Goal: Task Accomplishment & Management: Complete application form

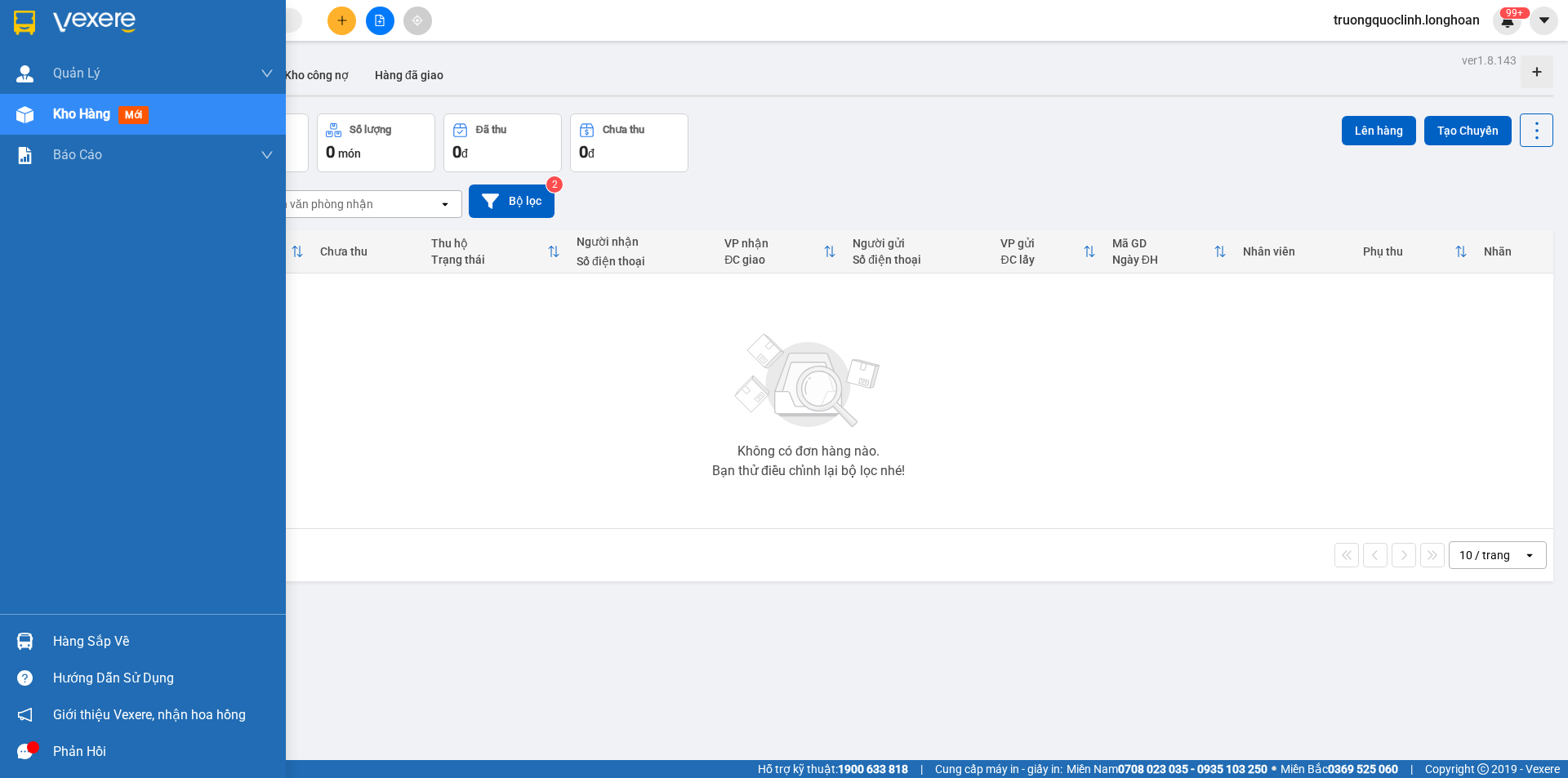
click at [41, 641] on div "Hàng sắp về" at bounding box center [142, 641] width 286 height 37
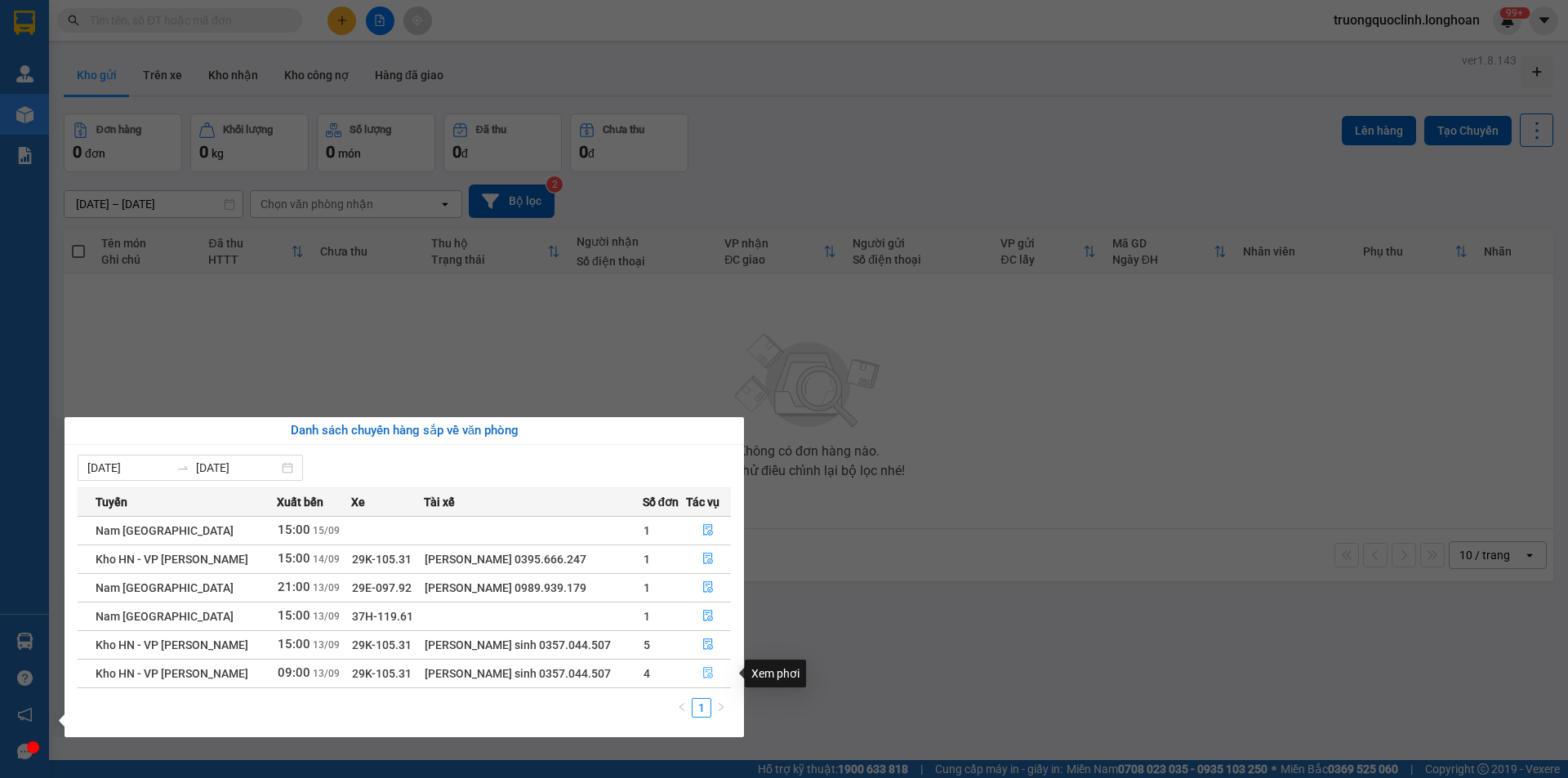
click at [705, 671] on icon "file-done" at bounding box center [707, 672] width 11 height 11
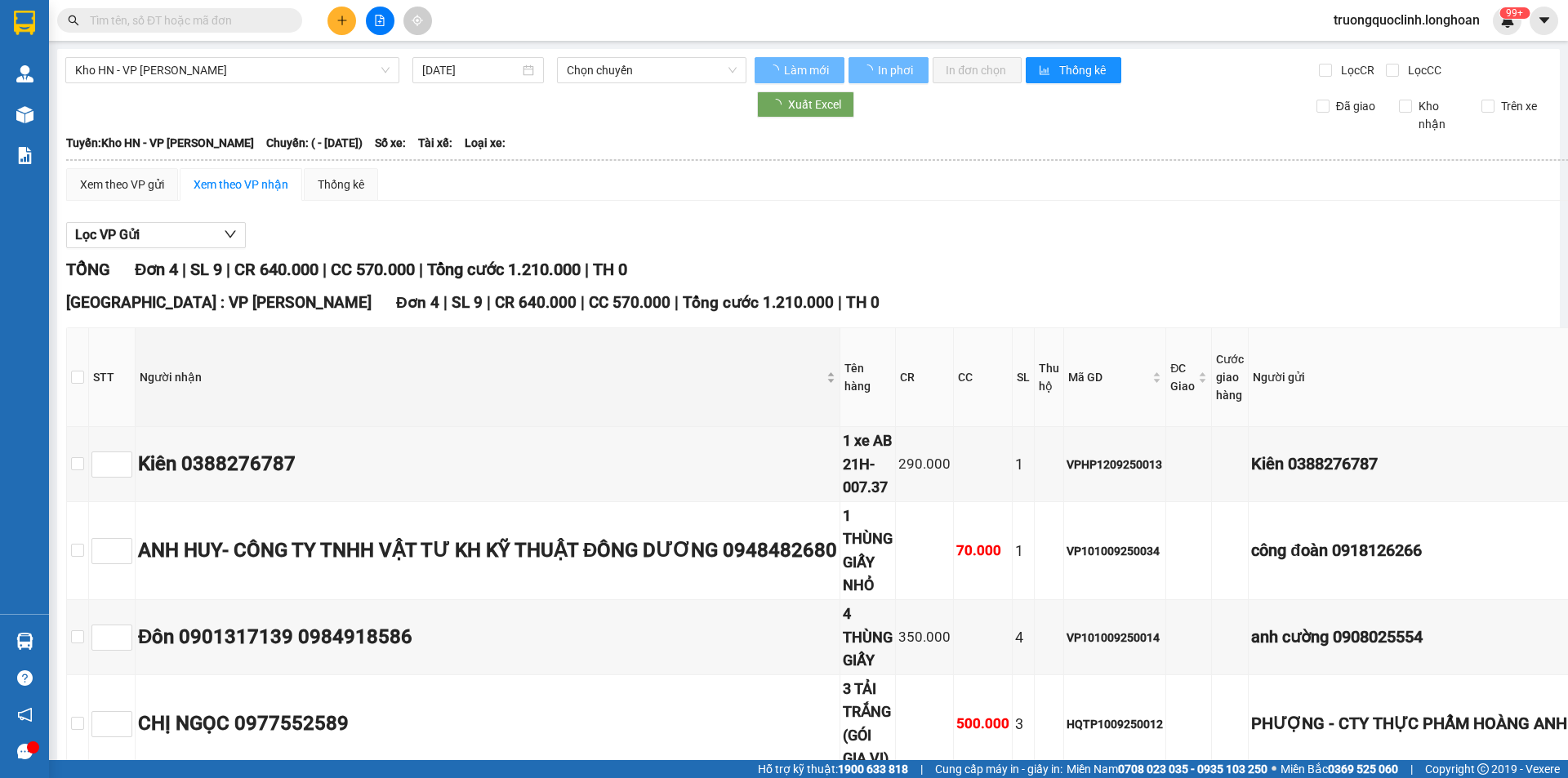
type input "[DATE]"
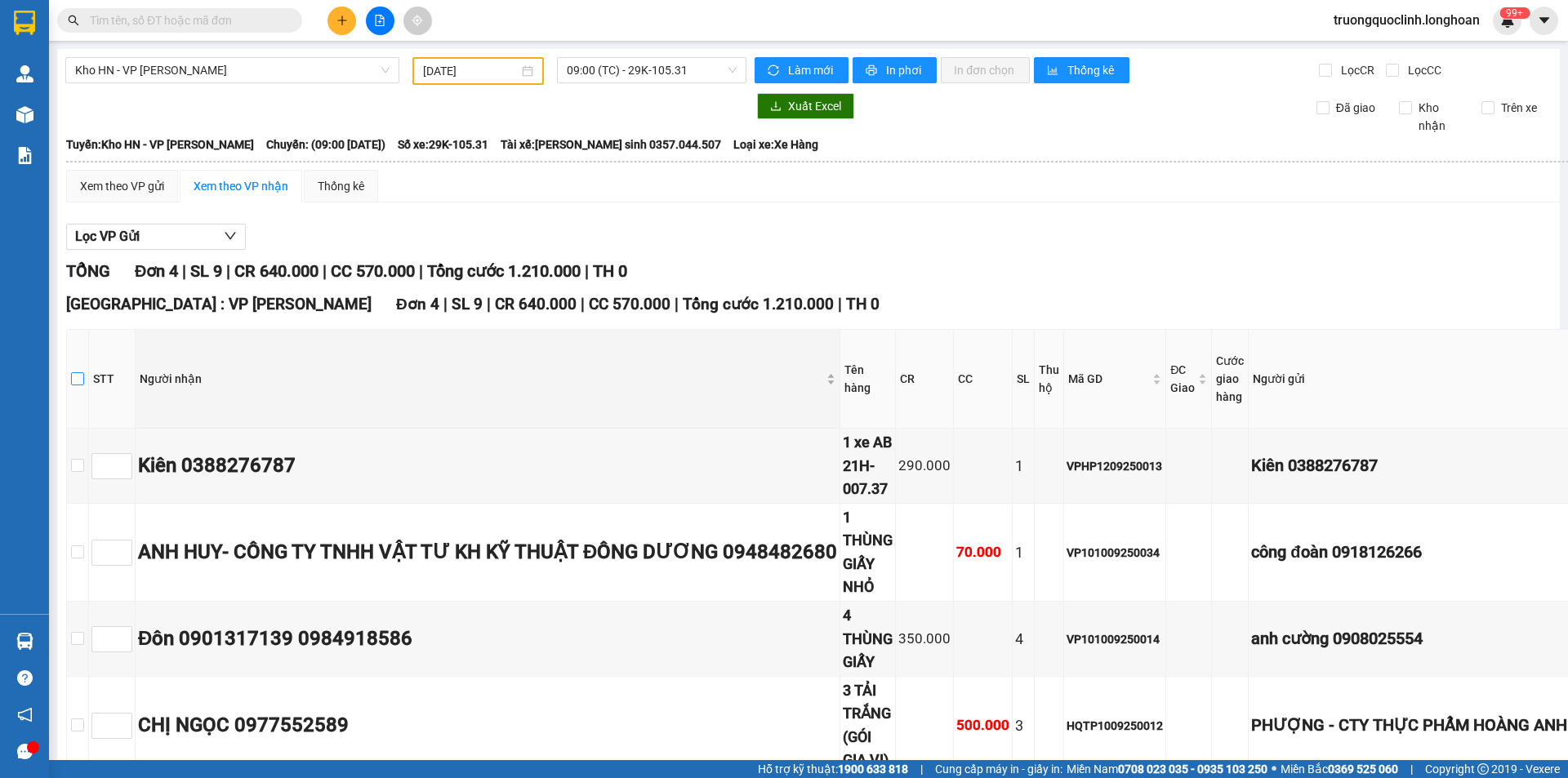
drag, startPoint x: 79, startPoint y: 378, endPoint x: 170, endPoint y: 397, distance: 93.0
click at [78, 378] on input "checkbox" at bounding box center [77, 378] width 13 height 13
checkbox input "true"
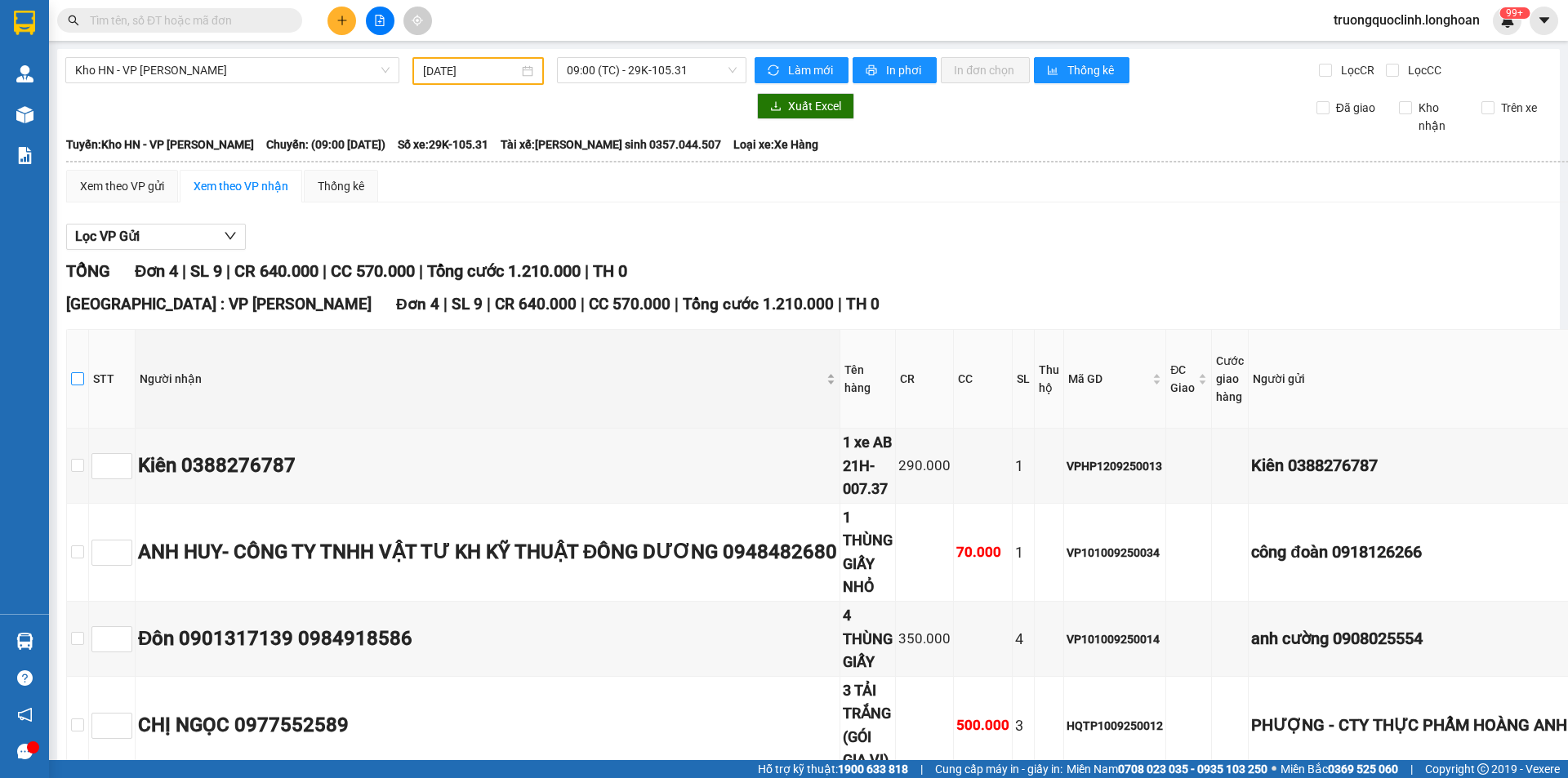
checkbox input "true"
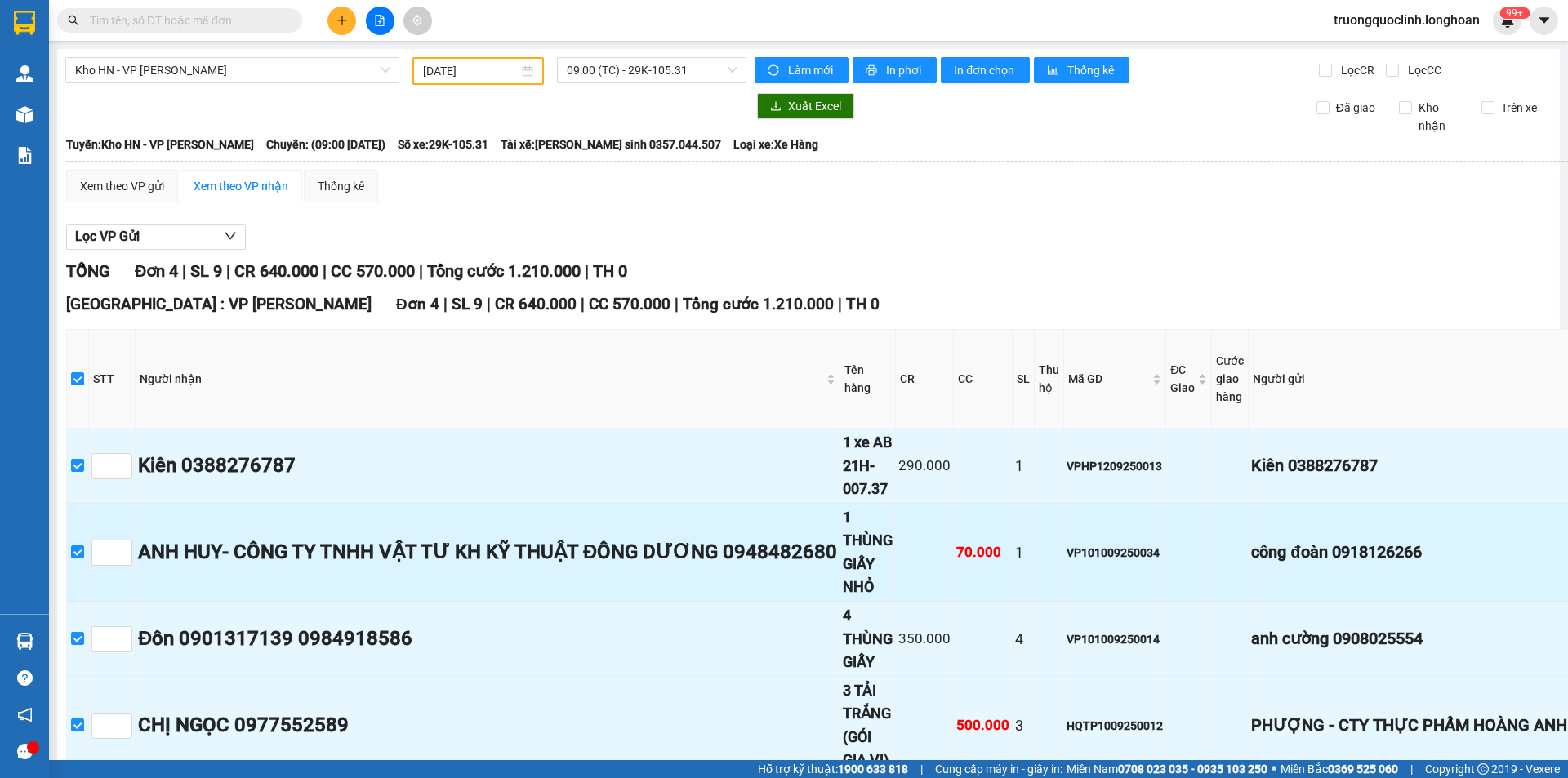
scroll to position [111, 0]
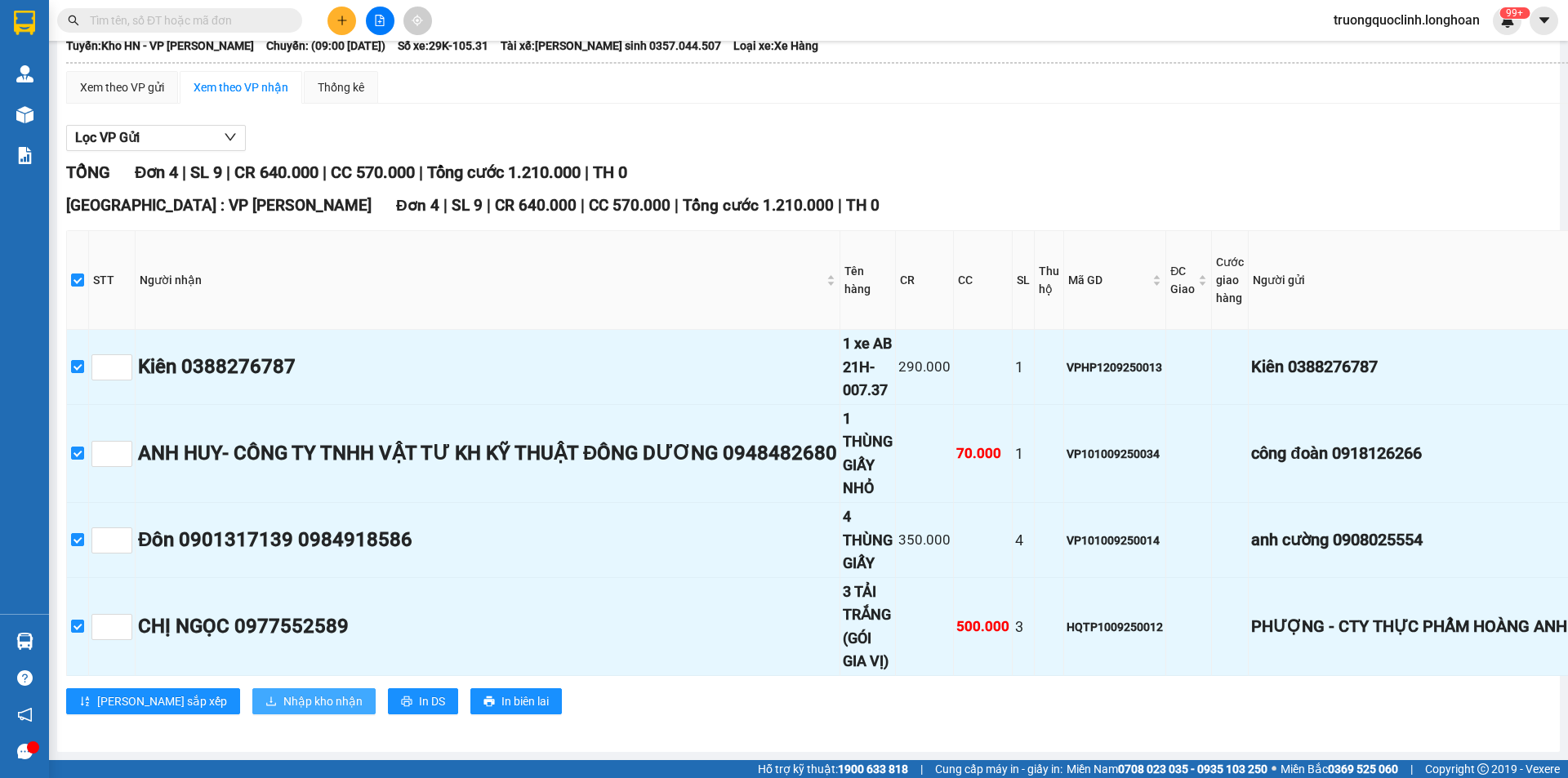
click at [283, 696] on span "Nhập kho nhận" at bounding box center [323, 701] width 79 height 18
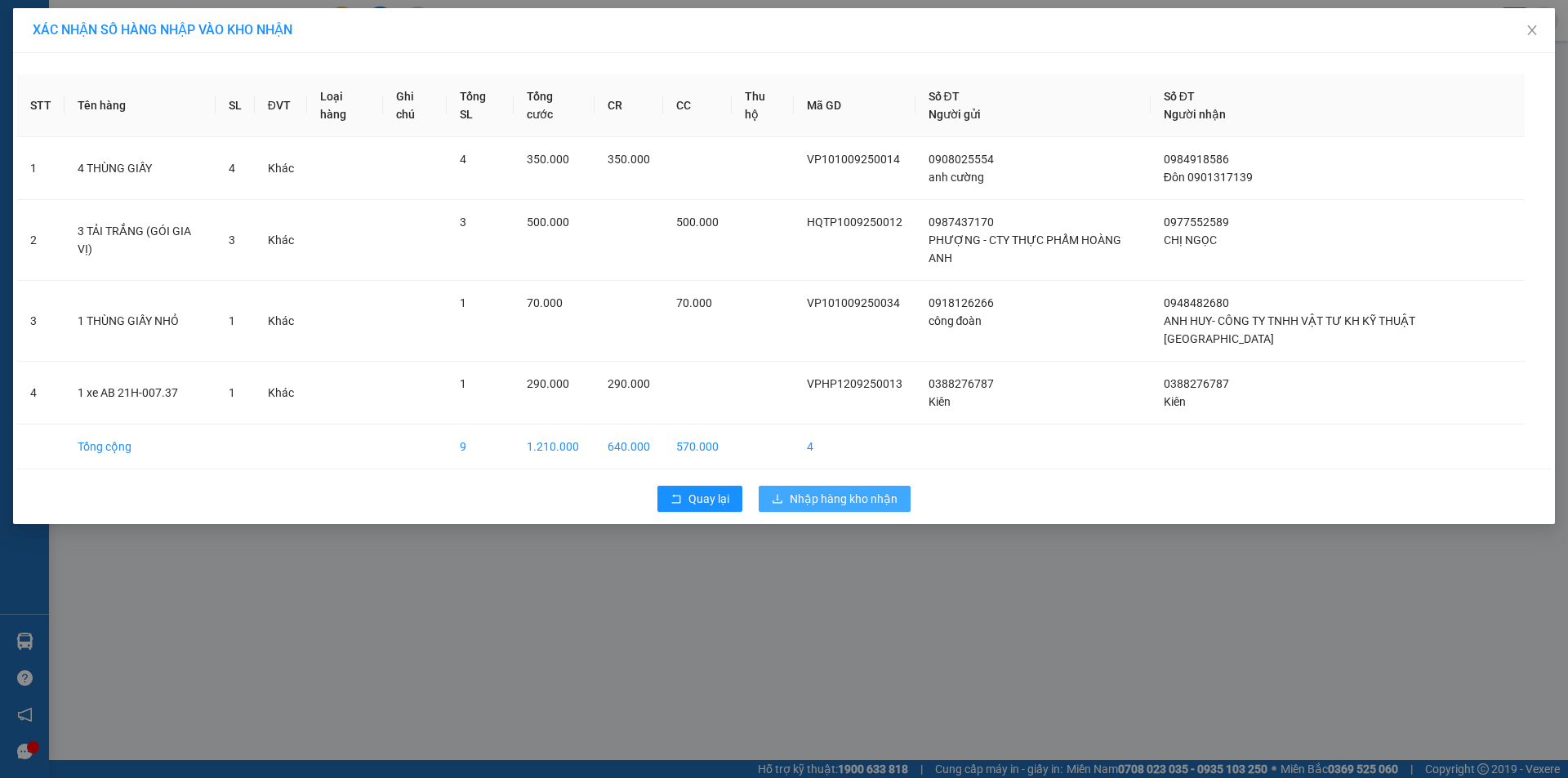
click at [836, 490] on span "Nhập hàng kho nhận" at bounding box center [844, 498] width 108 height 18
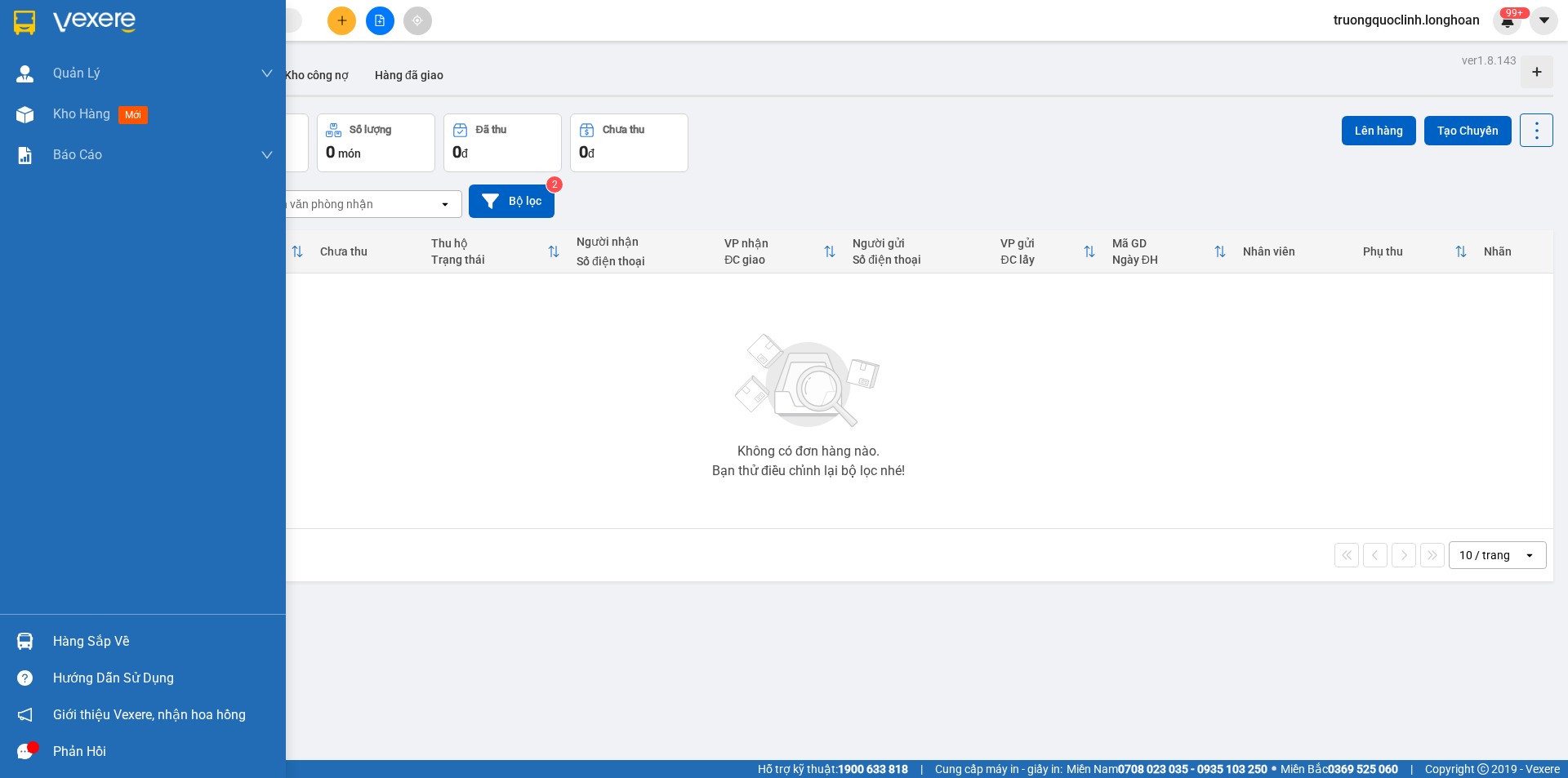
drag, startPoint x: 26, startPoint y: 640, endPoint x: 35, endPoint y: 633, distance: 11.4
click at [27, 638] on img at bounding box center [25, 642] width 17 height 17
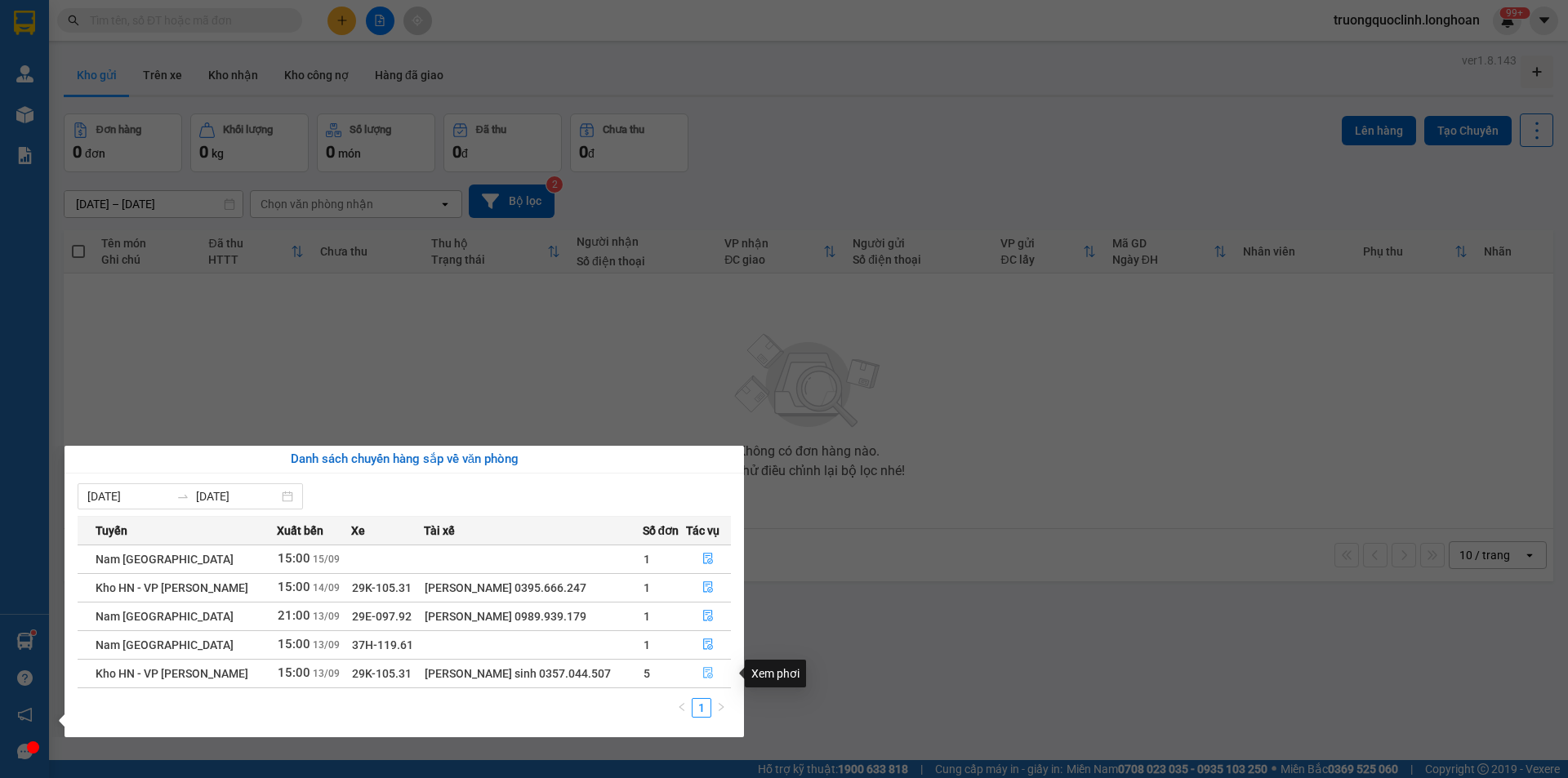
click at [704, 678] on icon "file-done" at bounding box center [708, 672] width 9 height 11
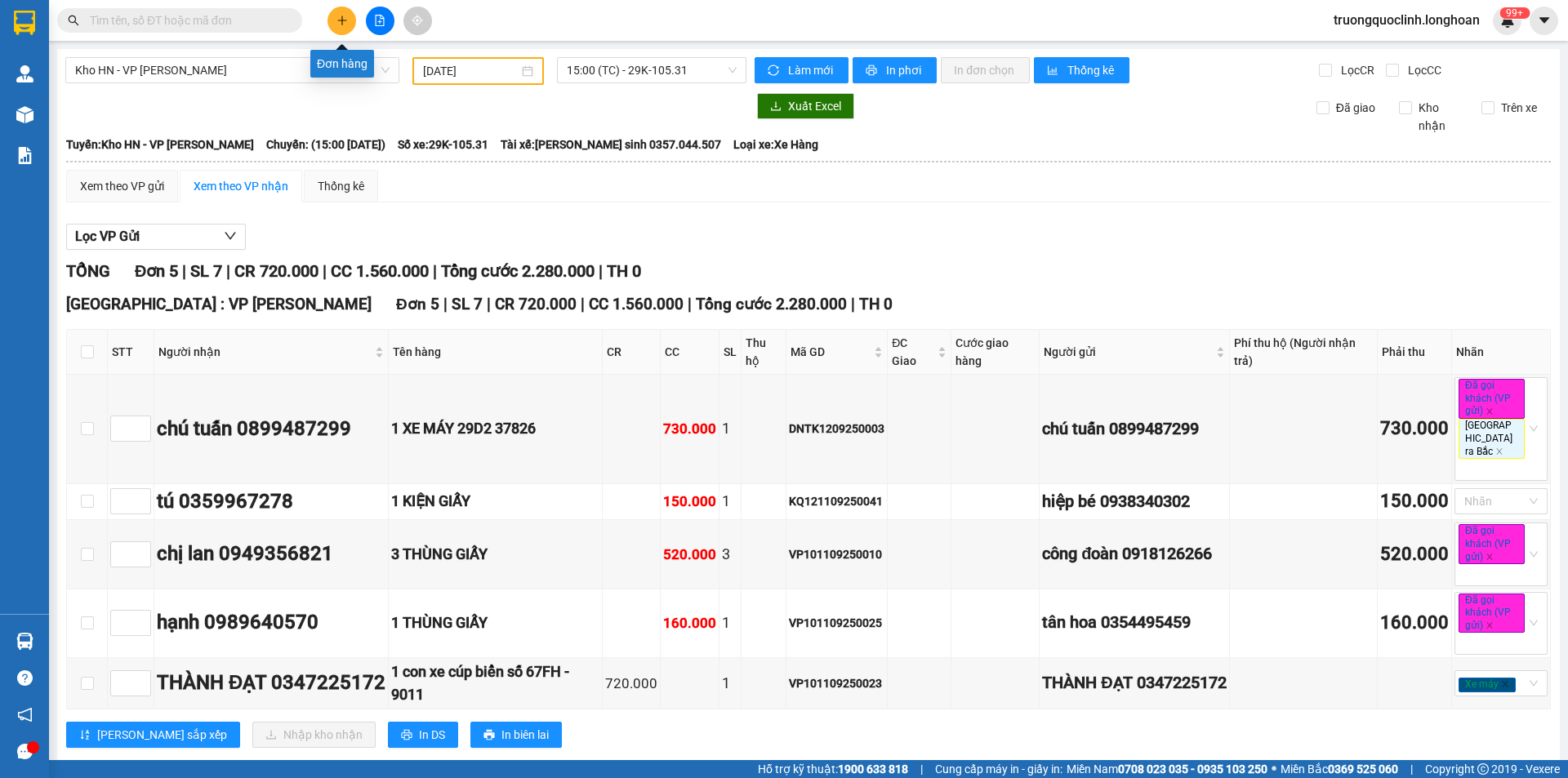
click at [340, 25] on icon "plus" at bounding box center [342, 20] width 11 height 11
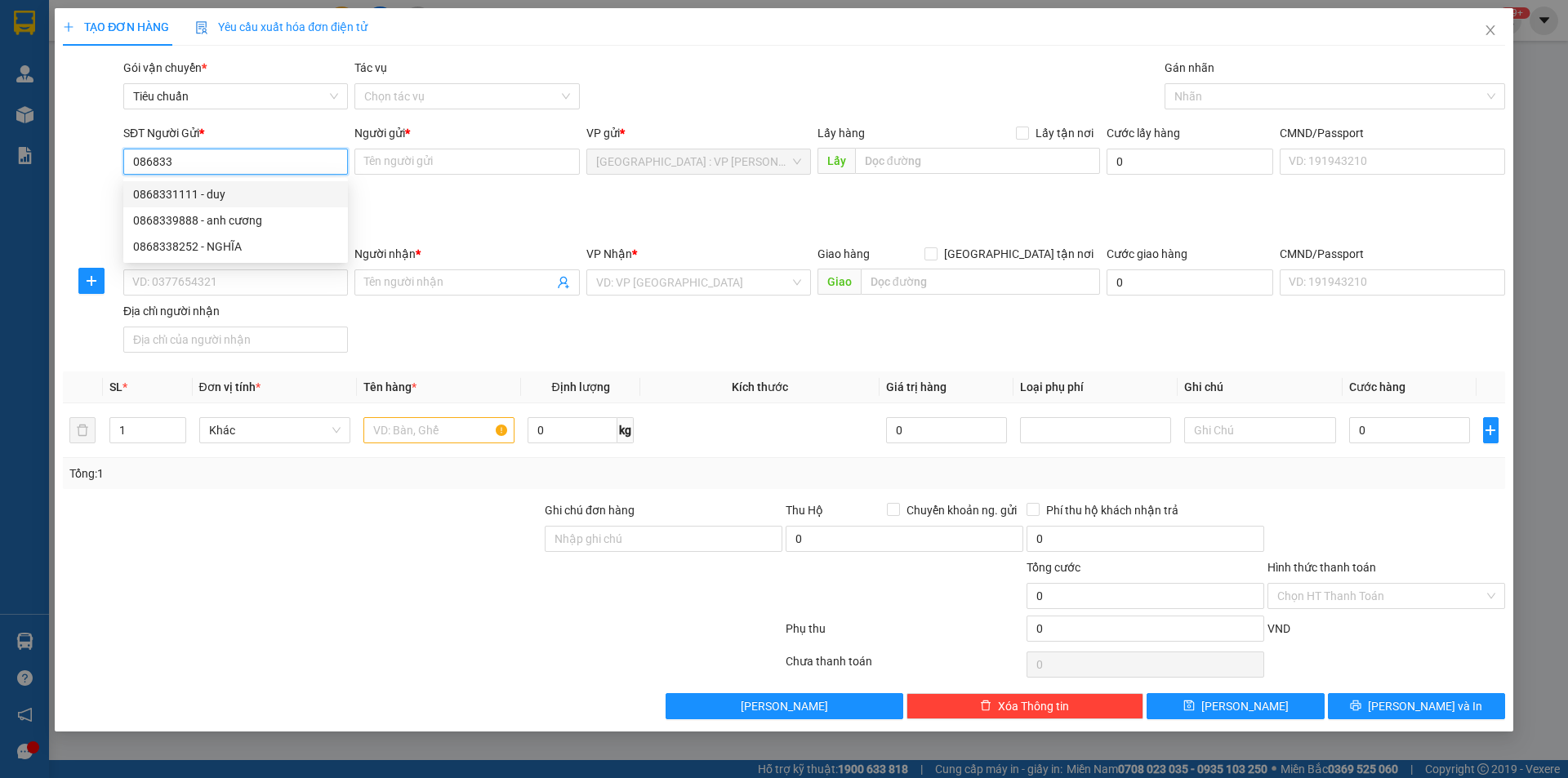
click at [252, 200] on div "0868331111 - duy" at bounding box center [235, 194] width 205 height 18
type input "0868331111"
type input "duy"
type input "0868331111"
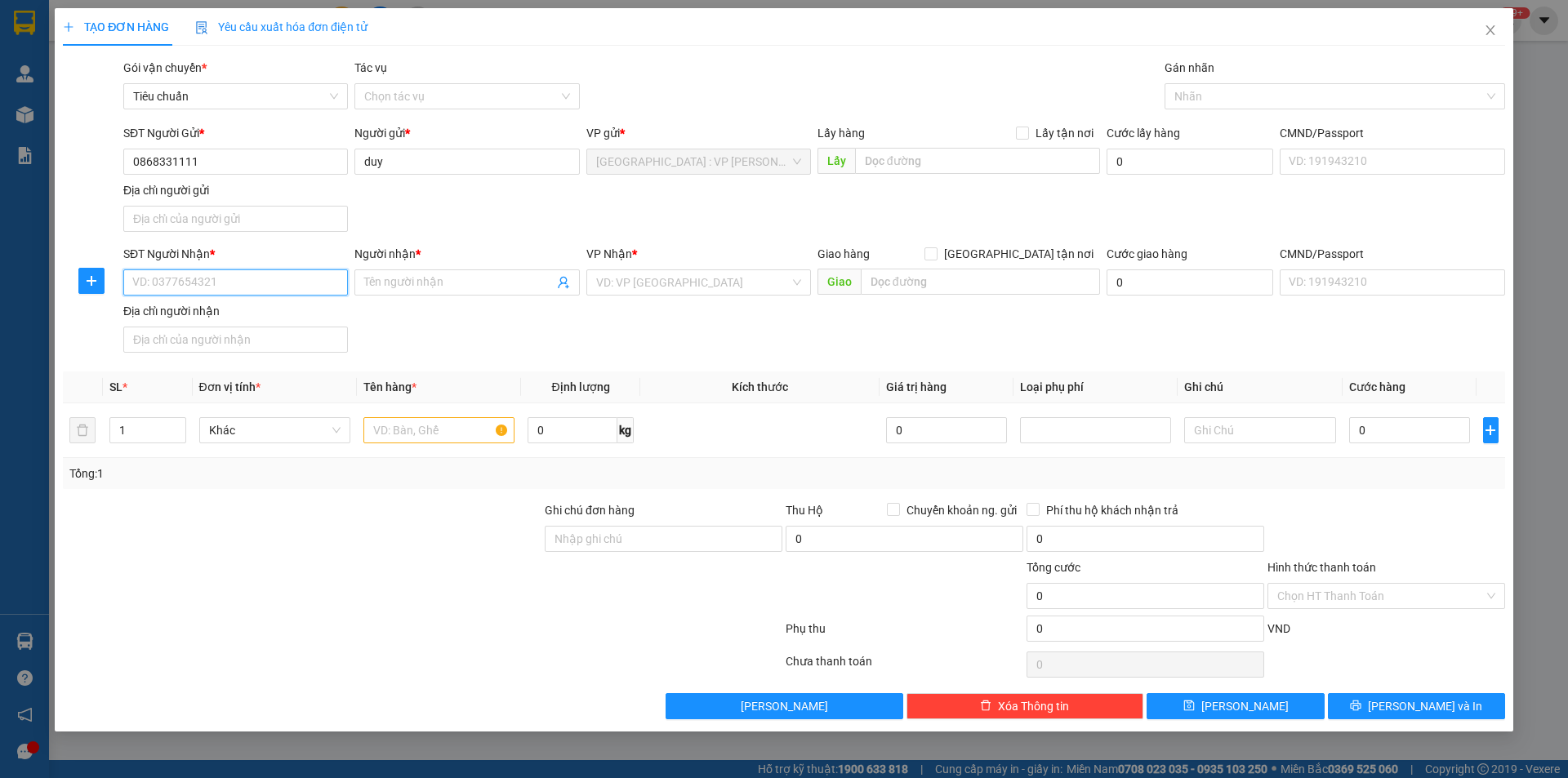
click at [275, 278] on input "SĐT Người Nhận *" at bounding box center [236, 282] width 225 height 26
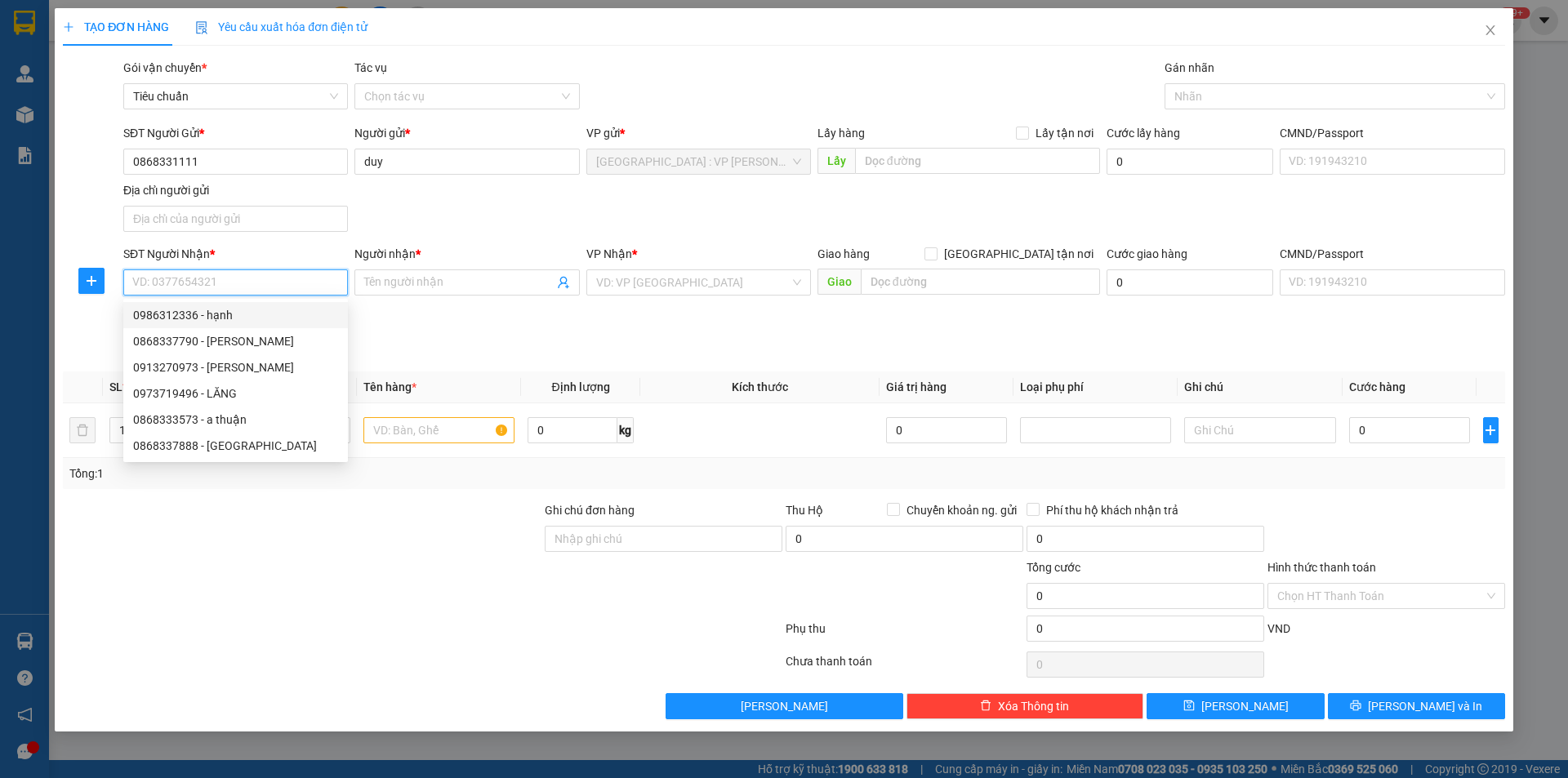
click at [251, 323] on div "0986312336 - hạnh" at bounding box center [235, 315] width 205 height 18
type input "0986312336"
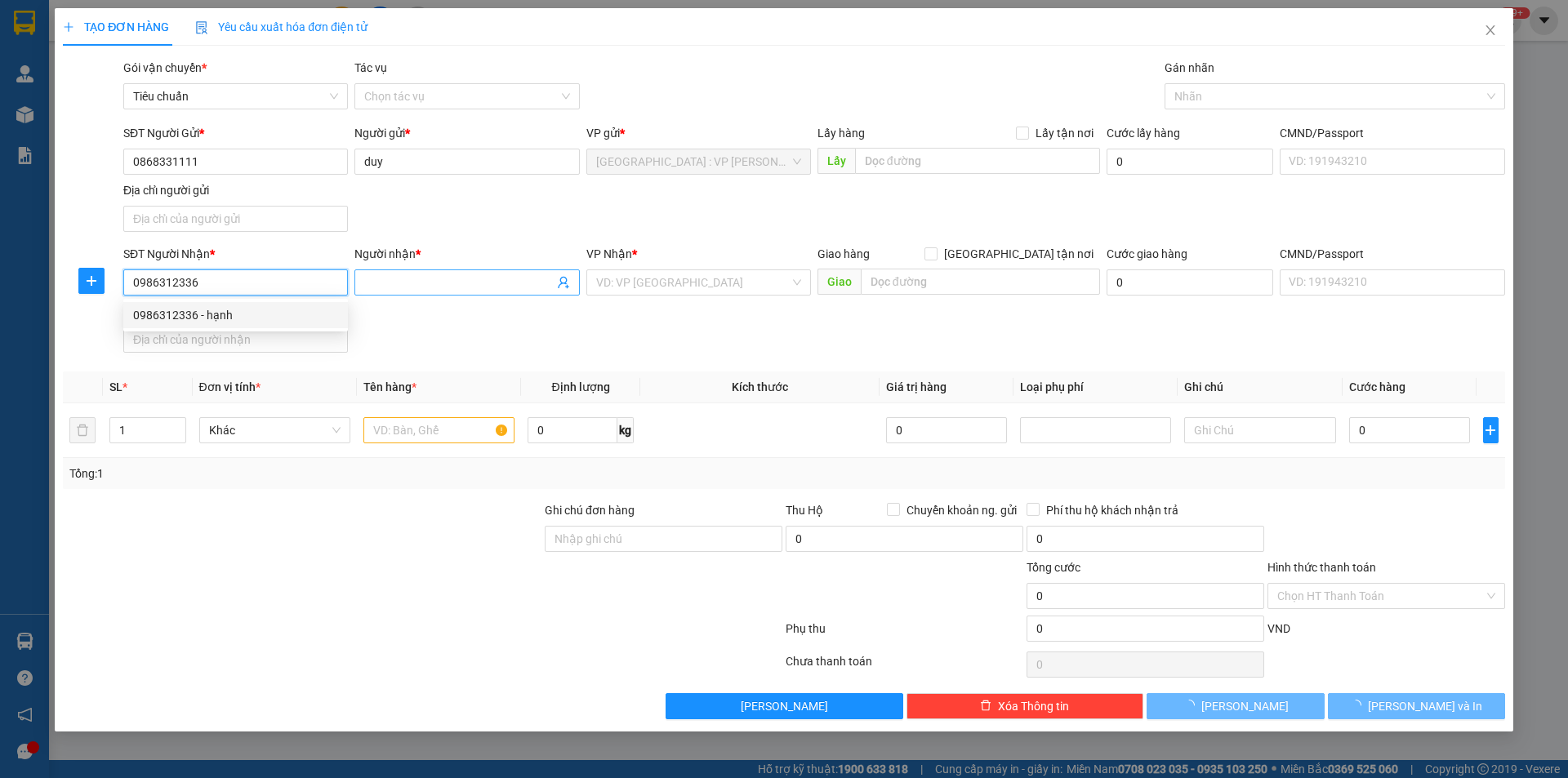
type input "hạnh"
checkbox input "true"
type input "cc PH tô hiệu,vĩnh trường,nha trang"
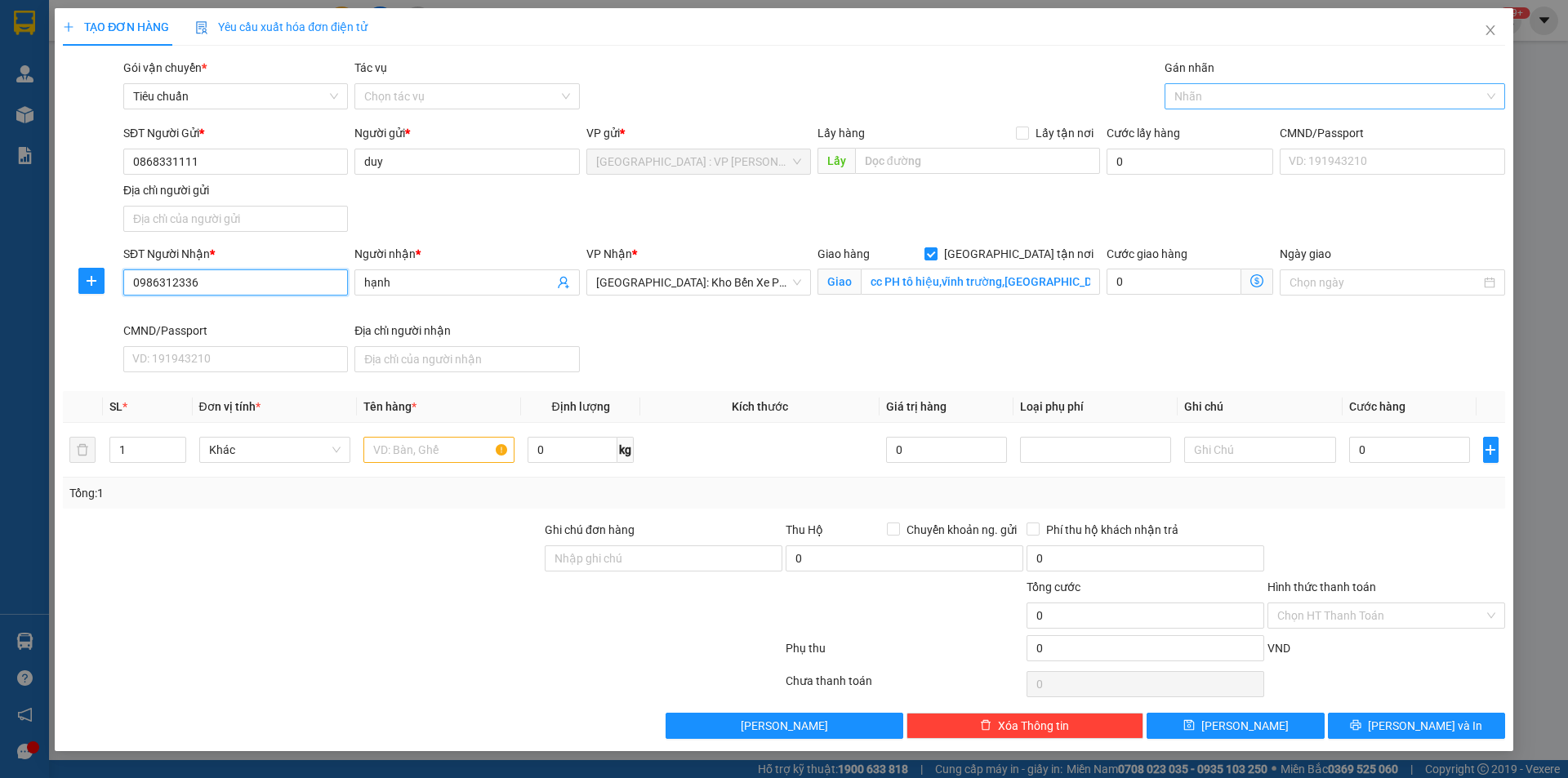
click at [1290, 96] on div at bounding box center [1327, 96] width 316 height 20
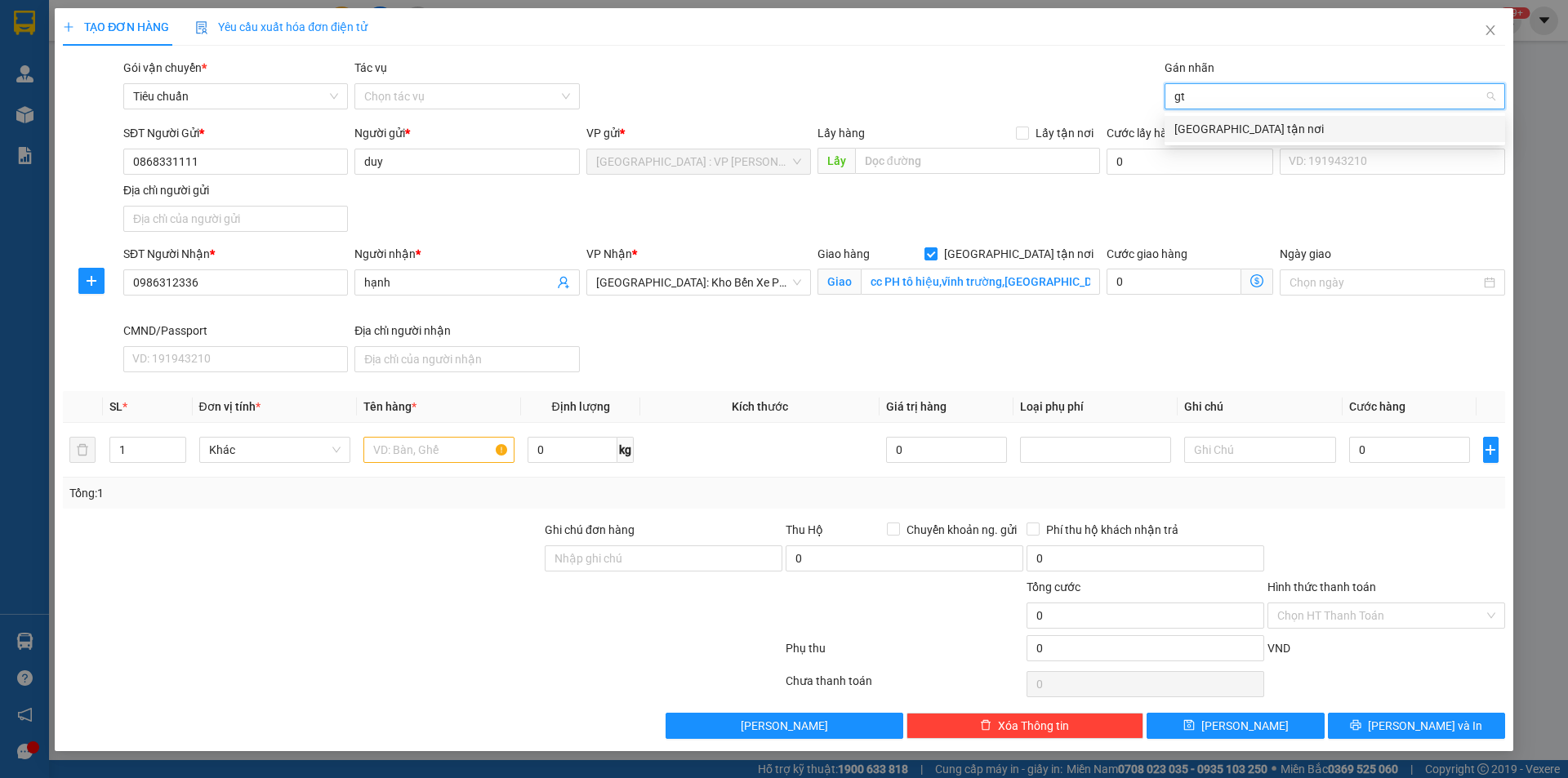
type input "gtn"
click at [1265, 125] on div "[GEOGRAPHIC_DATA] tận nơi" at bounding box center [1335, 129] width 321 height 18
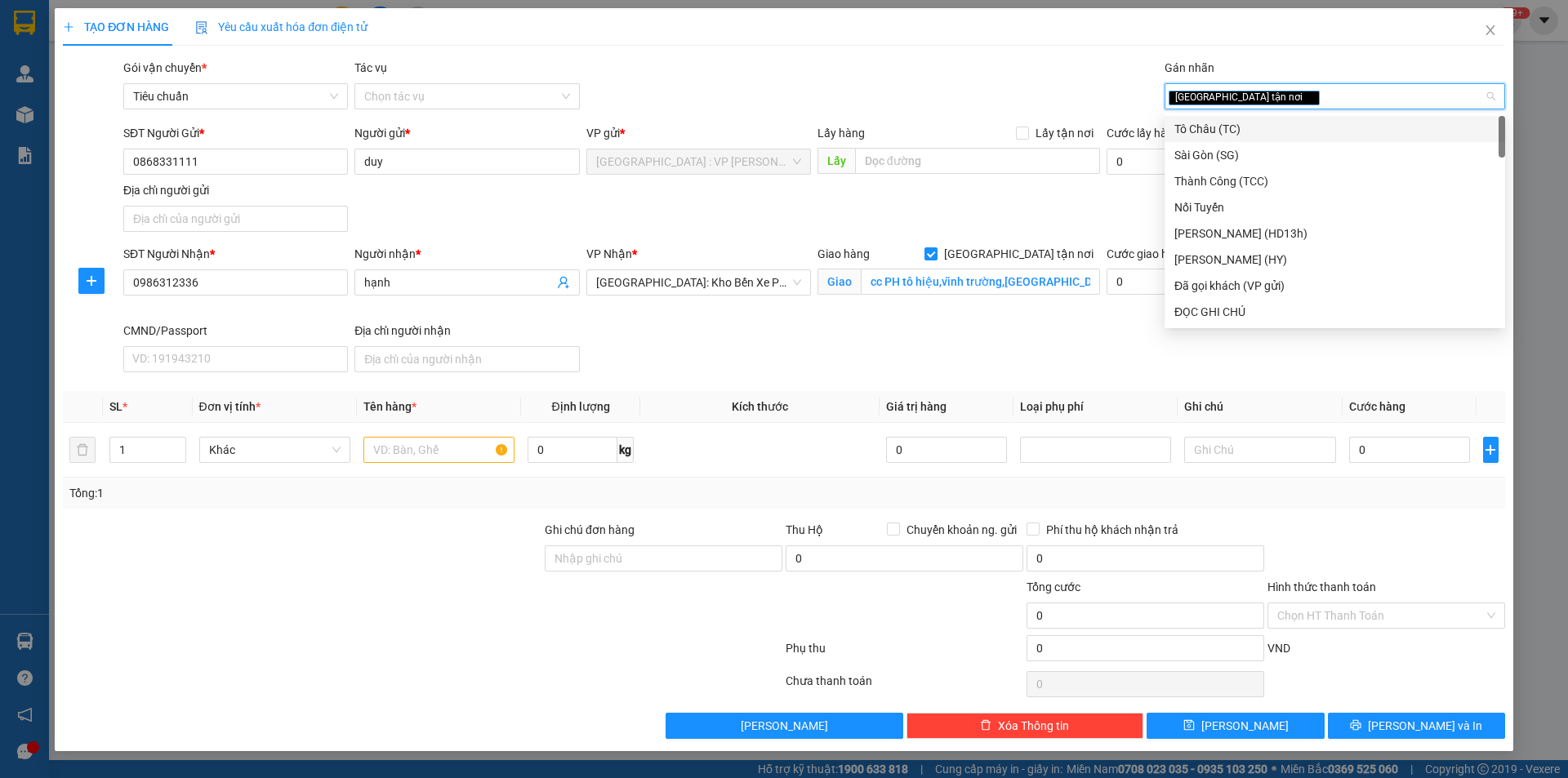
click at [960, 65] on div "Gói vận chuyển * Tiêu chuẩn Tác vụ Chọn tác vụ Gán nhãn Giao tận nơi" at bounding box center [814, 87] width 1389 height 57
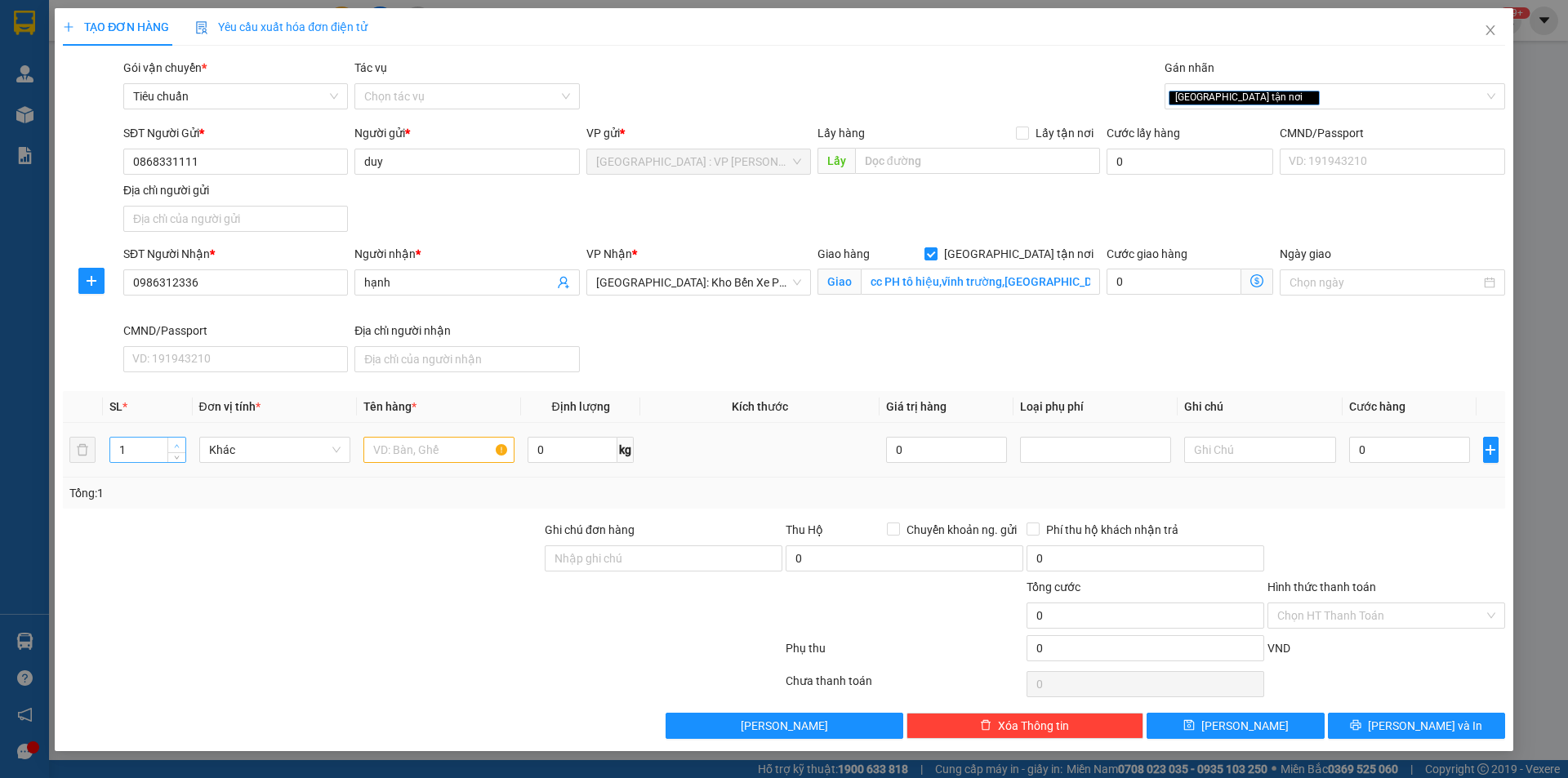
click at [184, 441] on span "Increase Value" at bounding box center [176, 444] width 18 height 15
type input "4"
click at [184, 441] on span "Increase Value" at bounding box center [176, 444] width 18 height 15
click at [396, 446] on input "text" at bounding box center [439, 449] width 151 height 26
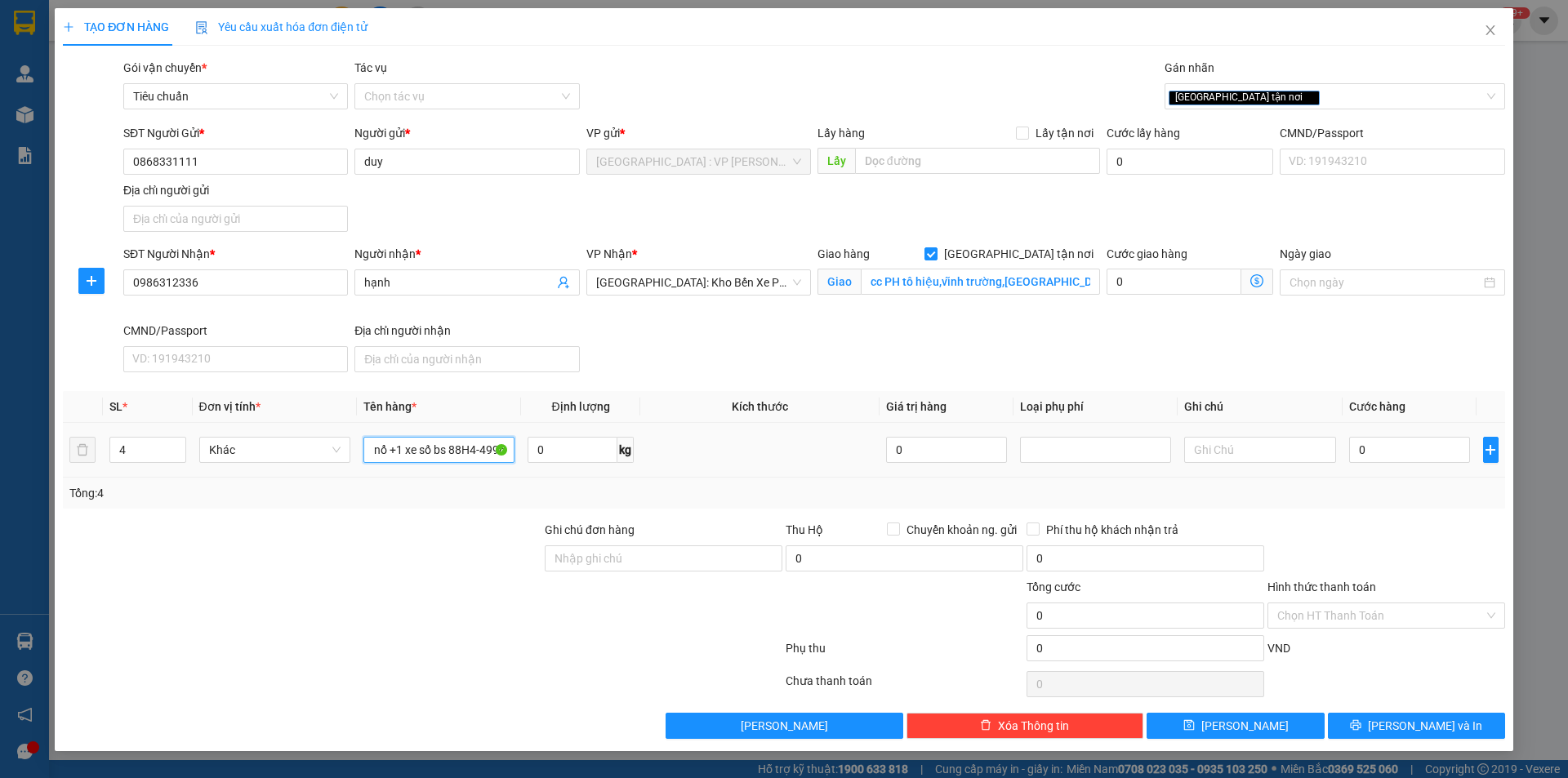
scroll to position [0, 223]
type input "2 kiện ghế bọc xốp nổ+1 kiện máy bọc xốp nổ +1 xe số bs 88H4-4996"
click at [382, 521] on div at bounding box center [301, 549] width 481 height 57
click at [383, 522] on div at bounding box center [301, 549] width 481 height 57
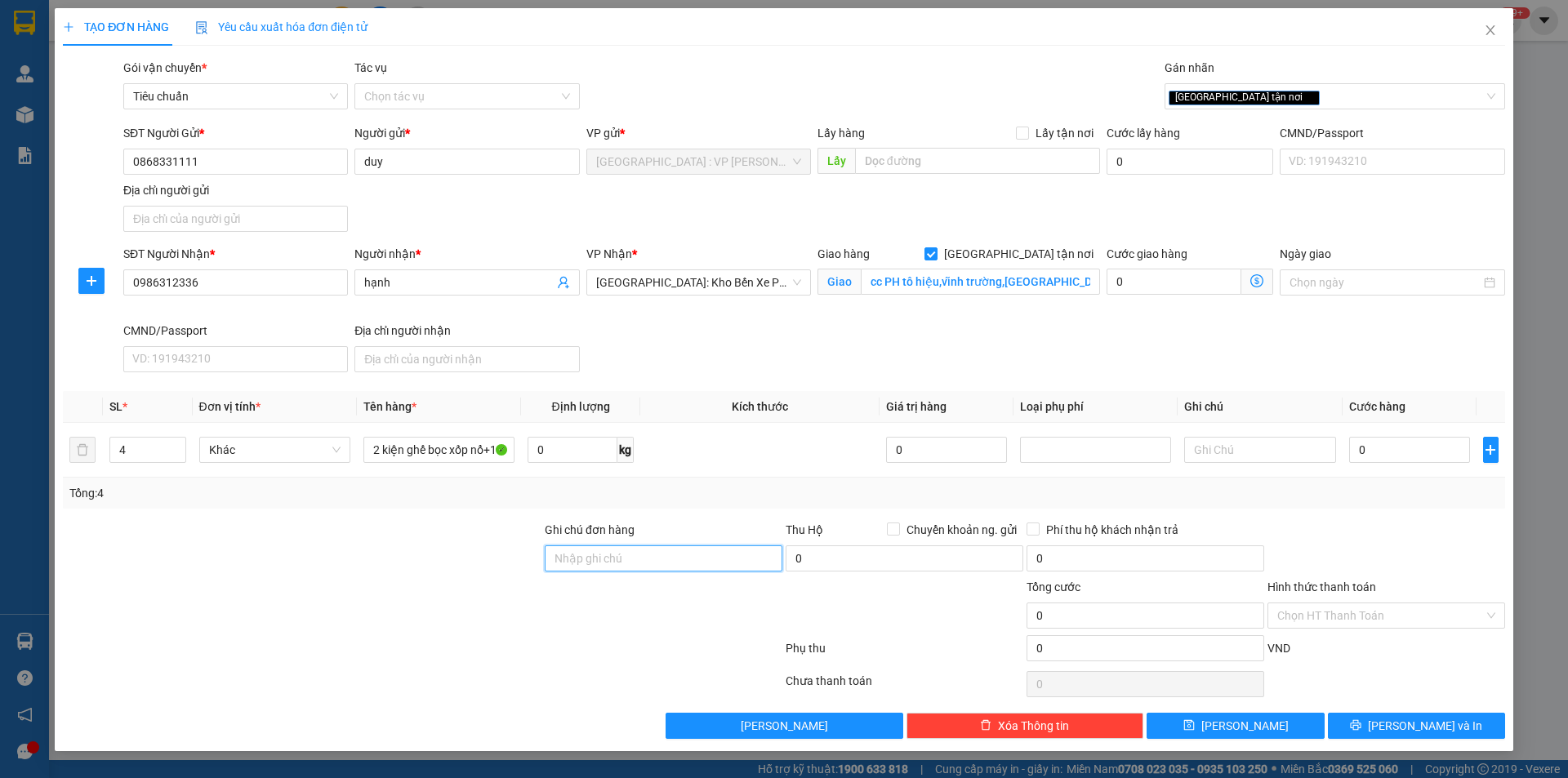
click at [576, 550] on input "Ghi chú đơn hàng" at bounding box center [663, 558] width 238 height 26
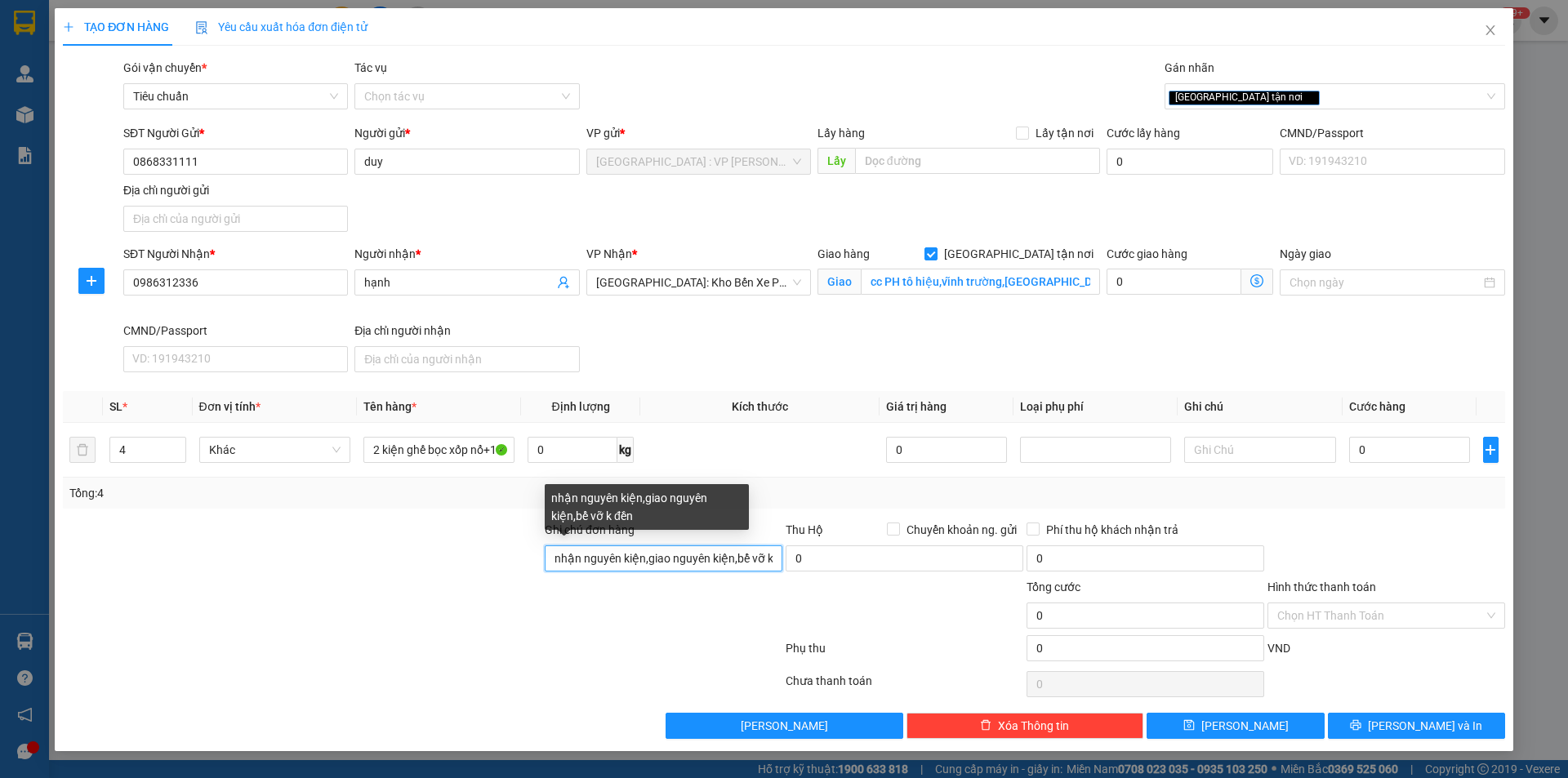
click at [773, 561] on input "nhận nguyên kiện,giao nguyên kiện,bể vỡ k đền" at bounding box center [663, 558] width 238 height 26
type input "nhận nguyên kiện,giao nguyên kiện,bể vỡ k đền,chìa khóa quấn tay lái,cà vẹt bỏ …"
click at [627, 634] on div at bounding box center [663, 606] width 241 height 57
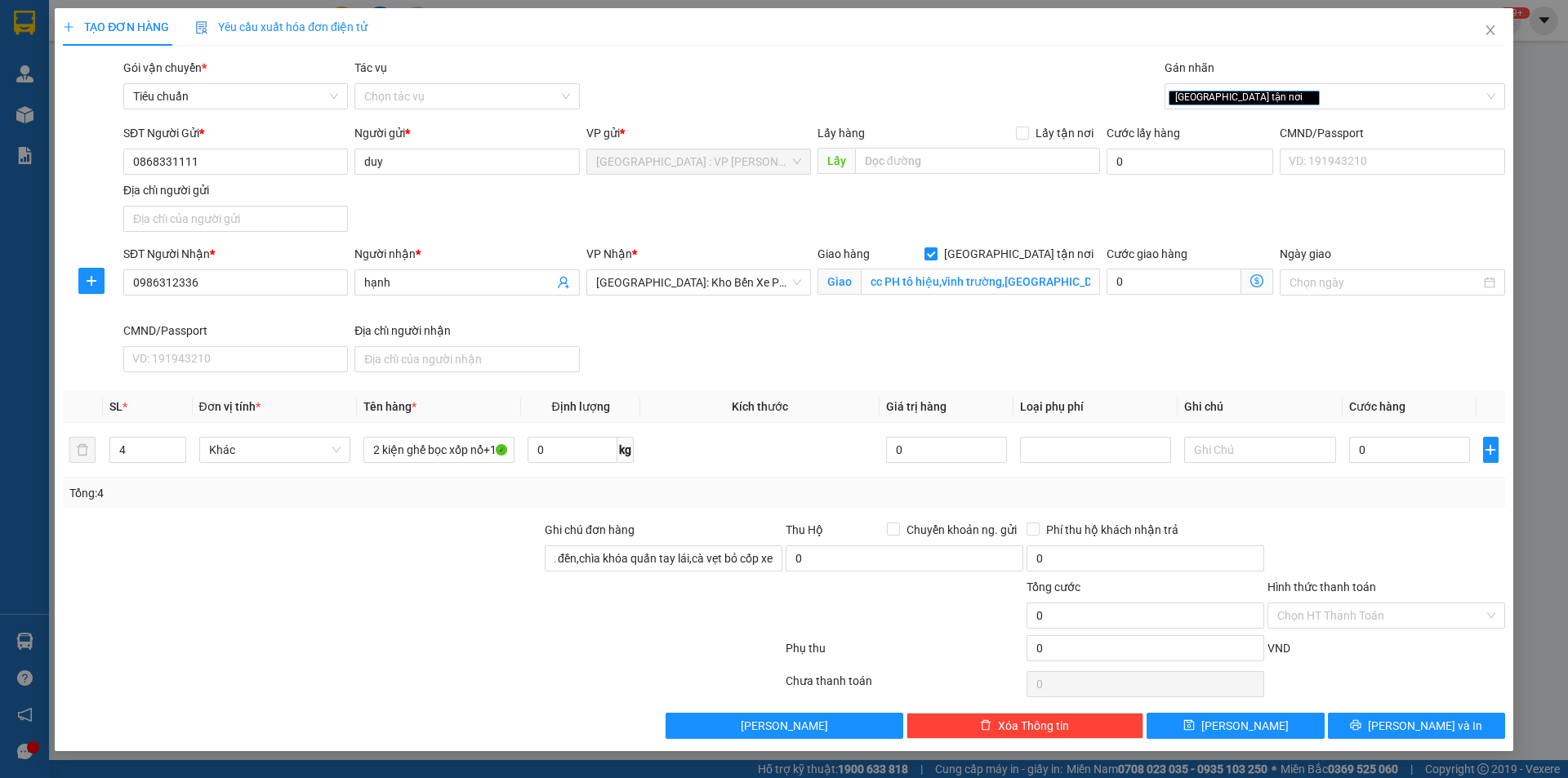
scroll to position [0, 0]
click at [1295, 96] on div "[GEOGRAPHIC_DATA] tận nơi" at bounding box center [1327, 96] width 316 height 20
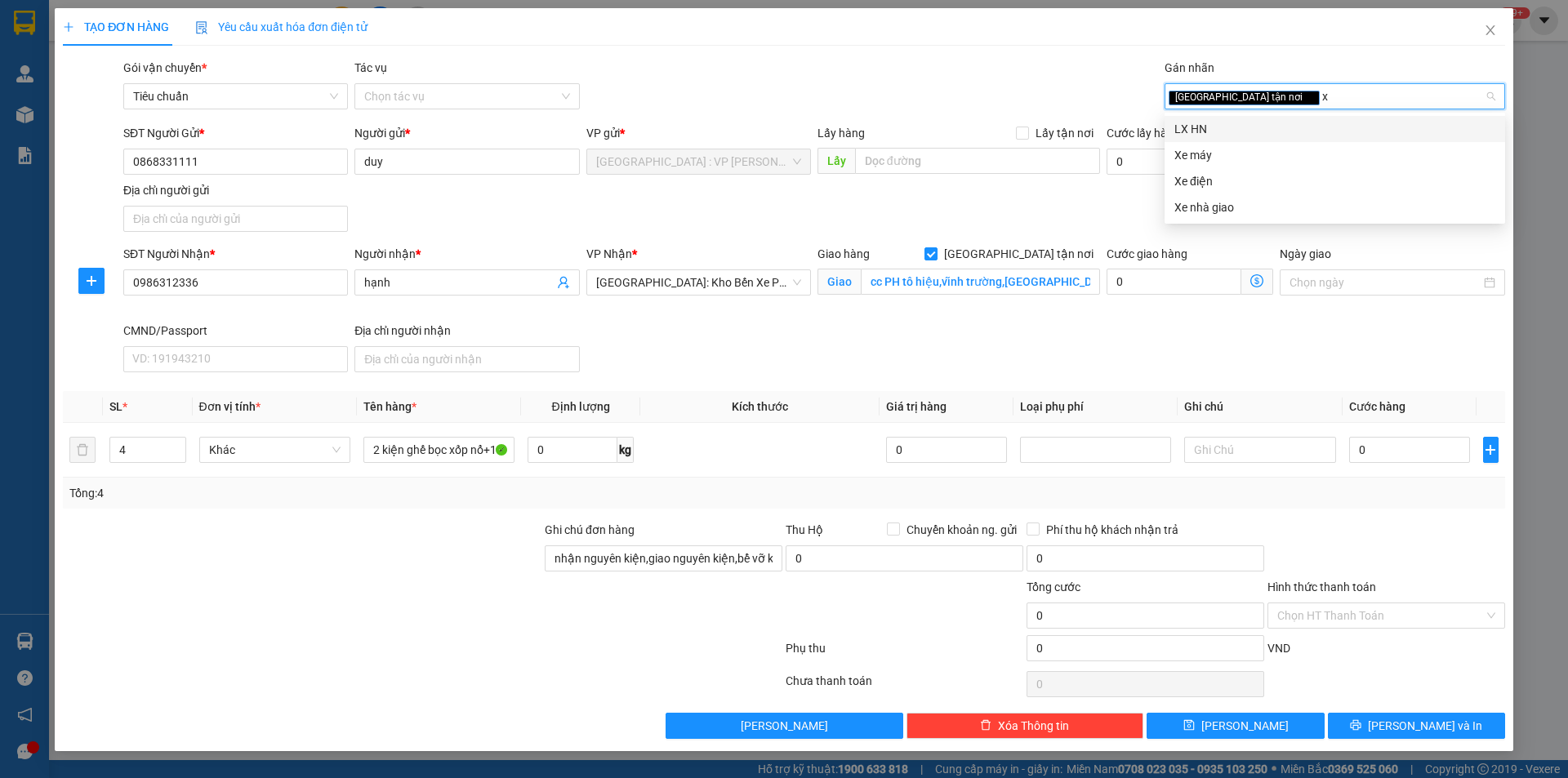
type input "xe"
click at [1242, 136] on div "Xe máy" at bounding box center [1335, 129] width 321 height 18
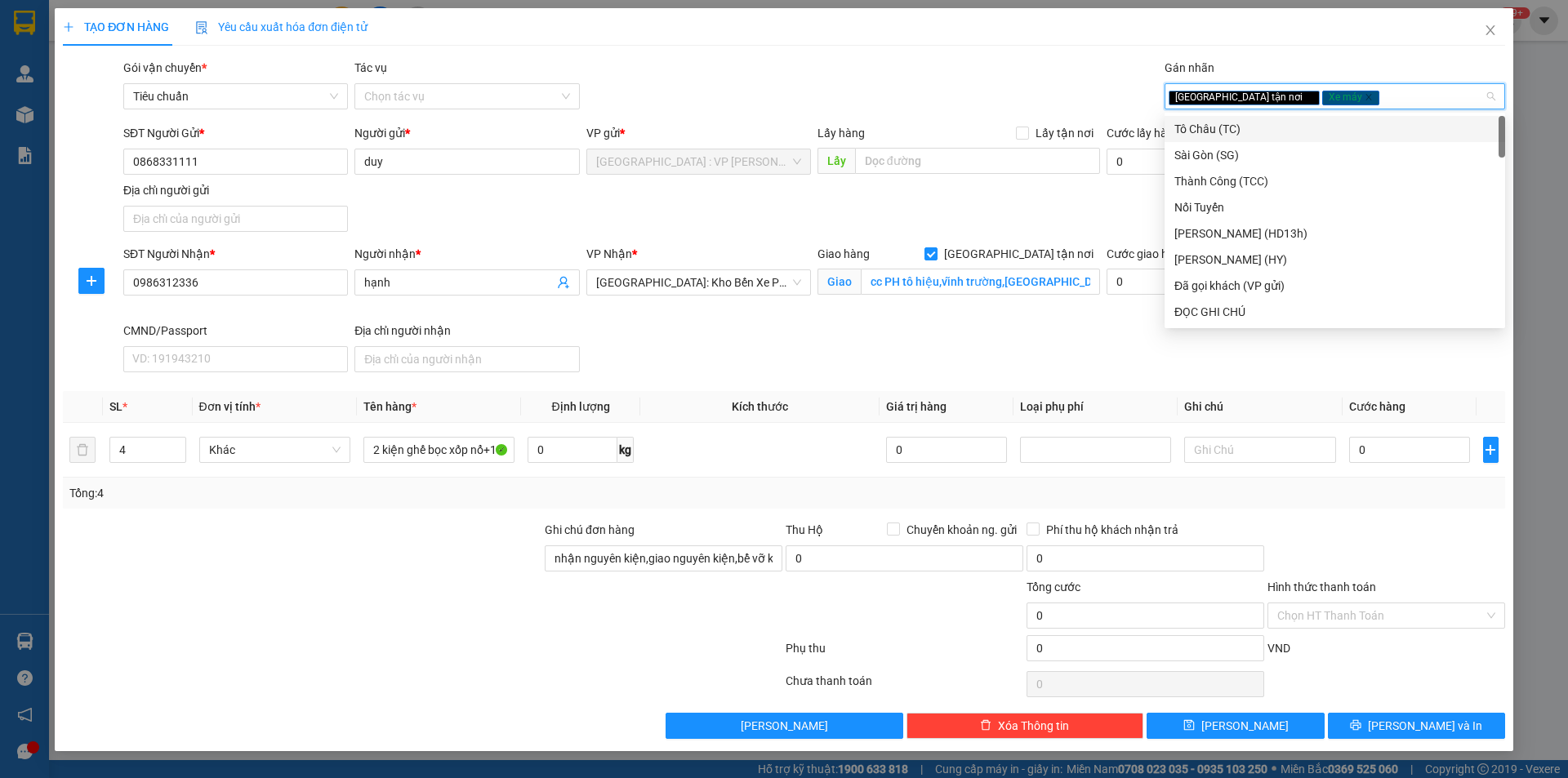
click at [1015, 95] on div "Gói vận chuyển * Tiêu chuẩn Tác vụ Chọn tác vụ Gán nhãn Giao tận nơi Xe máy" at bounding box center [814, 87] width 1389 height 57
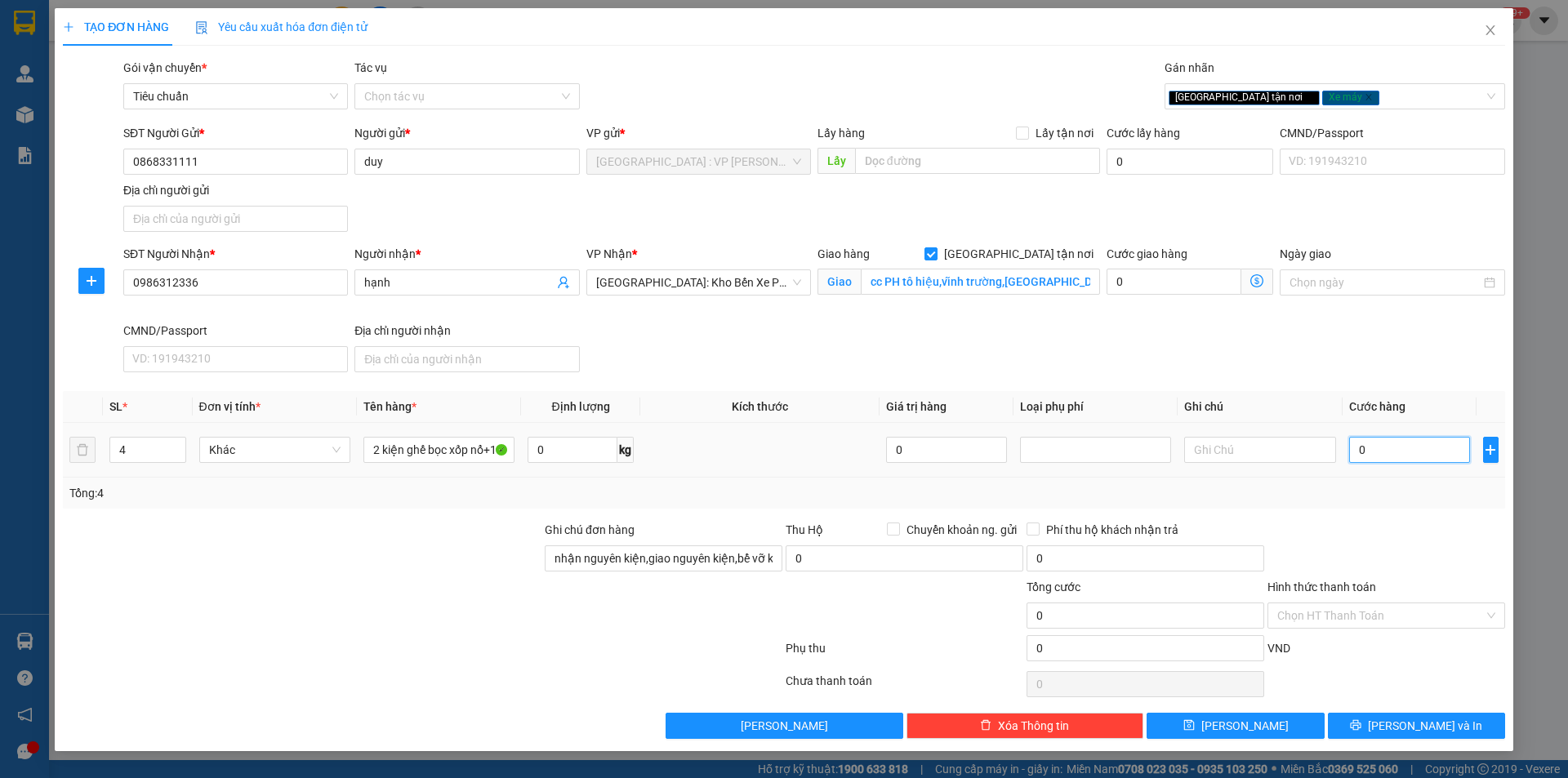
click at [1378, 461] on input "0" at bounding box center [1410, 449] width 122 height 26
type input "1"
type input "17"
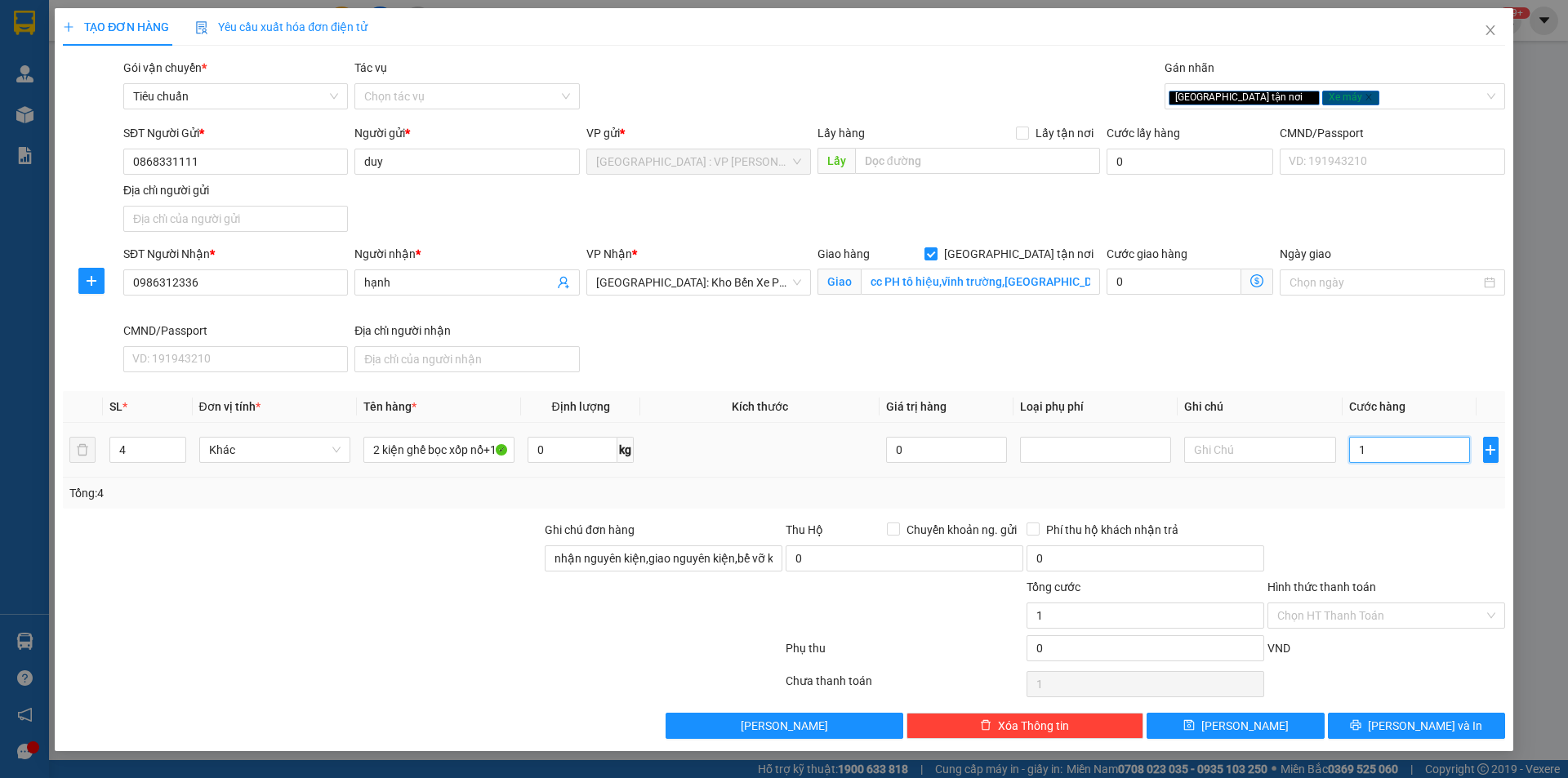
type input "17"
type input "170"
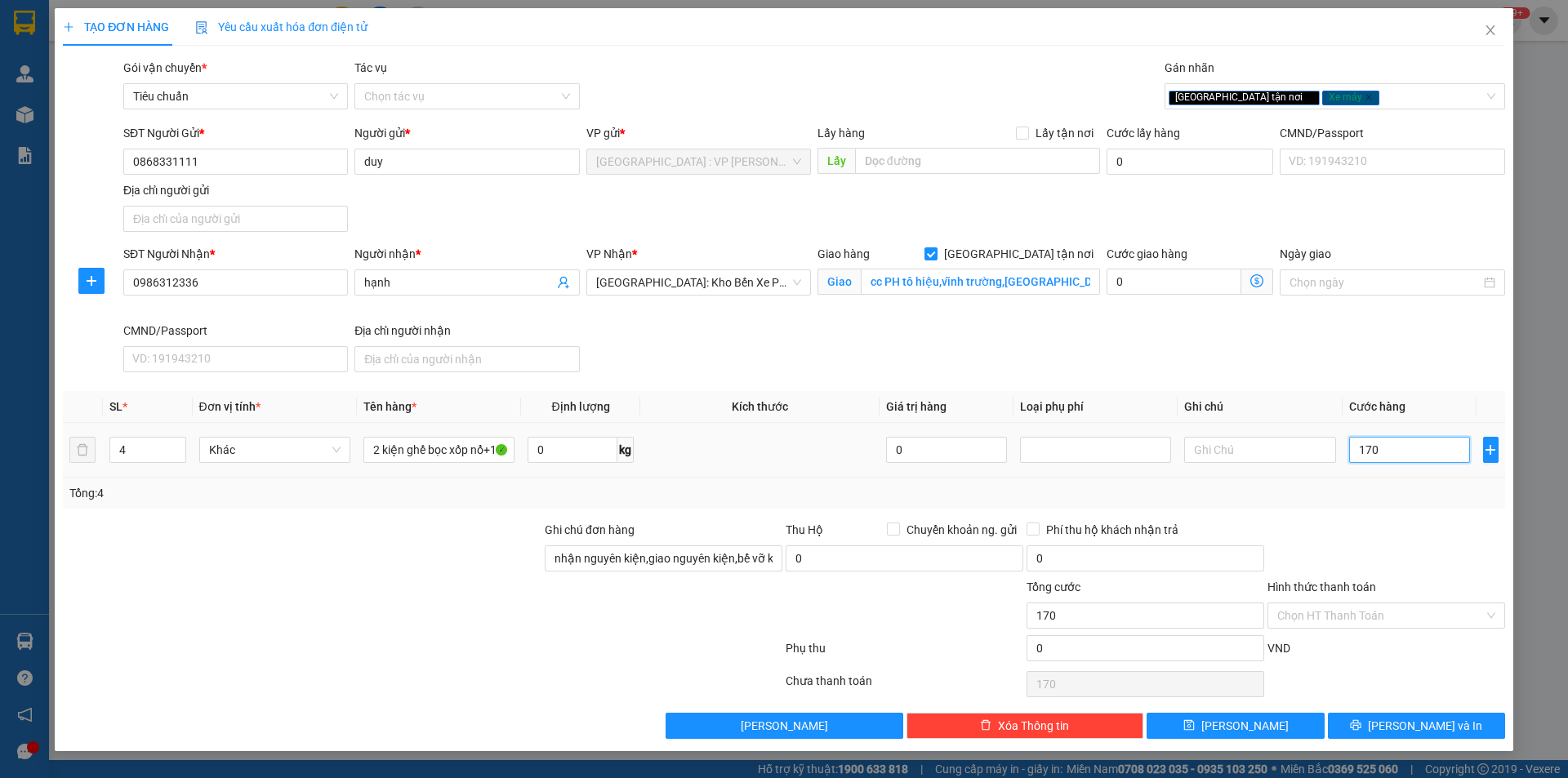
type input "1.700"
type input "17.000"
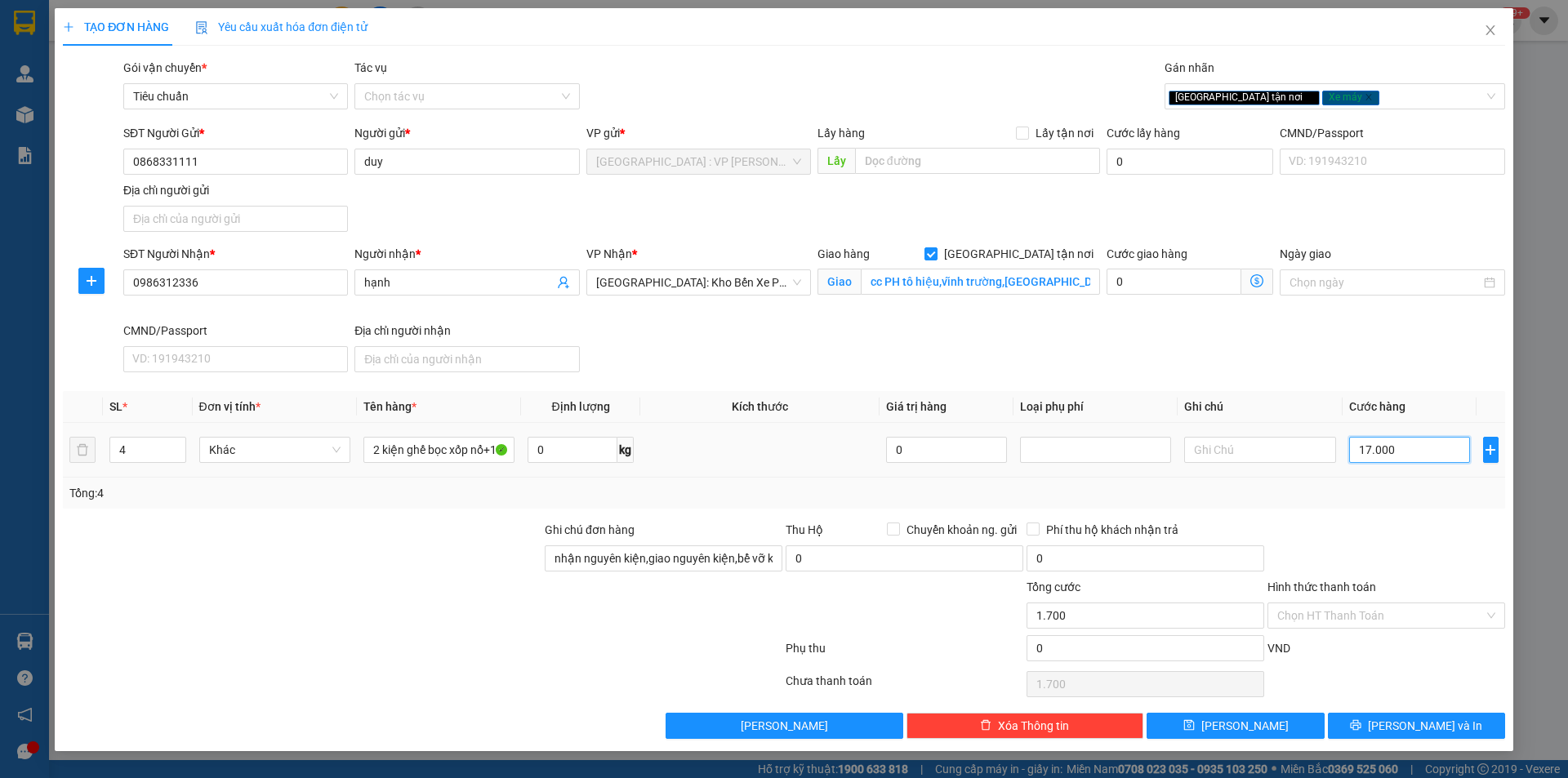
type input "17.000"
type input "170.000"
type input "1.700.000"
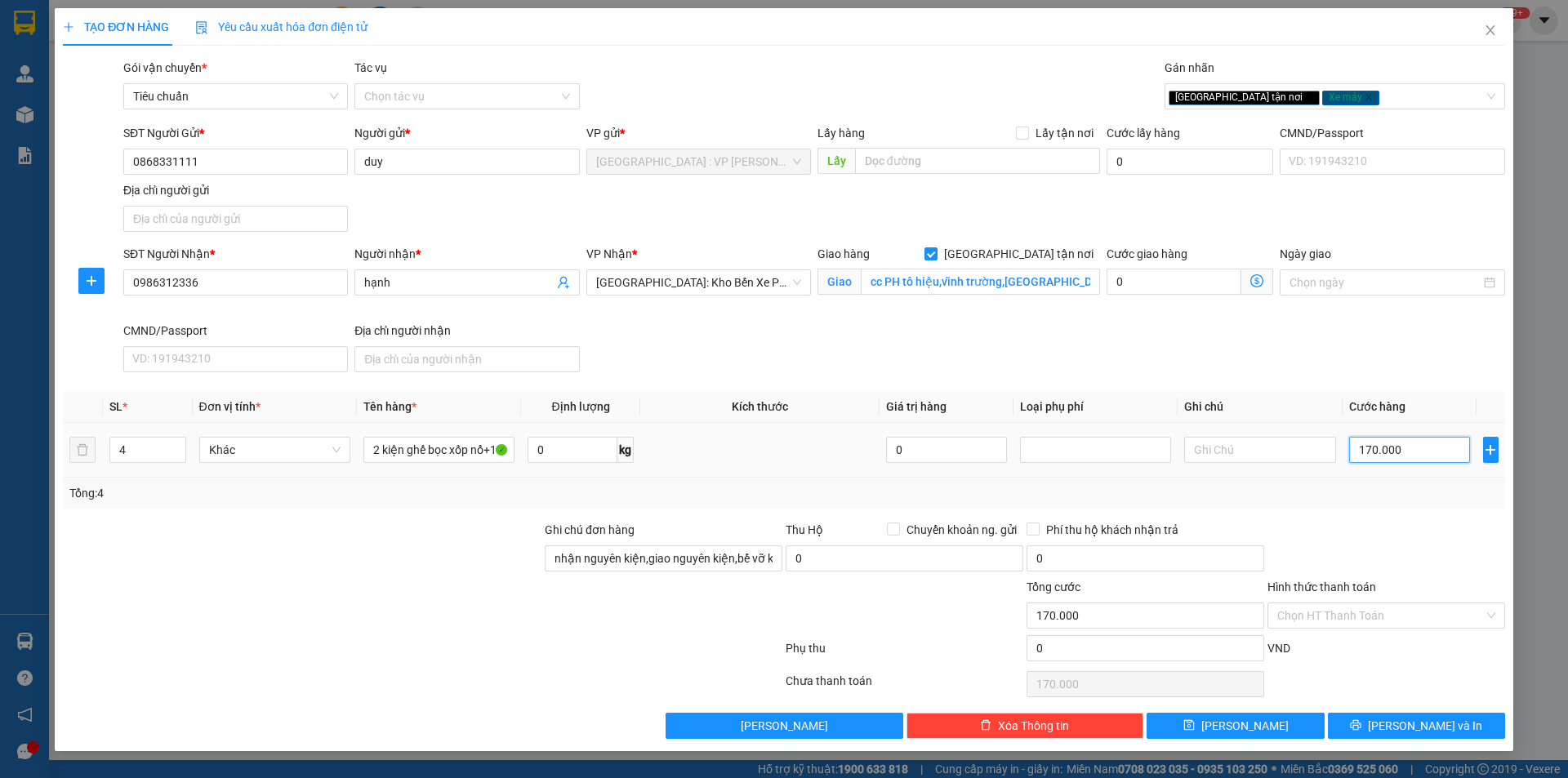
type input "1.700.000"
click at [1235, 359] on div "SĐT Người Nhận * 0986312336 Người nhận * hạnh VP Nhận * Nha Trang: Kho Bến Xe P…" at bounding box center [814, 312] width 1389 height 134
click at [1405, 512] on div "Transit Pickup Surcharge Ids Transit Deliver Surcharge Ids Transit Deliver Surc…" at bounding box center [784, 399] width 1443 height 680
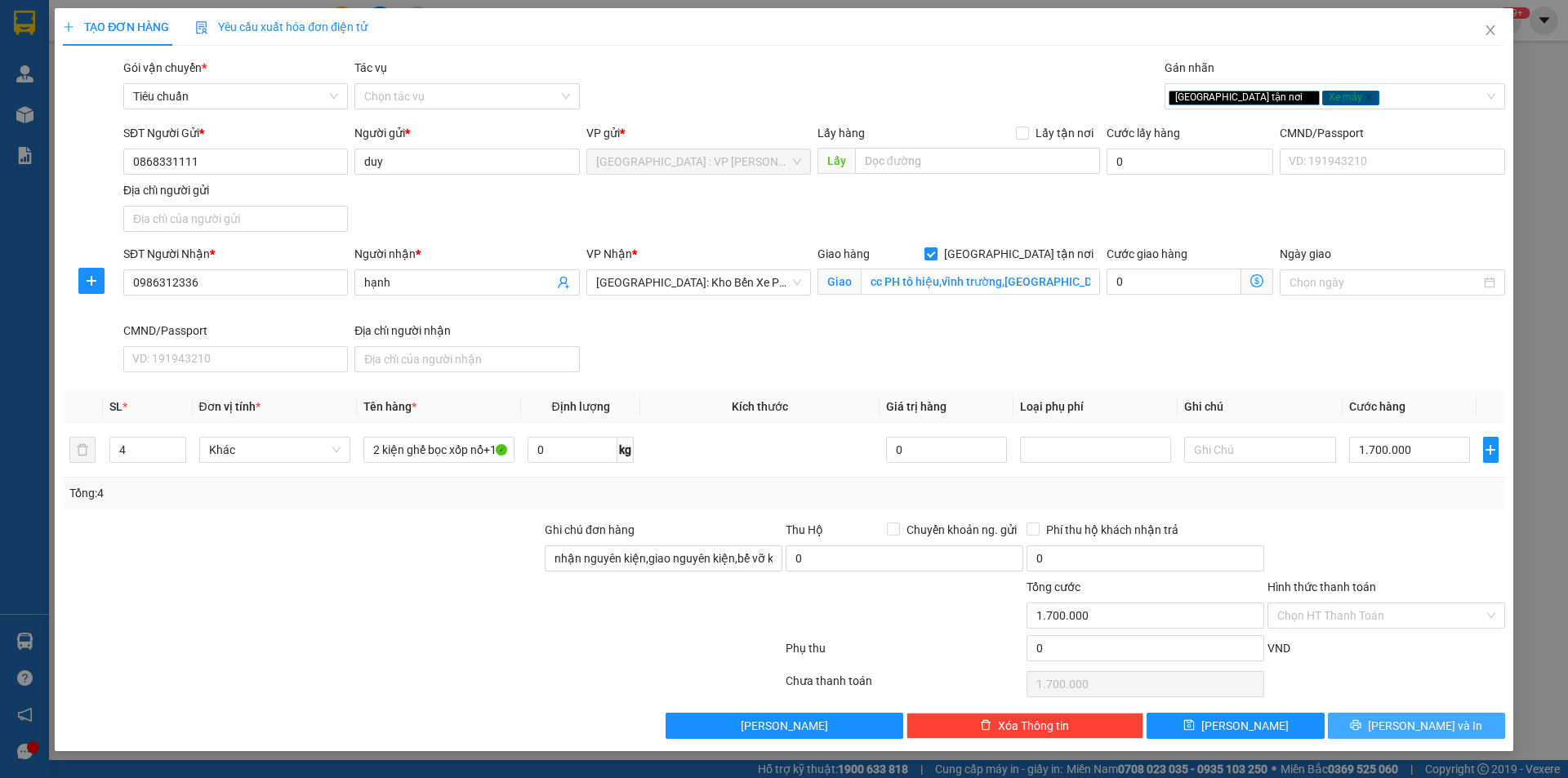
click at [1425, 722] on span "[PERSON_NAME] và In" at bounding box center [1425, 726] width 114 height 18
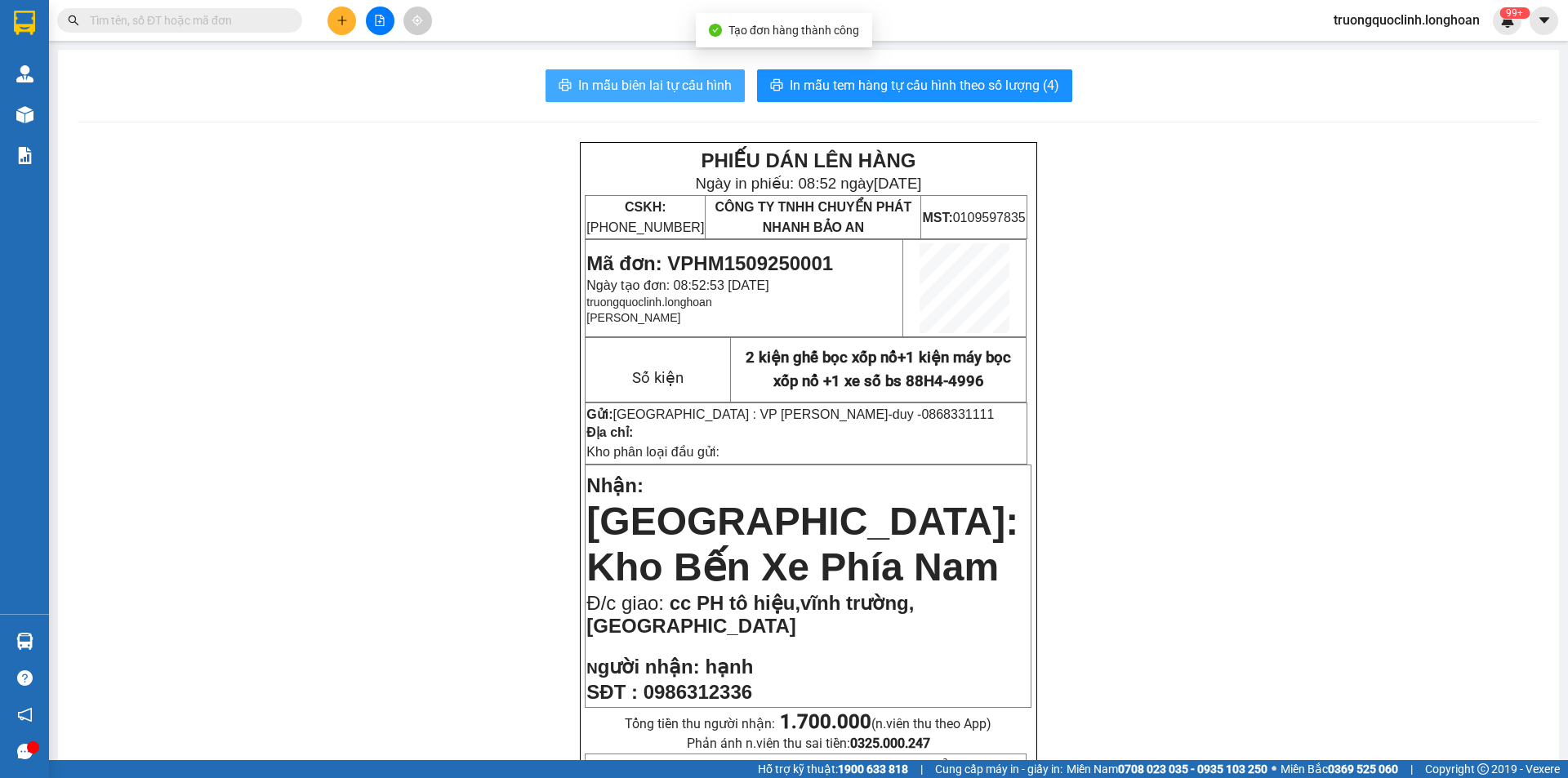
click at [663, 96] on button "In mẫu biên lai tự cấu hình" at bounding box center [645, 86] width 199 height 33
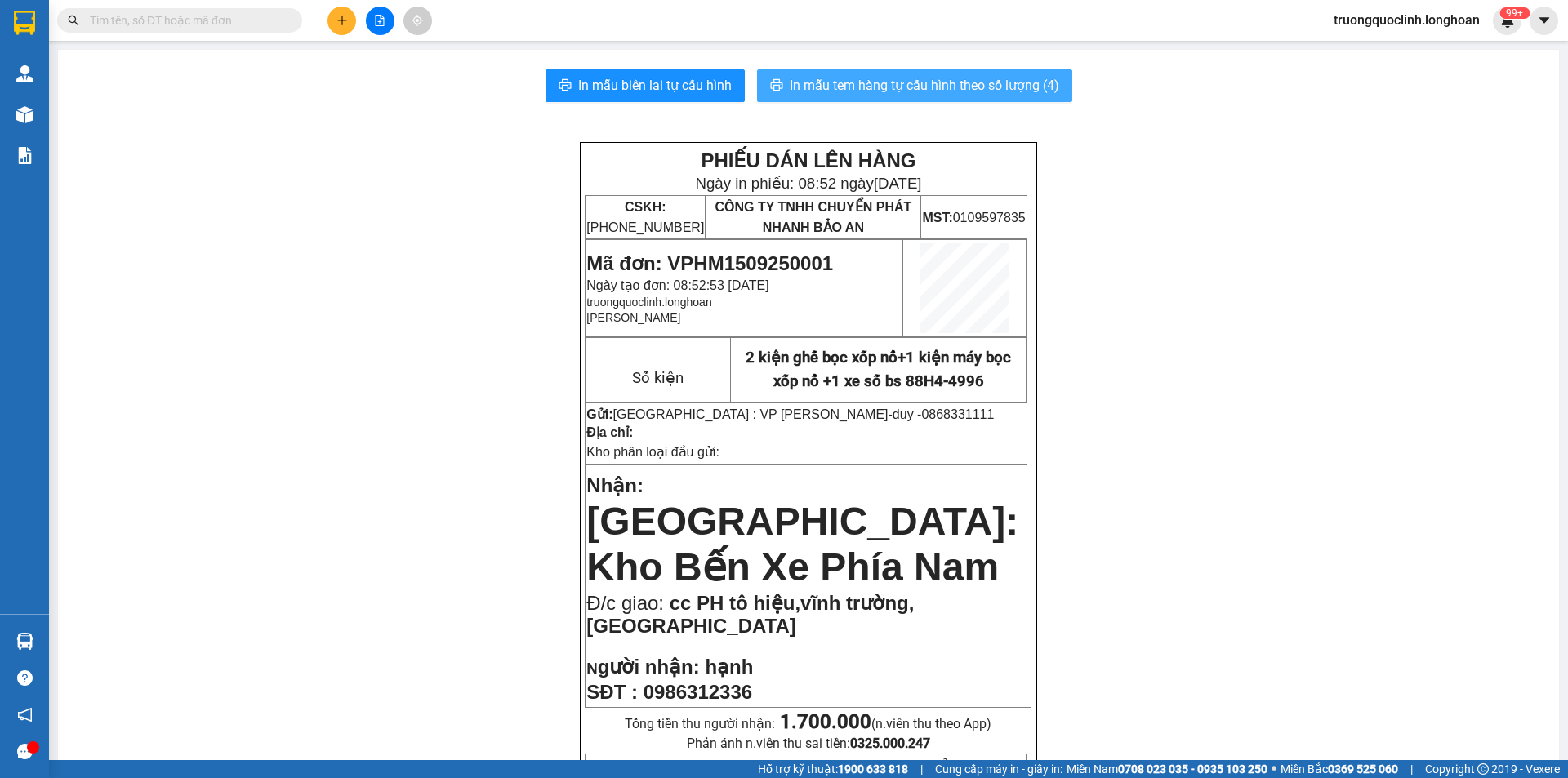
click at [927, 96] on button "In mẫu tem hàng tự cấu hình theo số lượng (4)" at bounding box center [914, 86] width 315 height 33
click at [342, 24] on icon "plus" at bounding box center [342, 20] width 1 height 9
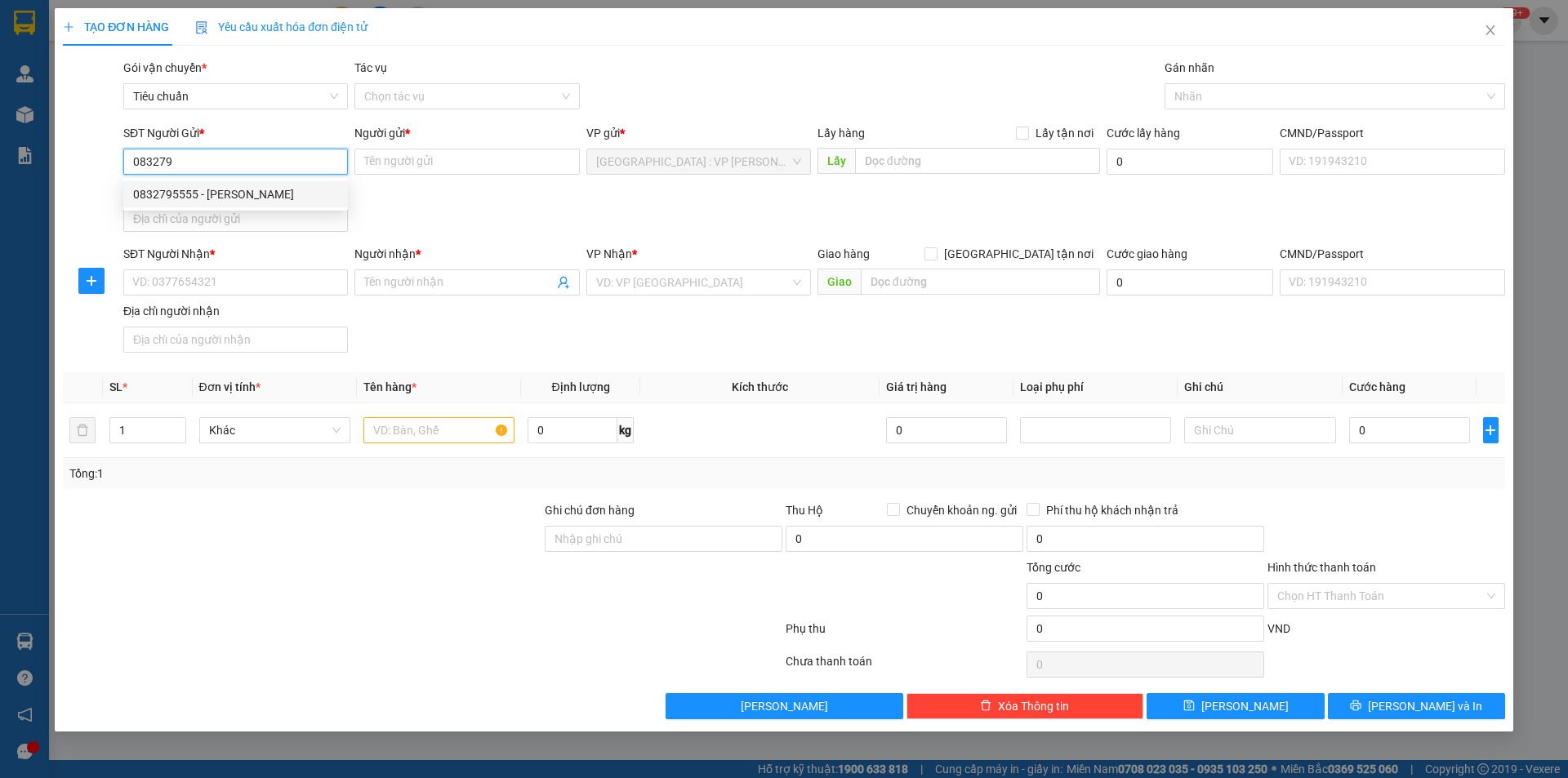
click at [269, 184] on div "0832795555 - dũng" at bounding box center [236, 194] width 225 height 26
type input "0832795555"
type input "dũng"
checkbox input "true"
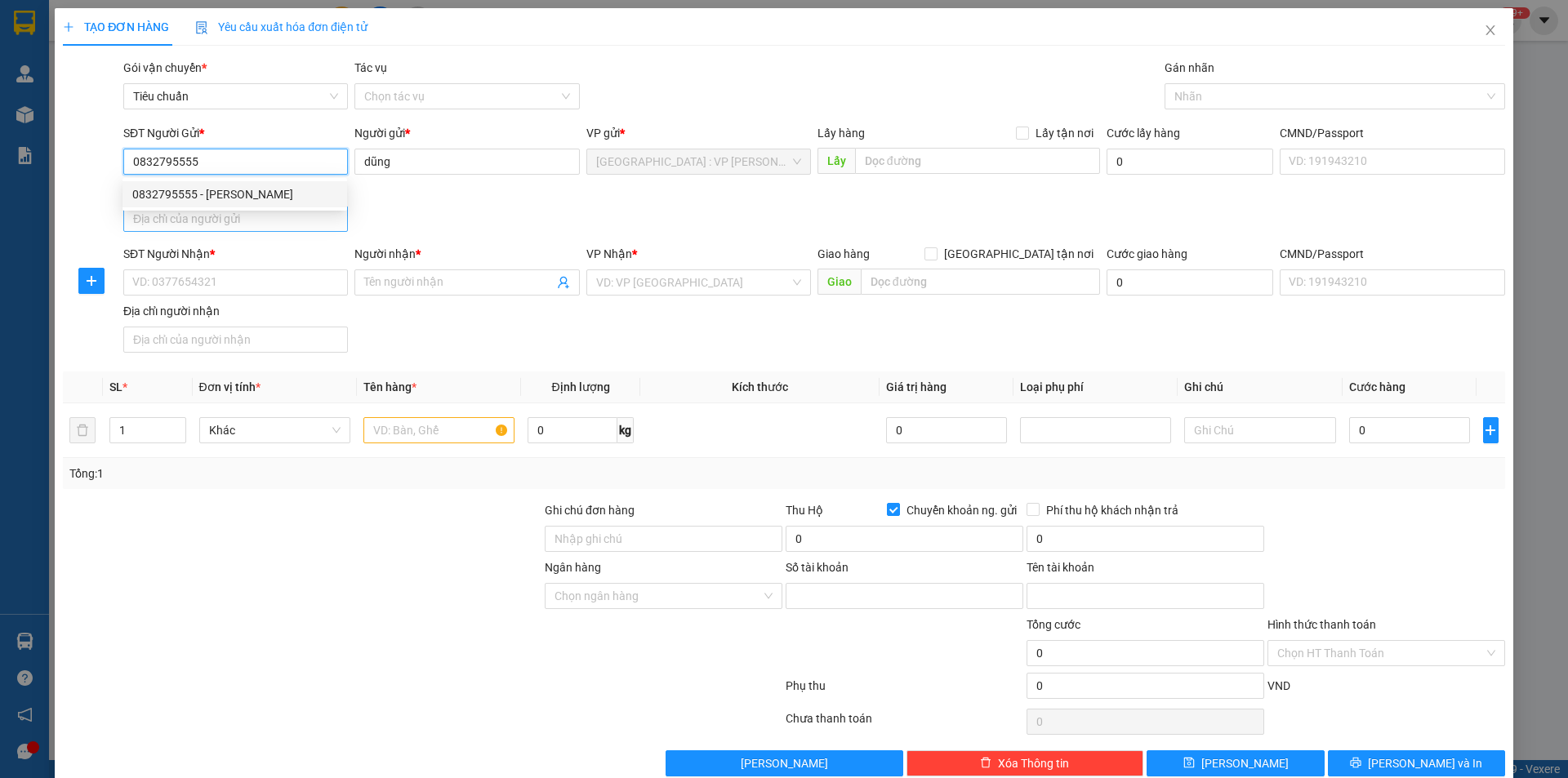
type input "9981001680"
type input "cao tien dung"
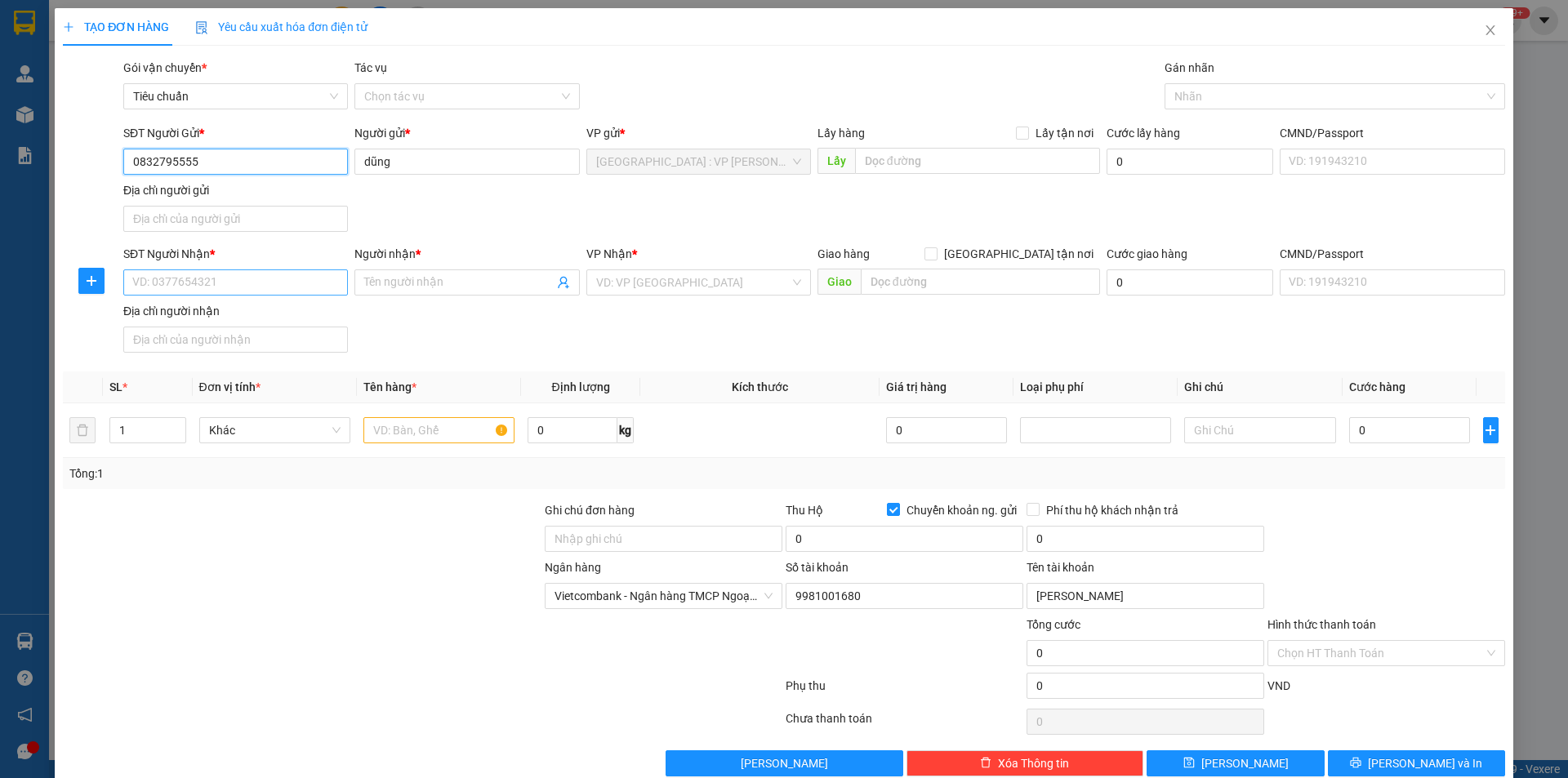
type input "0832795555"
click at [305, 283] on input "SĐT Người Nhận *" at bounding box center [236, 282] width 225 height 26
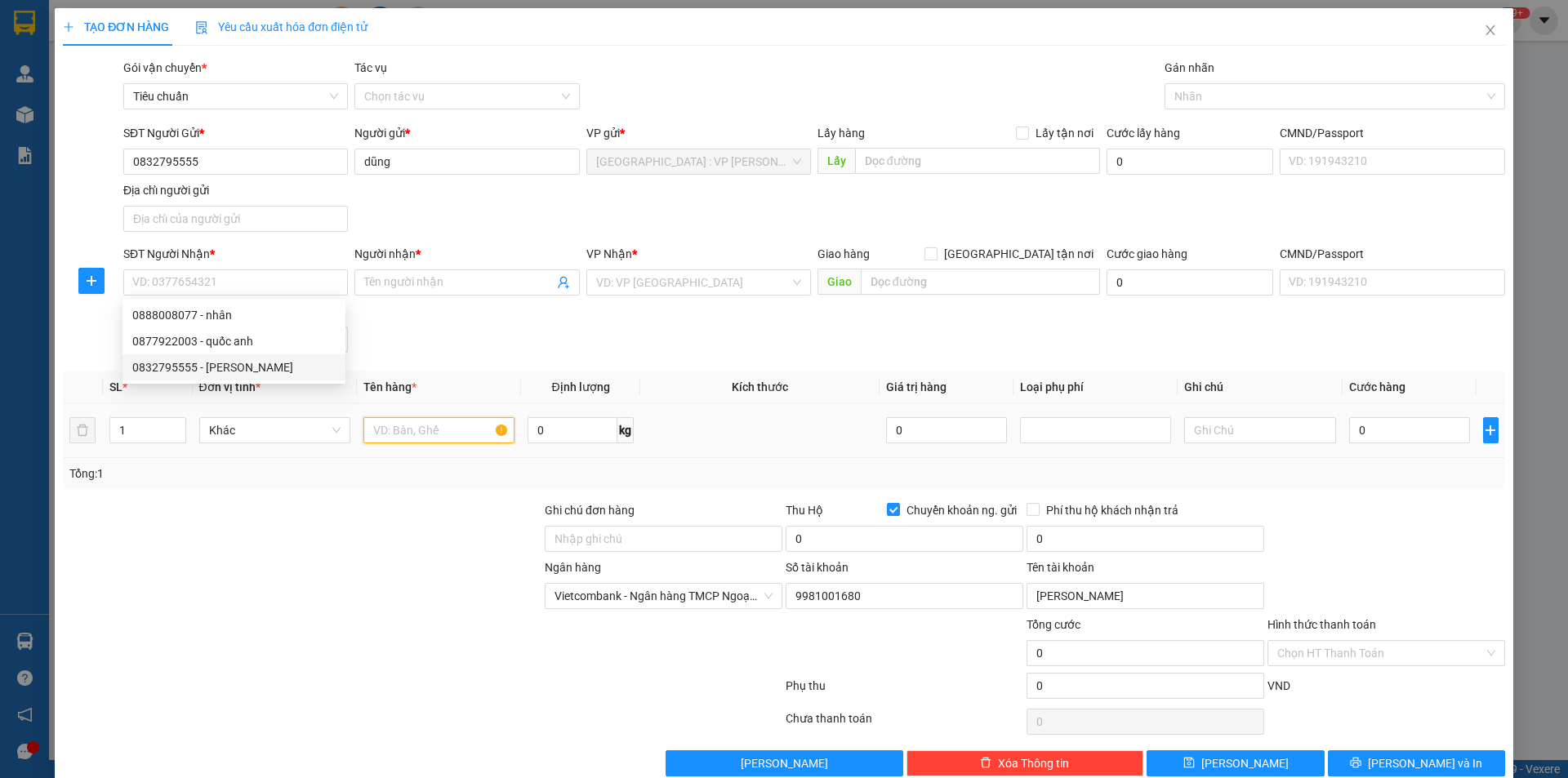
click at [426, 433] on input "text" at bounding box center [439, 430] width 151 height 26
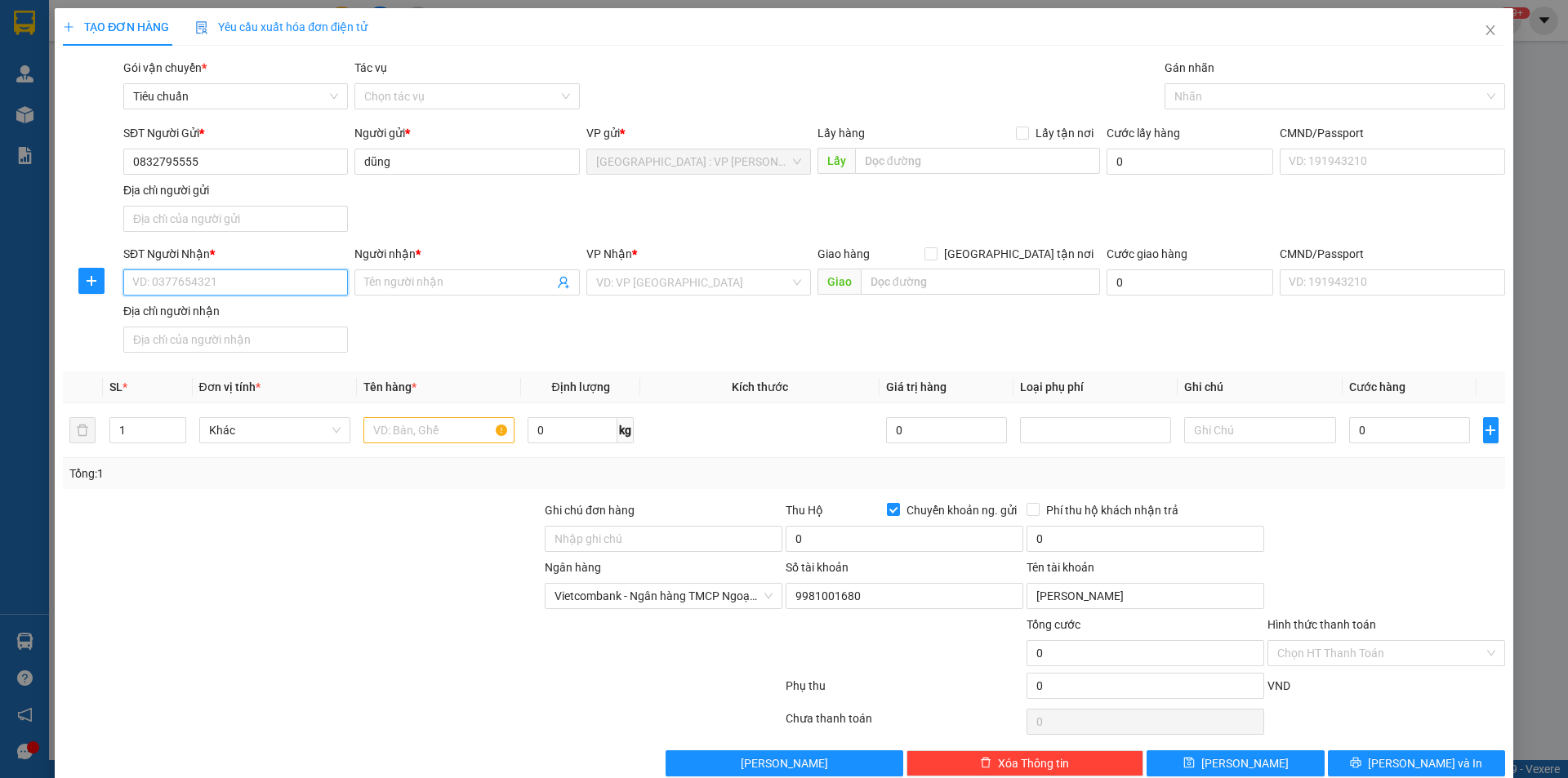
click at [262, 281] on input "SĐT Người Nhận *" at bounding box center [236, 282] width 225 height 26
type input "0839624796"
click at [415, 286] on input "Người nhận *" at bounding box center [458, 282] width 189 height 18
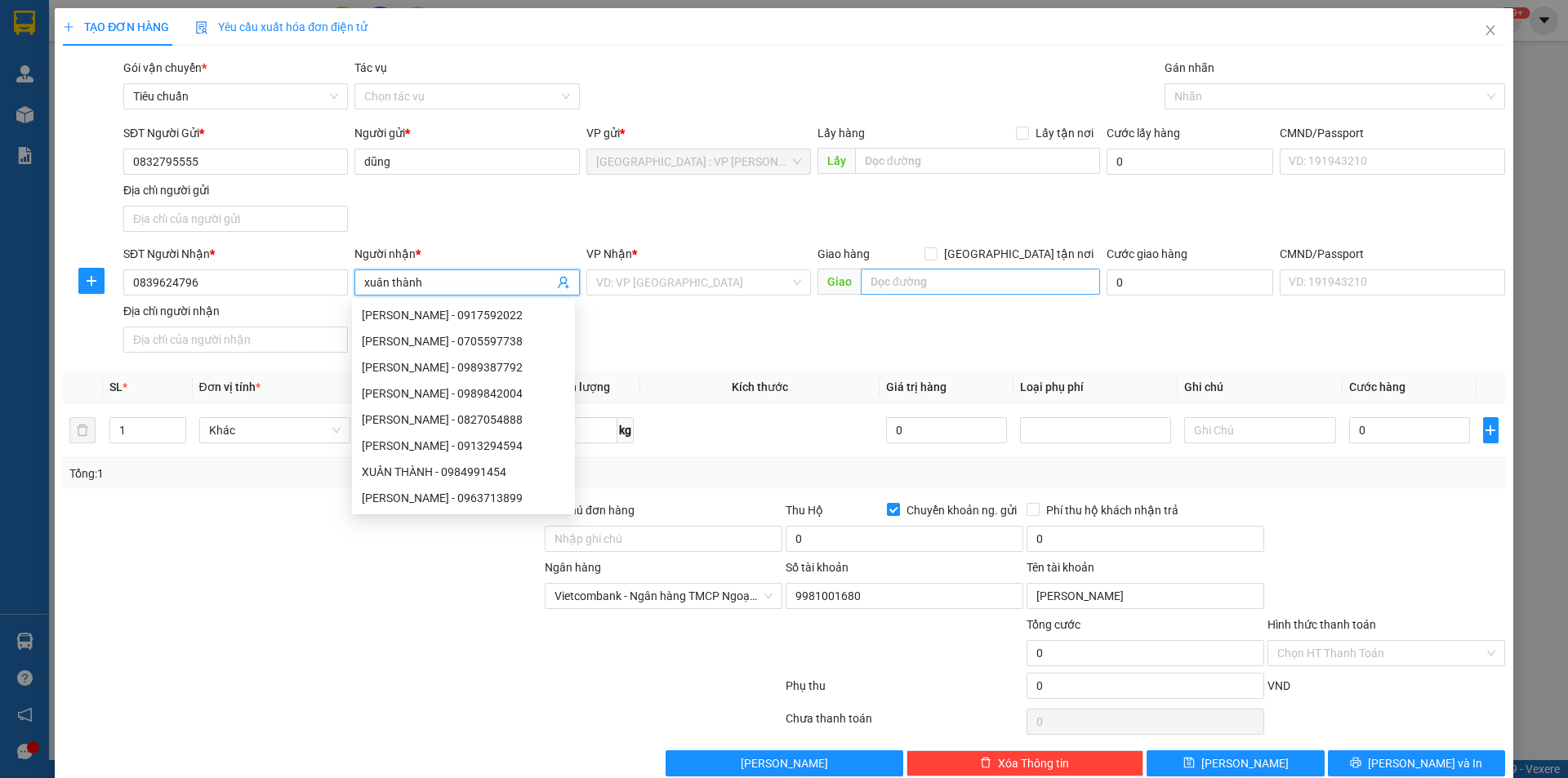
type input "xuân thành"
click at [922, 280] on input "text" at bounding box center [980, 281] width 239 height 26
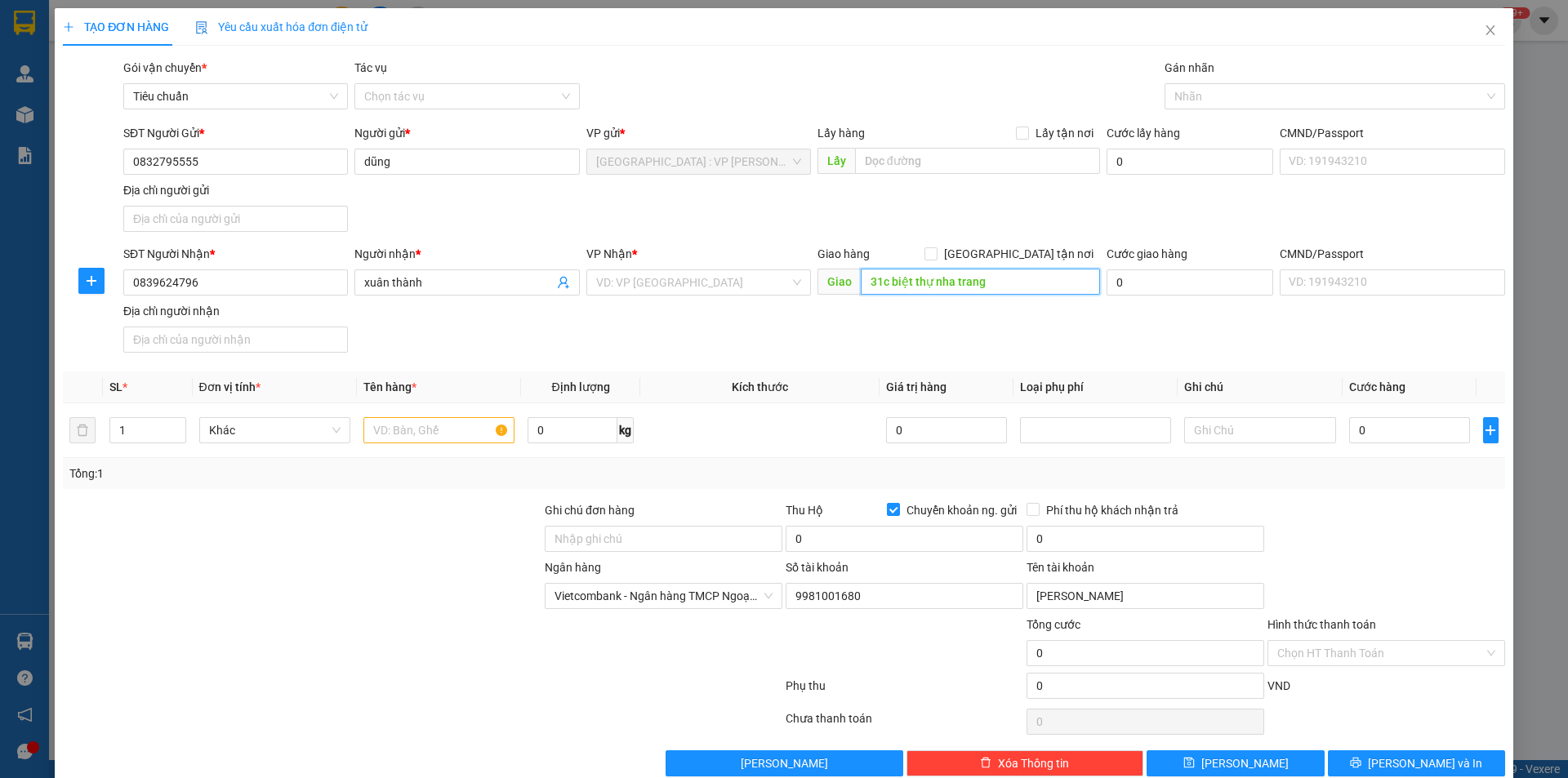
click at [1005, 277] on input "31c biệt thự nha trang" at bounding box center [980, 281] width 239 height 26
click at [935, 285] on input "31c biệt thự nha trang" at bounding box center [980, 281] width 239 height 26
drag, startPoint x: 928, startPoint y: 280, endPoint x: 983, endPoint y: 280, distance: 55.0
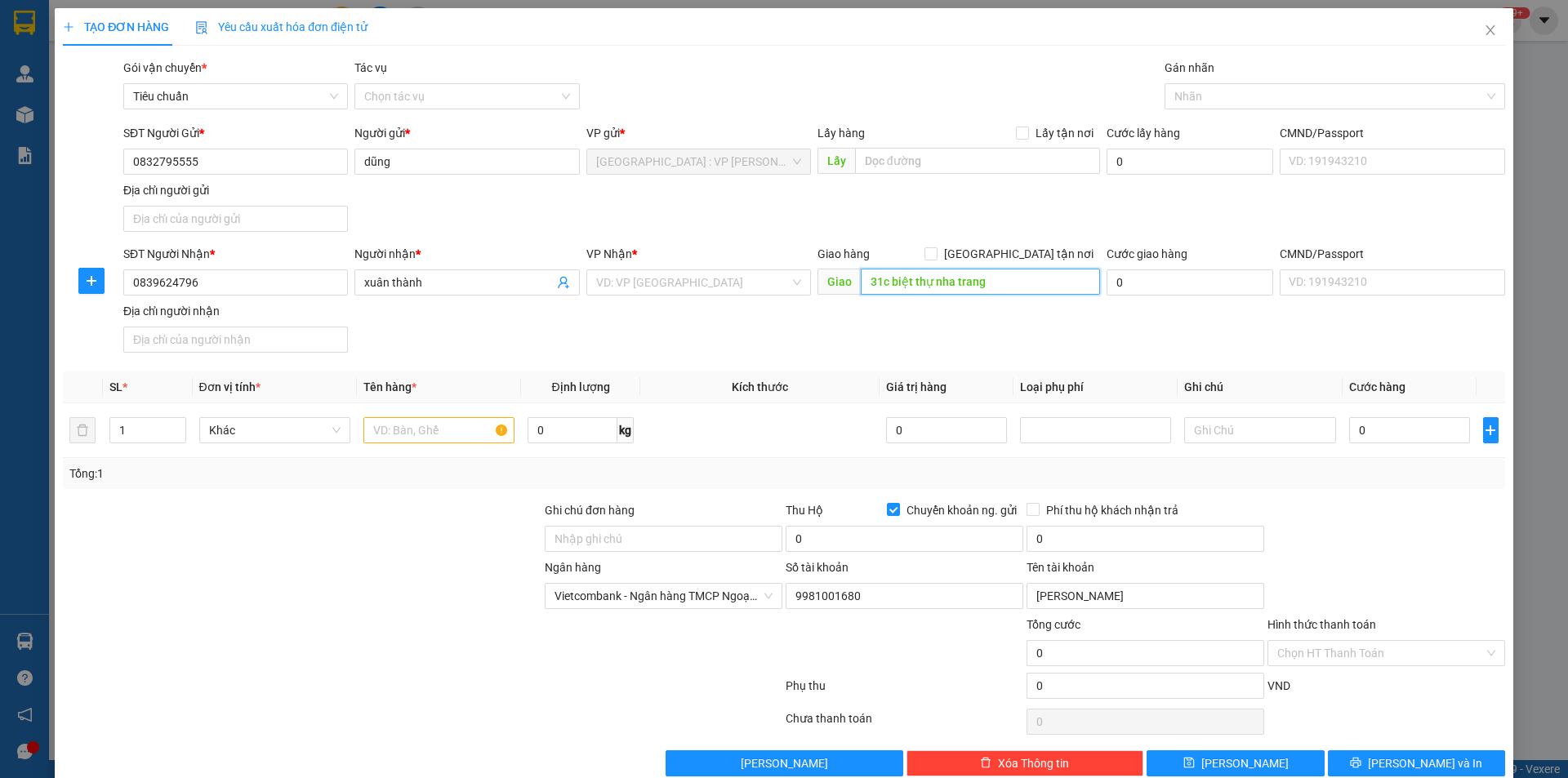
click at [983, 280] on input "31c biệt thự nha trang" at bounding box center [980, 281] width 239 height 26
click at [994, 274] on input "31c biệt thự nha trang" at bounding box center [980, 281] width 239 height 26
click at [996, 275] on input "31c biệt thự nha trang" at bounding box center [980, 281] width 239 height 26
type input "bến xe phía bắc [GEOGRAPHIC_DATA],[GEOGRAPHIC_DATA]"
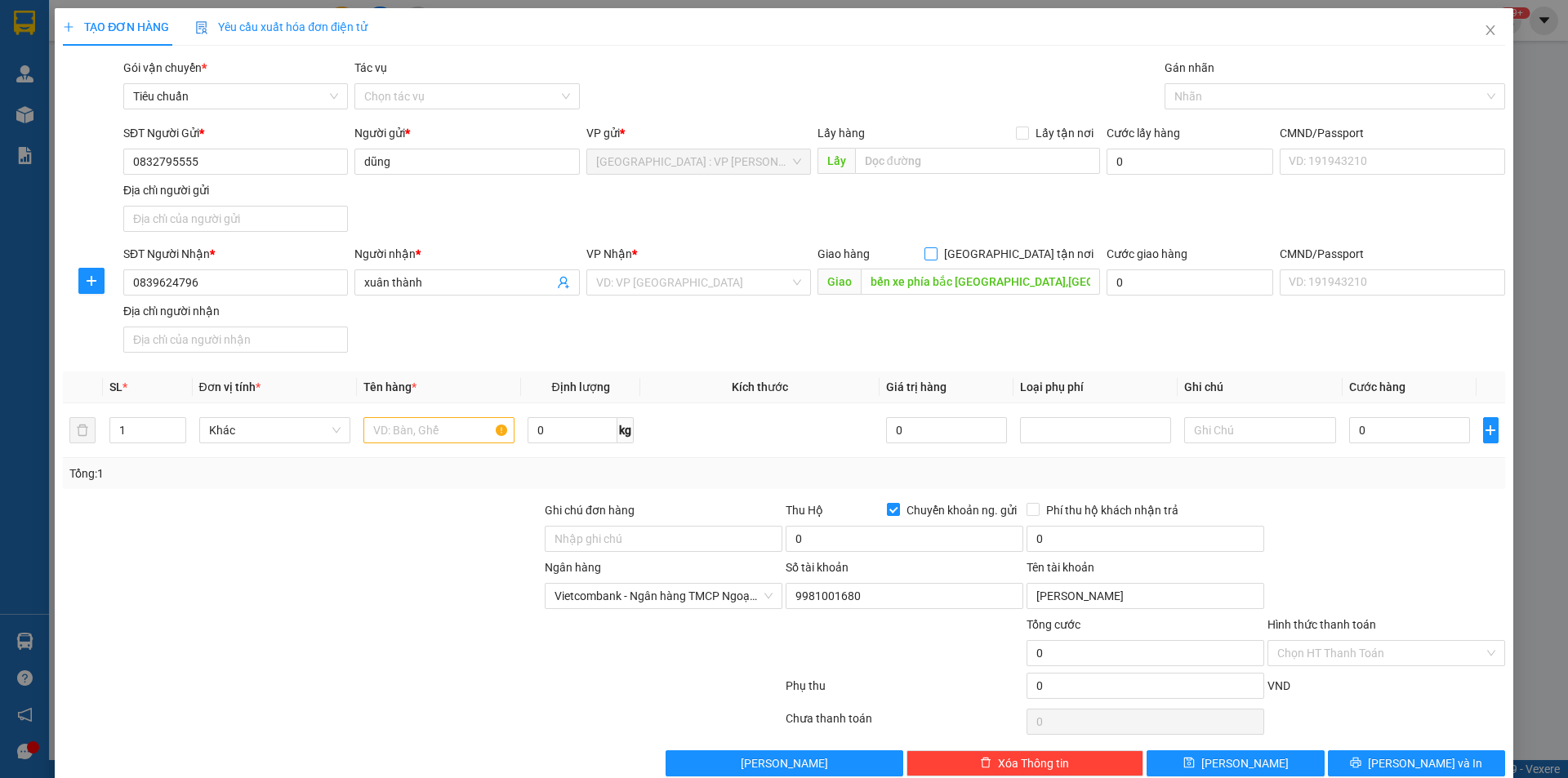
click at [1023, 250] on span "[GEOGRAPHIC_DATA] tận nơi" at bounding box center [1019, 254] width 162 height 18
click at [936, 250] on input "[GEOGRAPHIC_DATA] tận nơi" at bounding box center [929, 252] width 11 height 11
checkbox input "true"
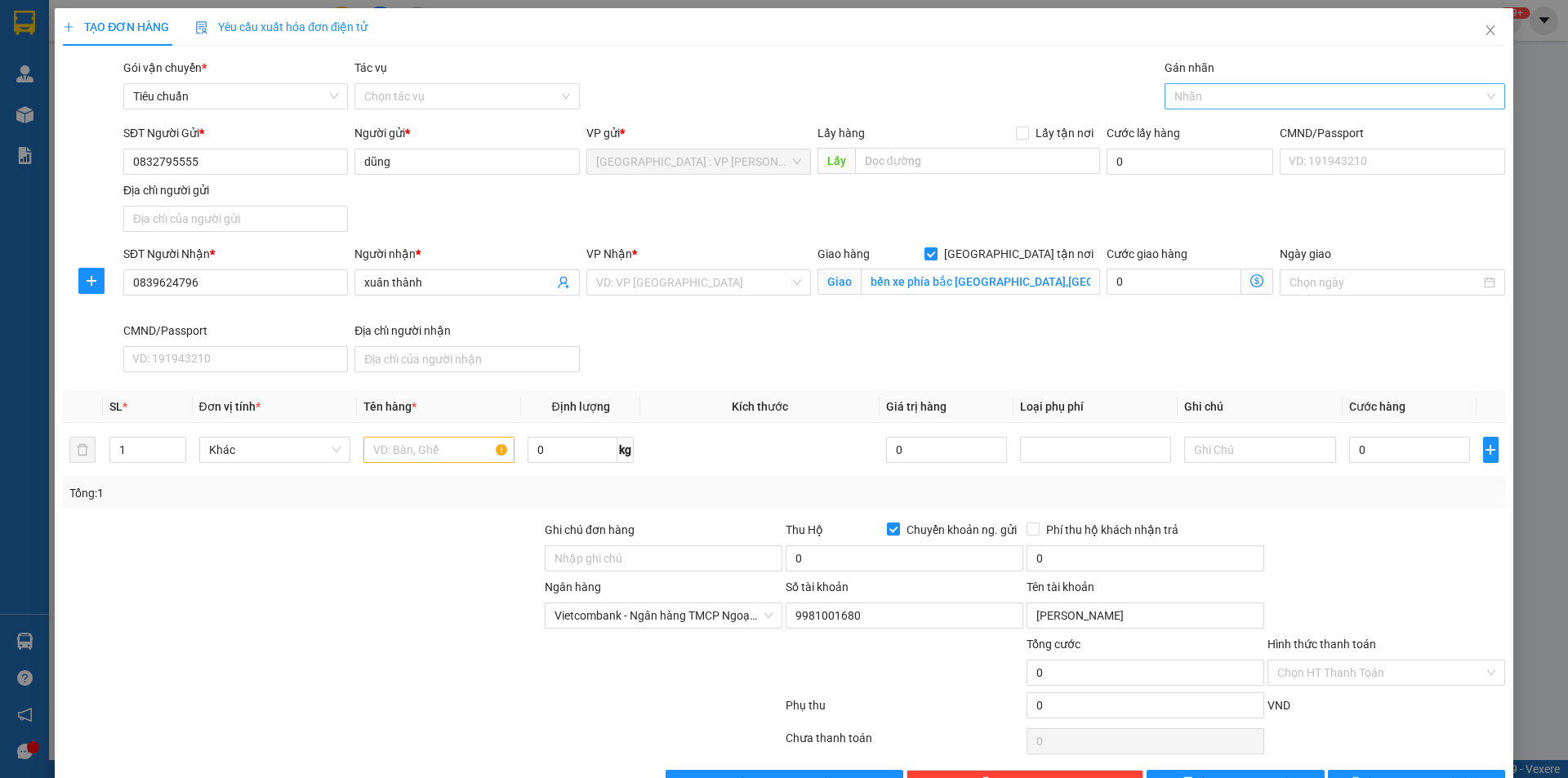
click at [1217, 102] on div at bounding box center [1327, 96] width 316 height 20
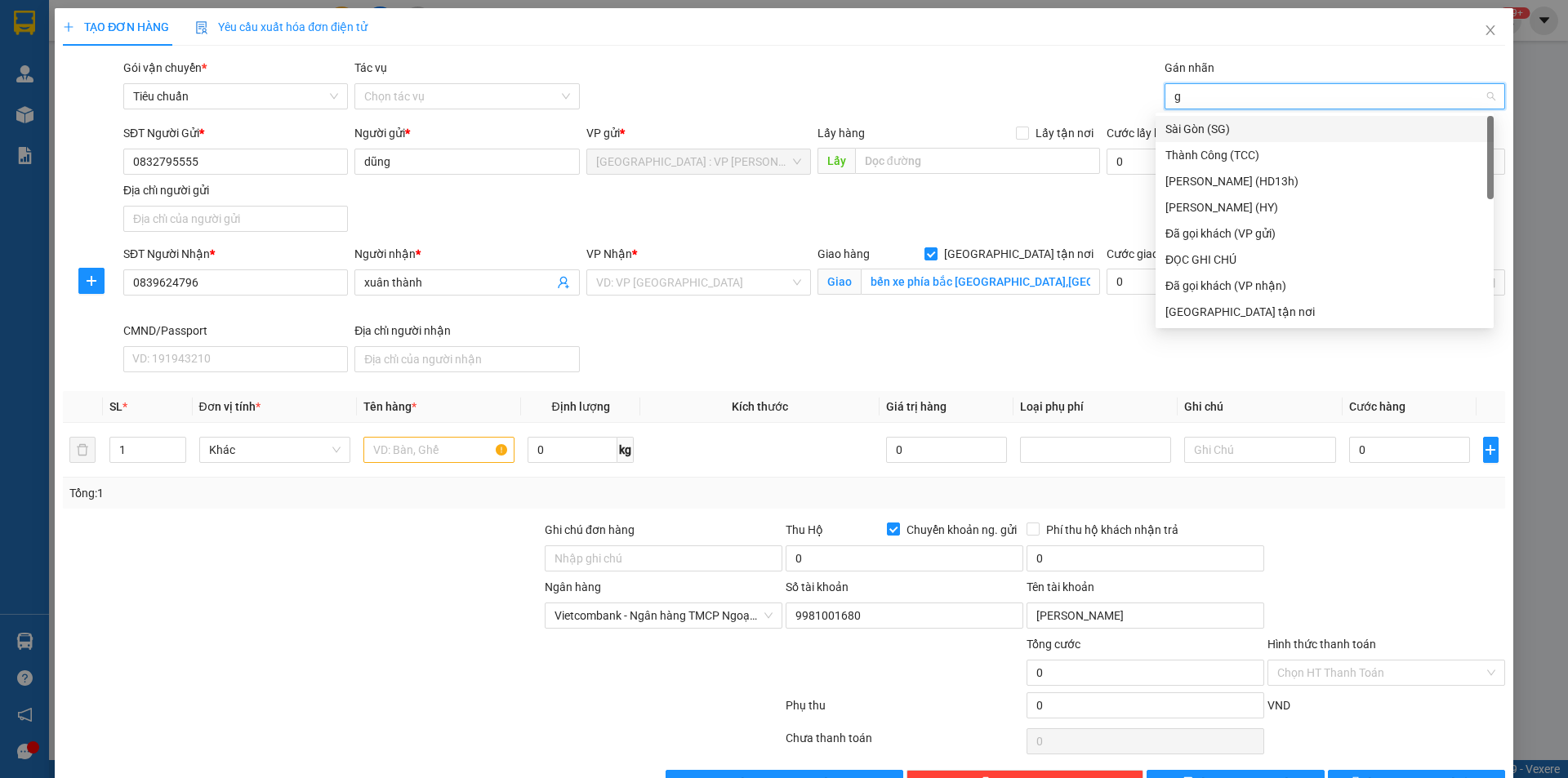
type input "gt"
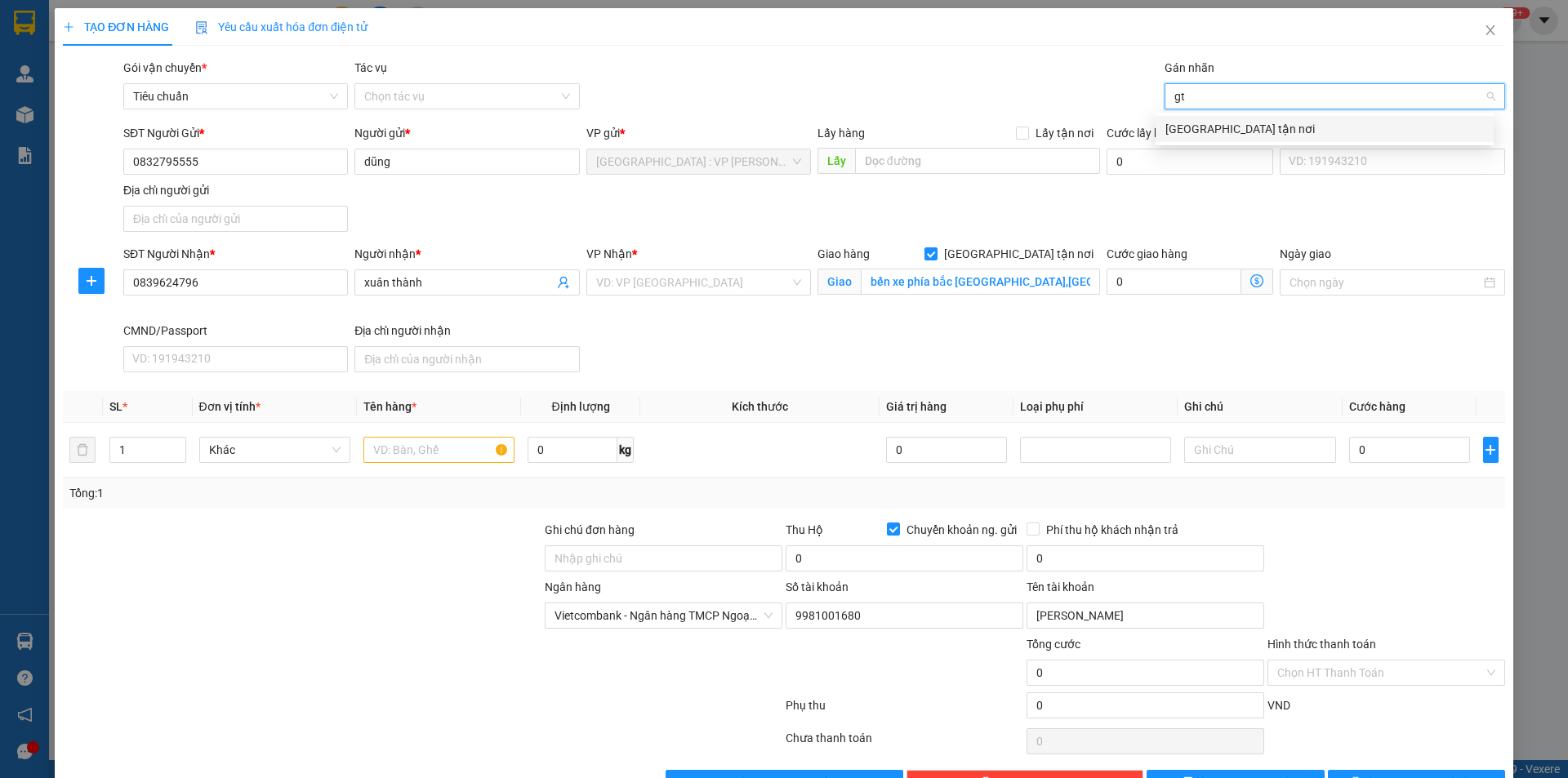
click at [1215, 119] on div "[GEOGRAPHIC_DATA] tận nơi" at bounding box center [1325, 129] width 338 height 26
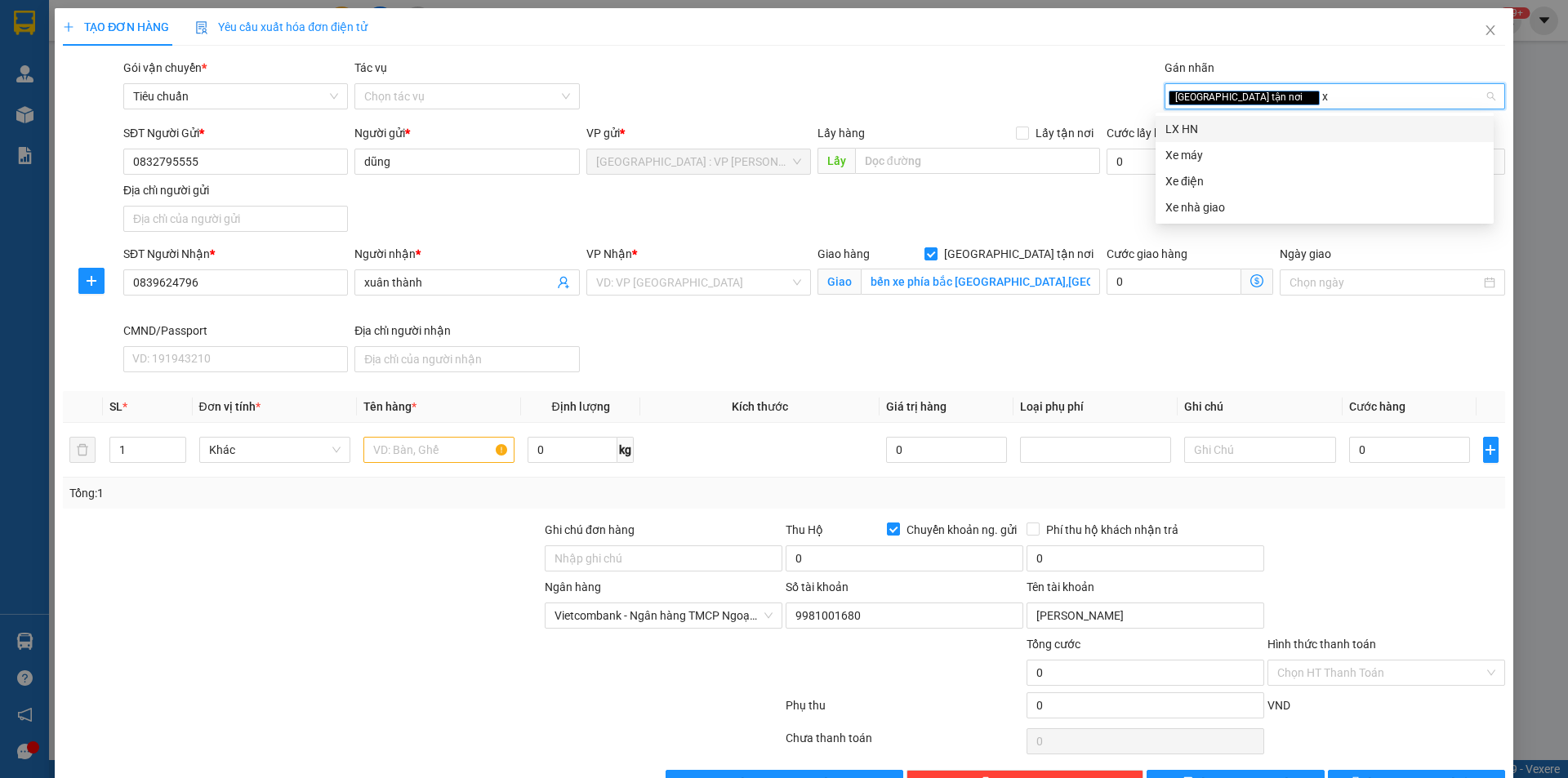
type input "xe"
click at [1189, 123] on div "Xe máy" at bounding box center [1324, 129] width 318 height 18
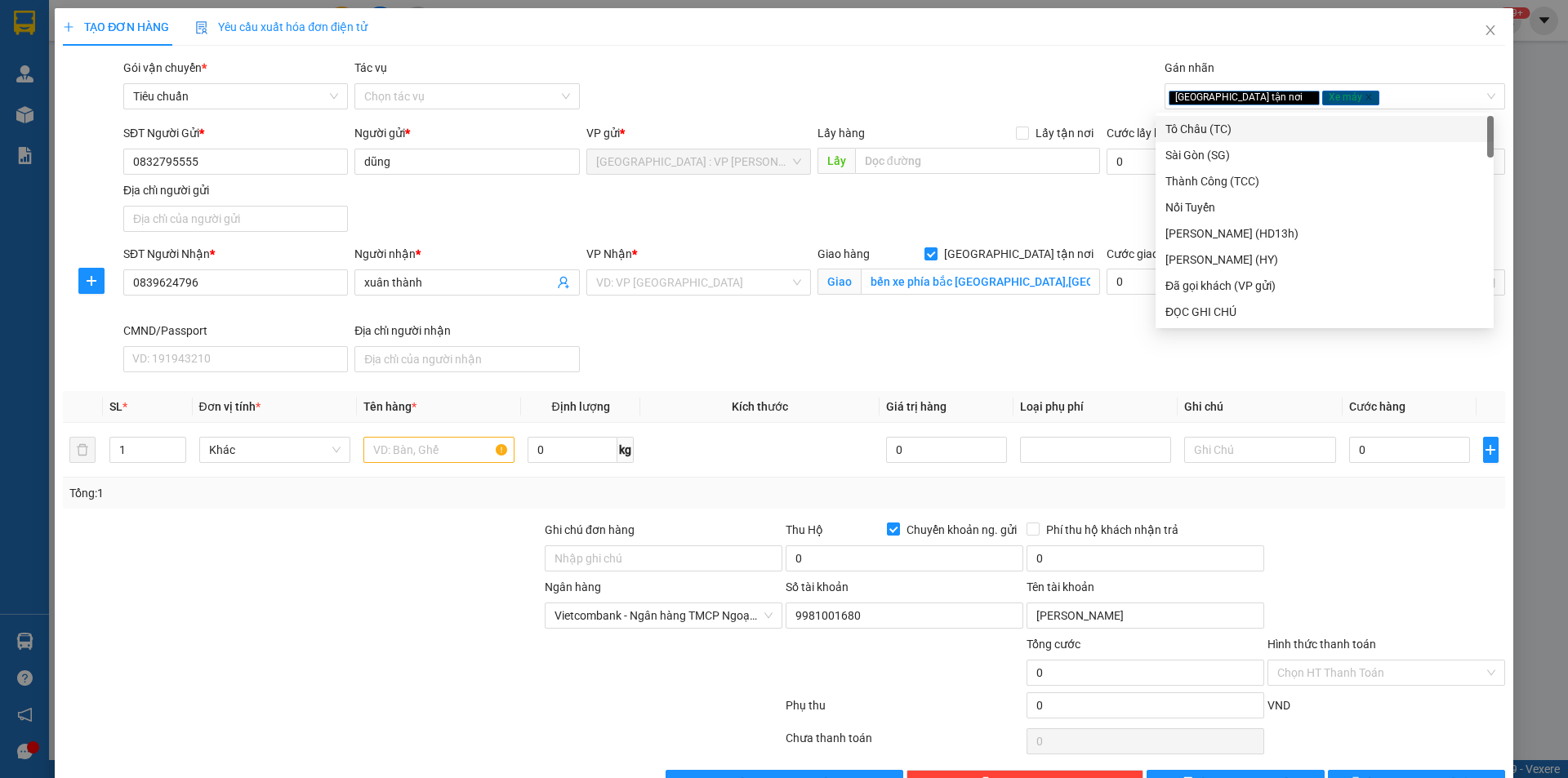
drag, startPoint x: 1029, startPoint y: 78, endPoint x: 916, endPoint y: 123, distance: 121.6
click at [1027, 78] on div "Gói vận chuyển * Tiêu chuẩn Tác vụ Chọn tác vụ Gán nhãn Giao tận nơi Xe máy" at bounding box center [814, 87] width 1389 height 57
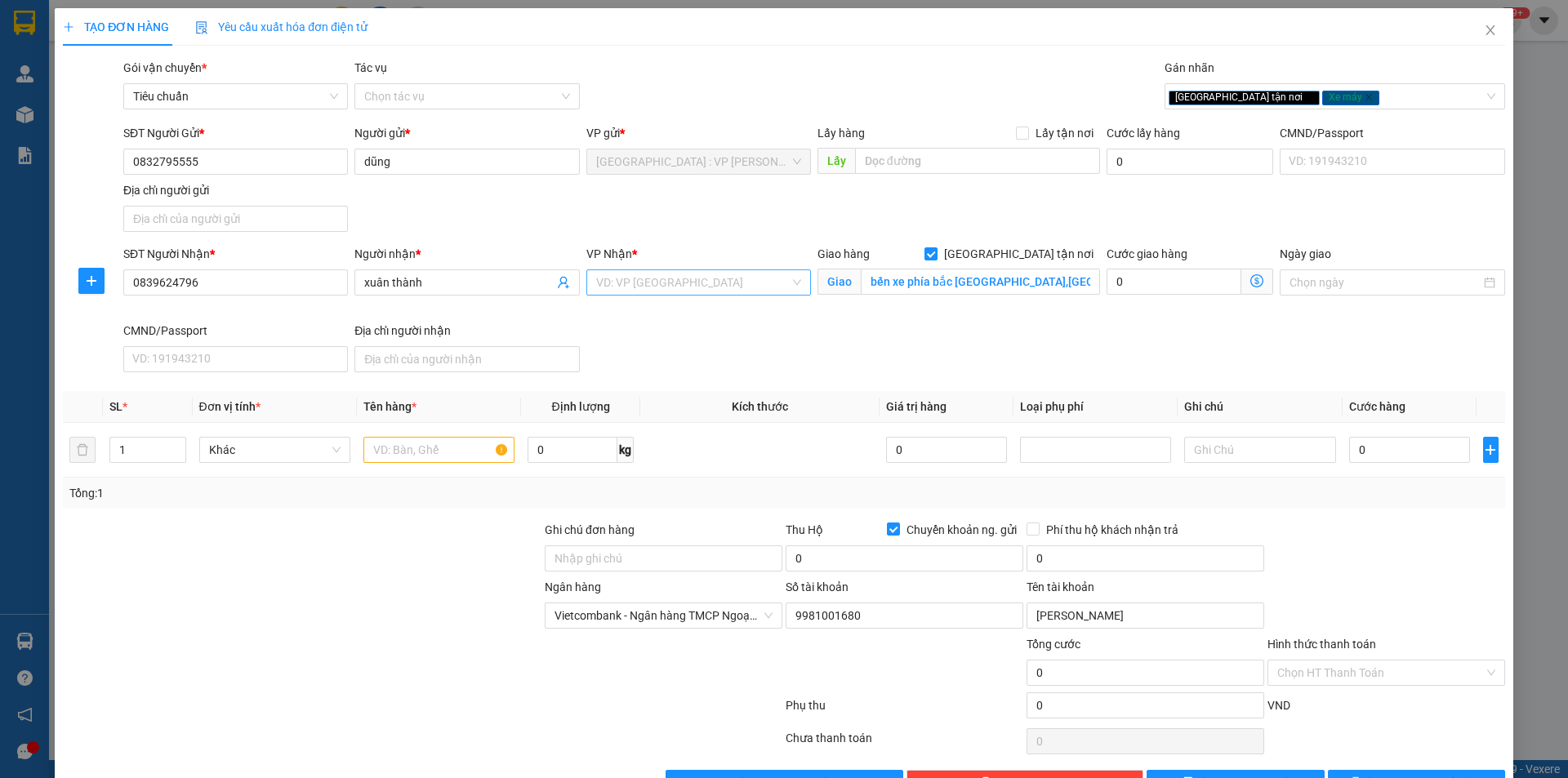
click at [752, 279] on input "search" at bounding box center [693, 282] width 194 height 25
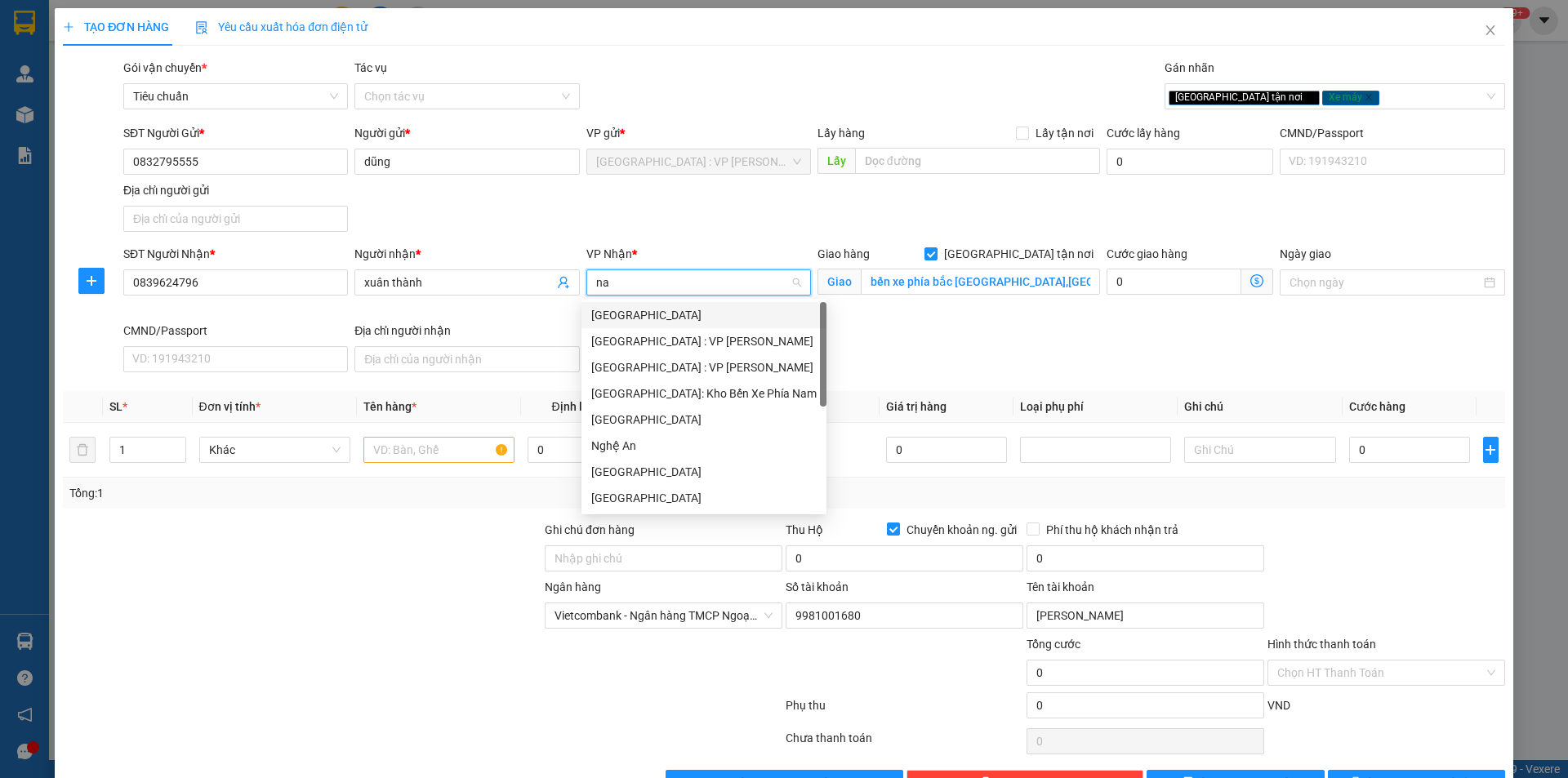
type input "nam"
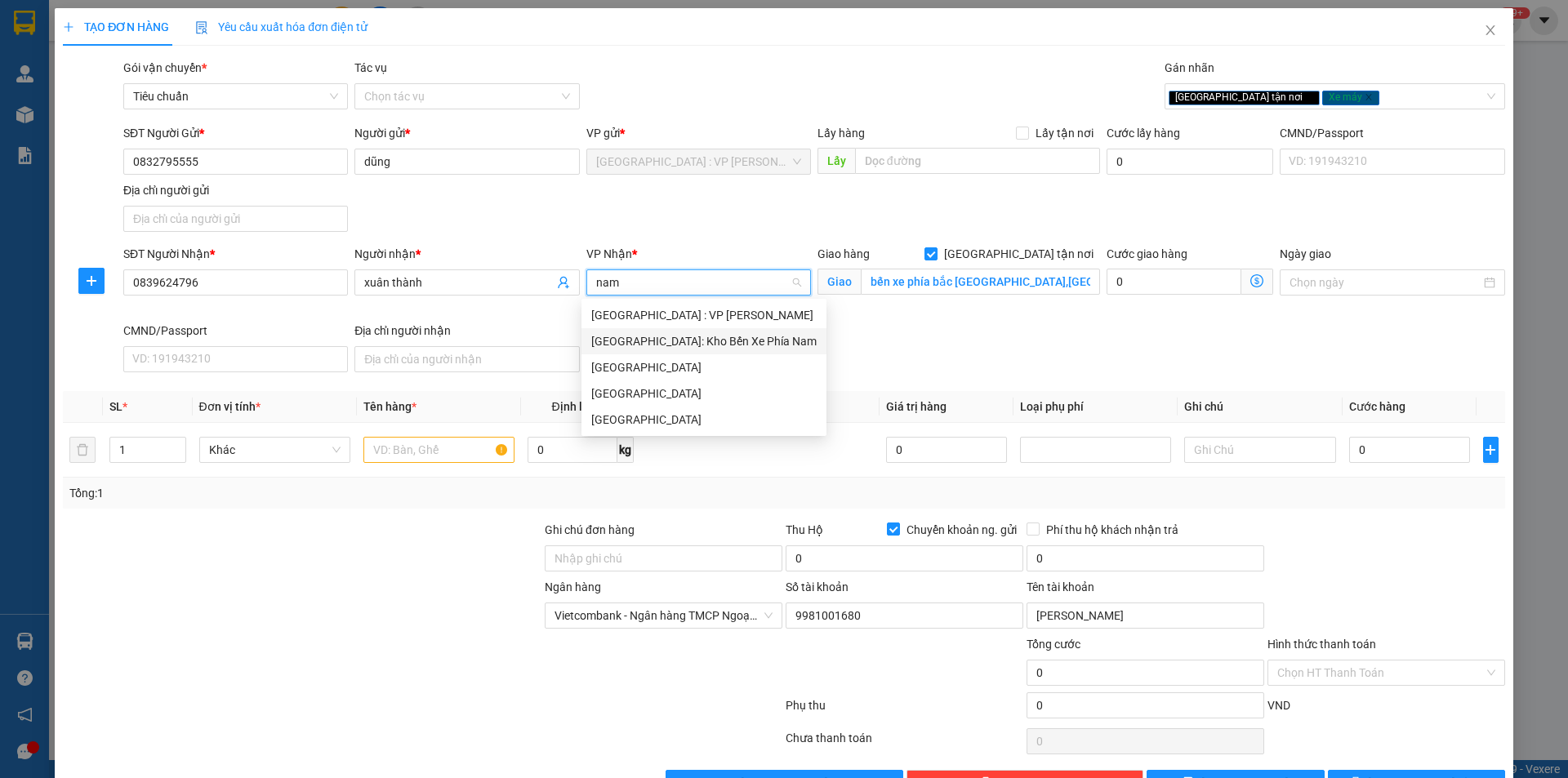
drag, startPoint x: 710, startPoint y: 336, endPoint x: 717, endPoint y: 245, distance: 91.3
click at [709, 336] on div "[GEOGRAPHIC_DATA]: Kho Bến Xe Phía Nam" at bounding box center [704, 341] width 226 height 18
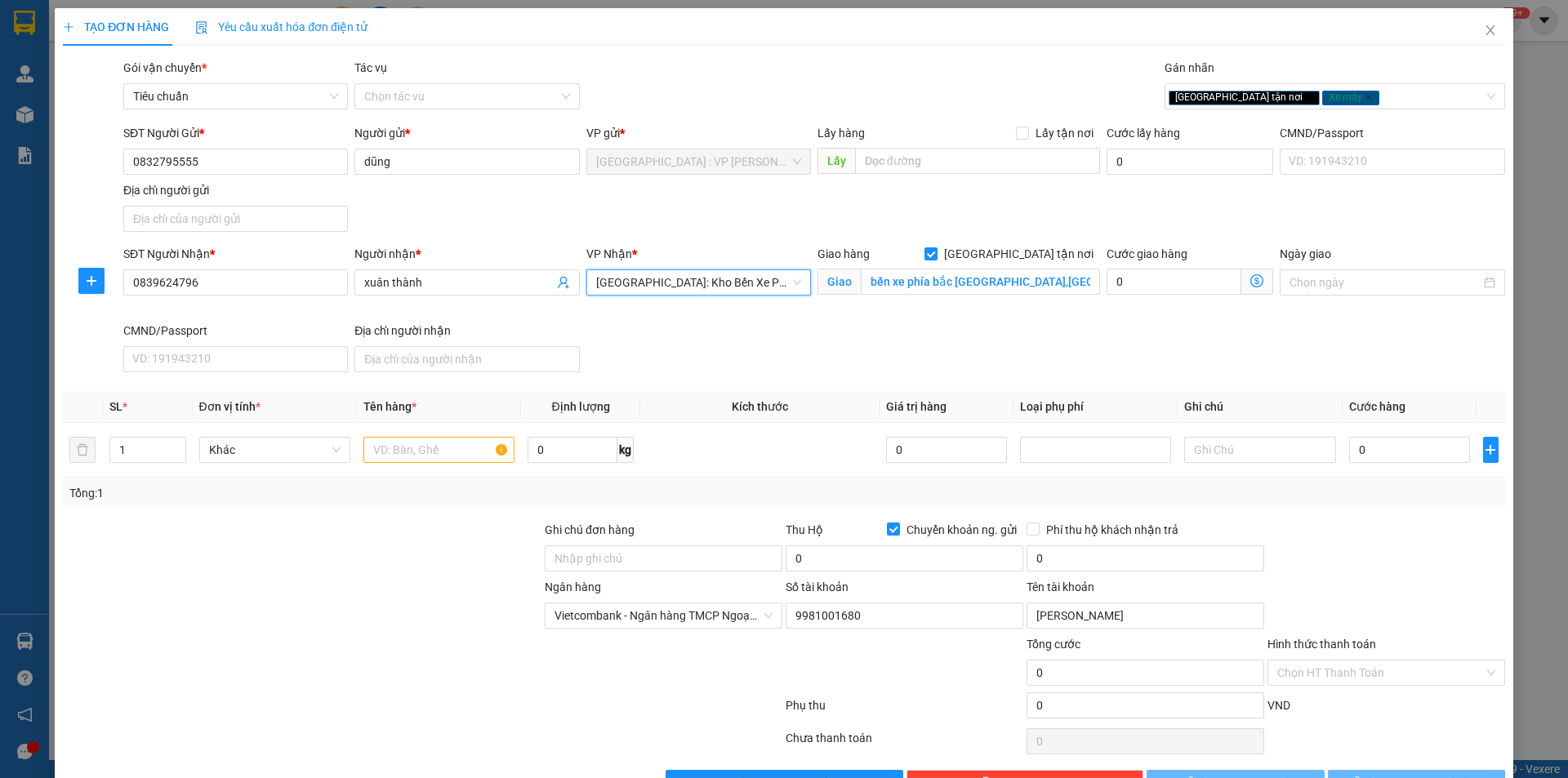
click at [718, 226] on div "SĐT Người Gửi * 0832795555 Người gửi * dũng VP gửi * Hà Nội : VP Hoàng Mai Lấy …" at bounding box center [814, 181] width 1389 height 114
click at [473, 448] on input "text" at bounding box center [439, 449] width 151 height 26
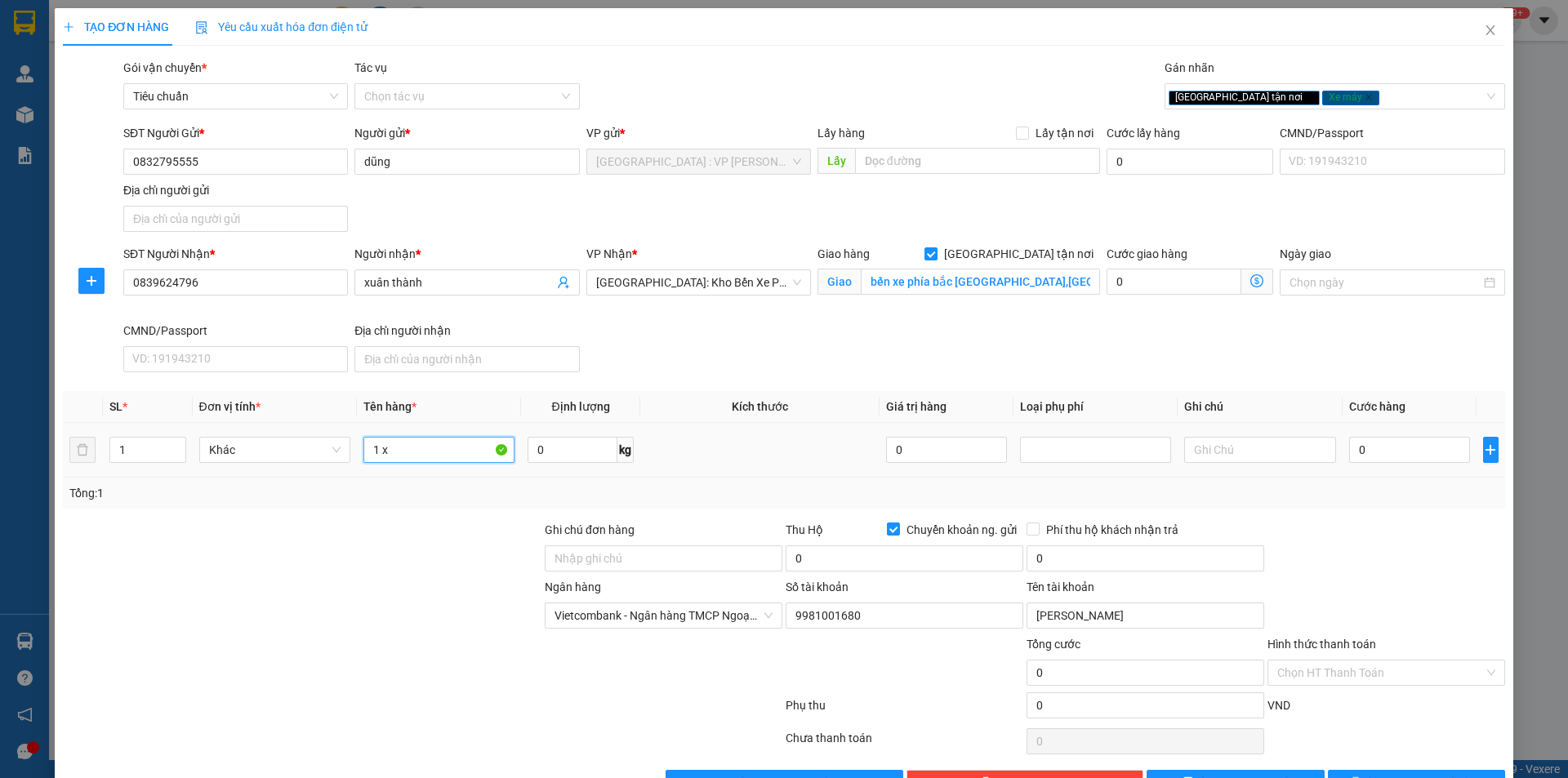
drag, startPoint x: 473, startPoint y: 442, endPoint x: 425, endPoint y: 454, distance: 49.5
click at [425, 454] on input "1 x" at bounding box center [439, 449] width 151 height 26
type input "1 xe pkl bs 29K4-6196"
click at [637, 561] on input "Ghi chú đơn hàng" at bounding box center [663, 558] width 238 height 26
type input "chìa khóa,cà vẹt quấn tay lái"
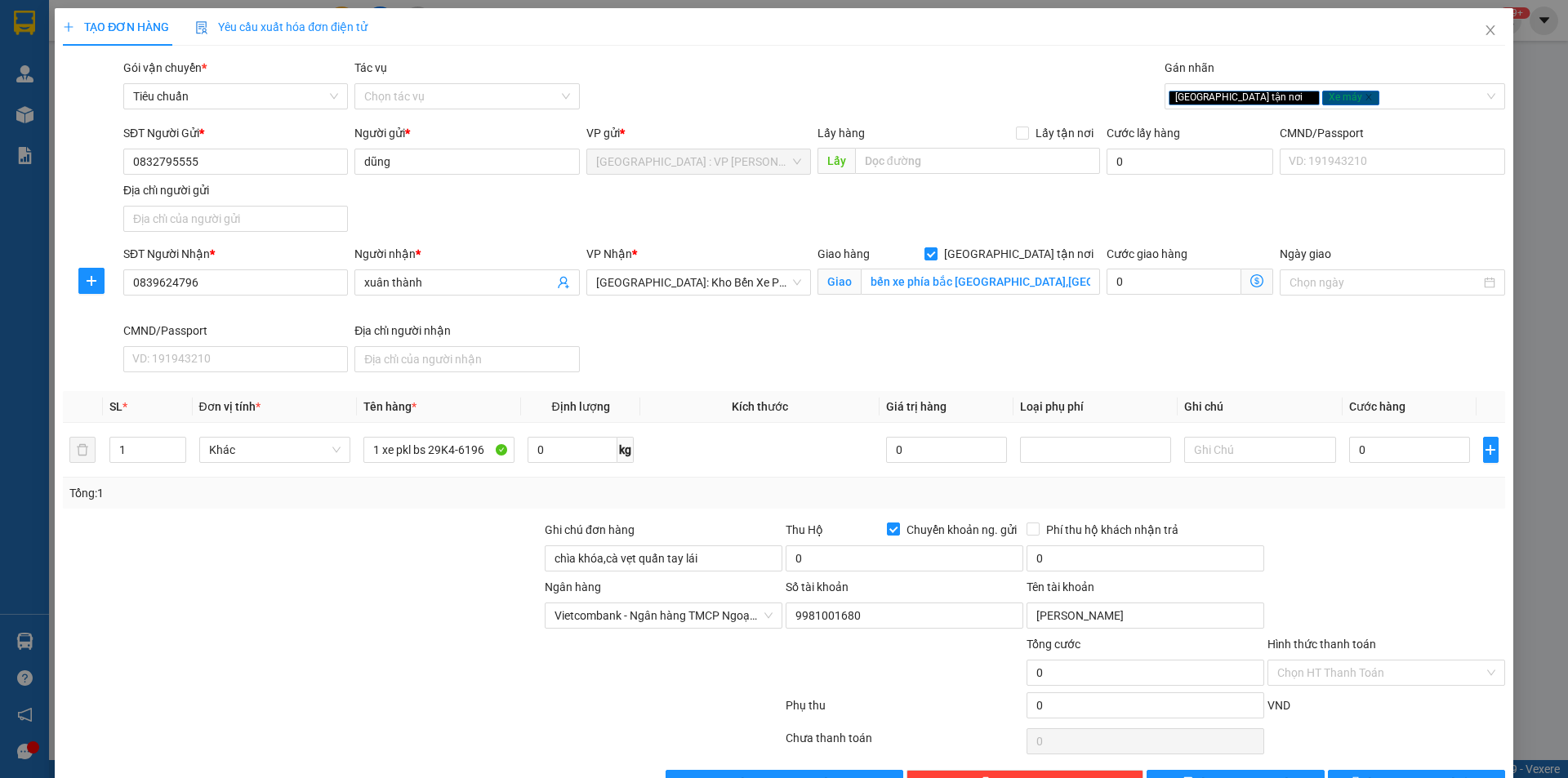
click at [745, 492] on div "Tổng: 1" at bounding box center [784, 492] width 1429 height 18
click at [1389, 449] on input "0" at bounding box center [1410, 449] width 122 height 26
type input "1"
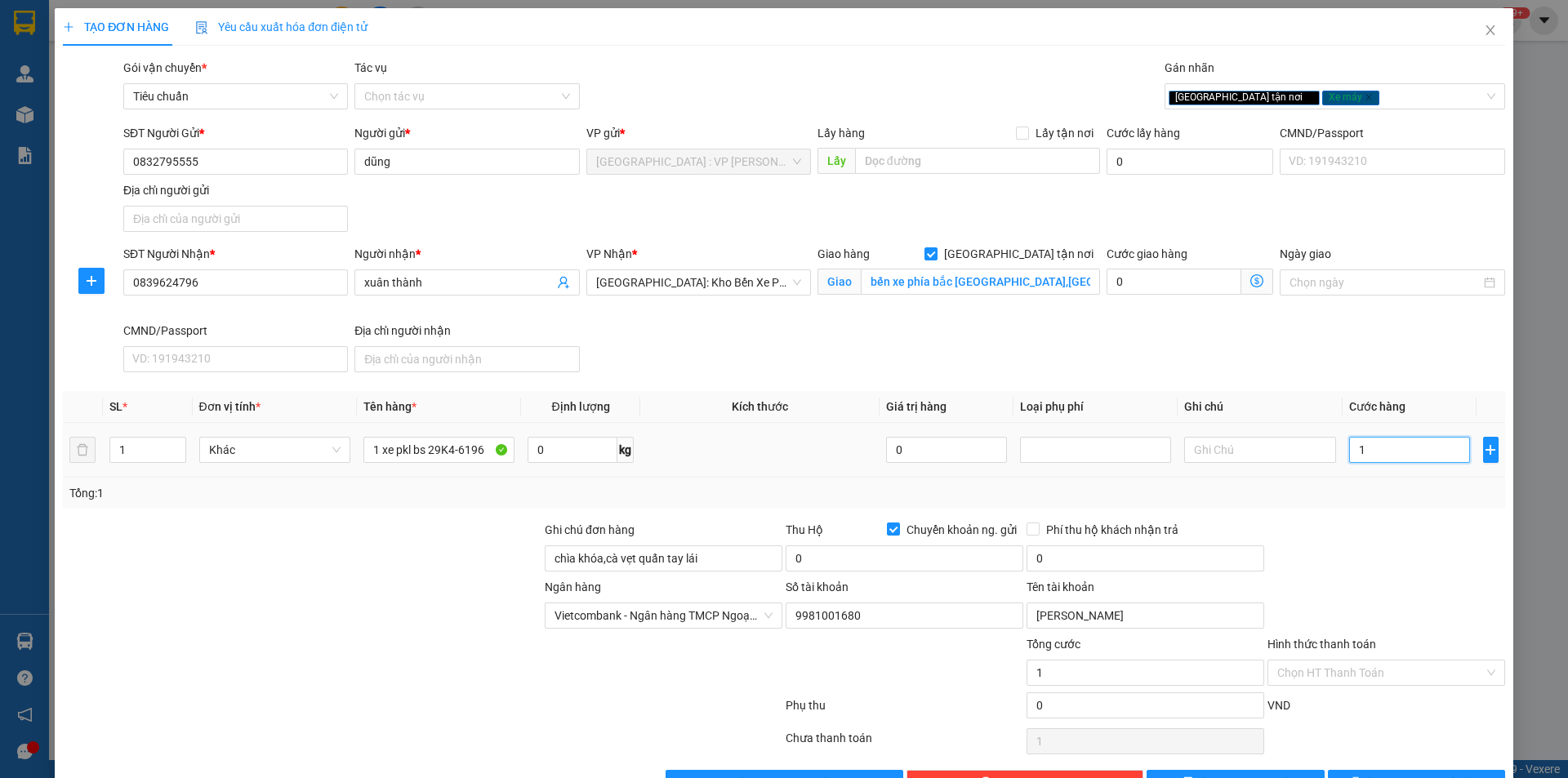
type input "15"
type input "158"
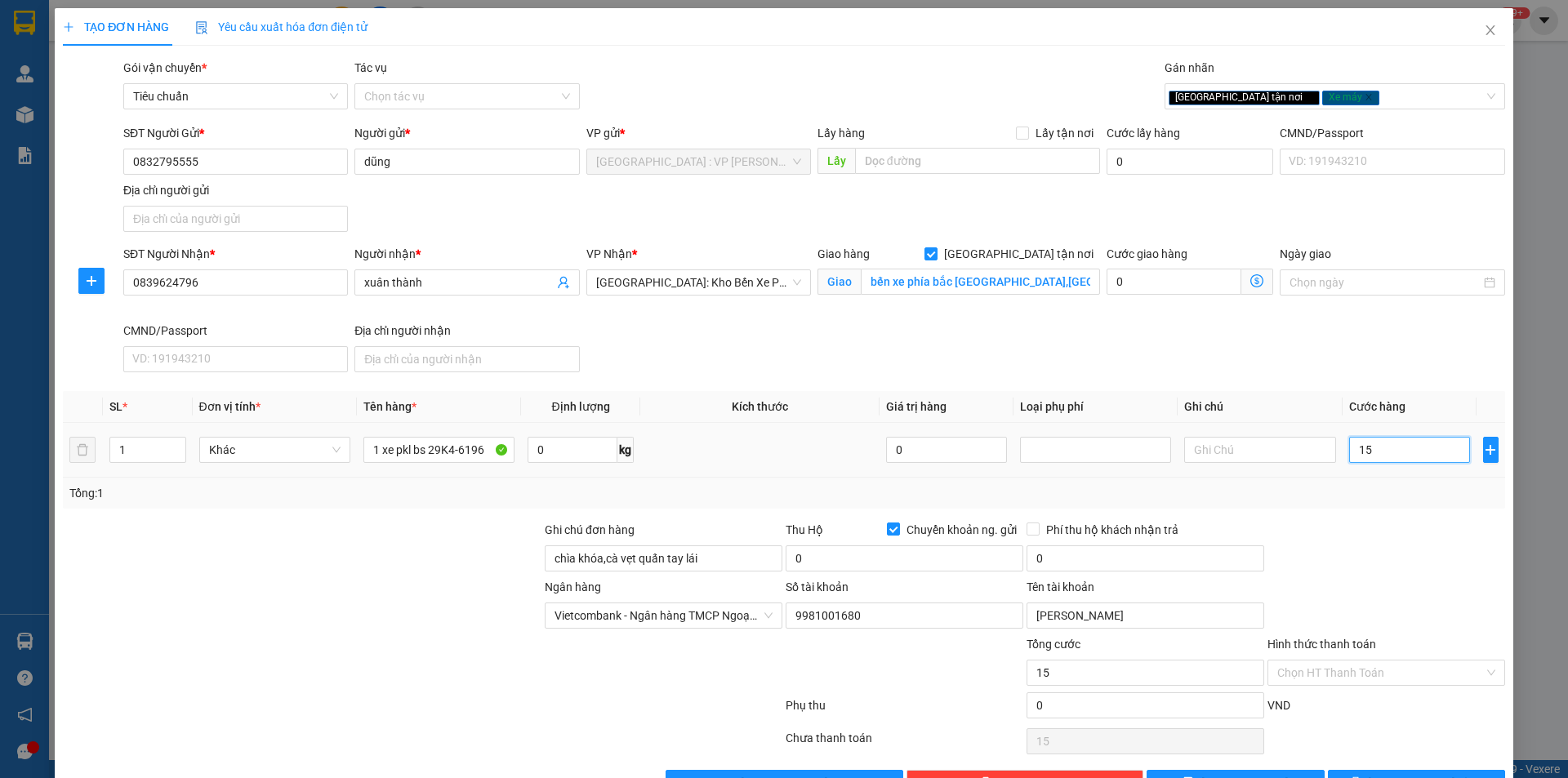
type input "158"
type input "1.580"
type input "15.800"
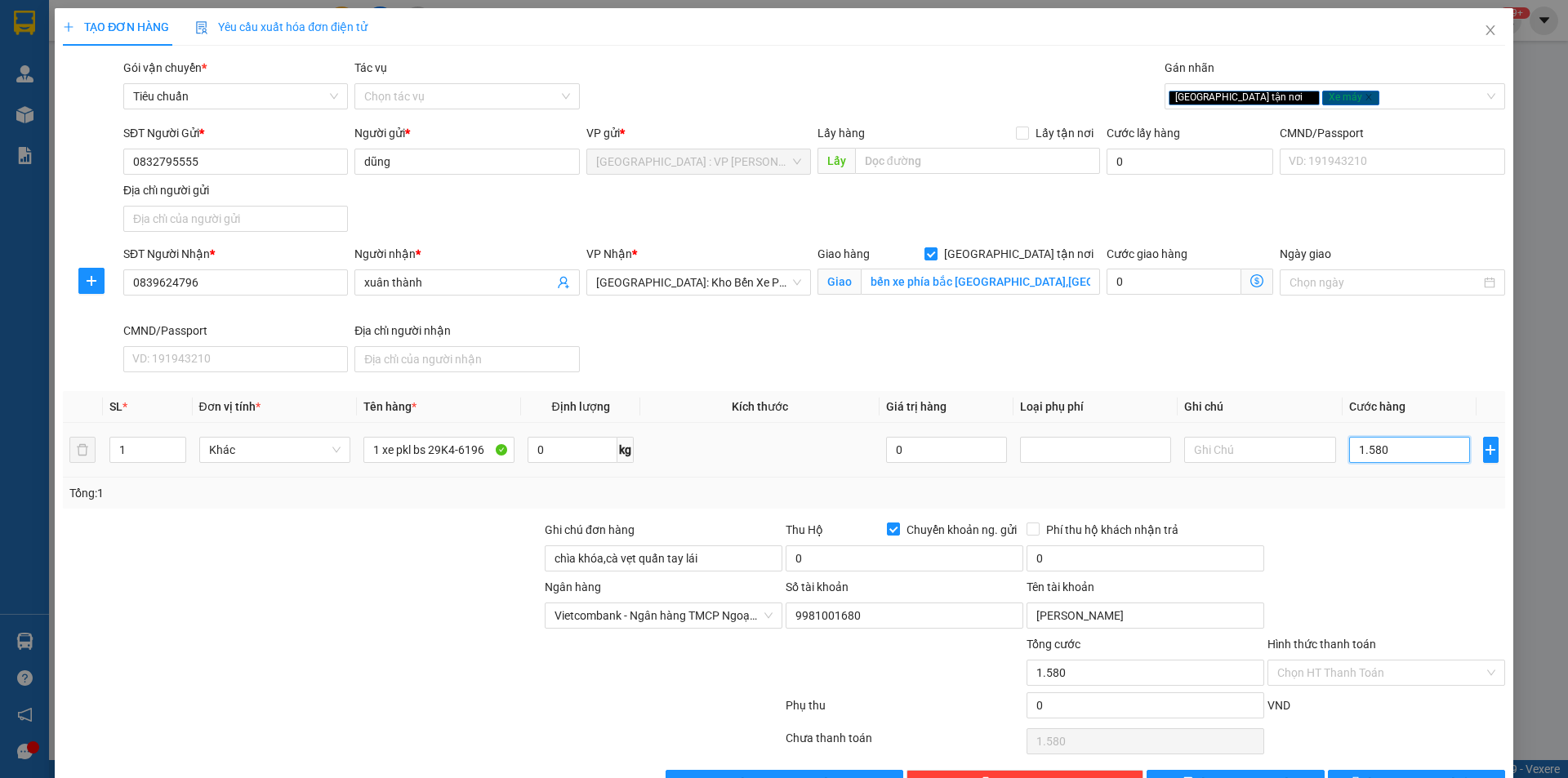
type input "15.800"
type input "158.000"
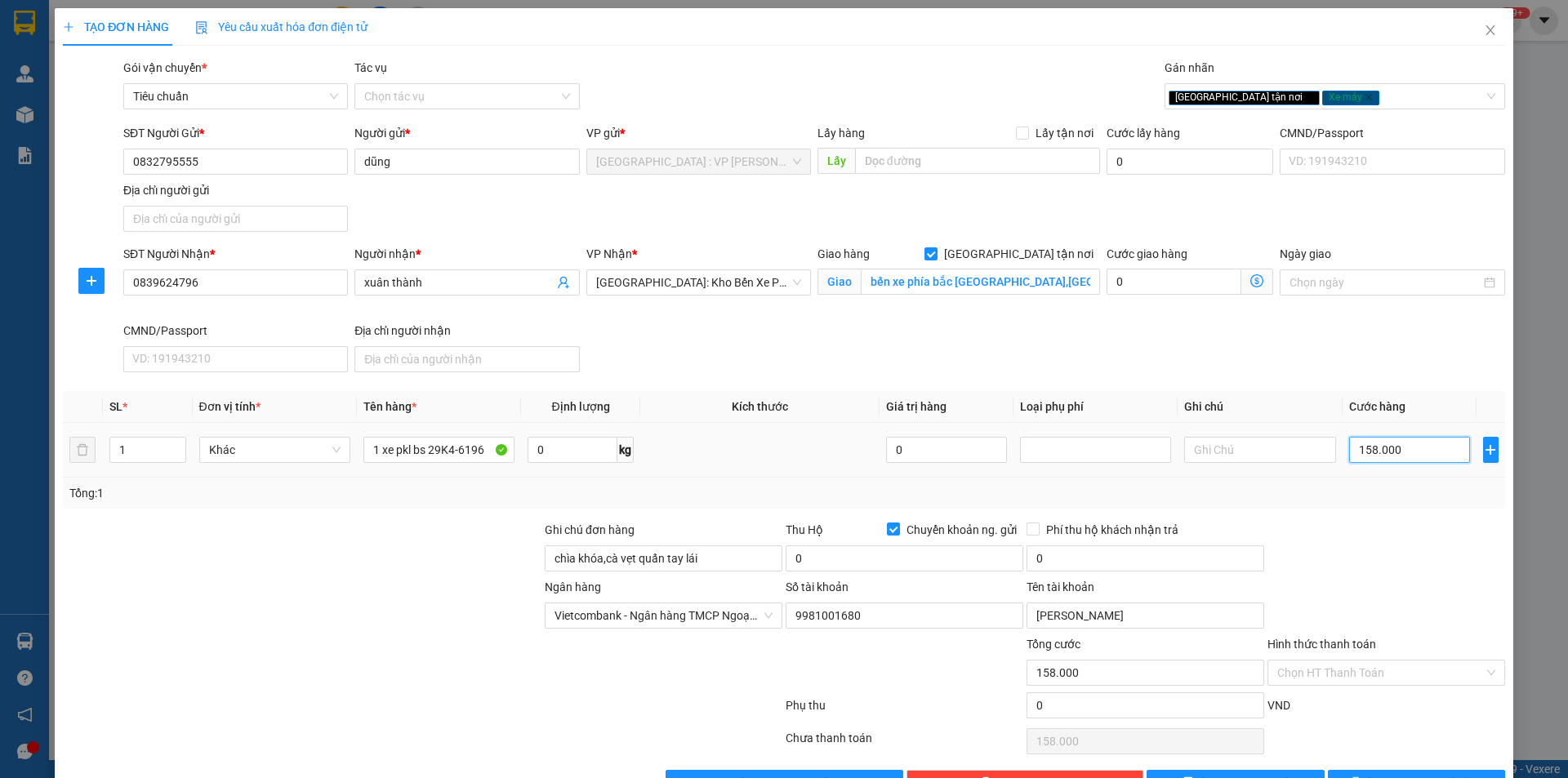
type input "1.580.000"
click at [937, 553] on input "0" at bounding box center [905, 558] width 238 height 26
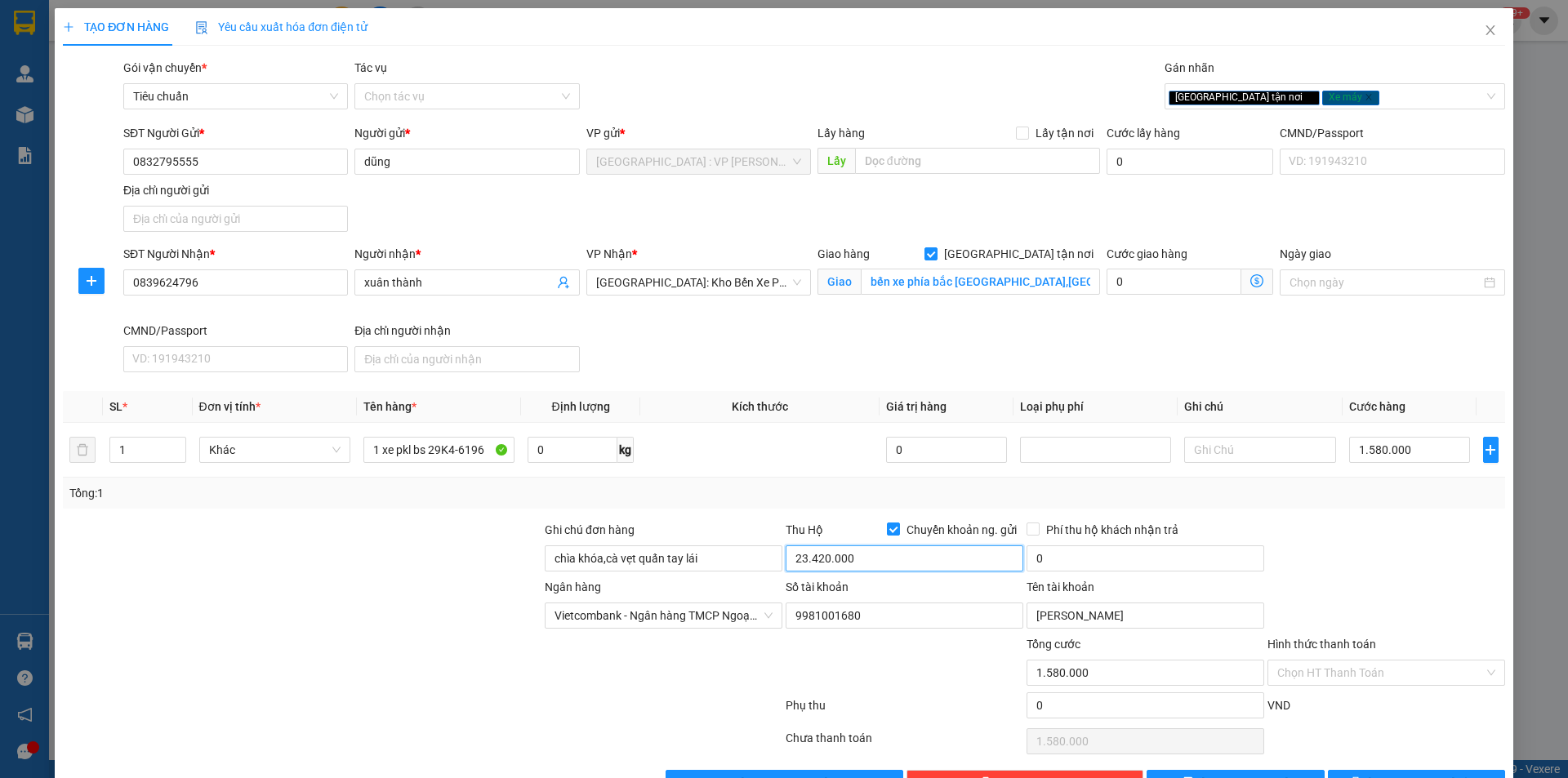
type input "23.420.000"
click at [1102, 571] on div "0" at bounding box center [1145, 562] width 238 height 33
click at [1101, 568] on input "0" at bounding box center [1145, 558] width 238 height 26
type input "50.000"
click at [1428, 570] on div at bounding box center [1386, 549] width 241 height 57
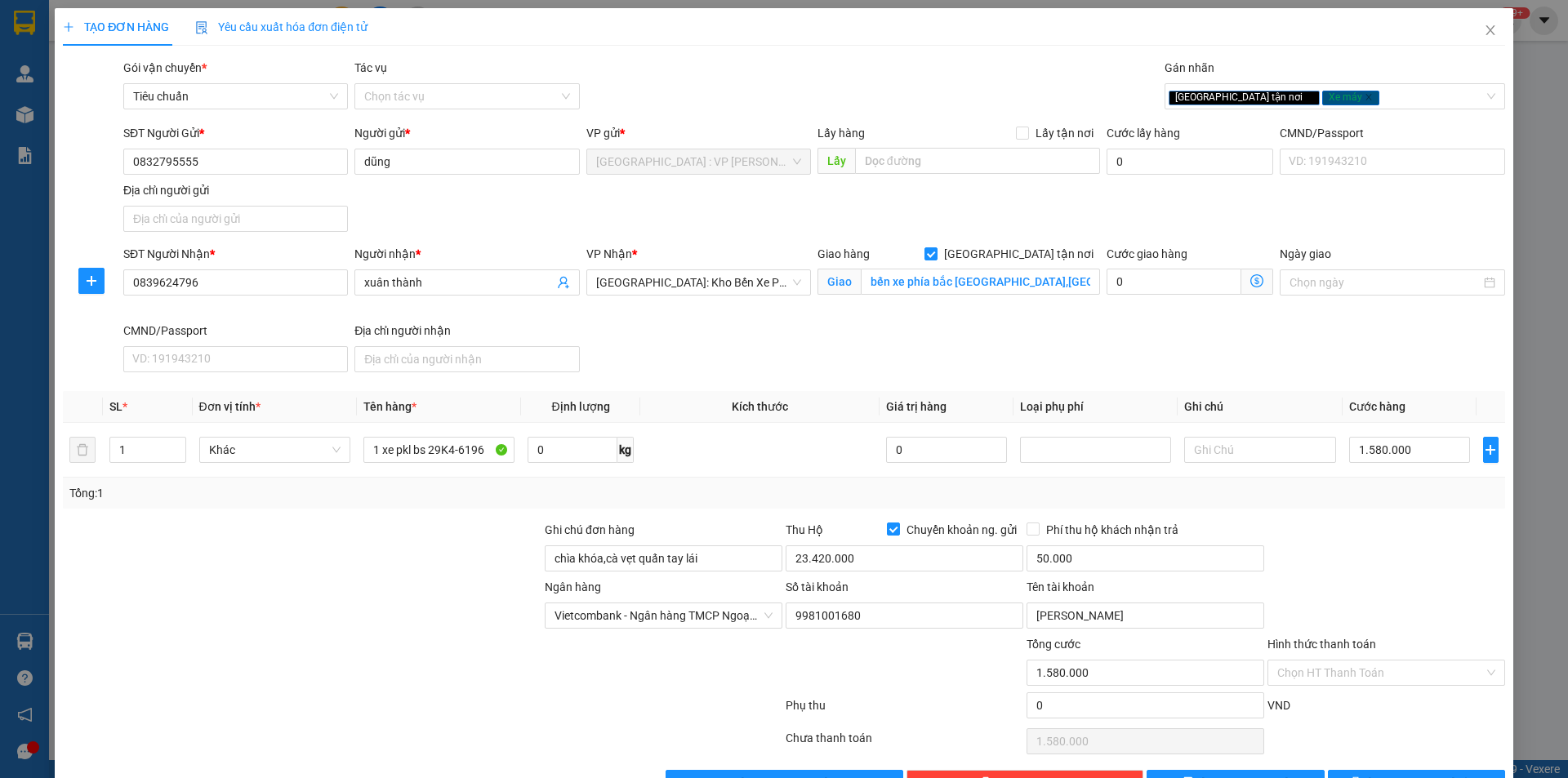
scroll to position [50, 0]
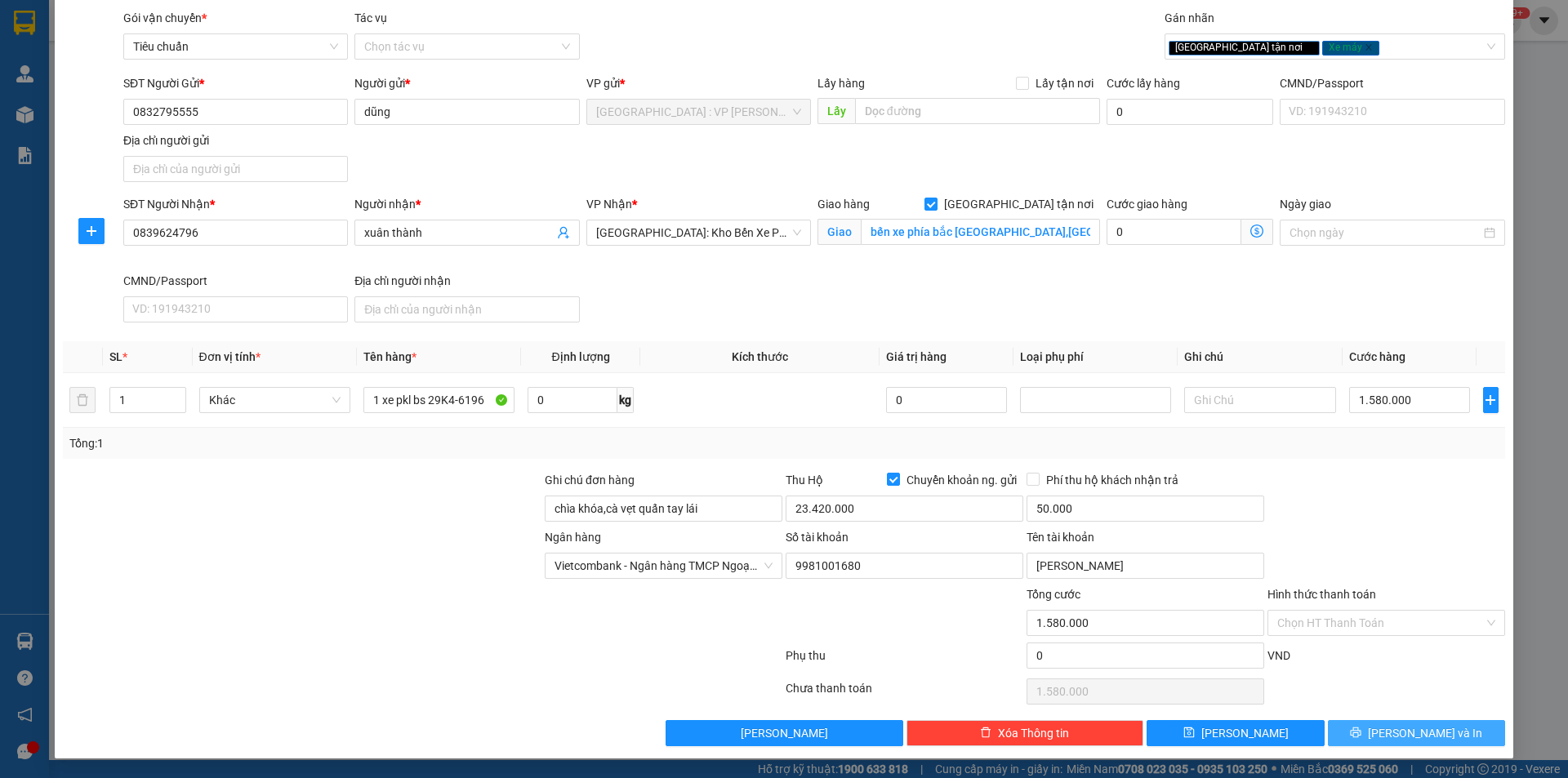
click at [1393, 728] on span "[PERSON_NAME] và In" at bounding box center [1425, 733] width 114 height 18
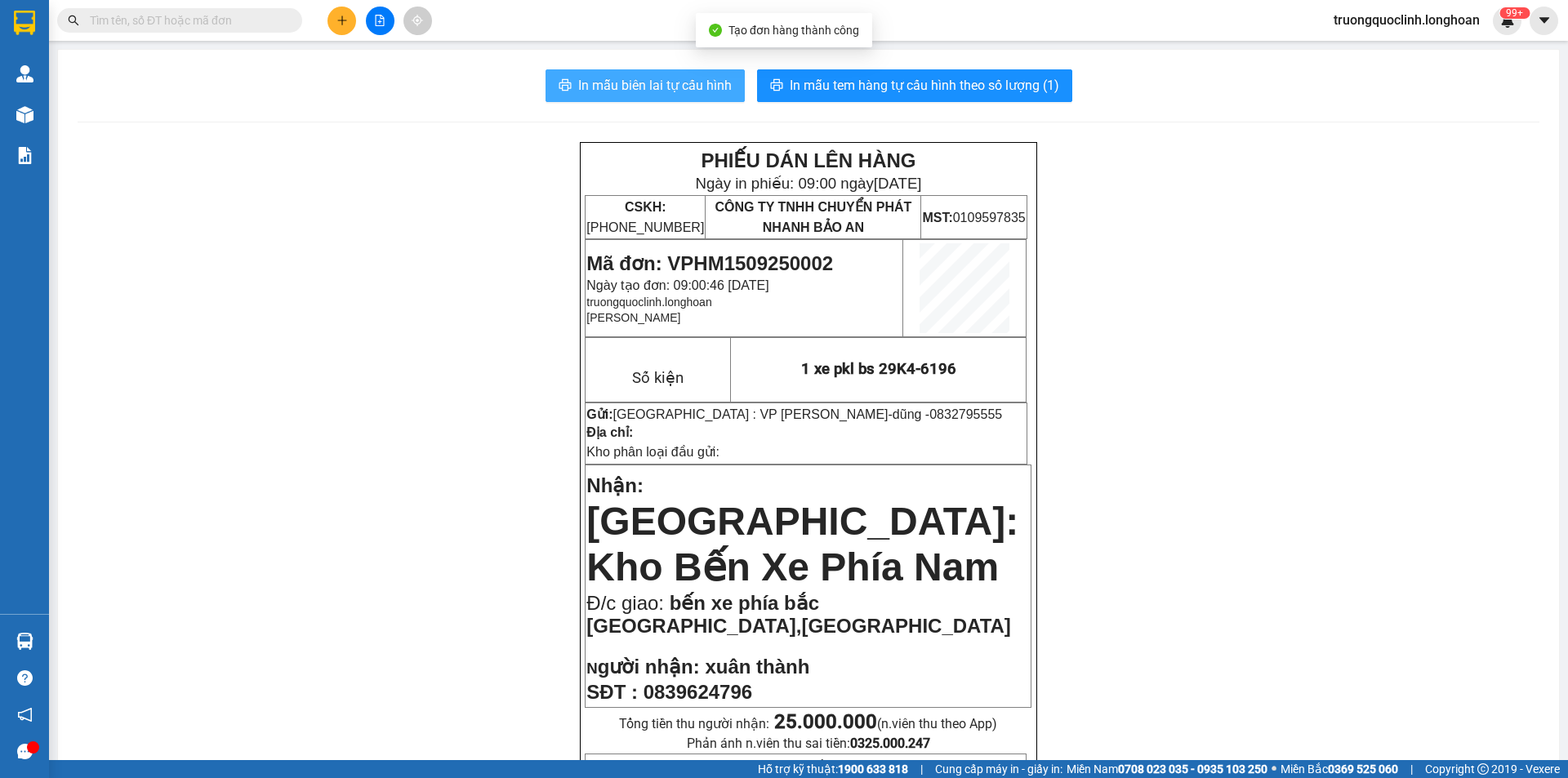
click at [687, 90] on span "In mẫu biên lai tự cấu hình" at bounding box center [655, 86] width 154 height 21
click at [771, 263] on span "Mã đơn: VPHM1509250002" at bounding box center [709, 263] width 246 height 22
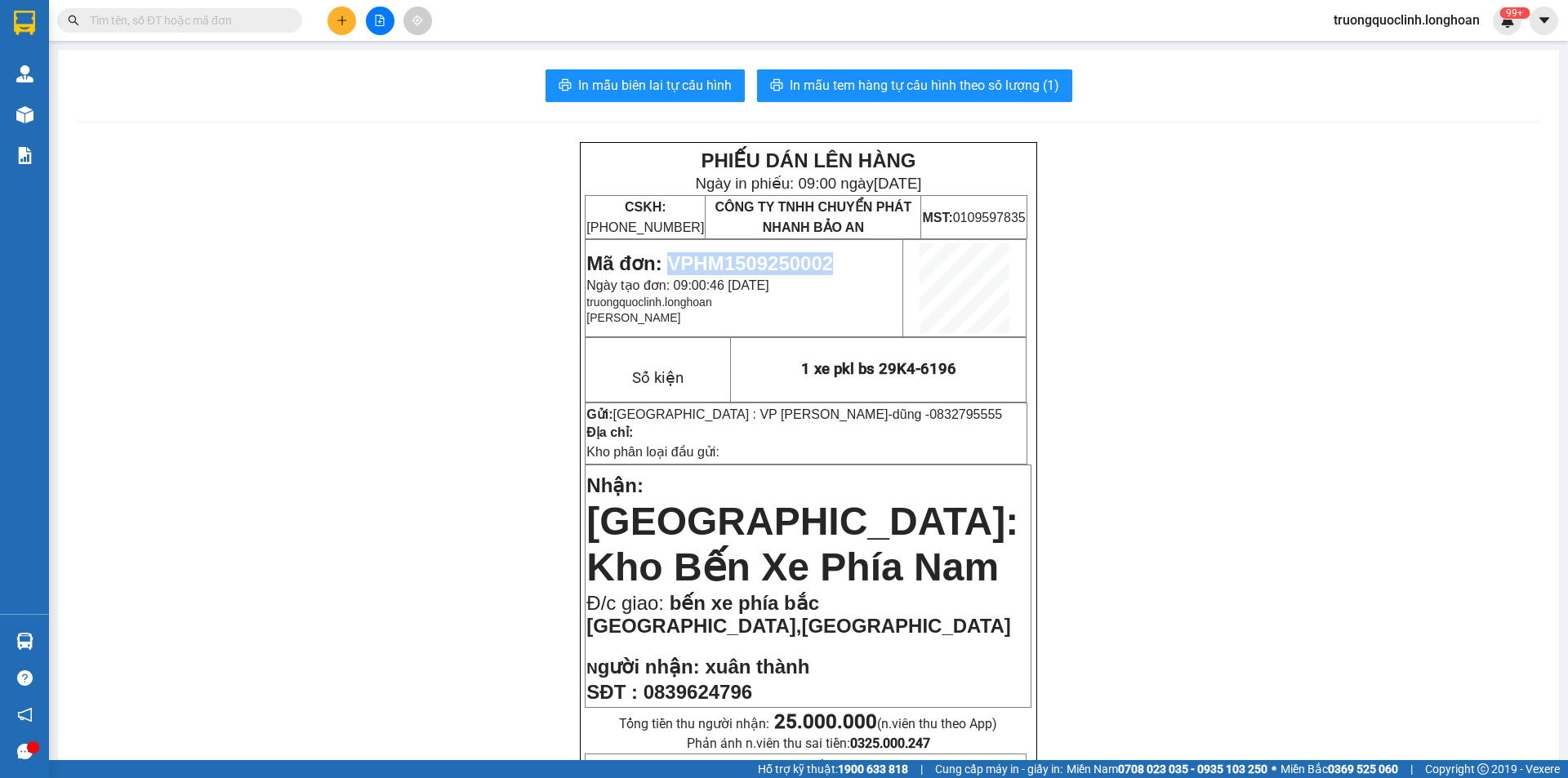
click at [771, 263] on span "Mã đơn: VPHM1509250002" at bounding box center [709, 263] width 246 height 22
copy span "VPHM1509250002"
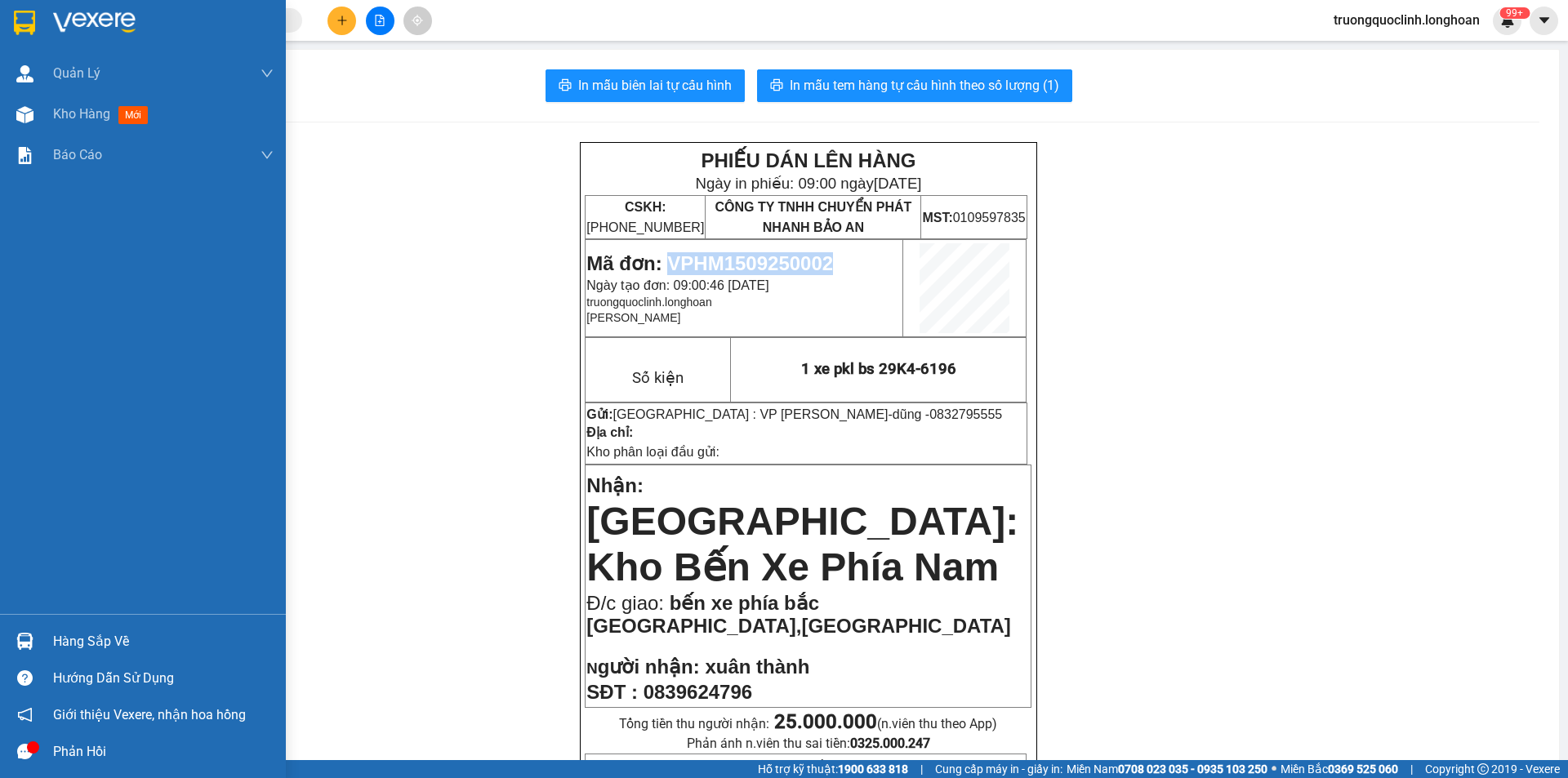
click at [17, 16] on img at bounding box center [24, 22] width 21 height 25
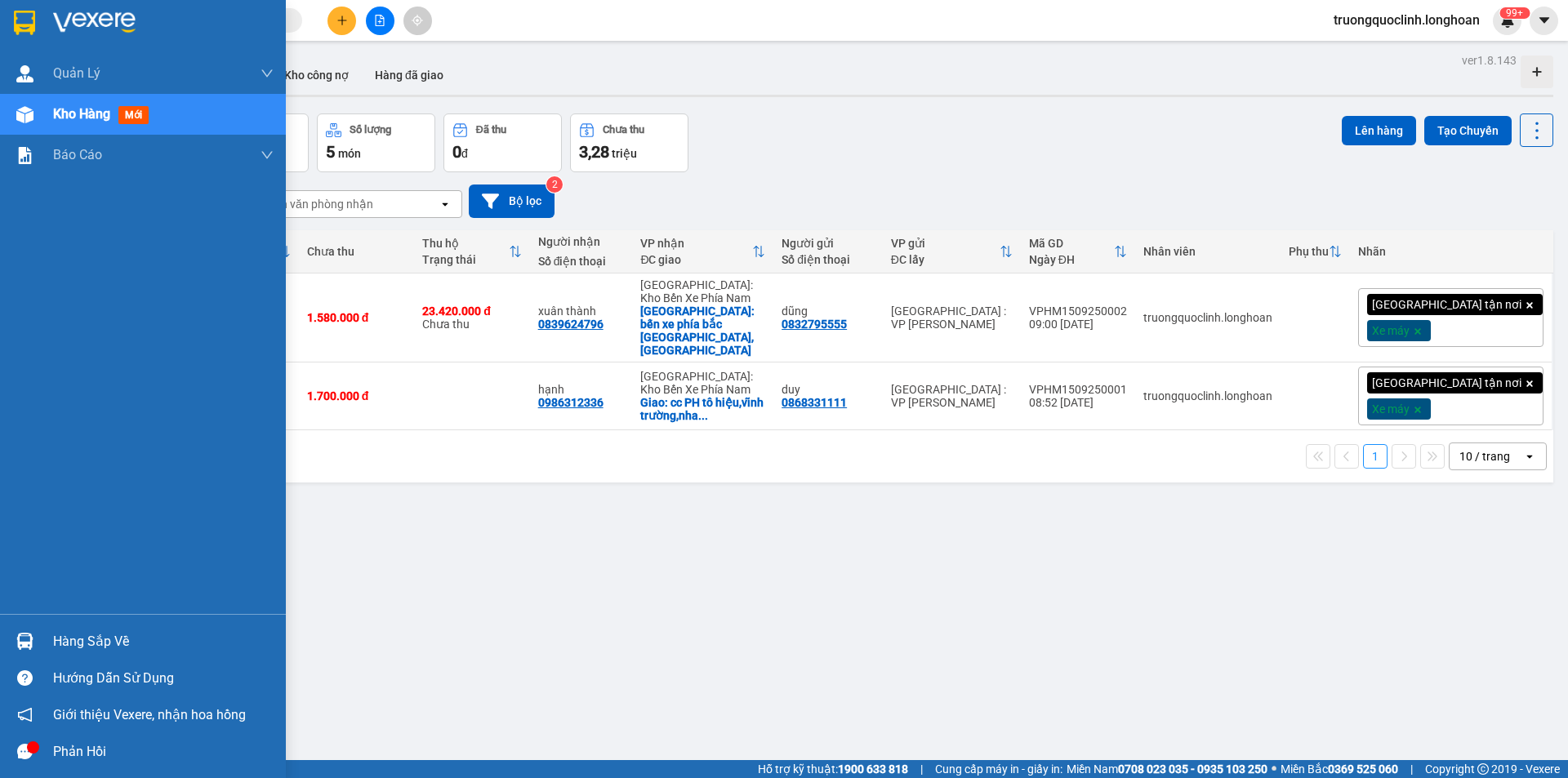
click at [27, 27] on img at bounding box center [24, 22] width 21 height 25
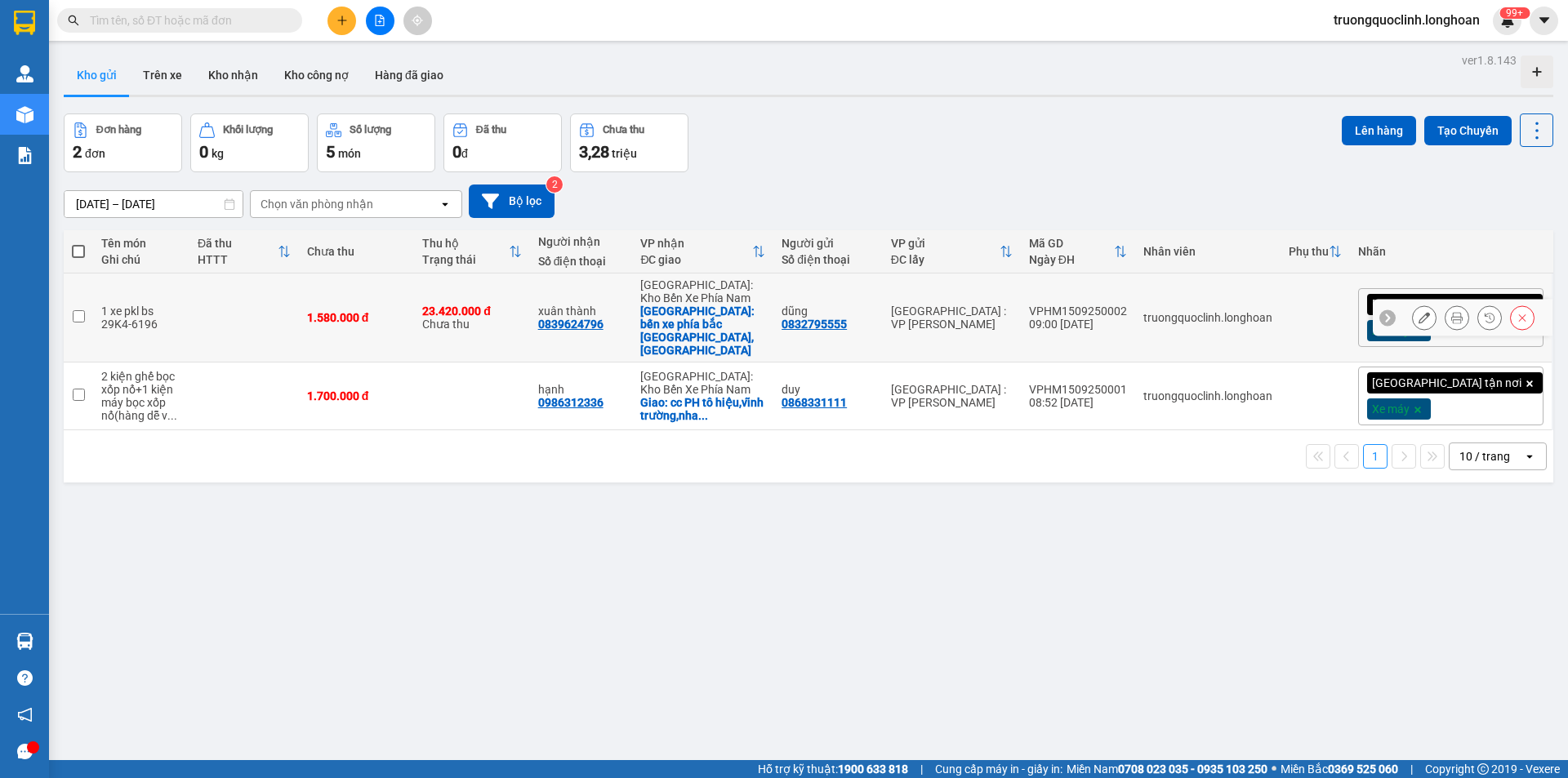
click at [1419, 312] on icon at bounding box center [1424, 317] width 11 height 11
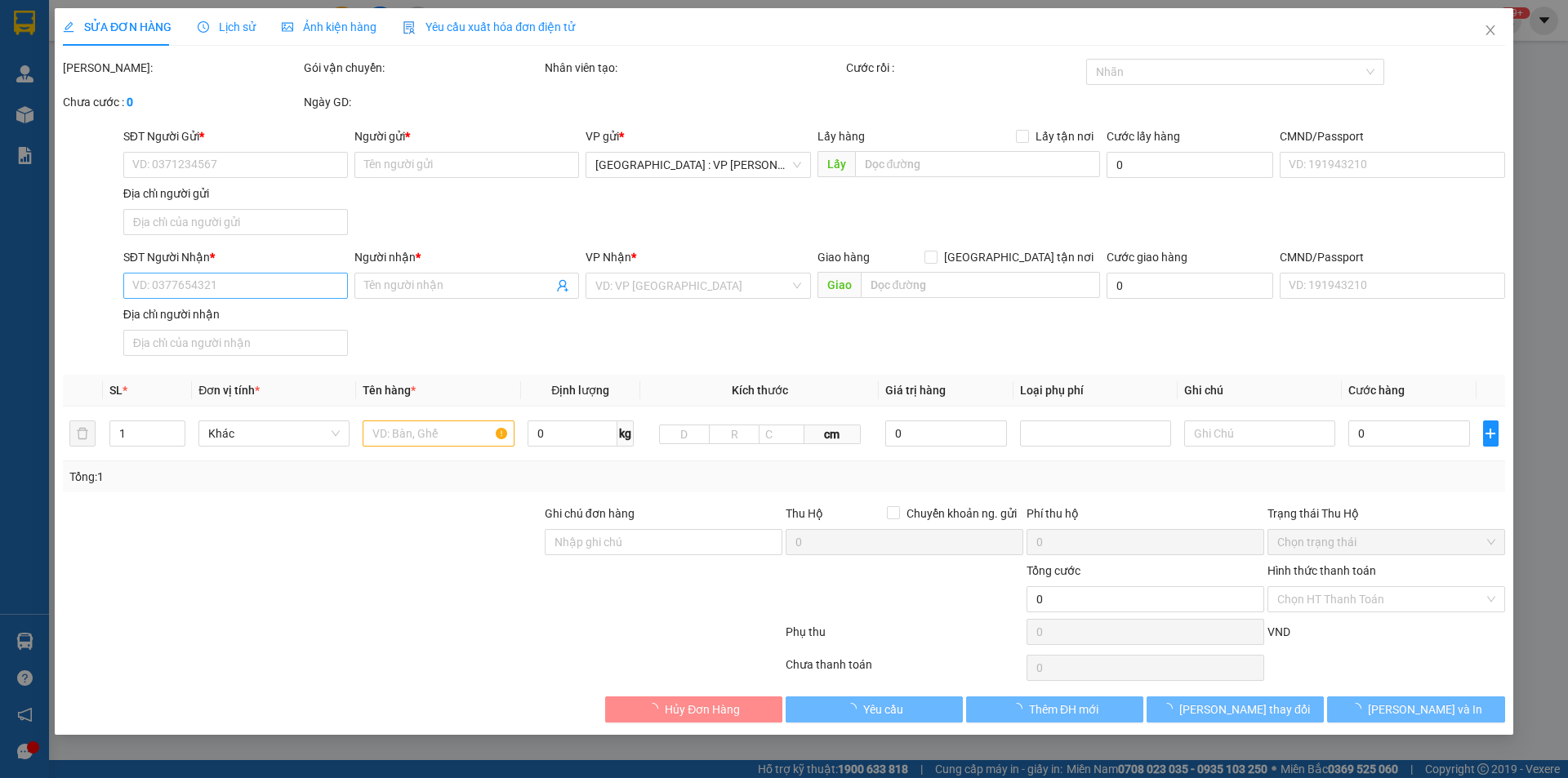
type input "0832795555"
type input "dũng"
type input "0839624796"
type input "xuân thành"
checkbox input "true"
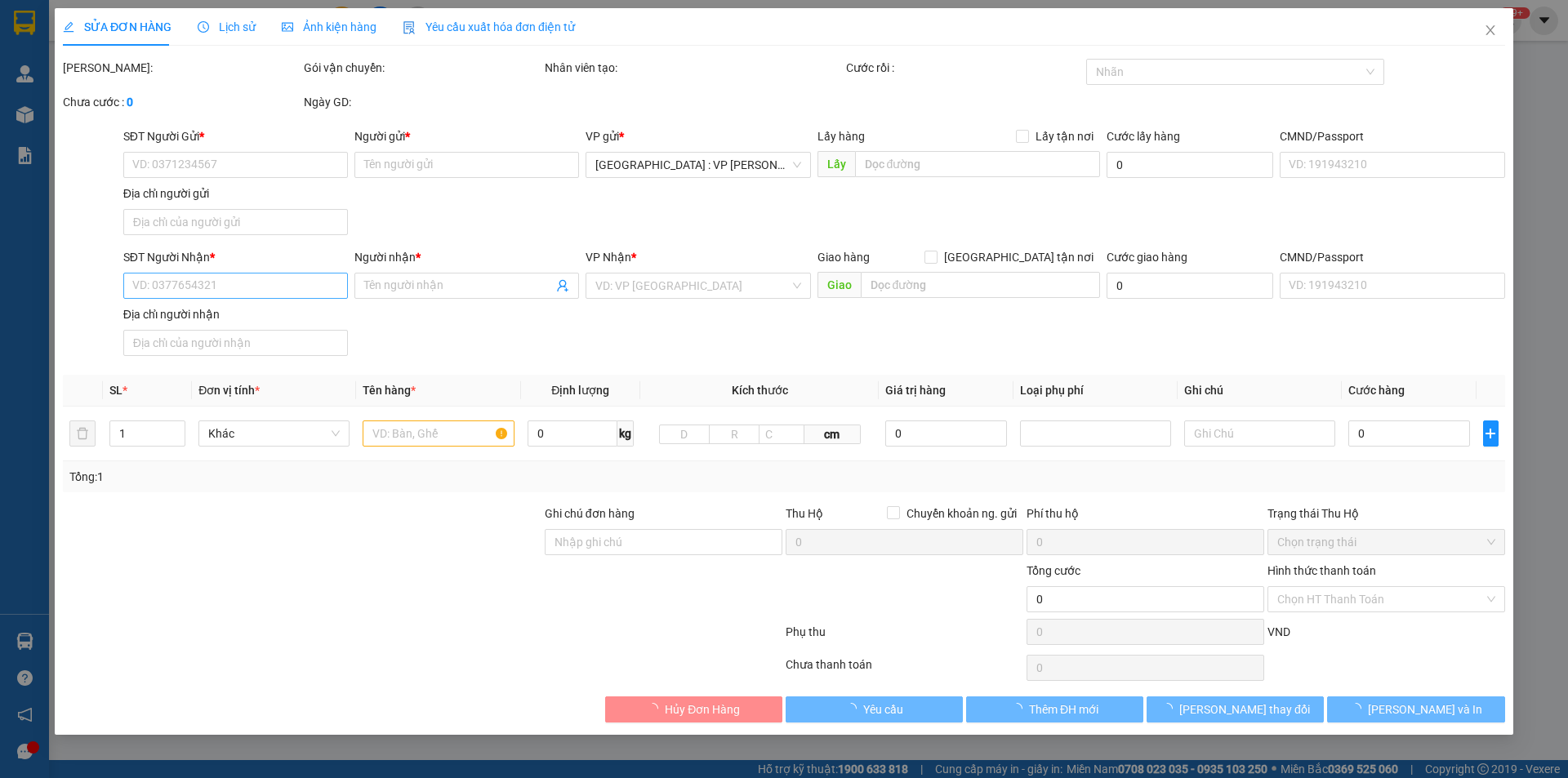
type input "bến xe phía bắc [GEOGRAPHIC_DATA],[GEOGRAPHIC_DATA]"
type input "chìa khóa,cà vẹt quấn tay lái"
type input "1.580.000"
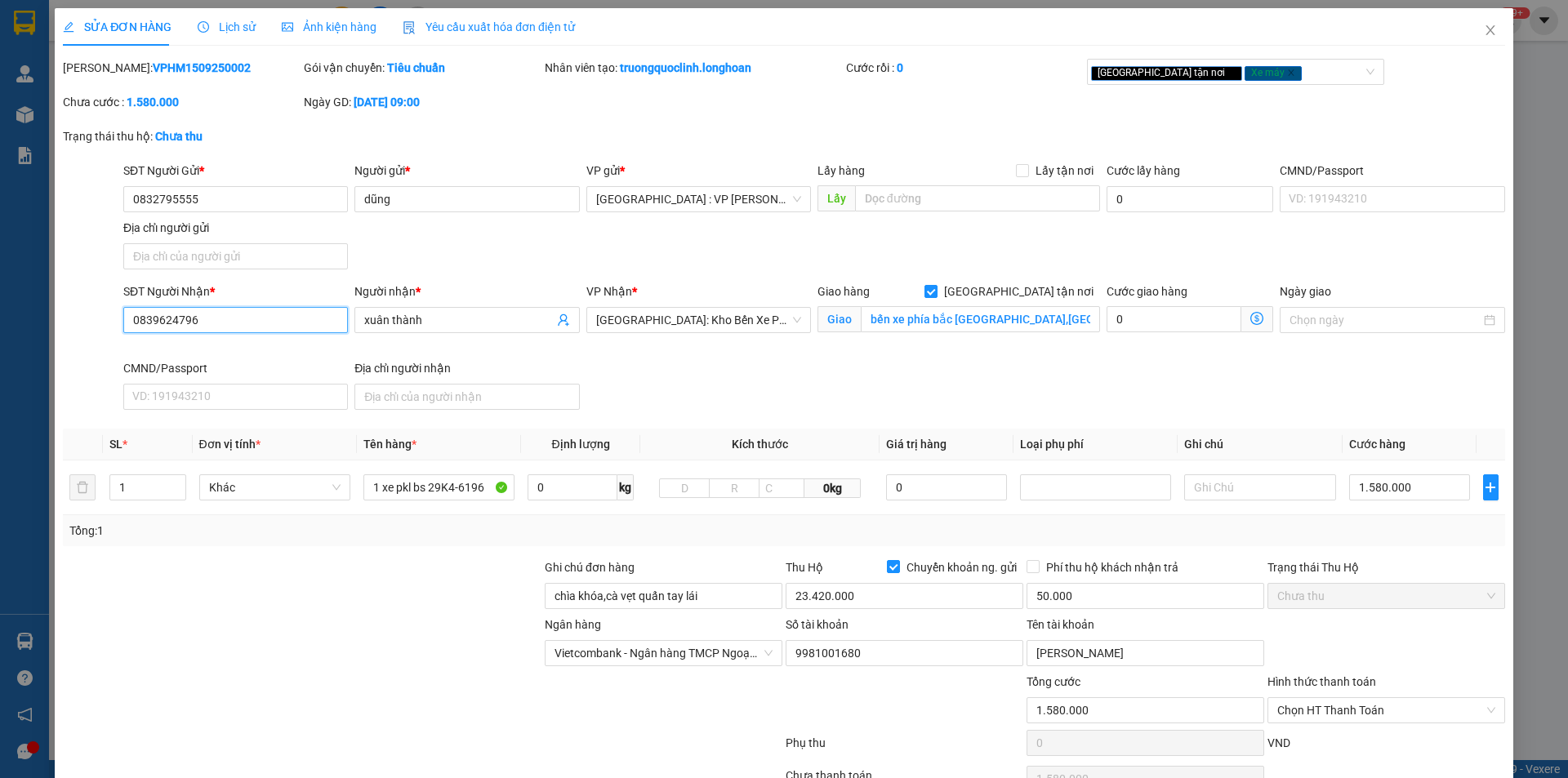
click at [152, 317] on input "0839624796" at bounding box center [236, 320] width 225 height 26
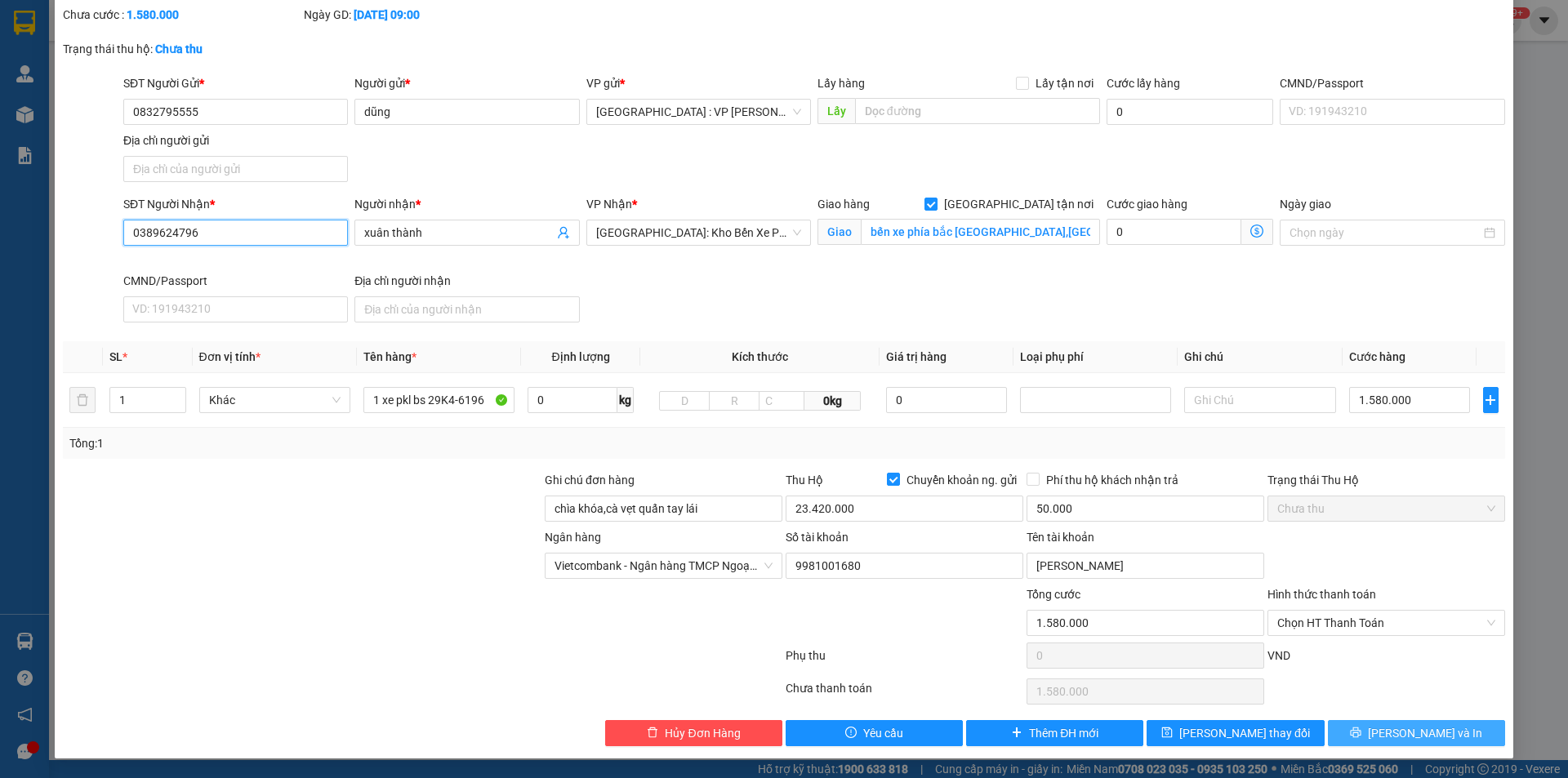
type input "0389624796"
click at [1412, 728] on span "[PERSON_NAME] và In" at bounding box center [1425, 733] width 114 height 18
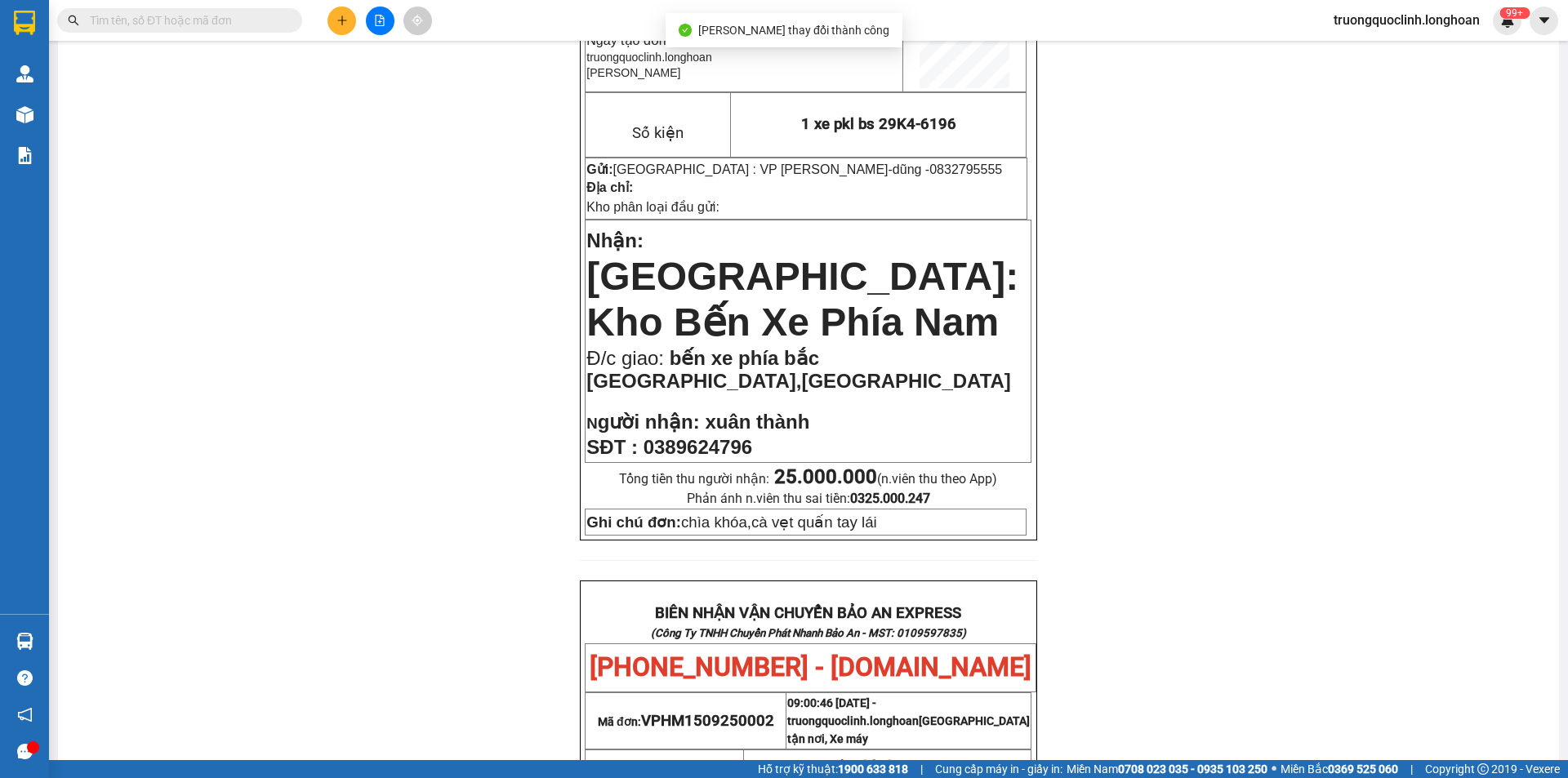
scroll to position [490, 0]
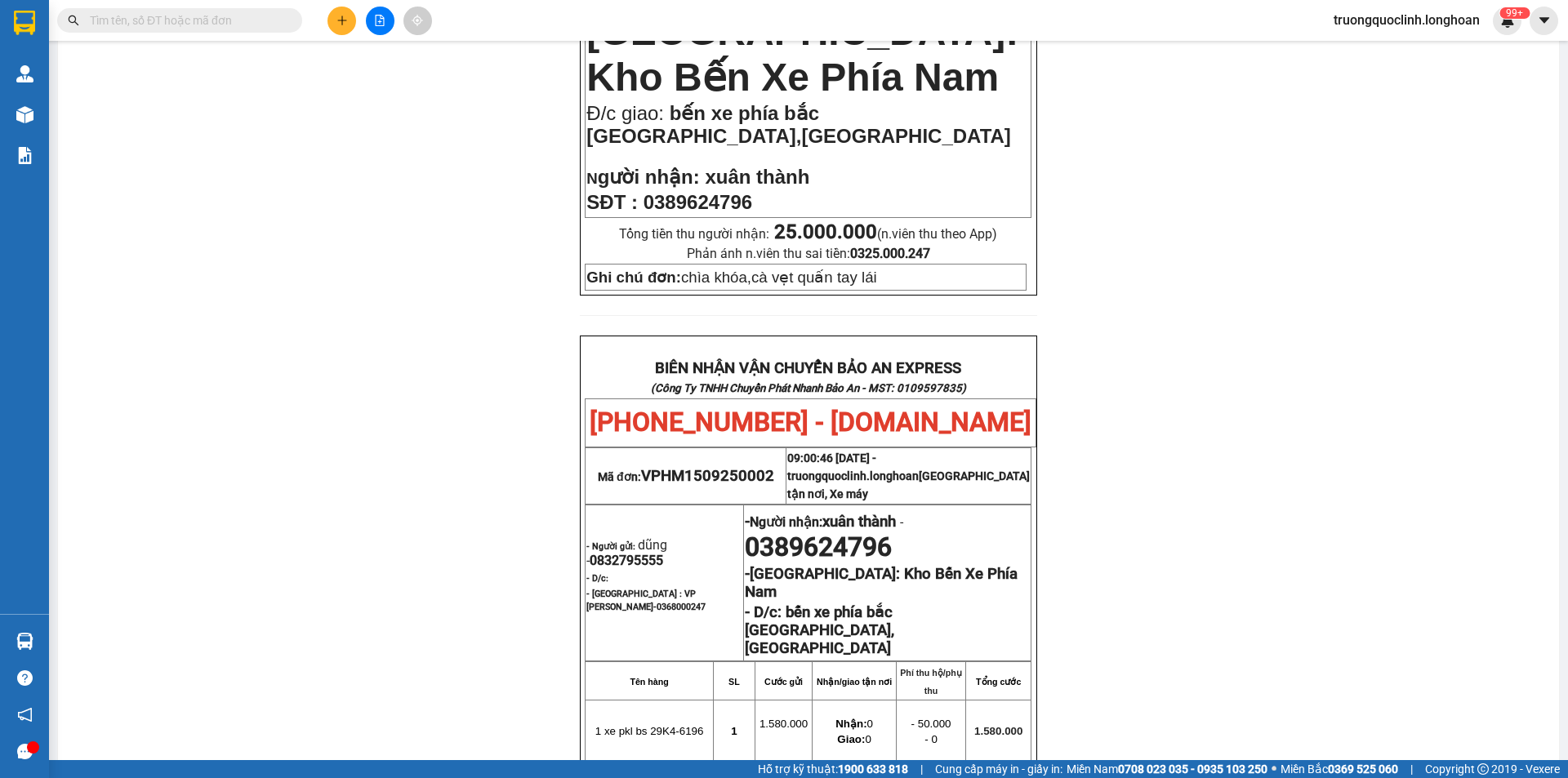
click at [835, 532] on span "0389624796" at bounding box center [818, 547] width 147 height 31
copy span "0389624796"
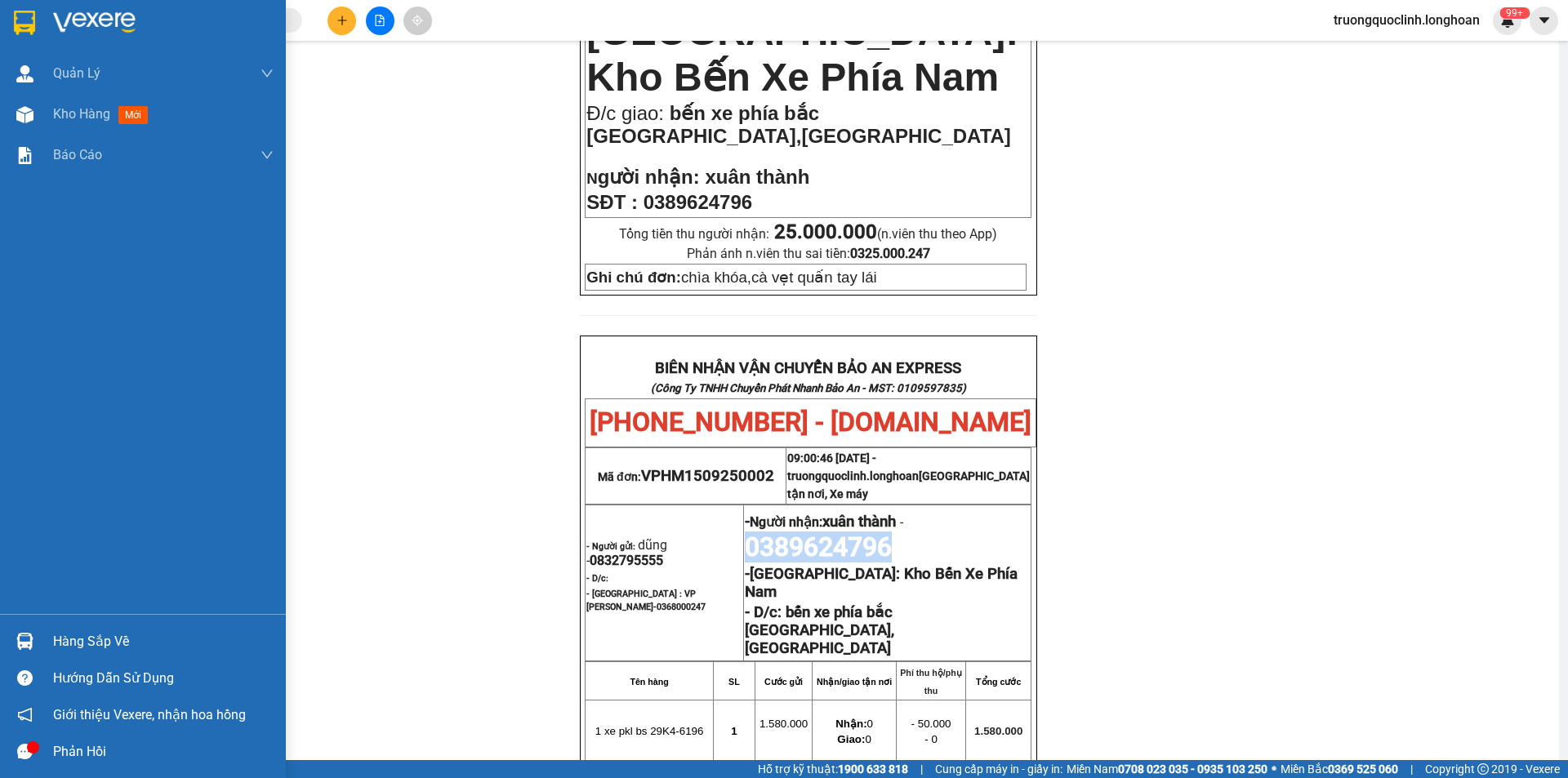
click at [26, 28] on img at bounding box center [24, 22] width 21 height 25
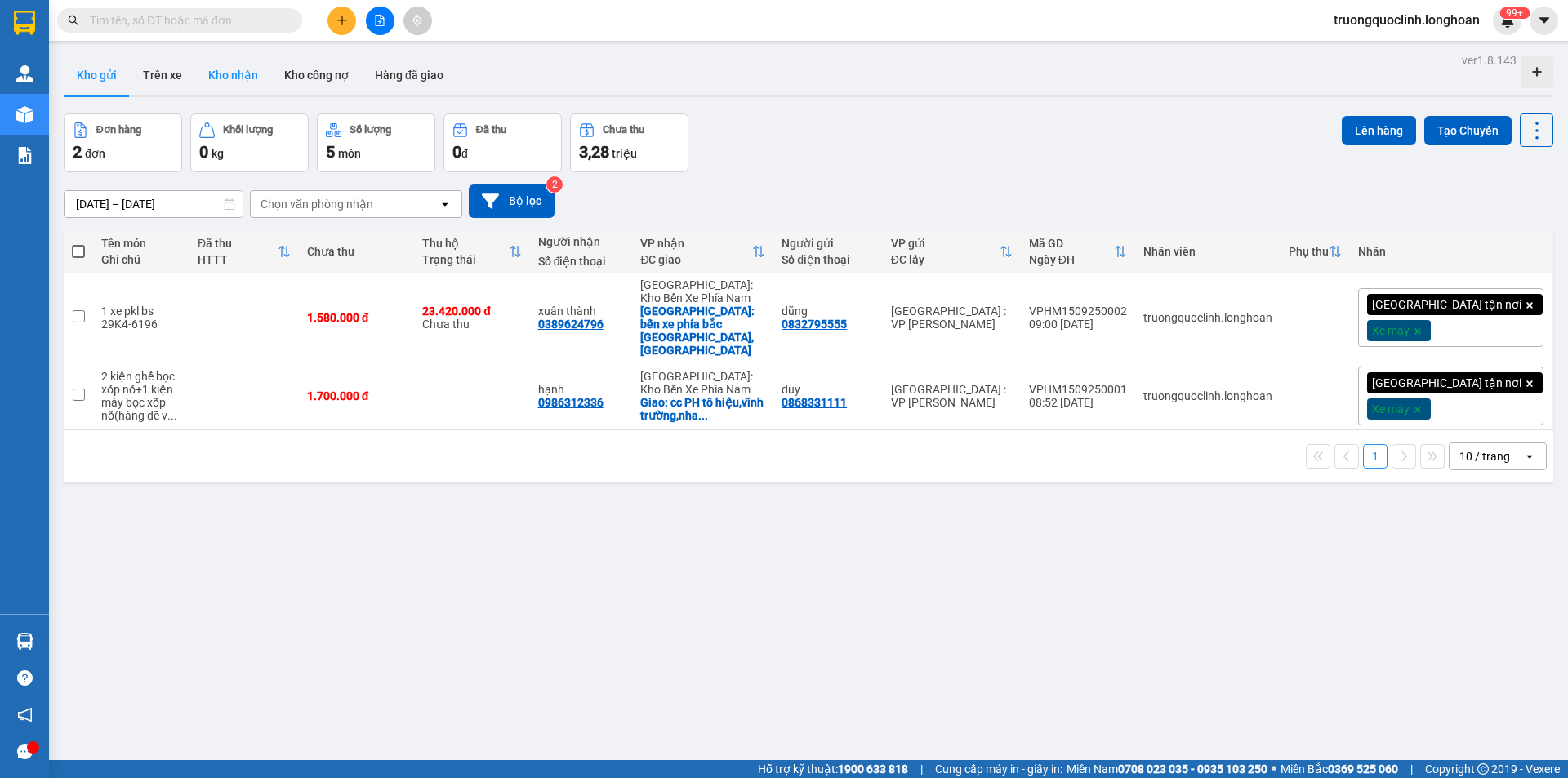
click at [243, 71] on button "Kho nhận" at bounding box center [233, 75] width 76 height 39
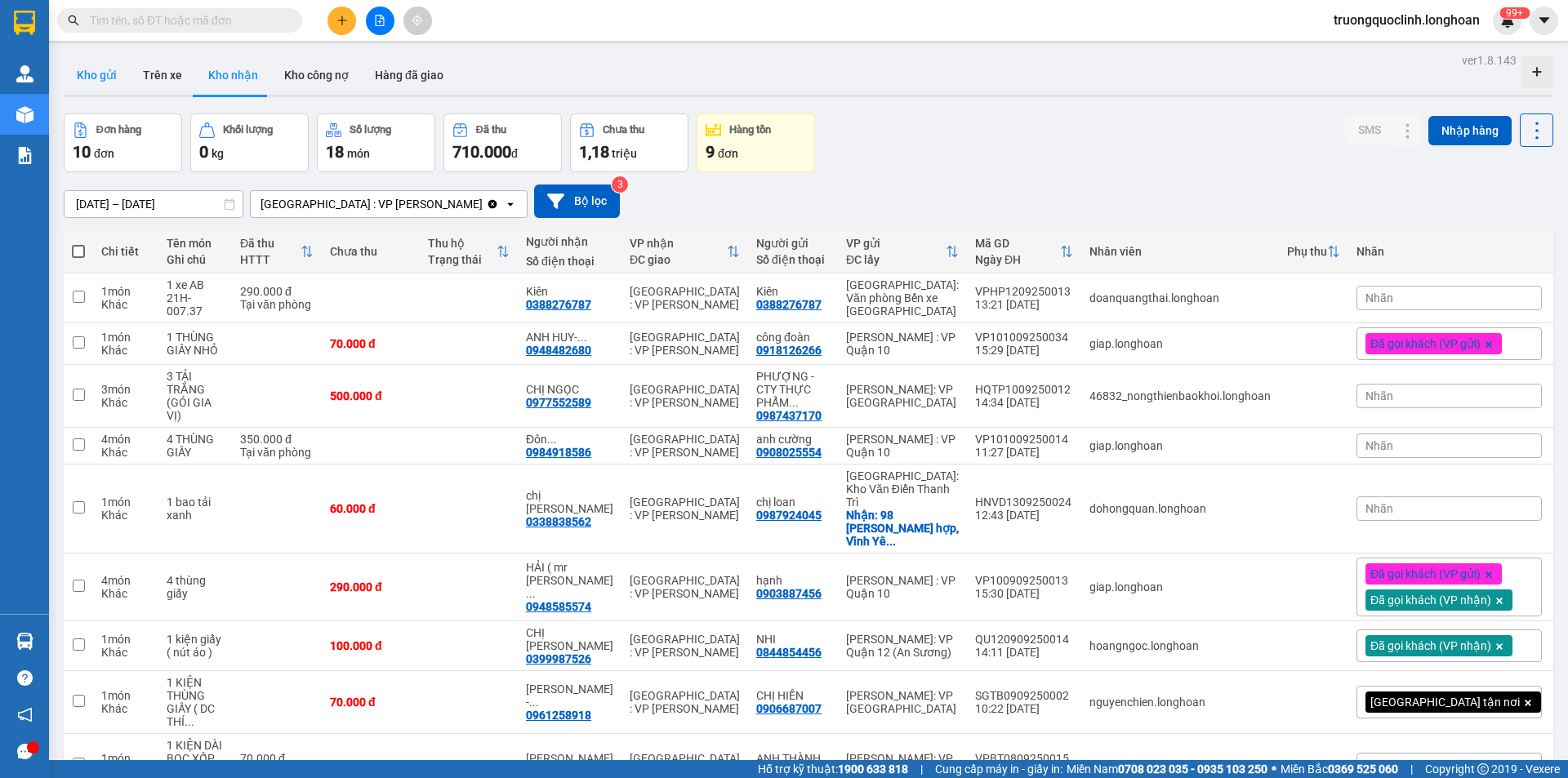
click at [102, 82] on button "Kho gửi" at bounding box center [96, 75] width 66 height 39
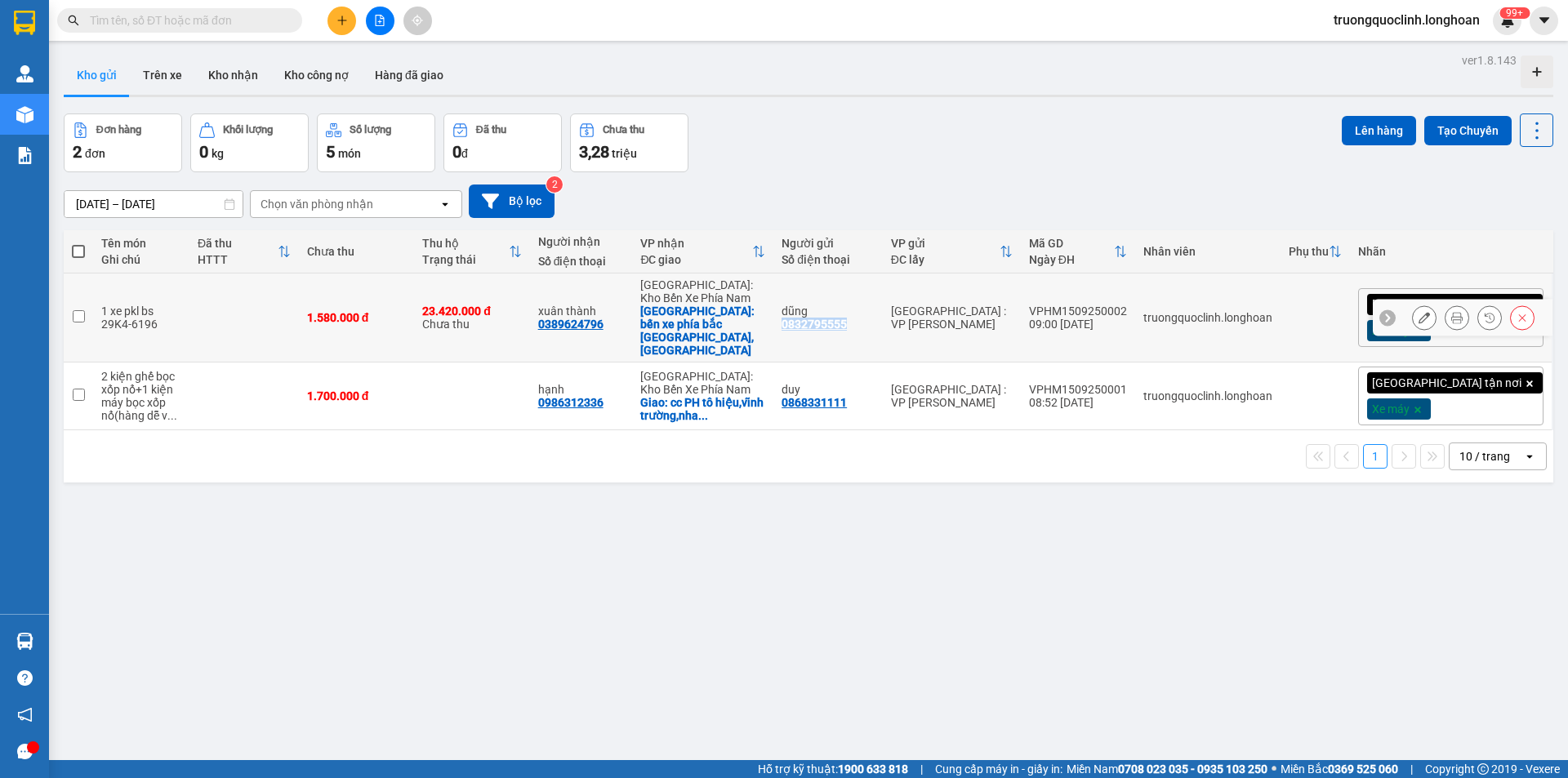
drag, startPoint x: 923, startPoint y: 311, endPoint x: 842, endPoint y: 317, distance: 81.2
click at [842, 317] on td "dũng 0832795555" at bounding box center [828, 318] width 110 height 89
checkbox input "true"
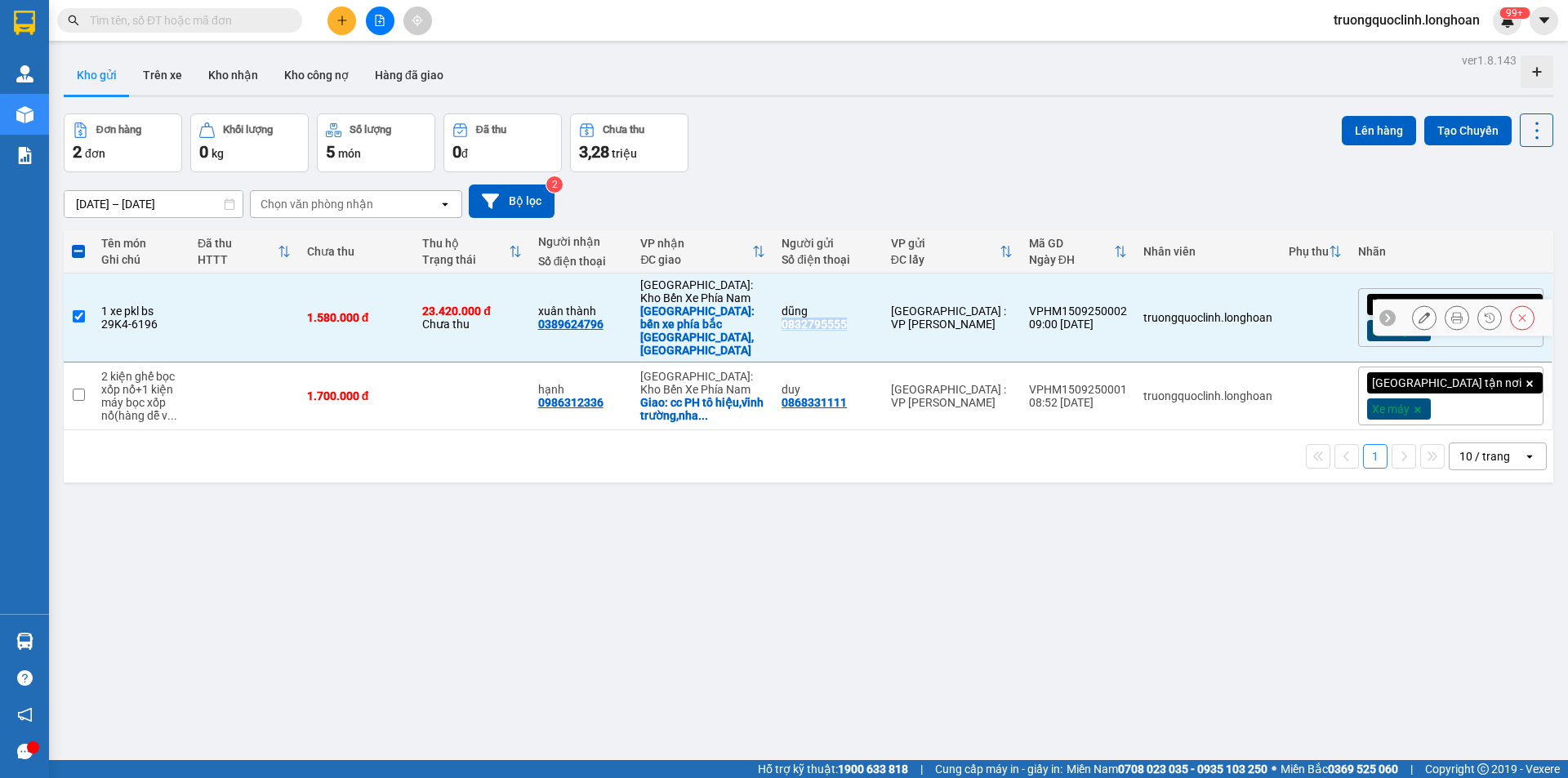
copy div "0832795555"
click at [245, 86] on button "Kho nhận" at bounding box center [233, 75] width 76 height 39
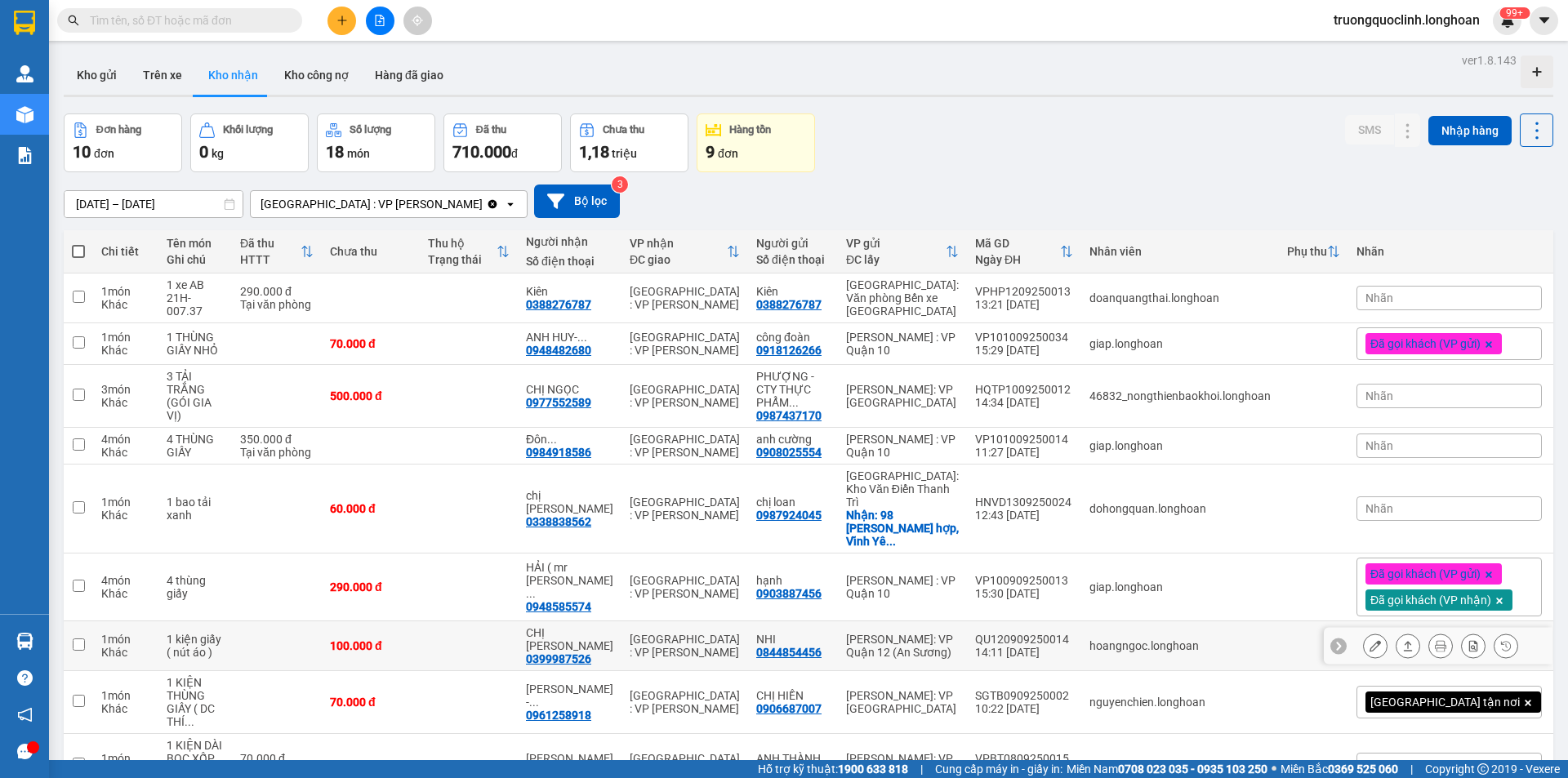
click at [1402, 632] on button at bounding box center [1408, 646] width 23 height 28
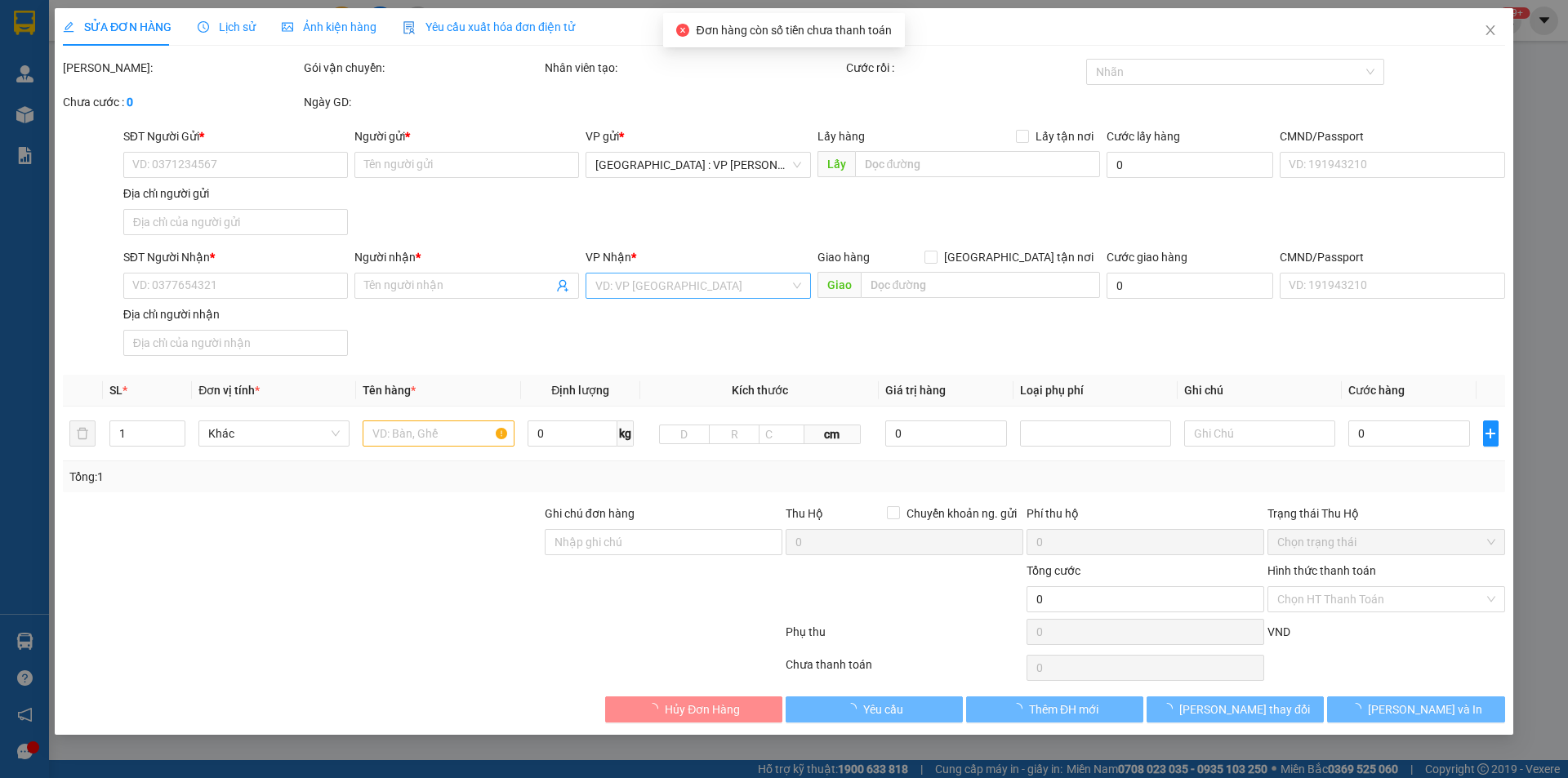
type input "0844854456"
type input "NHI"
type input "0399987526"
type input "CHỊ ĐAN"
type input "nhận theo kiện - hư hỏng ko chịu trách nhiệm"
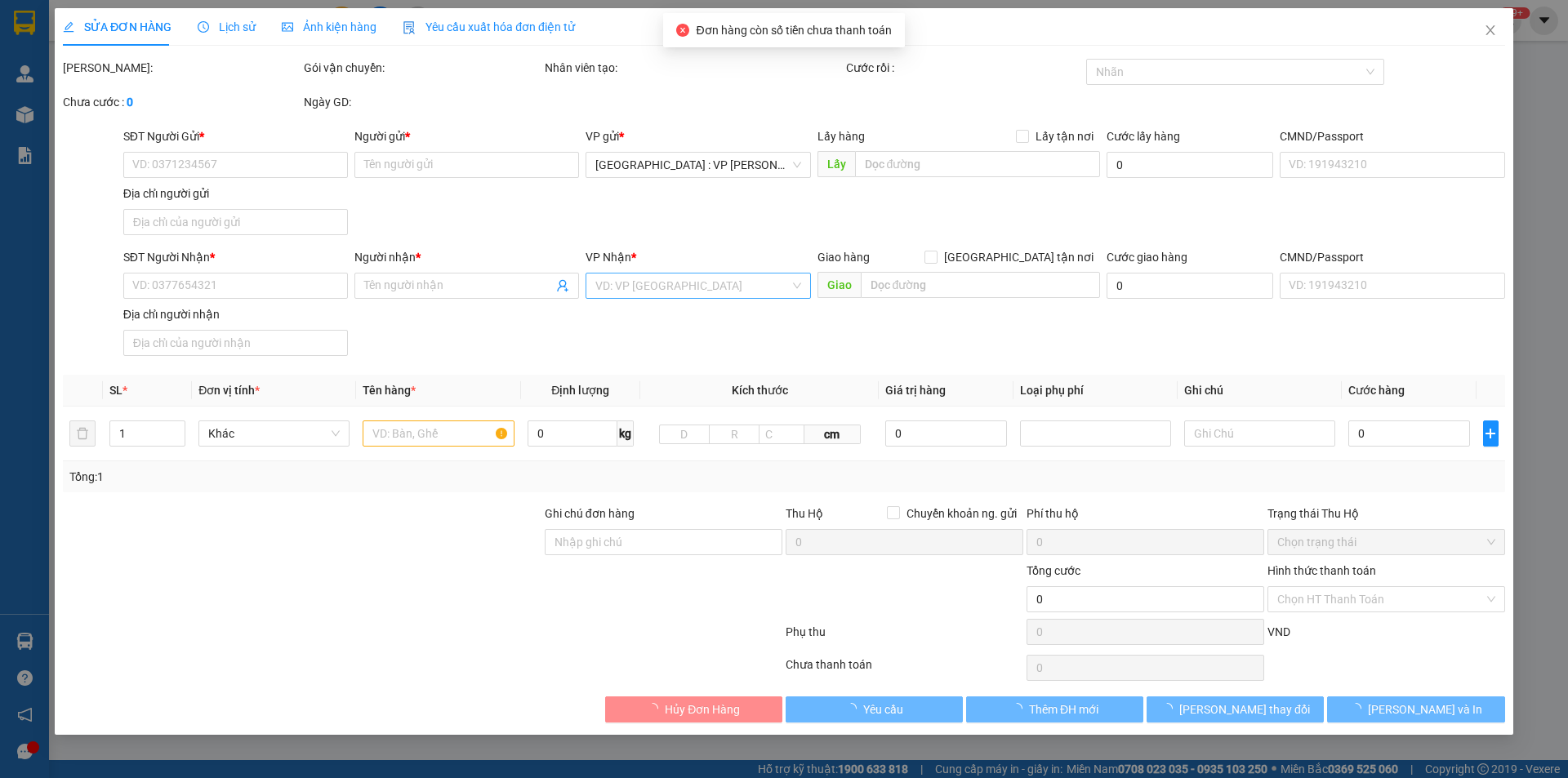
type input "100.000"
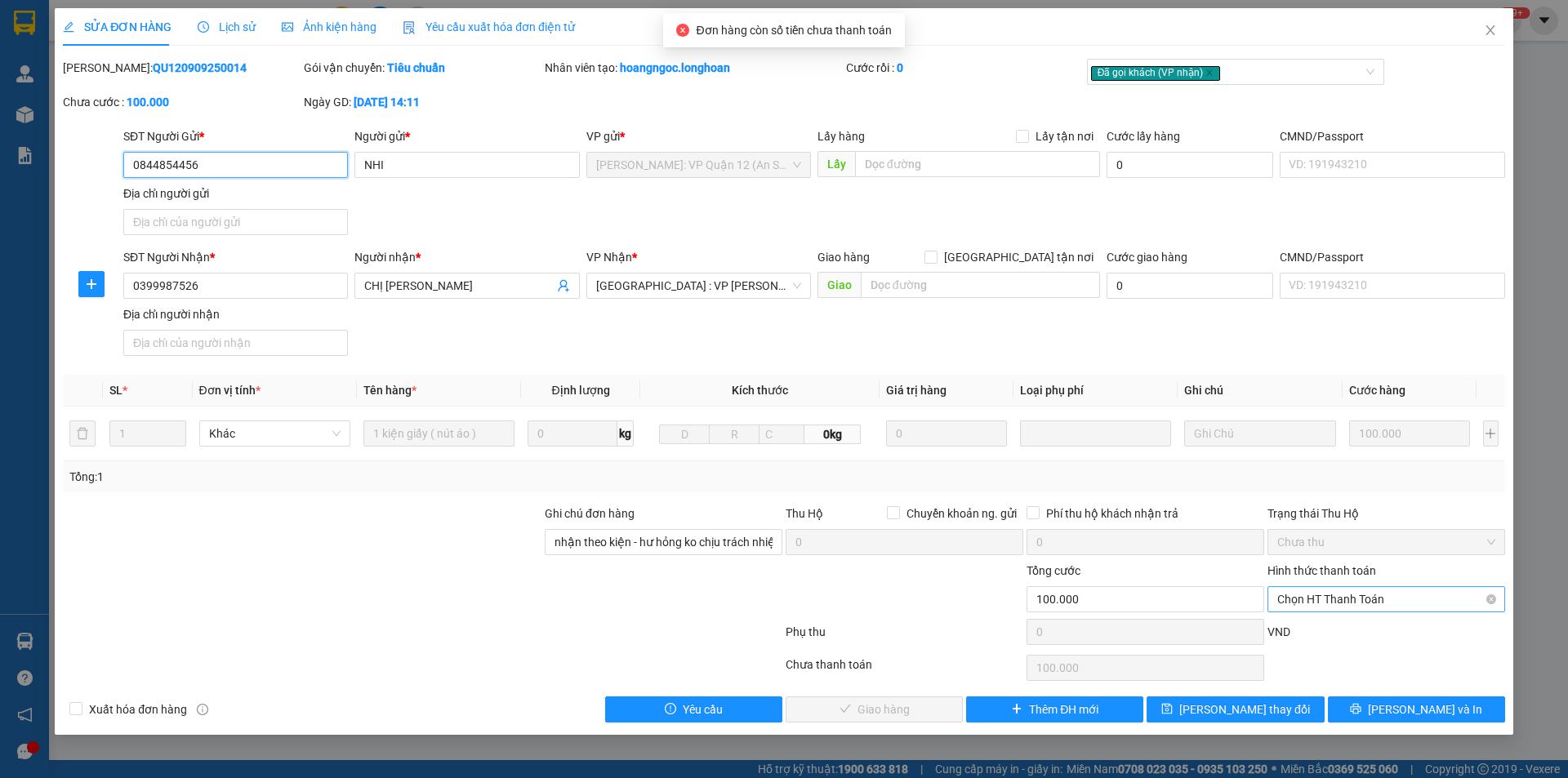
click at [1354, 609] on span "Chọn HT Thanh Toán" at bounding box center [1386, 599] width 218 height 25
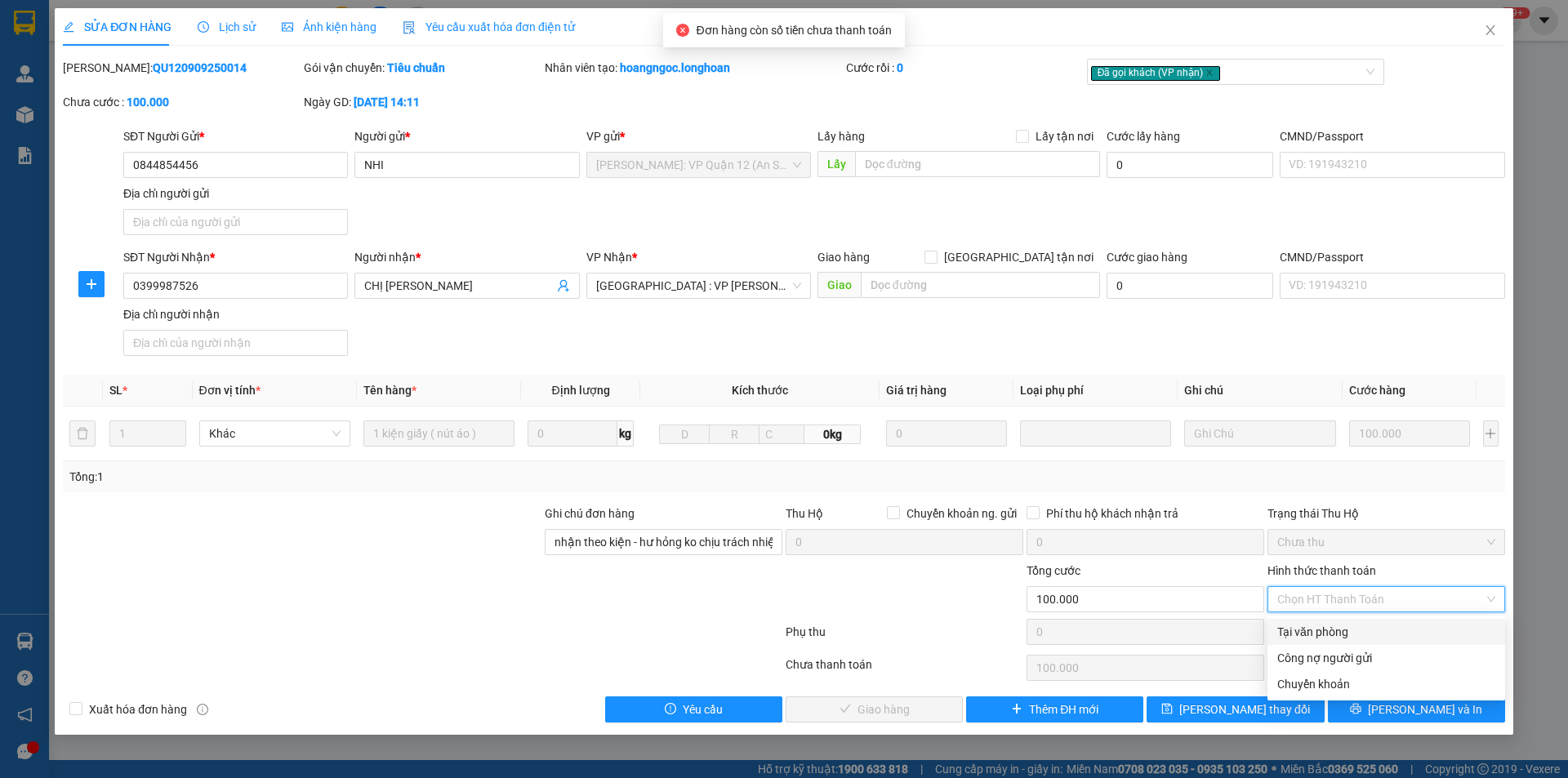
drag, startPoint x: 1332, startPoint y: 627, endPoint x: 1316, endPoint y: 631, distance: 16.5
click at [1332, 628] on div "Tại văn phòng" at bounding box center [1386, 631] width 218 height 18
type input "0"
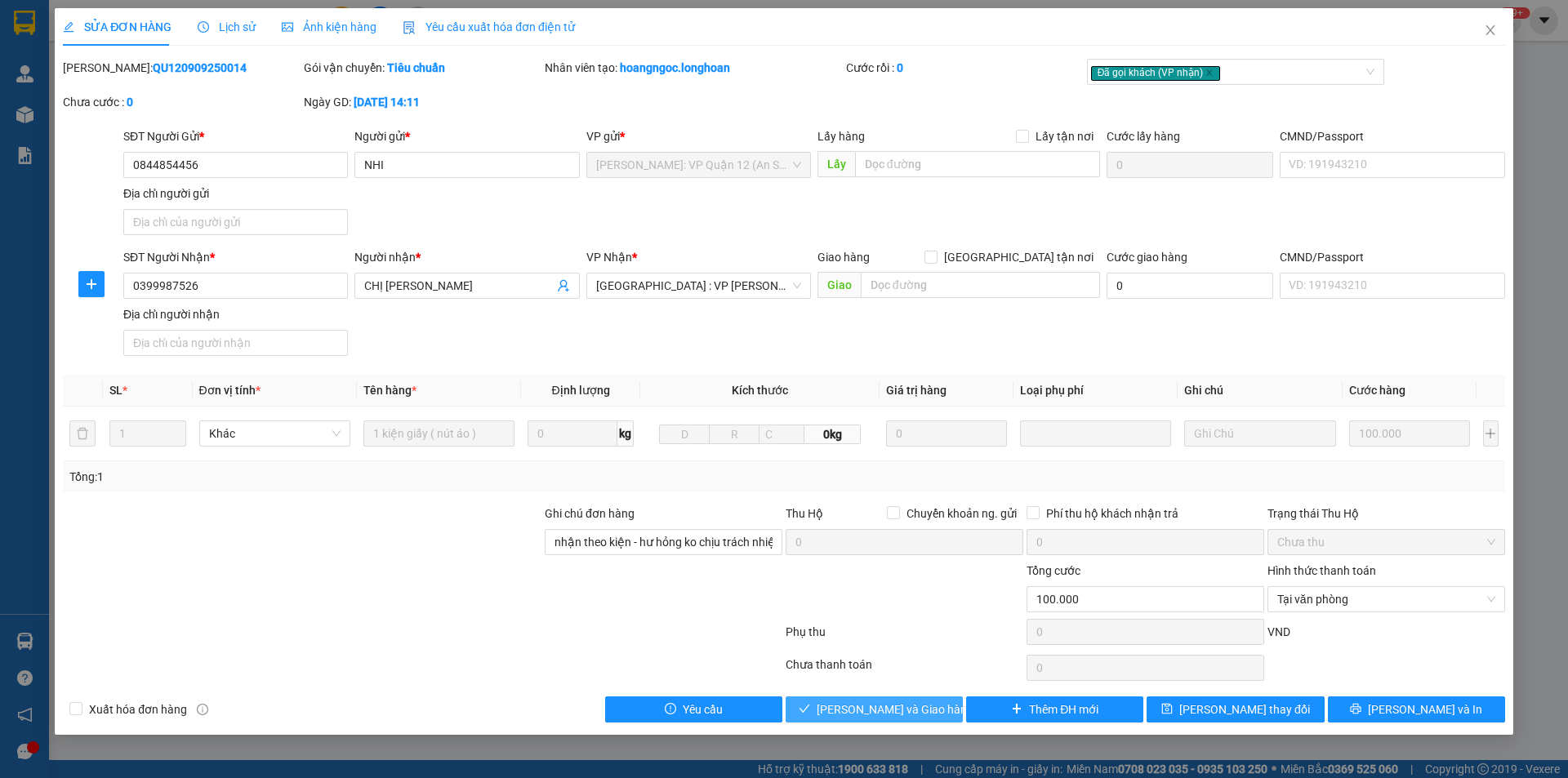
drag, startPoint x: 900, startPoint y: 717, endPoint x: 900, endPoint y: 706, distance: 11.0
click at [899, 717] on span "Lưu và Giao hàng" at bounding box center [895, 709] width 157 height 18
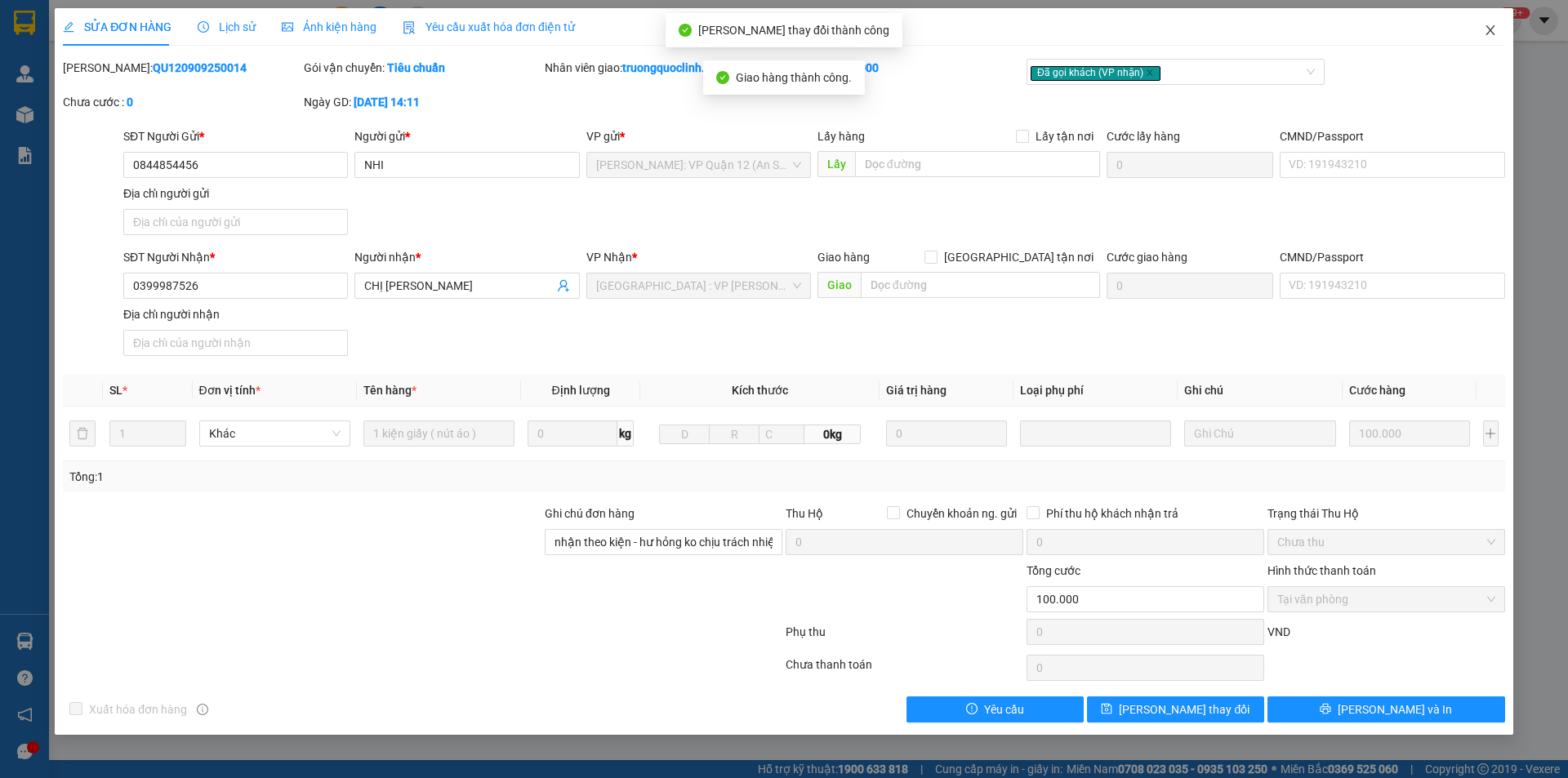
click at [1492, 30] on icon "close" at bounding box center [1490, 30] width 9 height 9
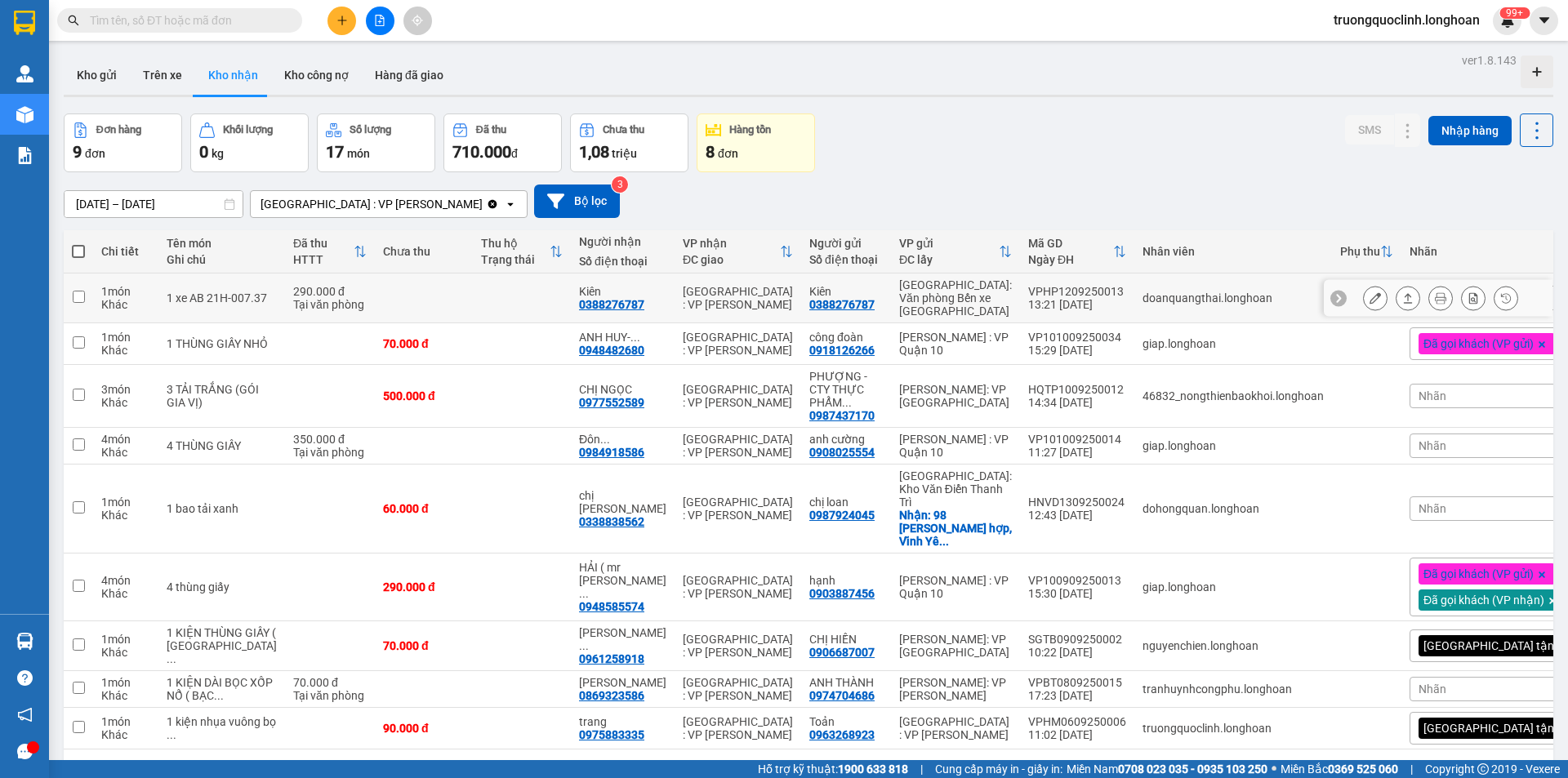
scroll to position [75, 0]
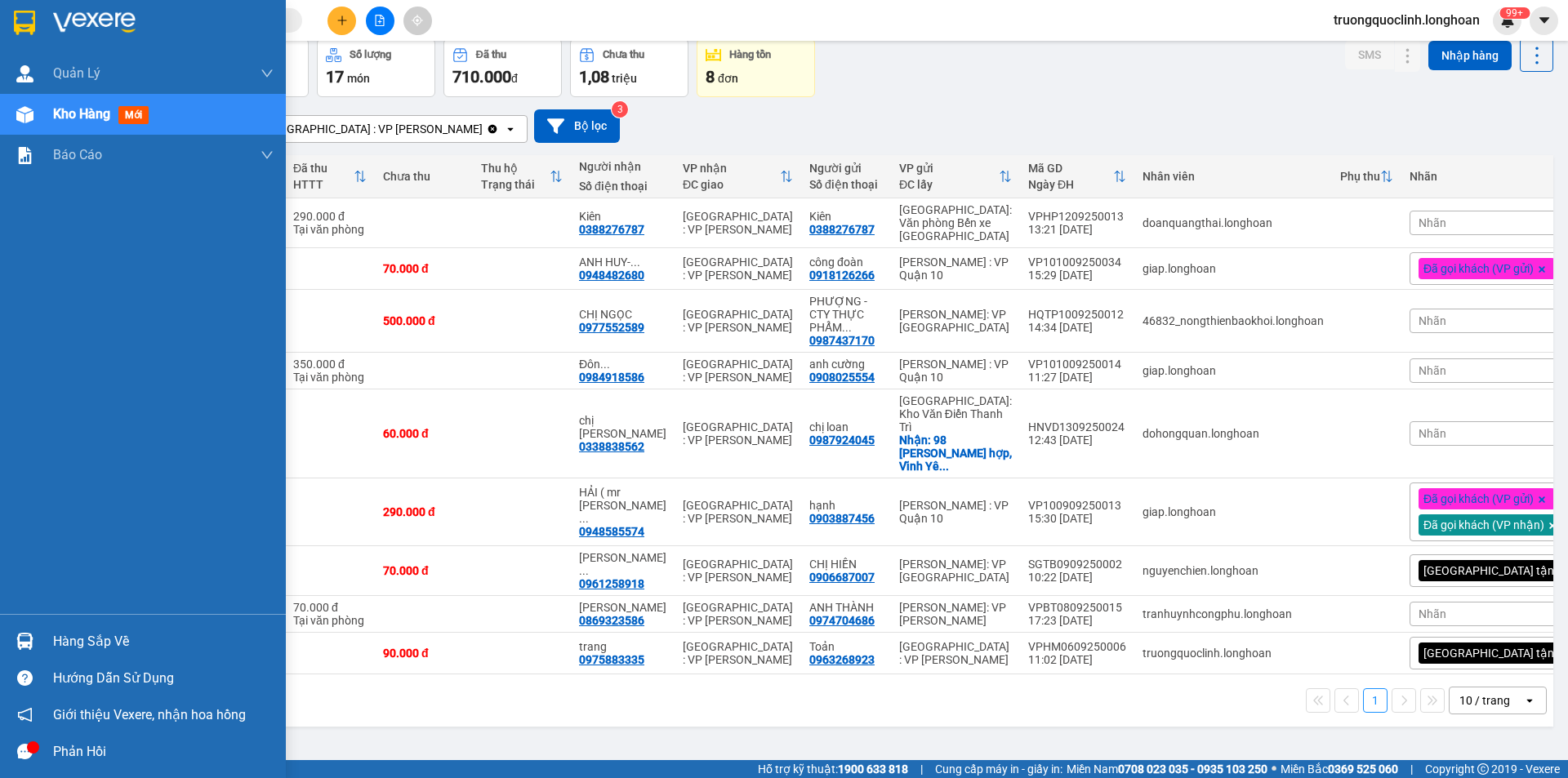
click at [28, 642] on img at bounding box center [25, 642] width 17 height 17
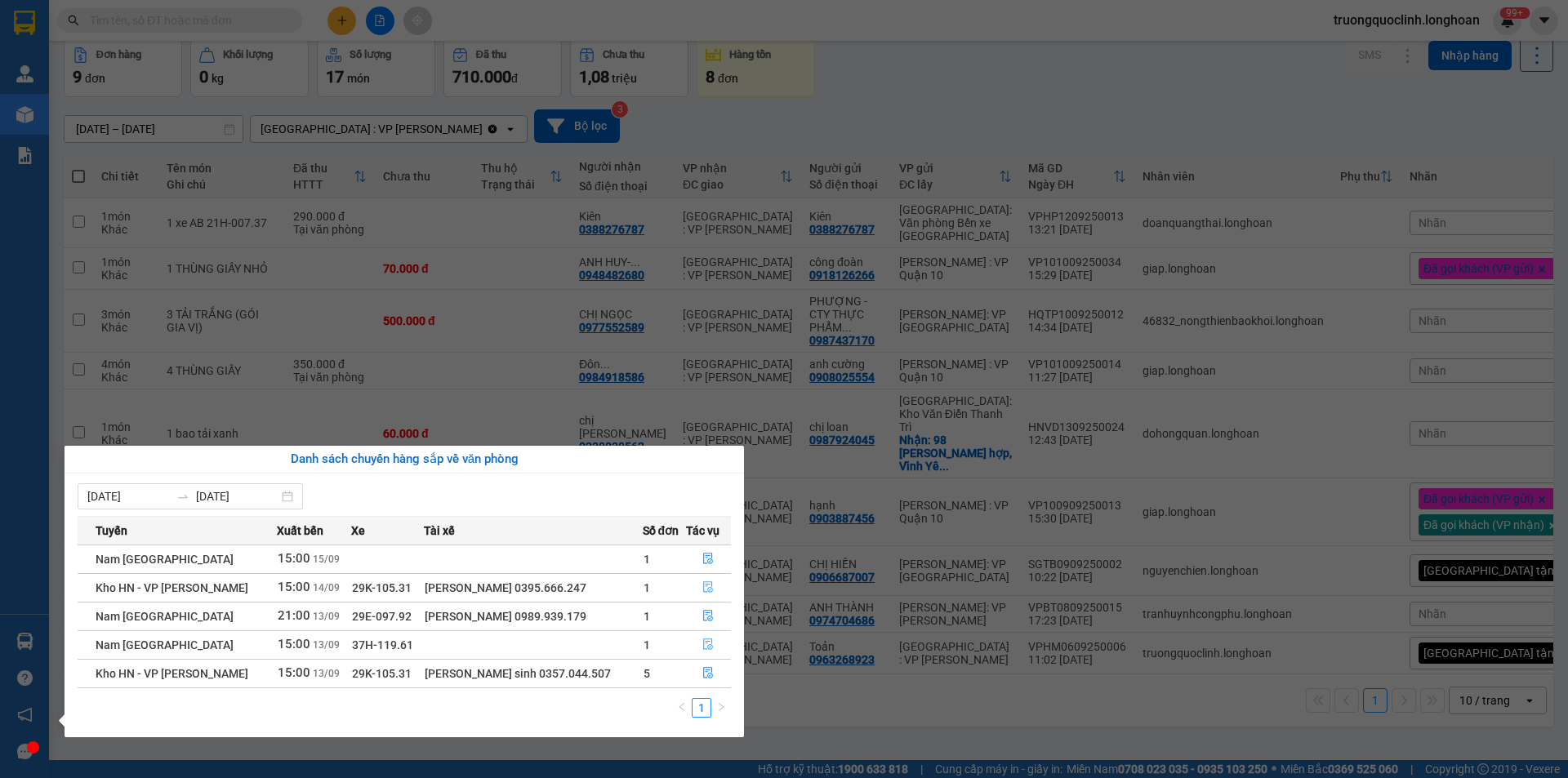
drag, startPoint x: 707, startPoint y: 589, endPoint x: 687, endPoint y: 634, distance: 49.2
click at [695, 618] on tbody "Nam Trung Bắc QL1A 15:00 15/09 1 Kho HN - VP Hoàng Mai 15:00 14/09 29K-105.31 P…" at bounding box center [403, 616] width 653 height 143
click at [703, 671] on icon "file-done" at bounding box center [707, 672] width 11 height 11
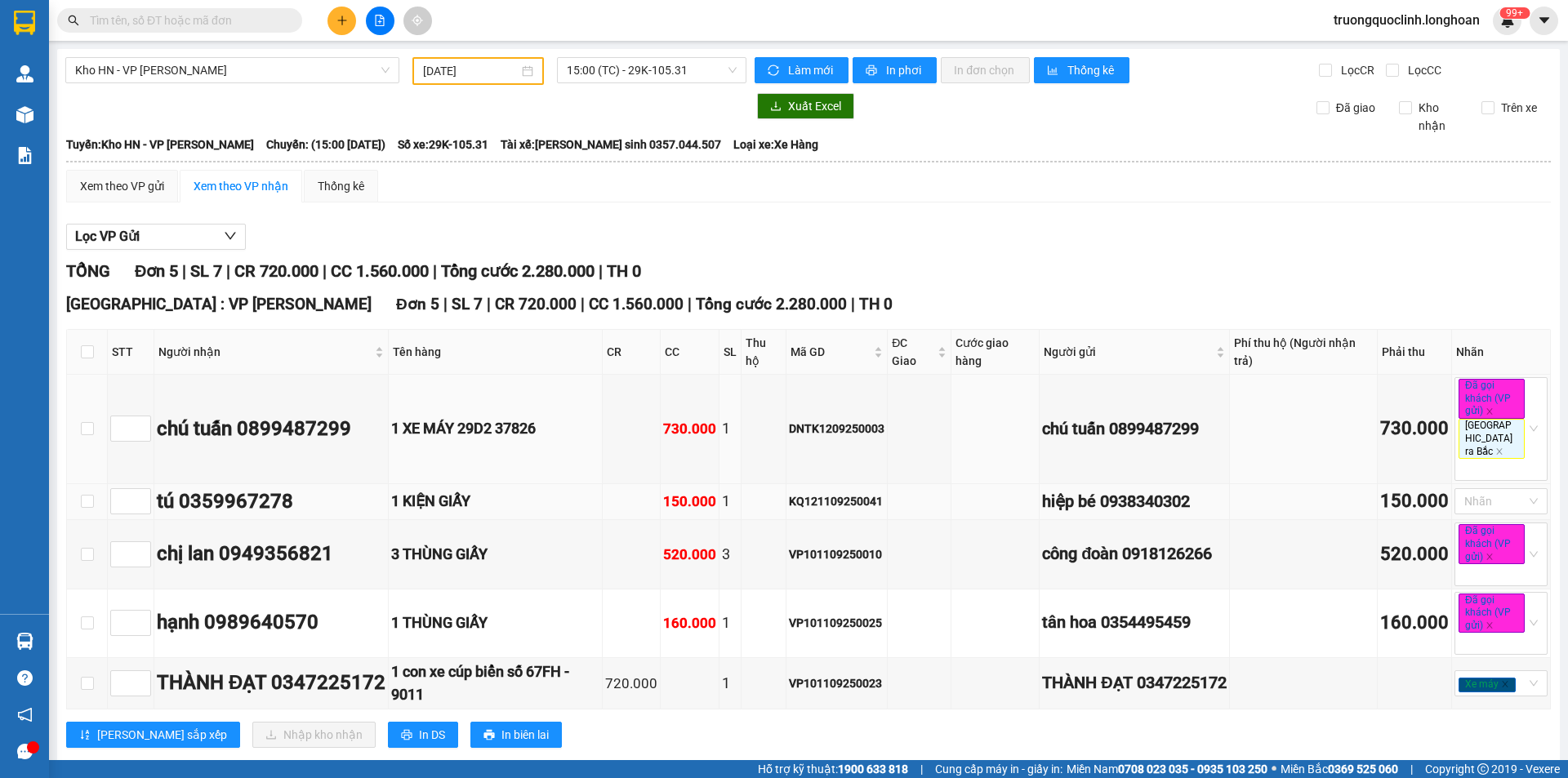
scroll to position [25, 0]
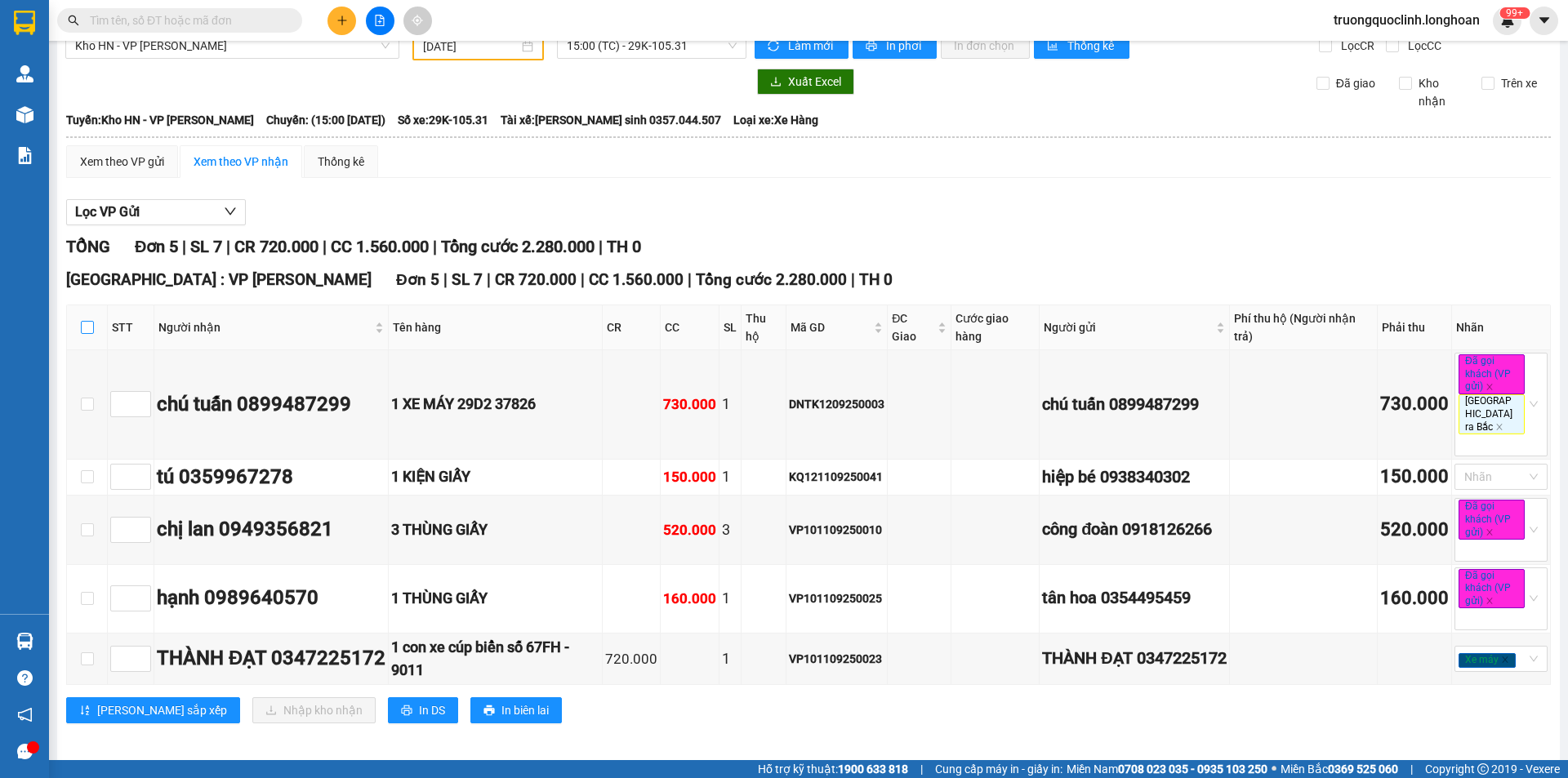
click at [88, 332] on input "checkbox" at bounding box center [87, 327] width 13 height 13
checkbox input "true"
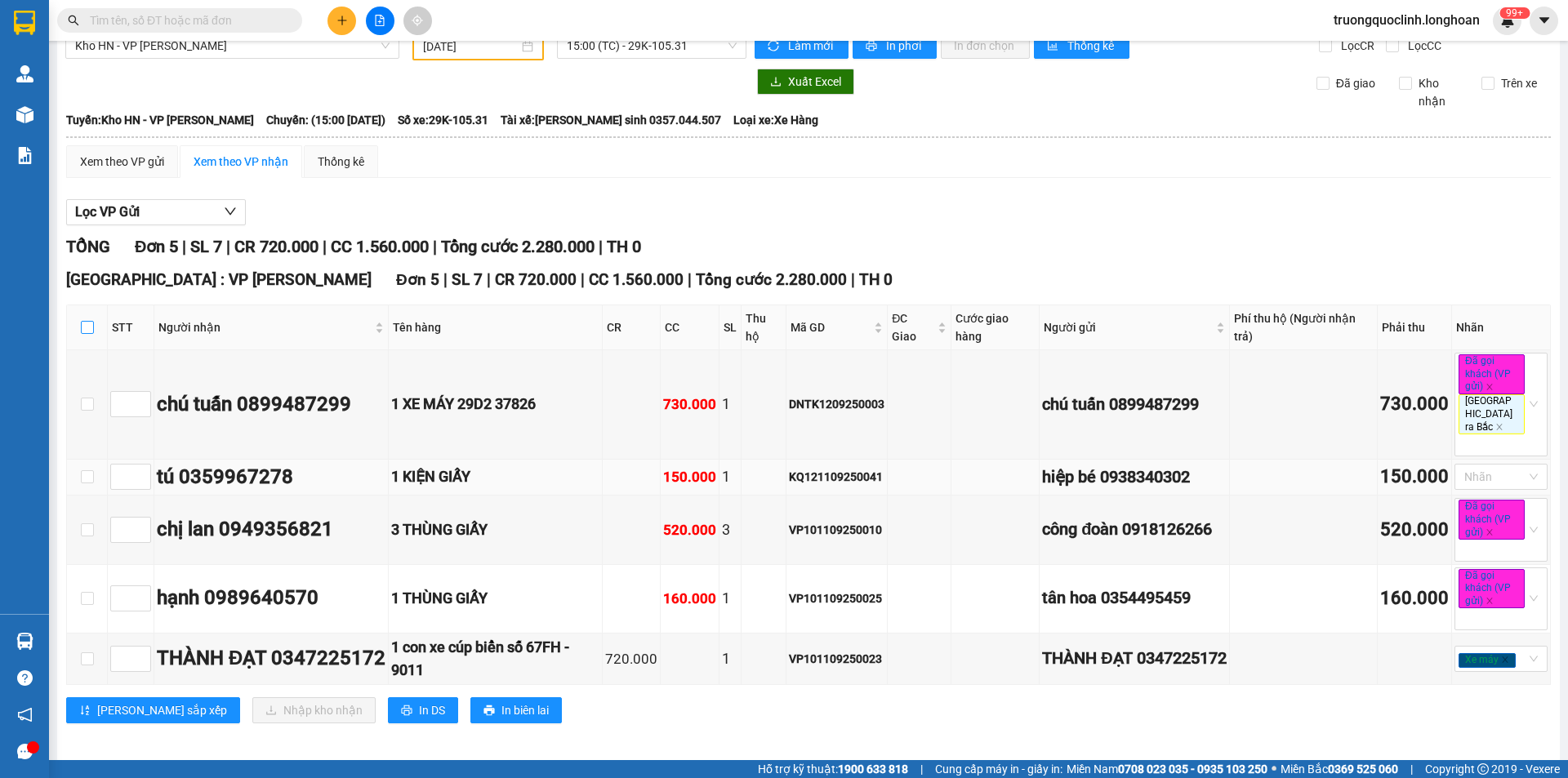
checkbox input "true"
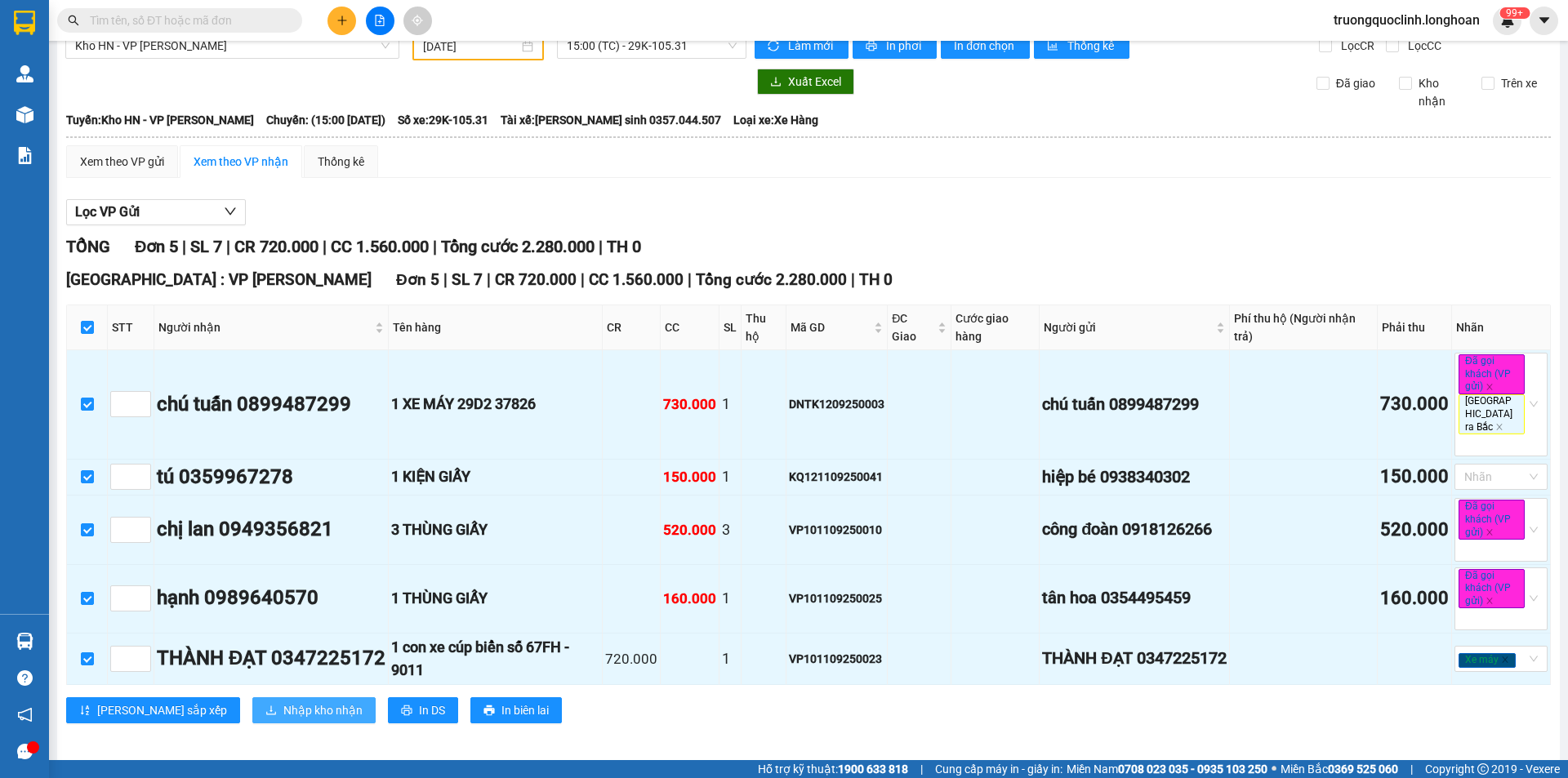
click at [283, 709] on span "Nhập kho nhận" at bounding box center [323, 710] width 79 height 18
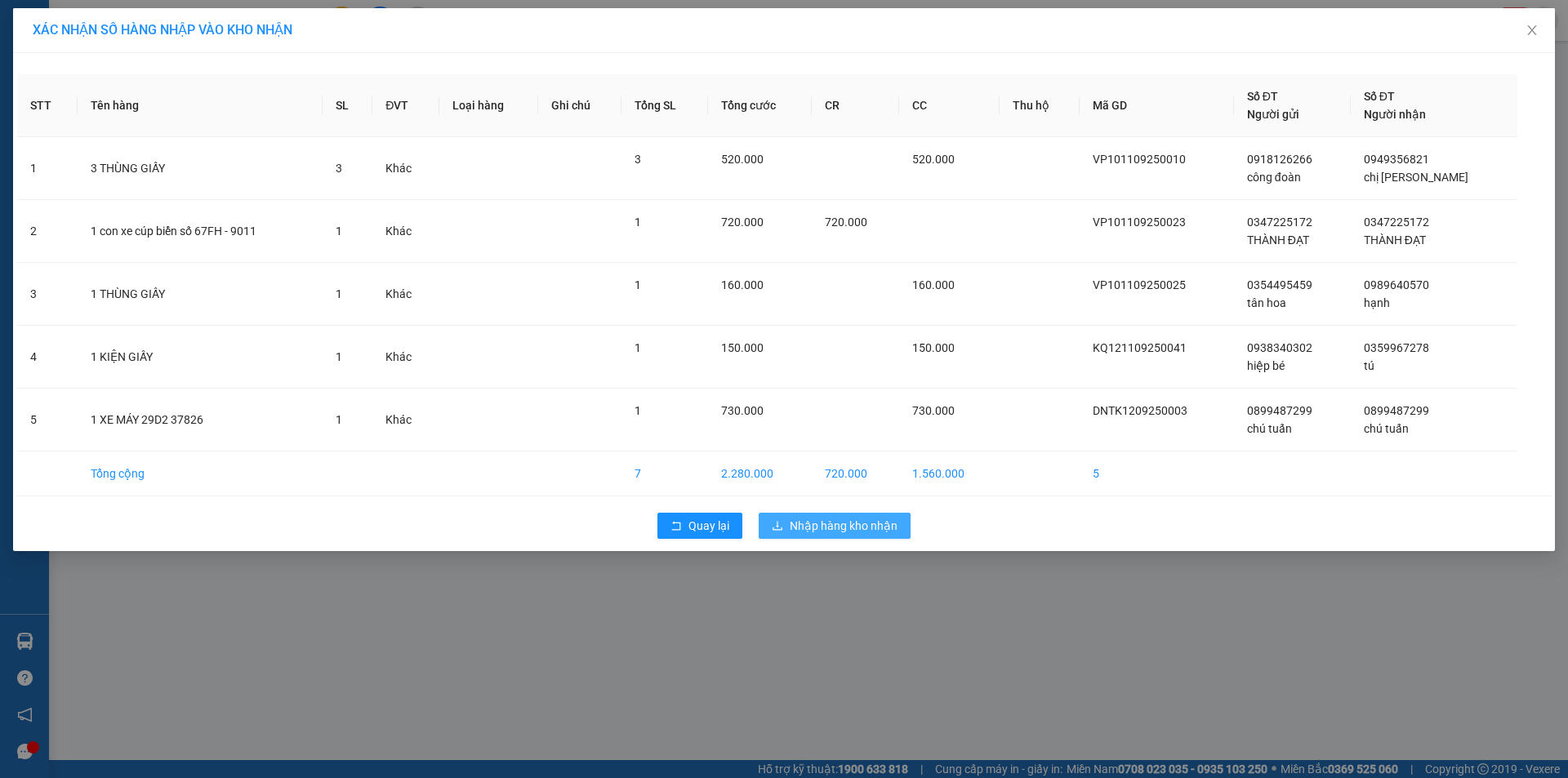
click at [831, 519] on span "Nhập hàng kho nhận" at bounding box center [844, 525] width 108 height 18
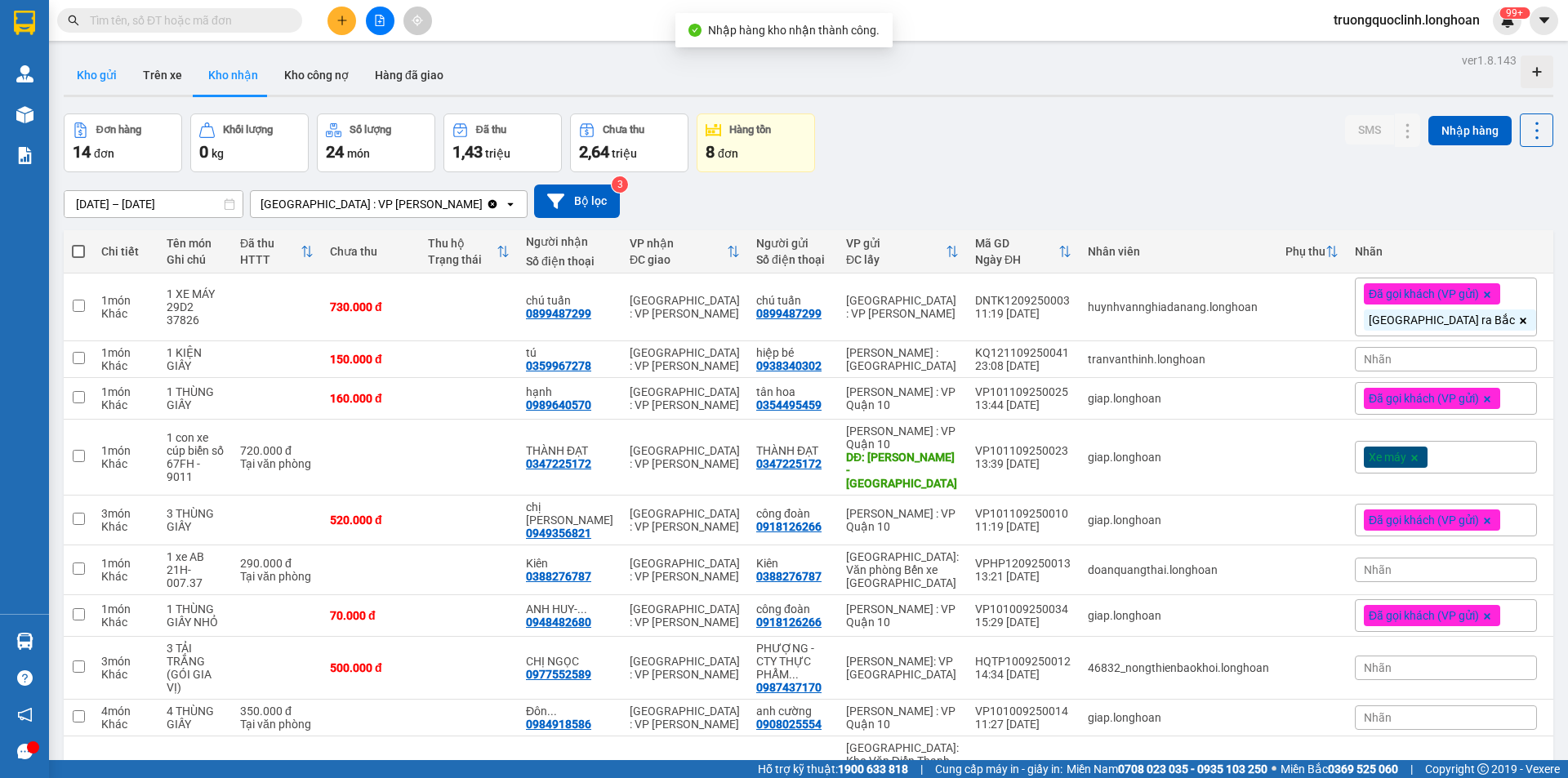
click at [94, 73] on button "Kho gửi" at bounding box center [96, 75] width 66 height 39
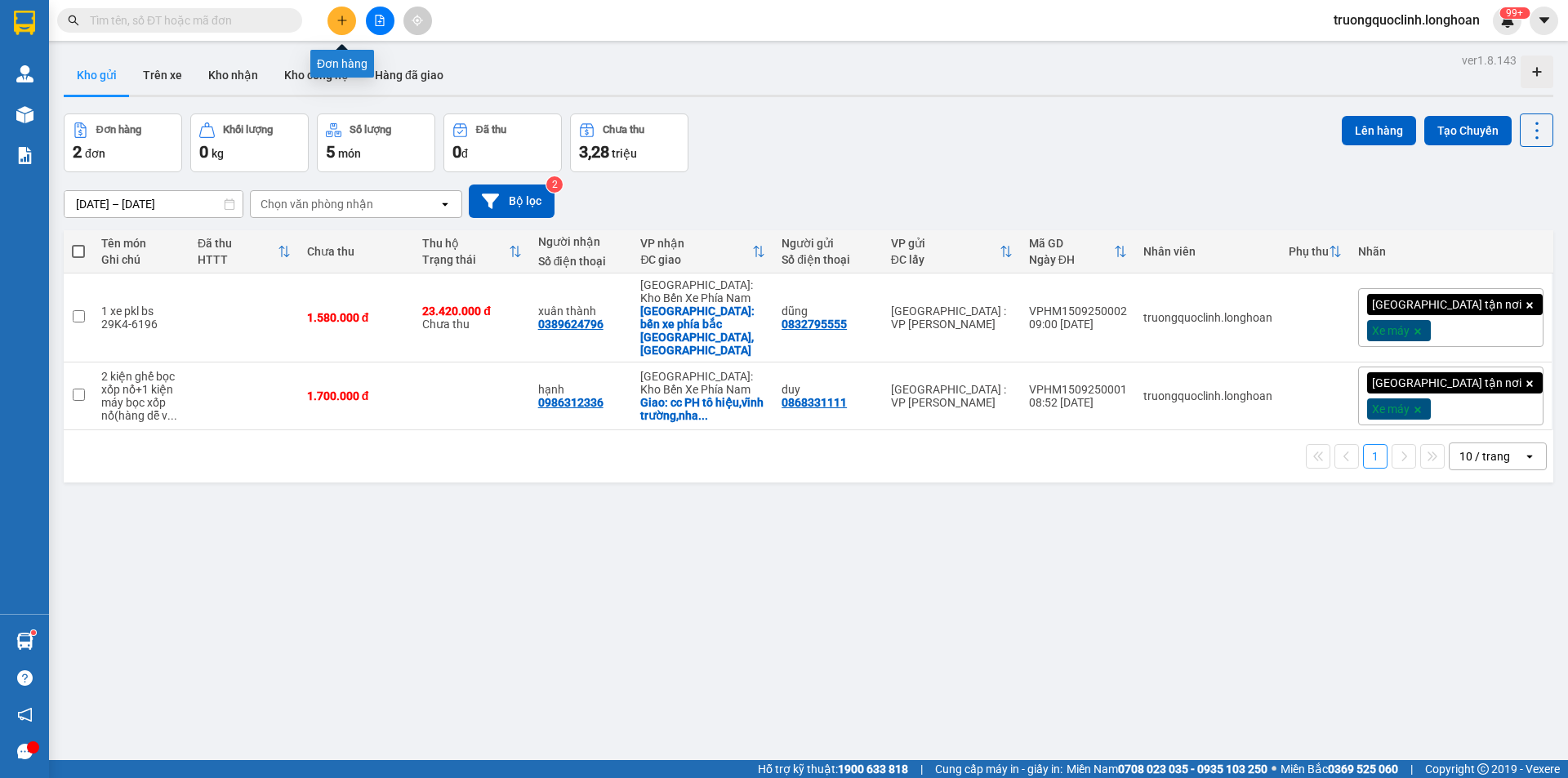
click at [349, 26] on button at bounding box center [342, 21] width 28 height 28
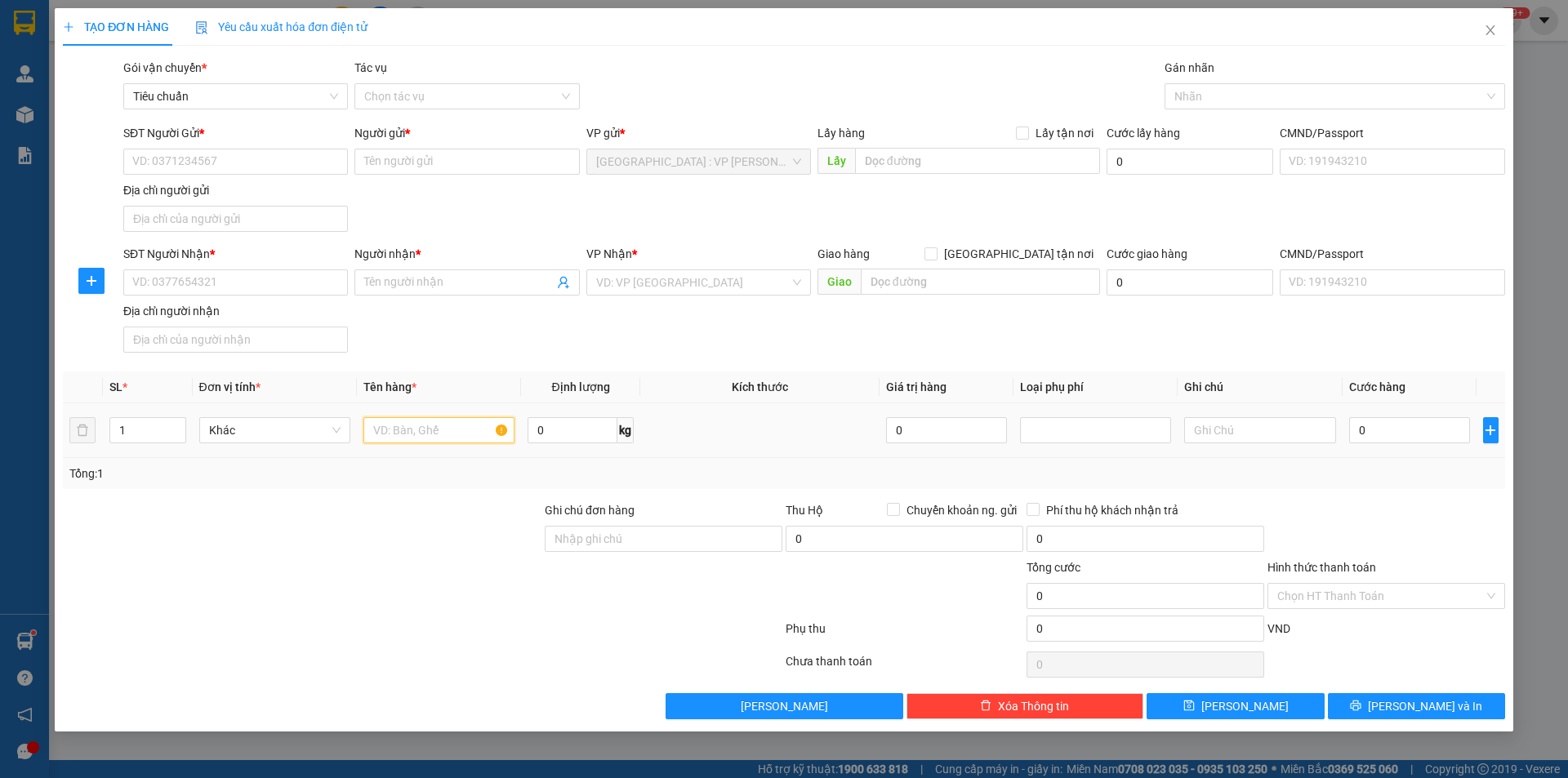
drag, startPoint x: 430, startPoint y: 418, endPoint x: 421, endPoint y: 415, distance: 9.5
click at [429, 418] on input "text" at bounding box center [439, 430] width 151 height 26
type input "1 kiện bọc nilon"
click at [221, 159] on input "SĐT Người Gửi *" at bounding box center [236, 161] width 225 height 26
type input "0785780083"
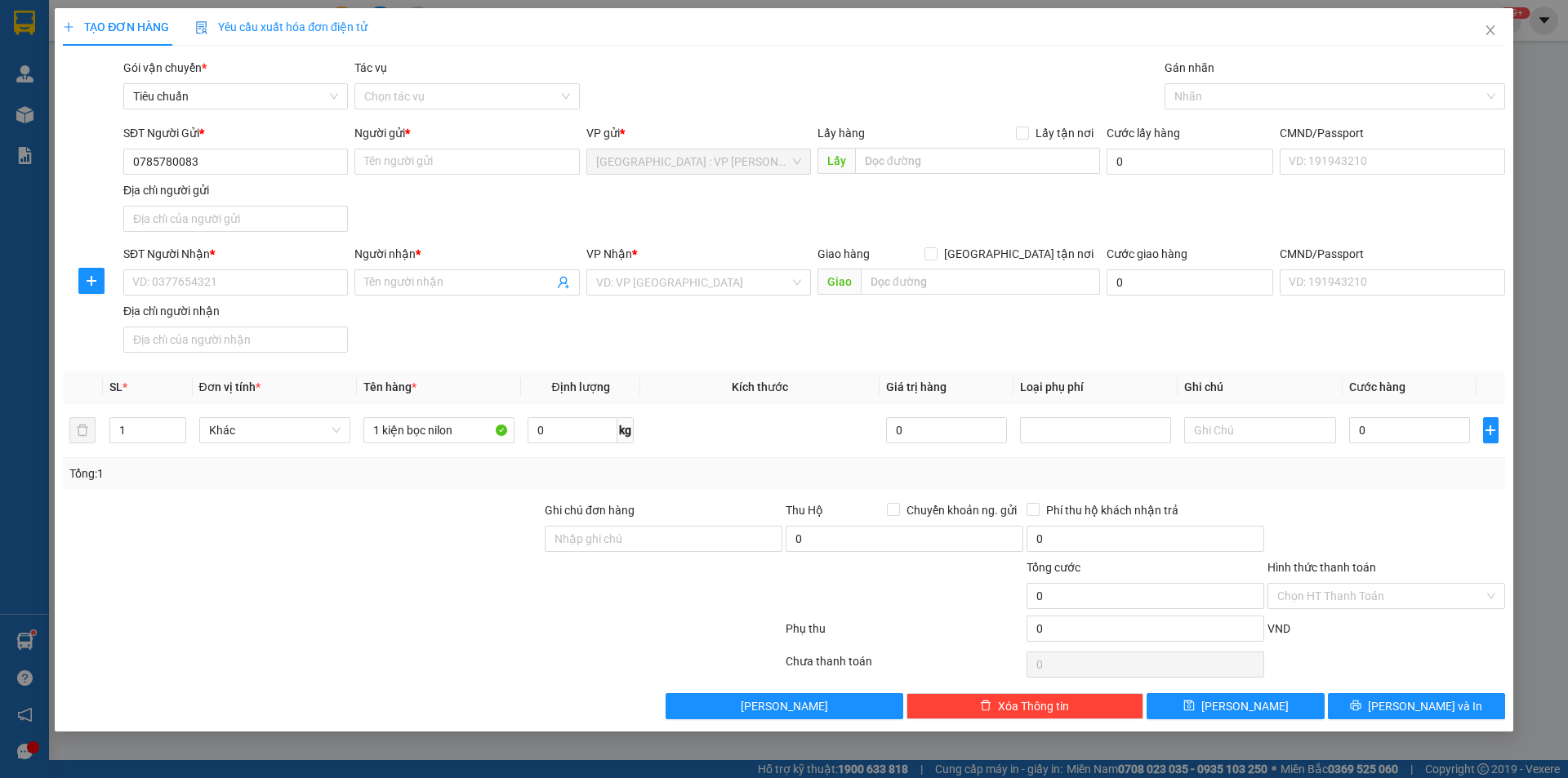
click at [447, 175] on div "Người gửi * Tên người gửi" at bounding box center [467, 153] width 225 height 57
click at [445, 169] on input "Người gửi *" at bounding box center [467, 161] width 225 height 26
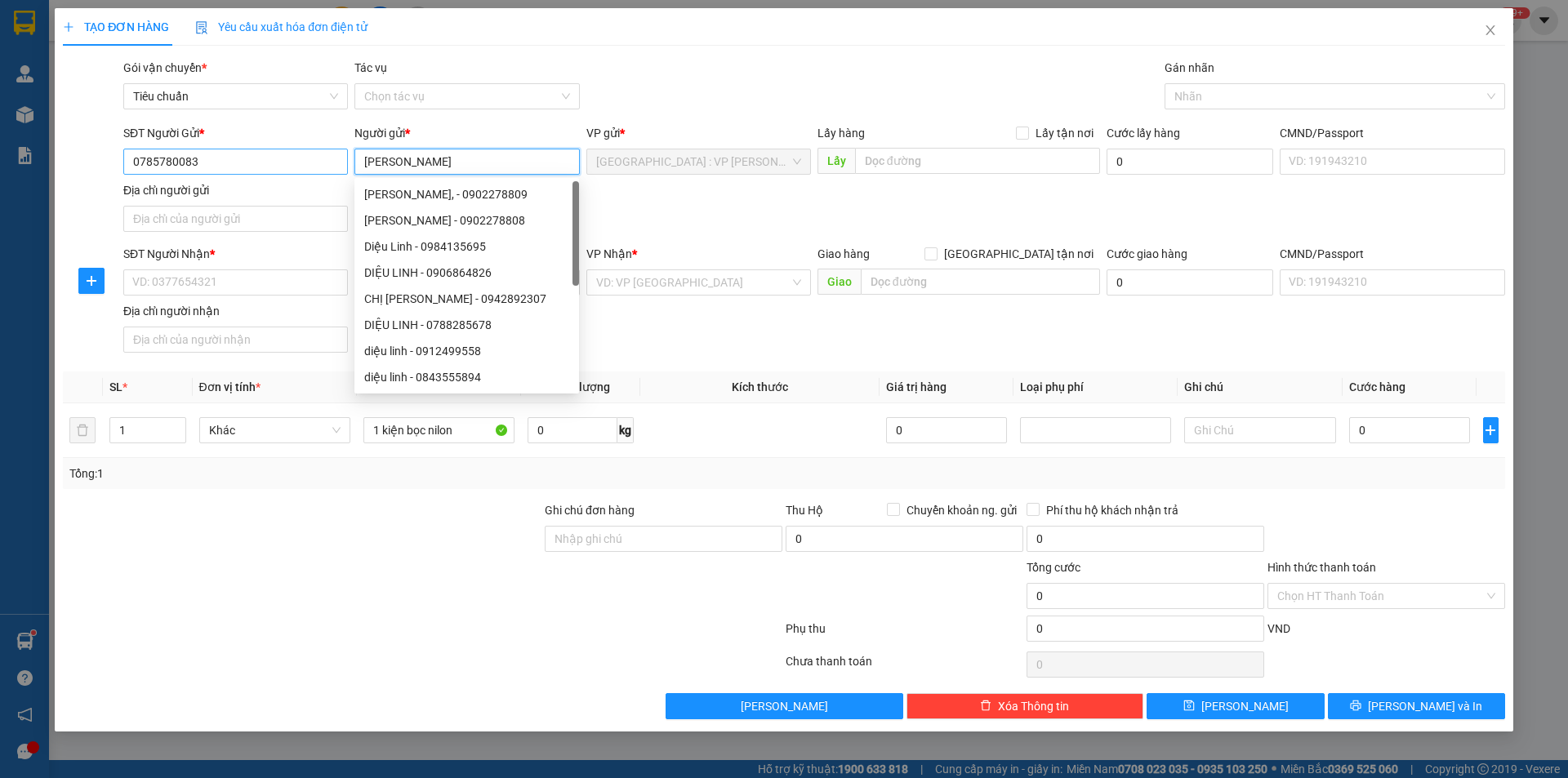
type input "diệu linh"
click at [224, 165] on input "0785780083" at bounding box center [236, 161] width 225 height 26
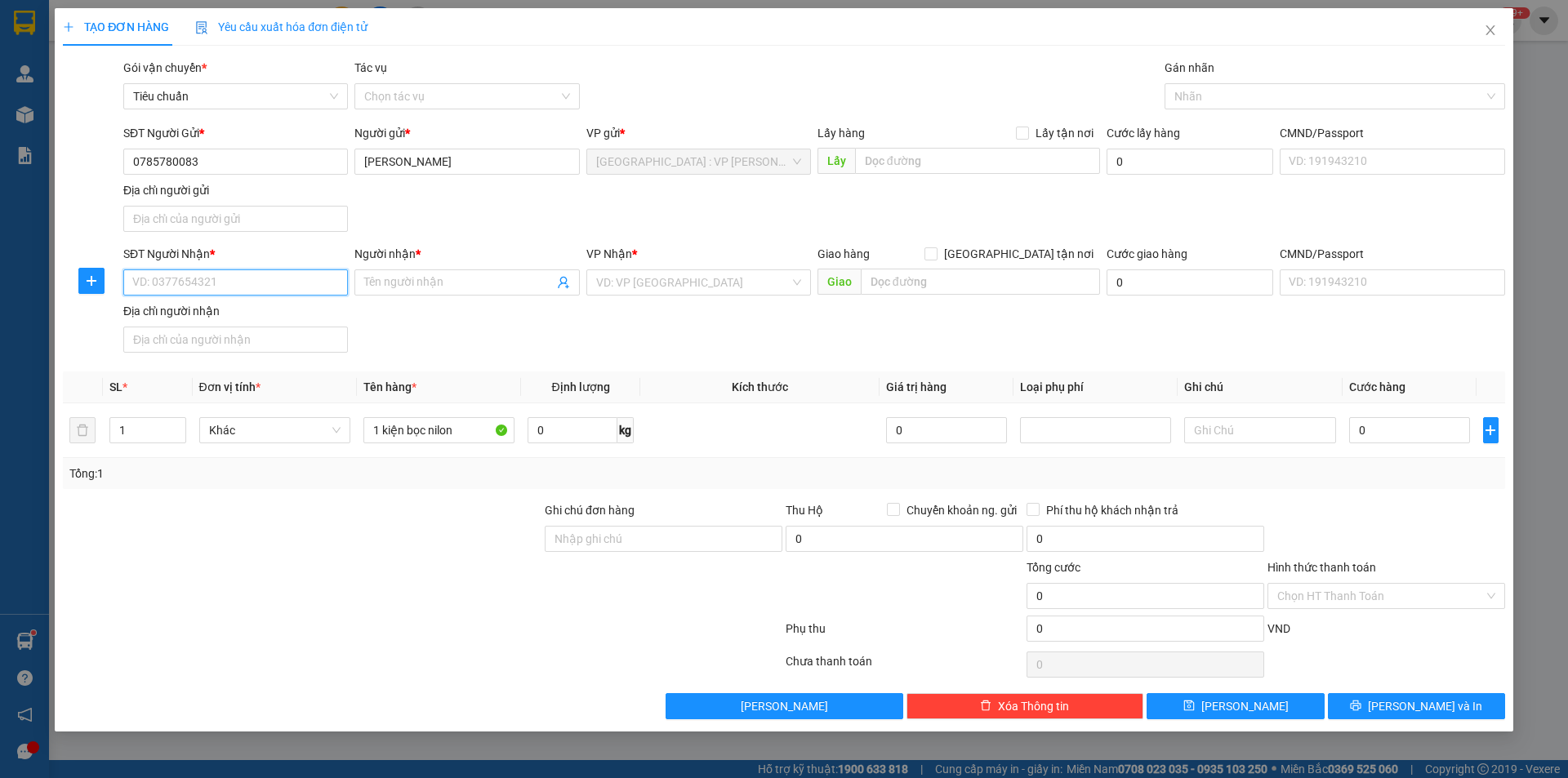
click at [233, 286] on input "SĐT Người Nhận *" at bounding box center [236, 282] width 225 height 26
paste input "0785780083"
type input "0785780083"
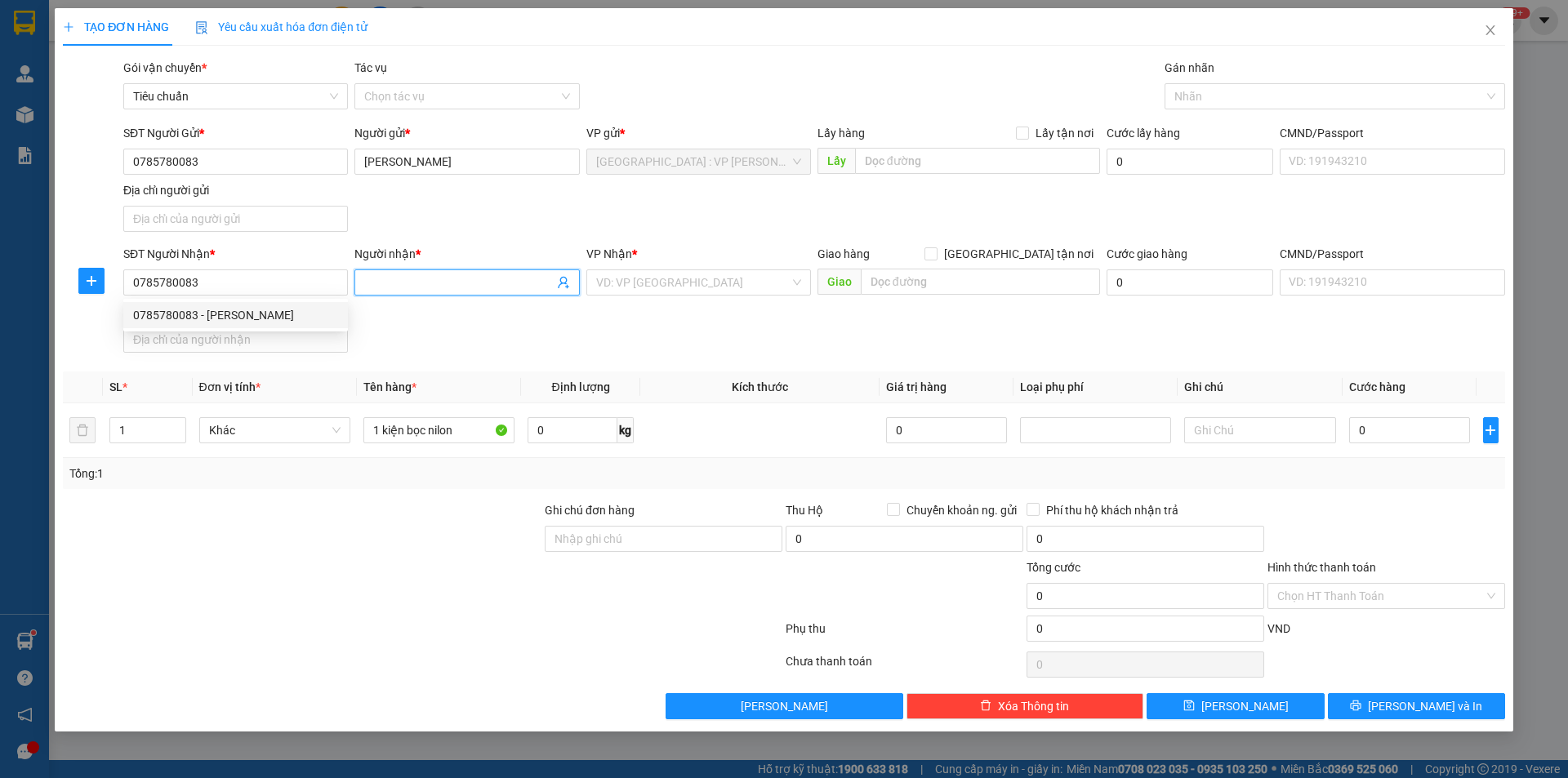
click at [413, 283] on input "Người nhận *" at bounding box center [458, 282] width 189 height 18
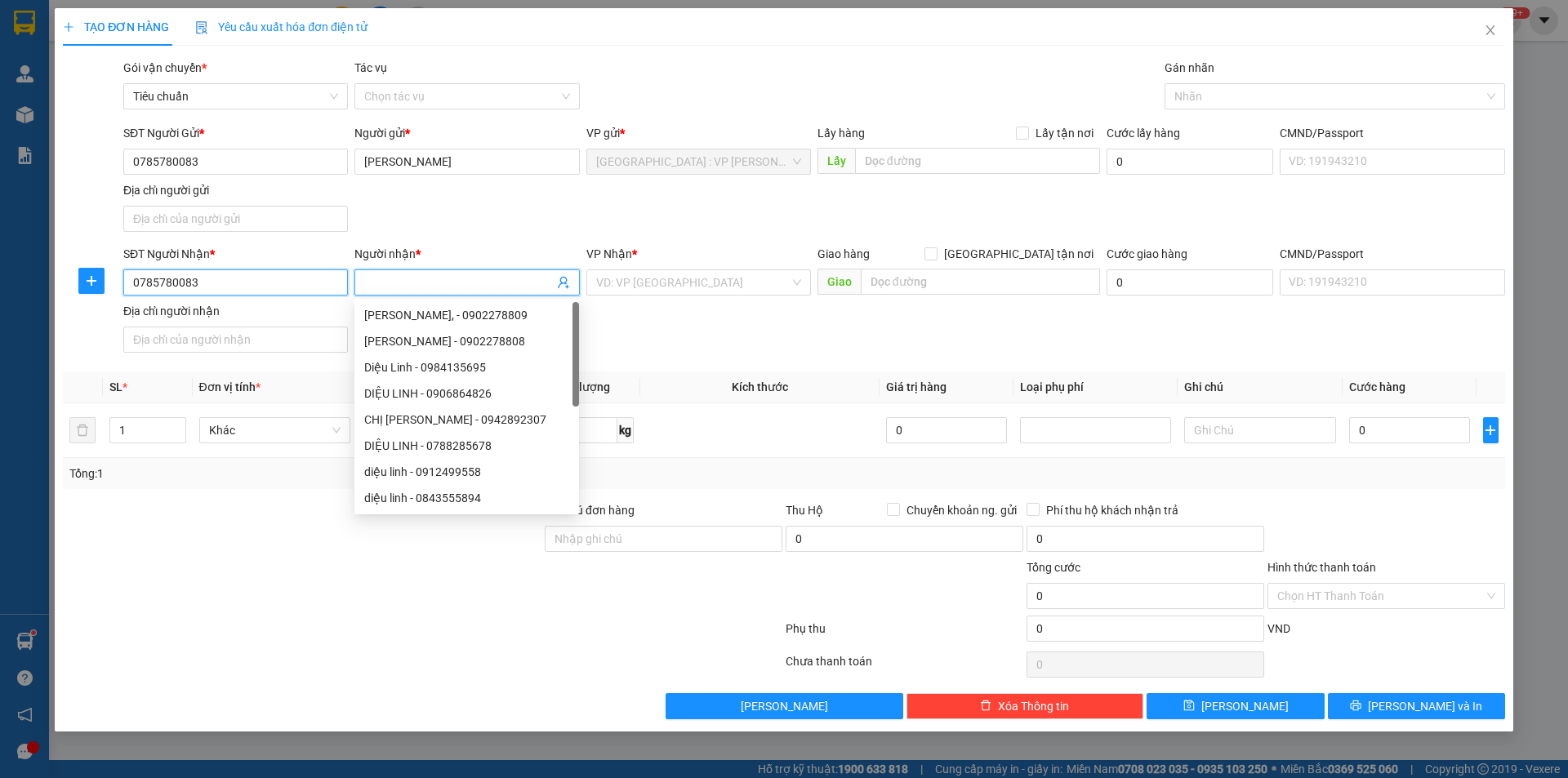
click at [312, 279] on input "0785780083" at bounding box center [236, 282] width 225 height 26
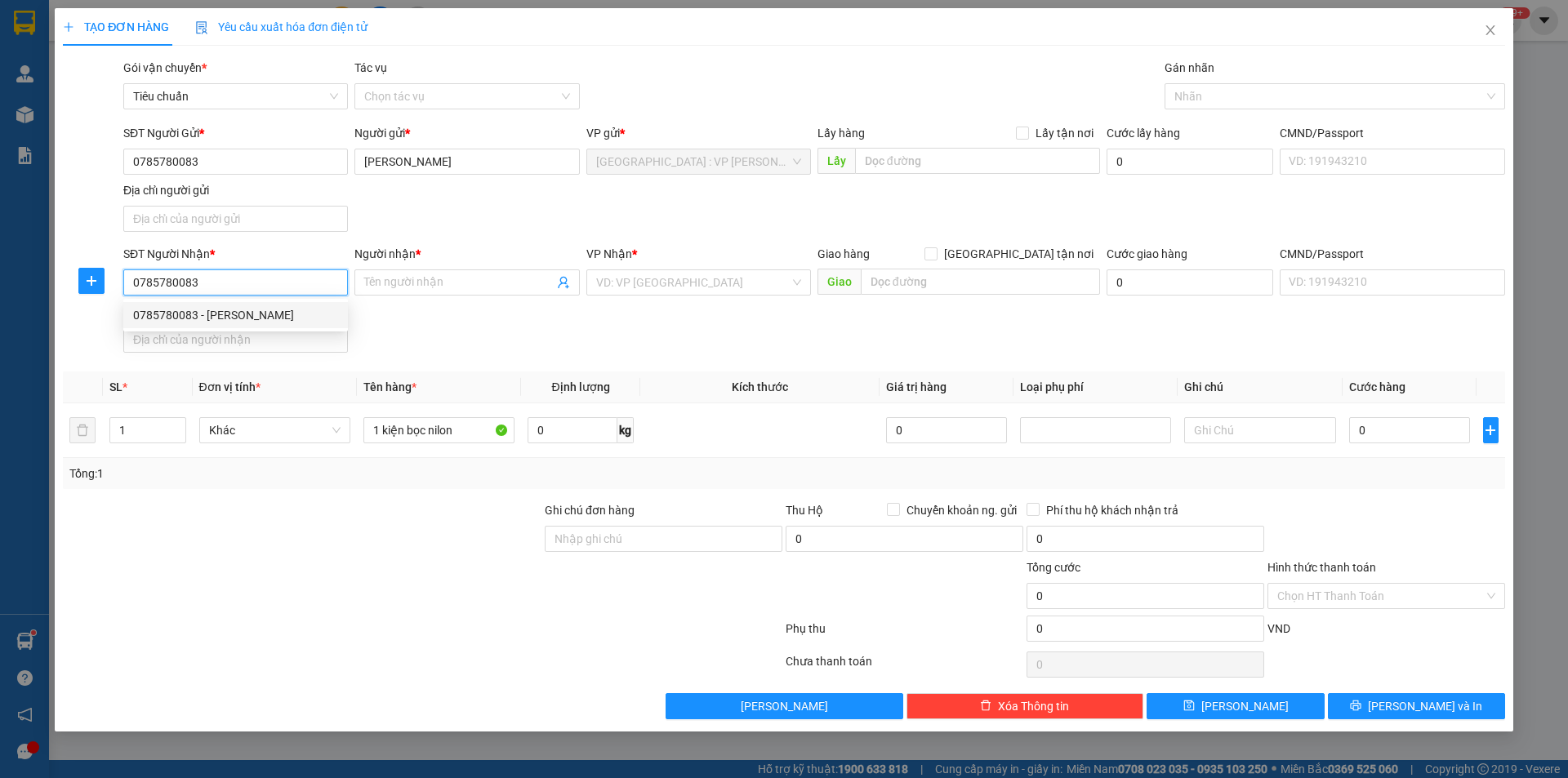
click at [208, 314] on div "0785780083 - Chị Linh" at bounding box center [235, 315] width 205 height 18
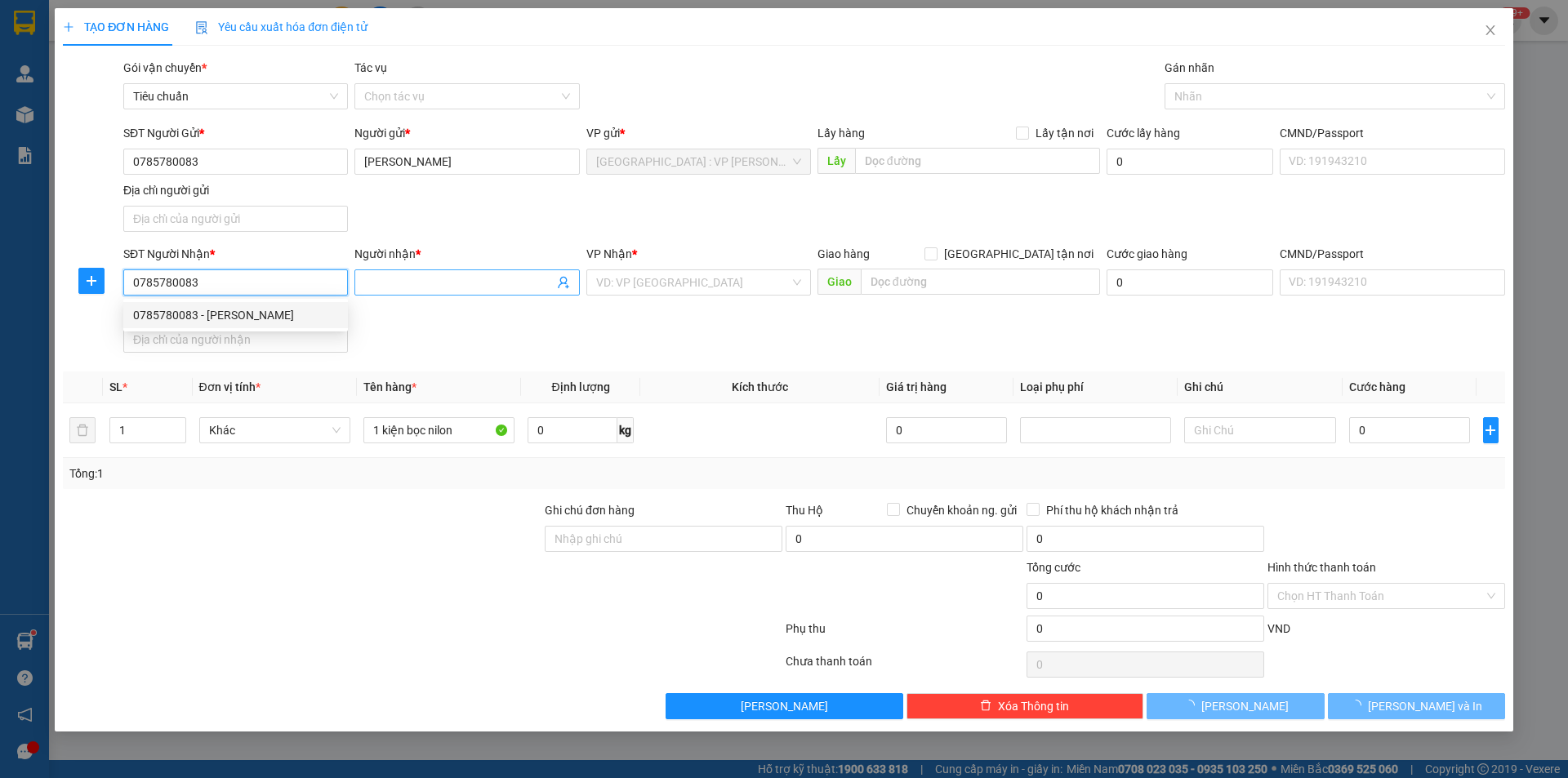
type input "Chị Linh"
type input "BRVT (AS) - TP Vũng Tàu"
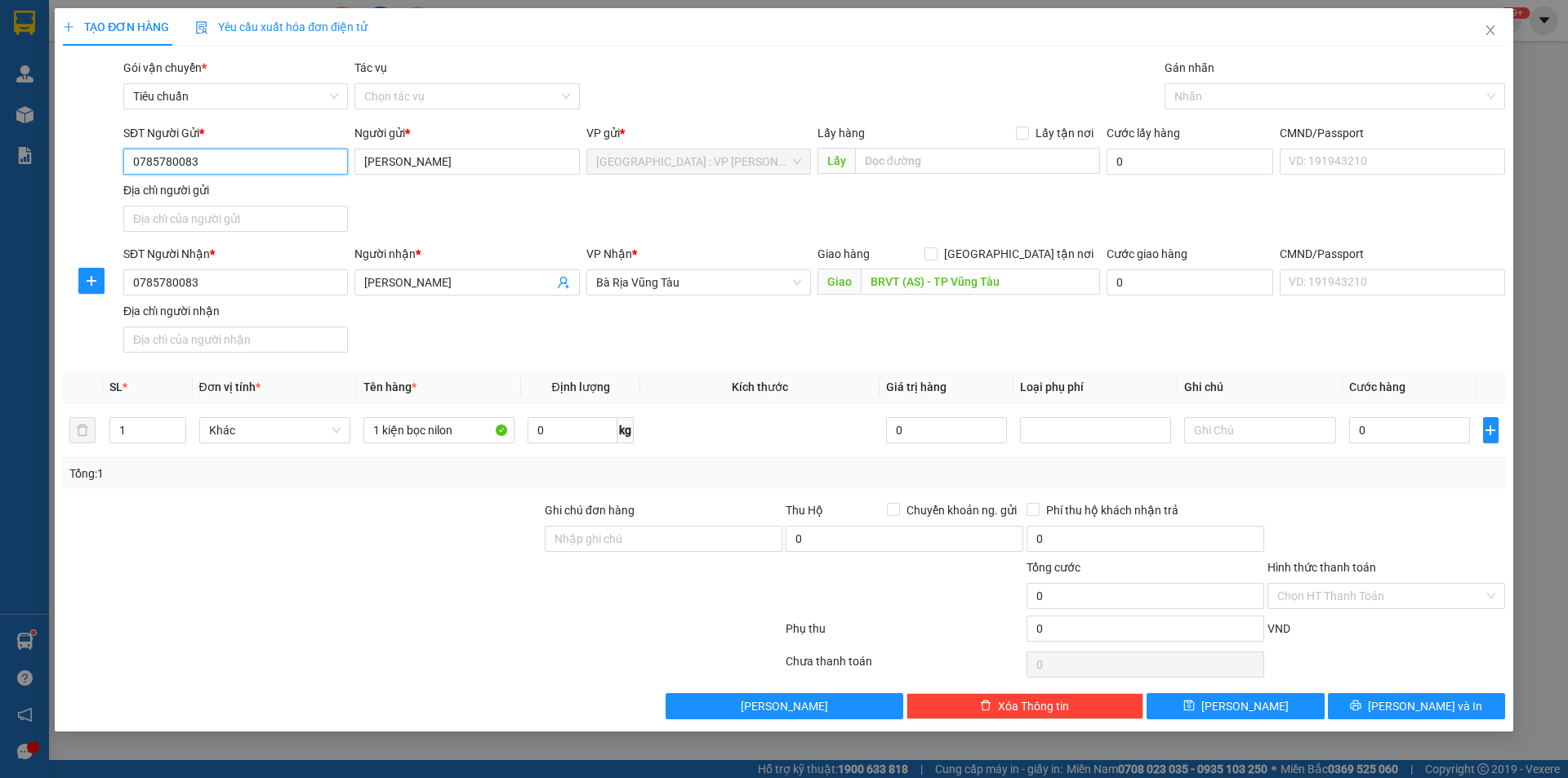
click at [263, 168] on input "0785780083" at bounding box center [236, 161] width 225 height 26
type input "0936789173"
click at [226, 195] on div "0936789173 - c nga" at bounding box center [235, 194] width 205 height 18
type input "c nga"
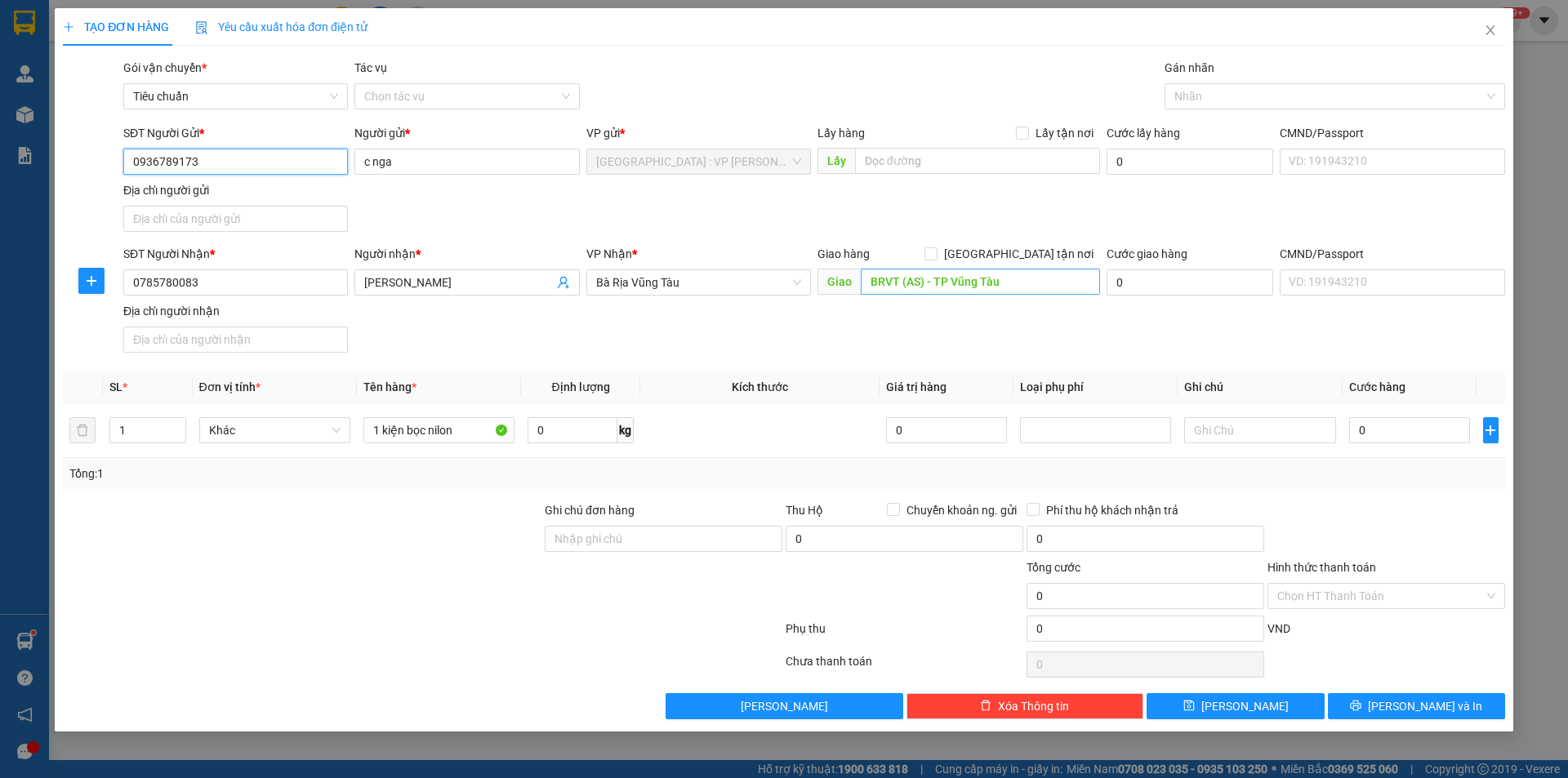
type input "0936789173"
click at [1010, 291] on input "BRVT (AS) - TP Vũng Tàu" at bounding box center [980, 281] width 239 height 26
type input "b502,cc 21 tầng đường trương văn bang,p7,tp vũng tàu"
click at [1054, 251] on span "[GEOGRAPHIC_DATA] tận nơi" at bounding box center [1019, 254] width 162 height 18
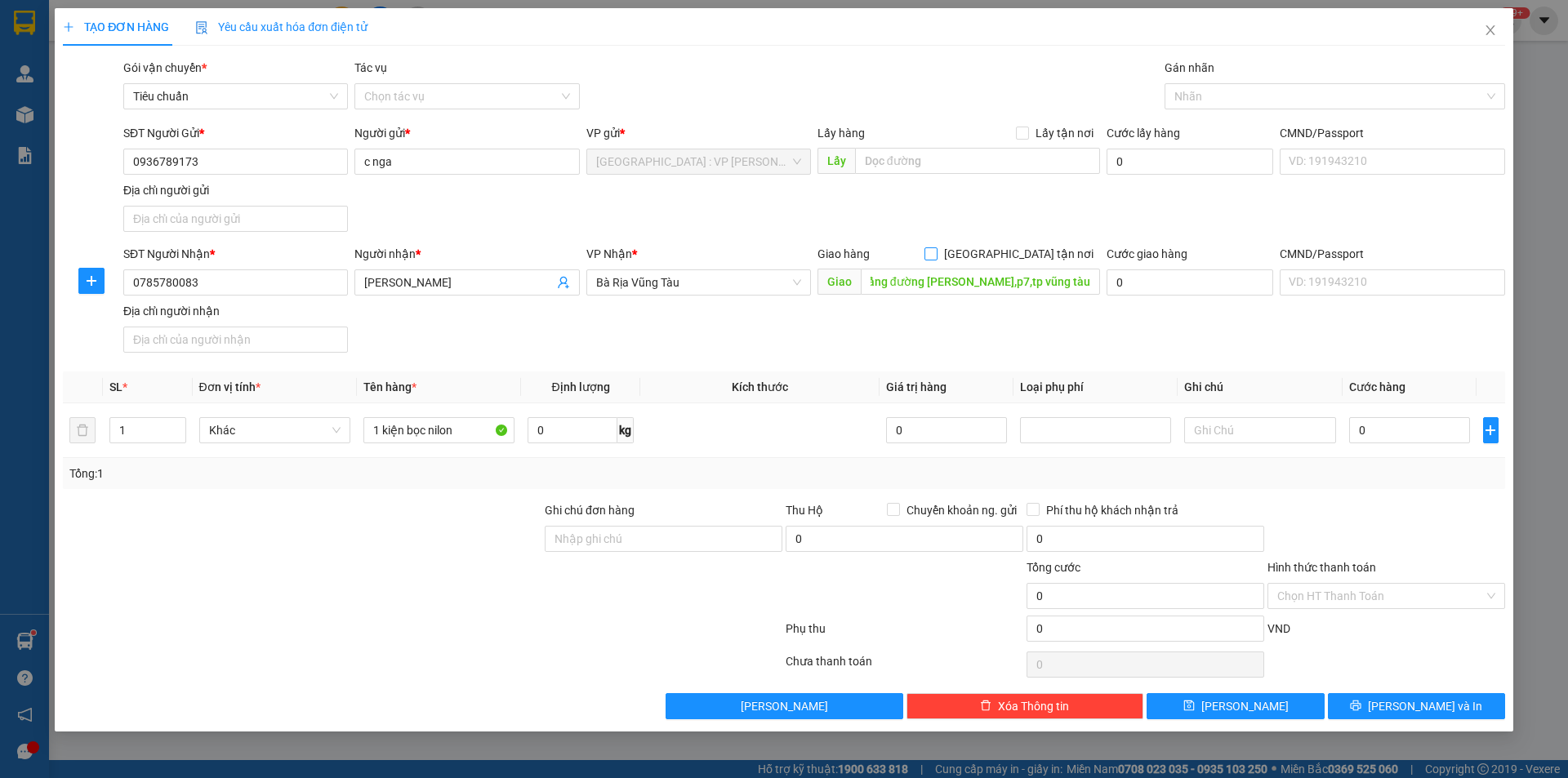
click at [936, 251] on input "[GEOGRAPHIC_DATA] tận nơi" at bounding box center [929, 252] width 11 height 11
checkbox input "true"
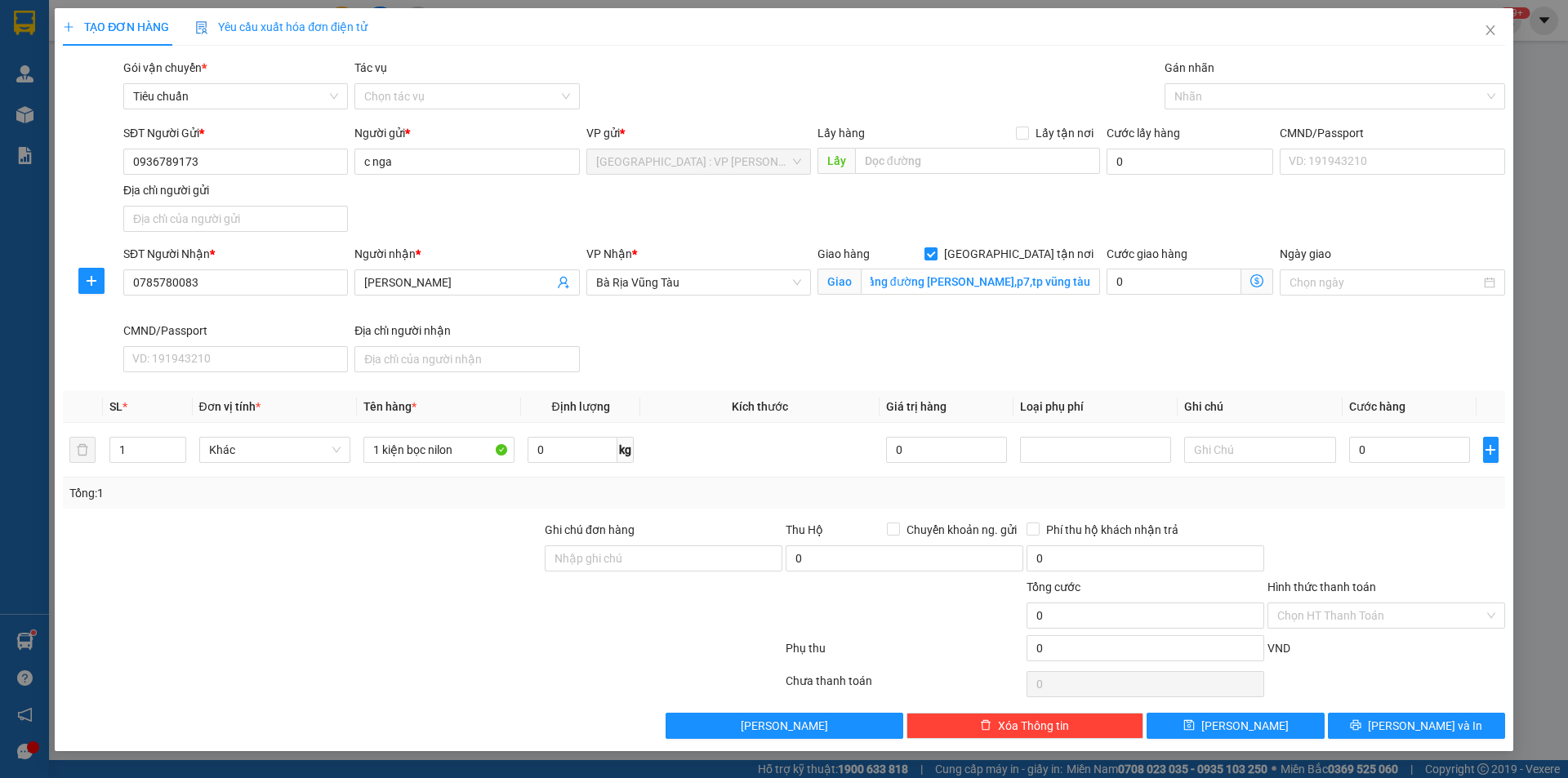
scroll to position [0, 0]
click at [1250, 100] on div at bounding box center [1327, 96] width 316 height 20
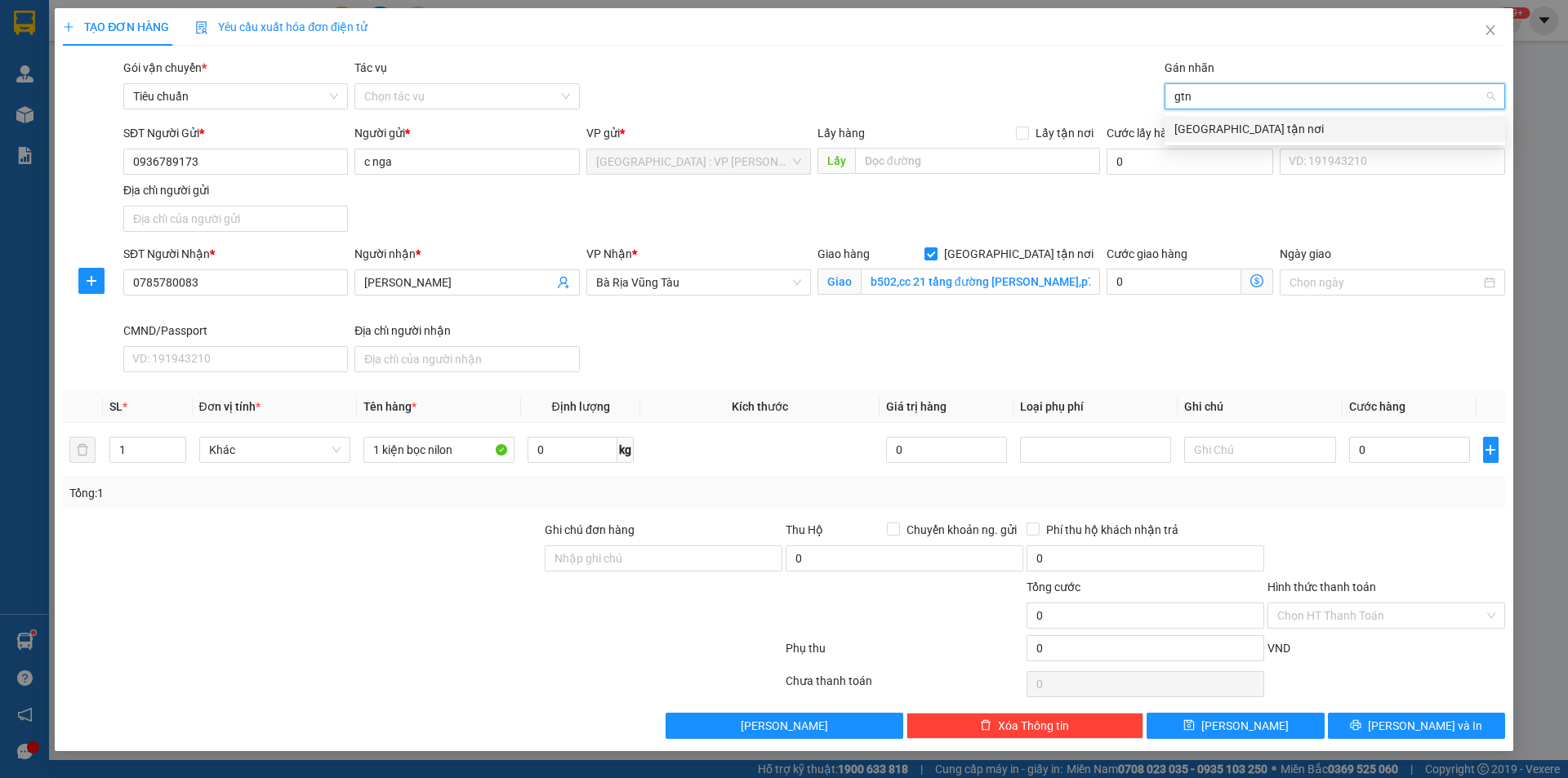
type input "gtn"
click at [1225, 143] on body "Kết quả tìm kiếm ( 0 ) Bộ lọc No Data truongquoclinh.longhoan 99+ Quản Lý Quản …" at bounding box center [784, 389] width 1568 height 778
click at [1223, 106] on div "Nhãn" at bounding box center [1335, 96] width 341 height 26
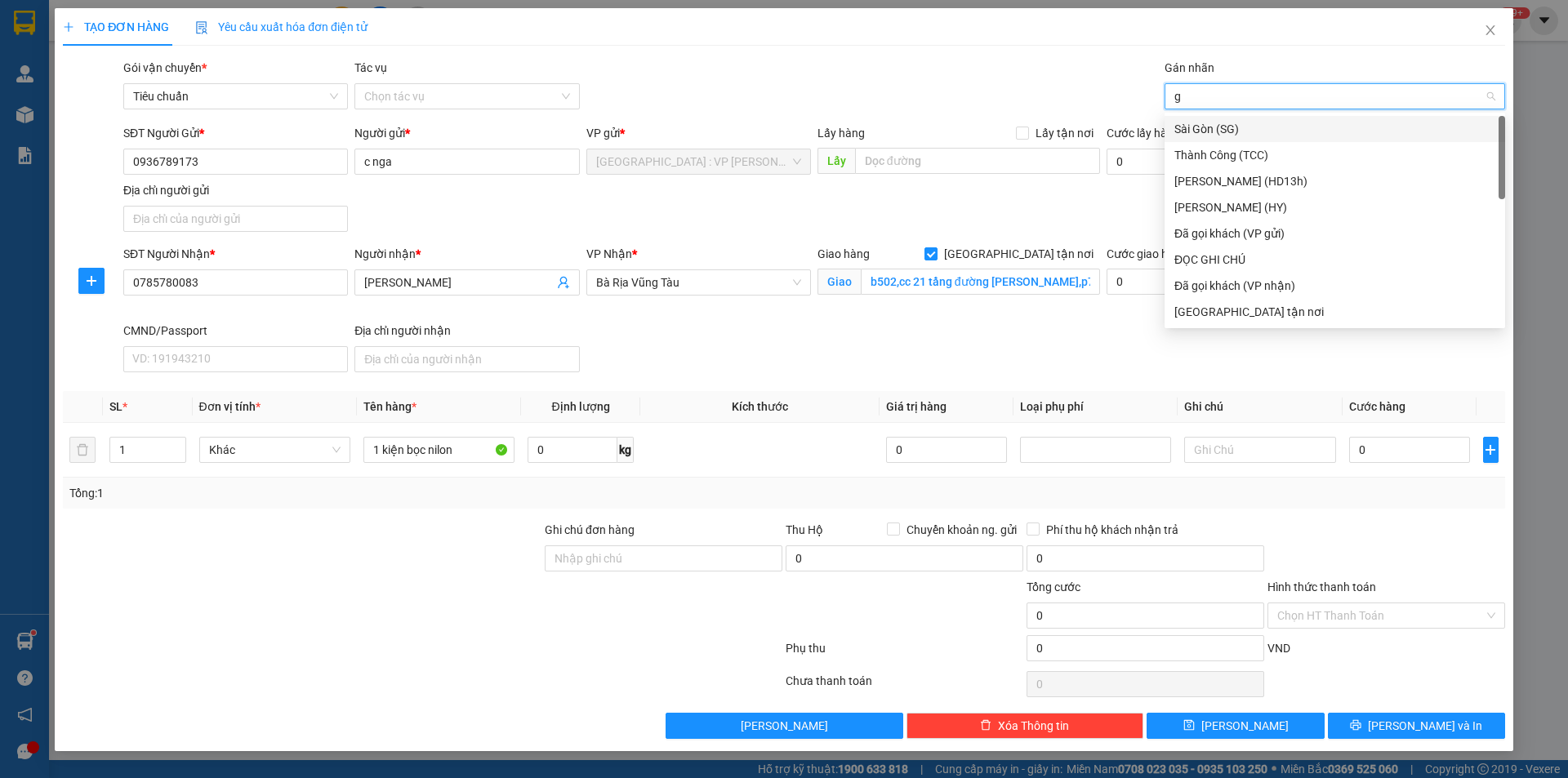
type input "gt"
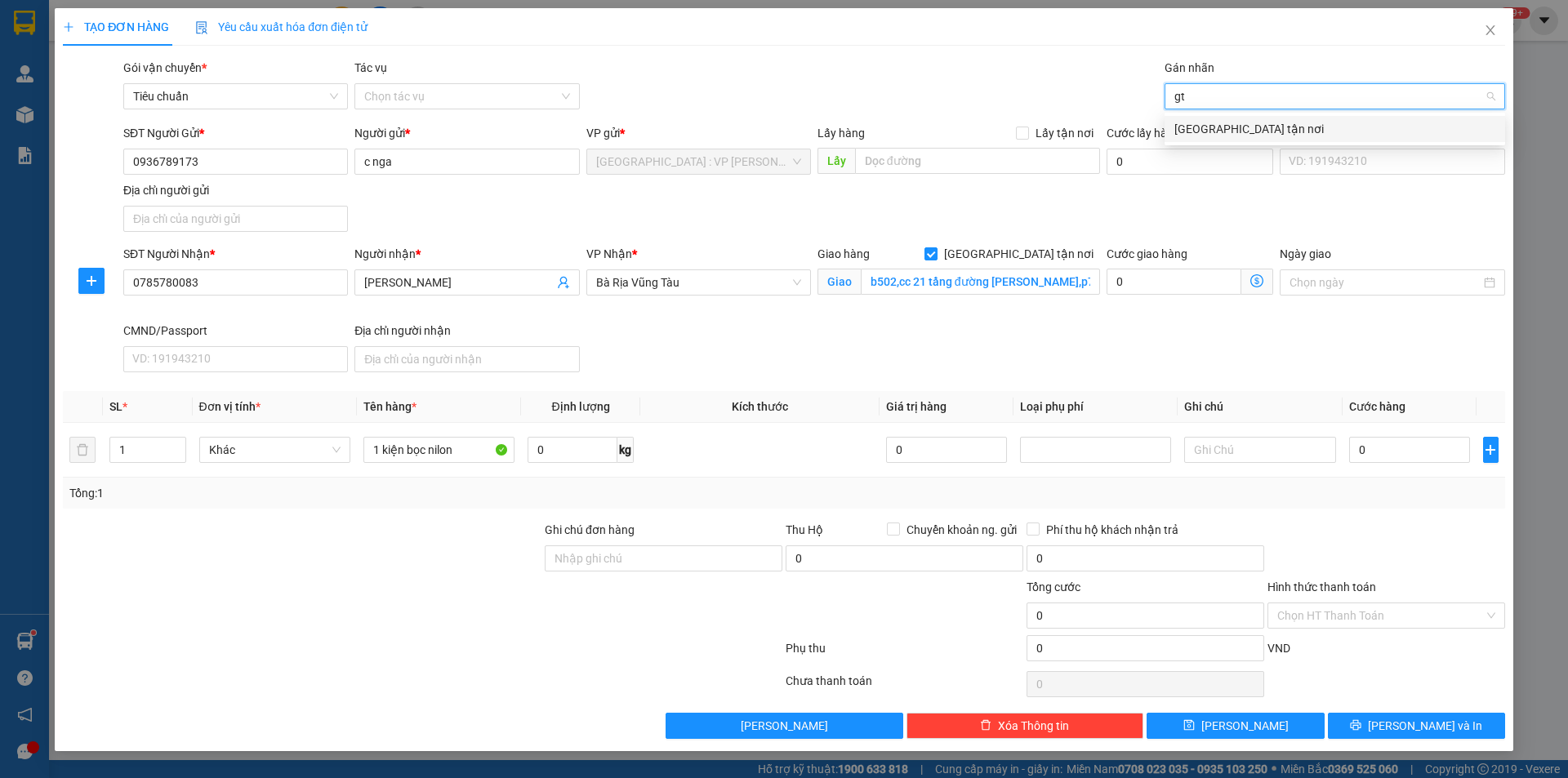
click at [1222, 119] on div "[GEOGRAPHIC_DATA] tận nơi" at bounding box center [1335, 129] width 341 height 26
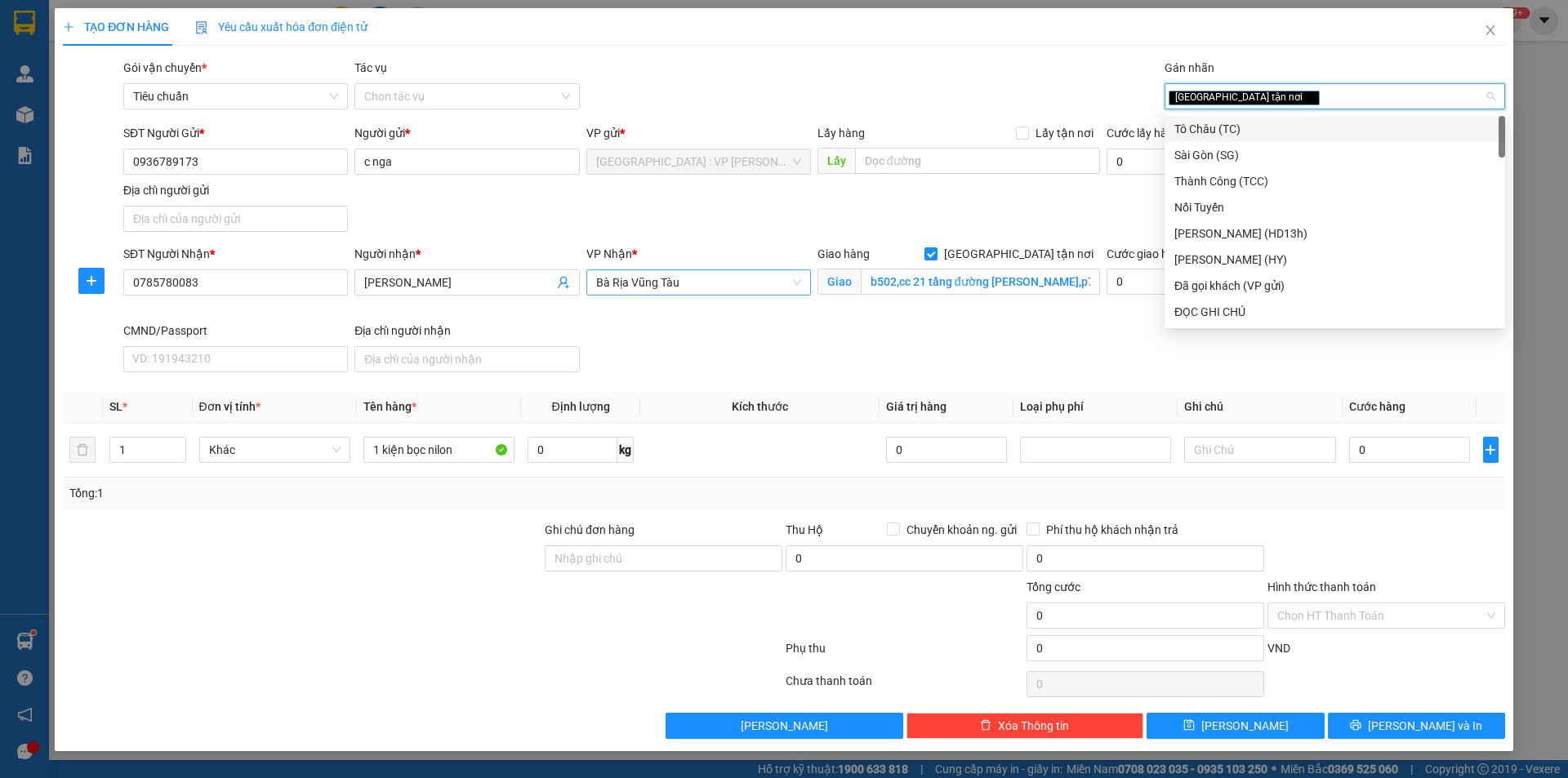
click at [754, 292] on span "Bà Rịa Vũng Tàu" at bounding box center [699, 282] width 205 height 25
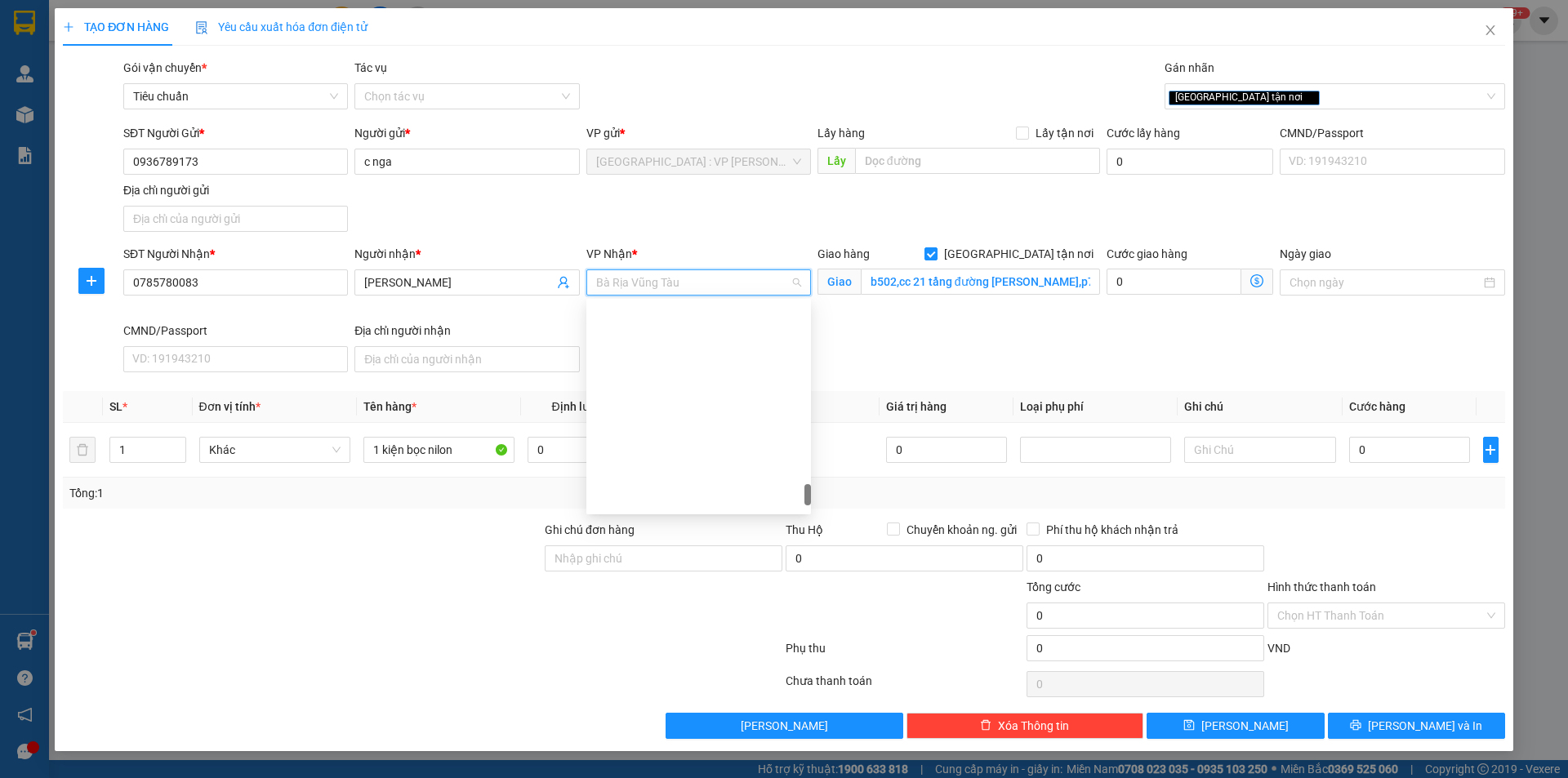
scroll to position [1783, 0]
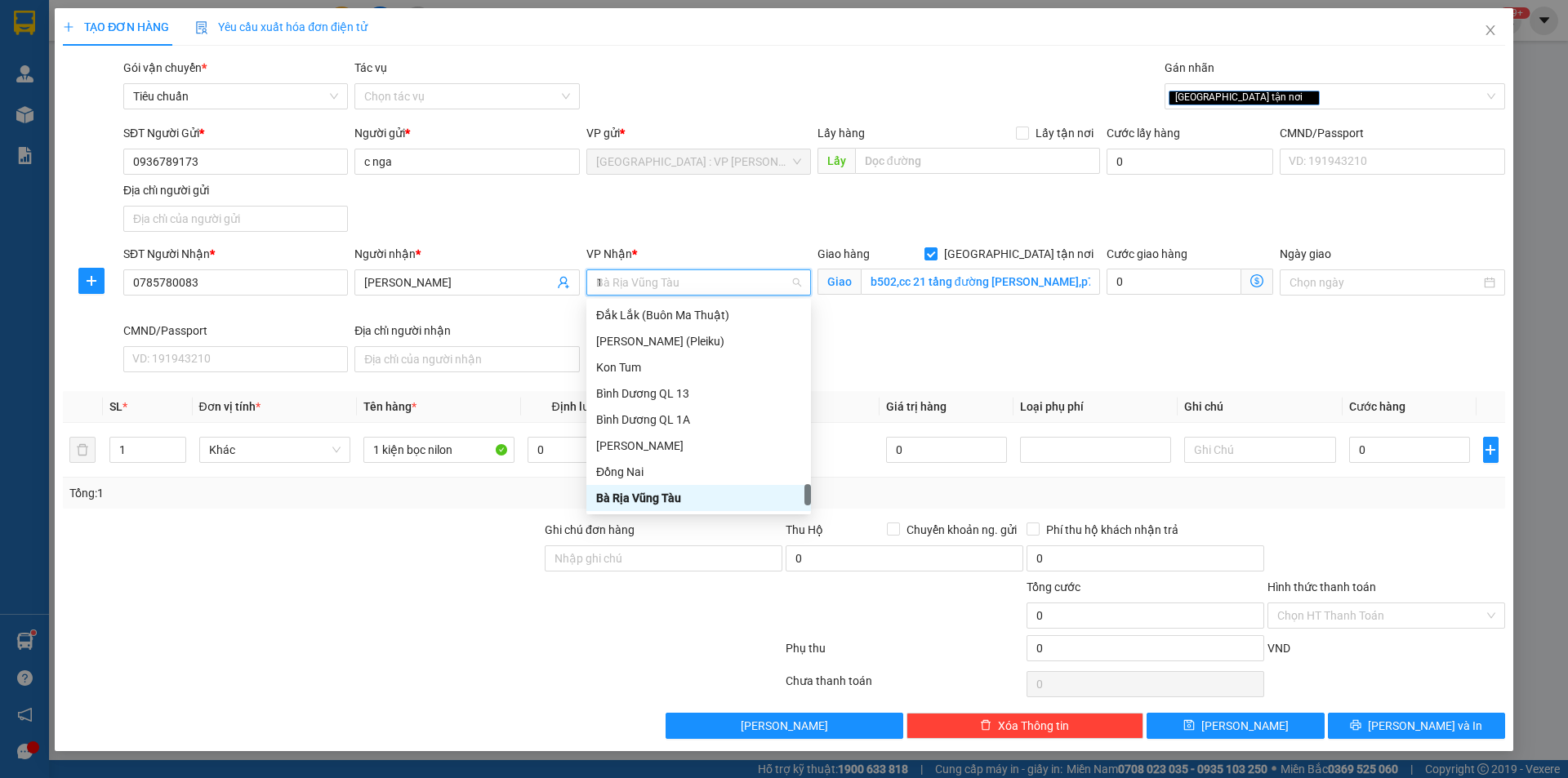
type input "12"
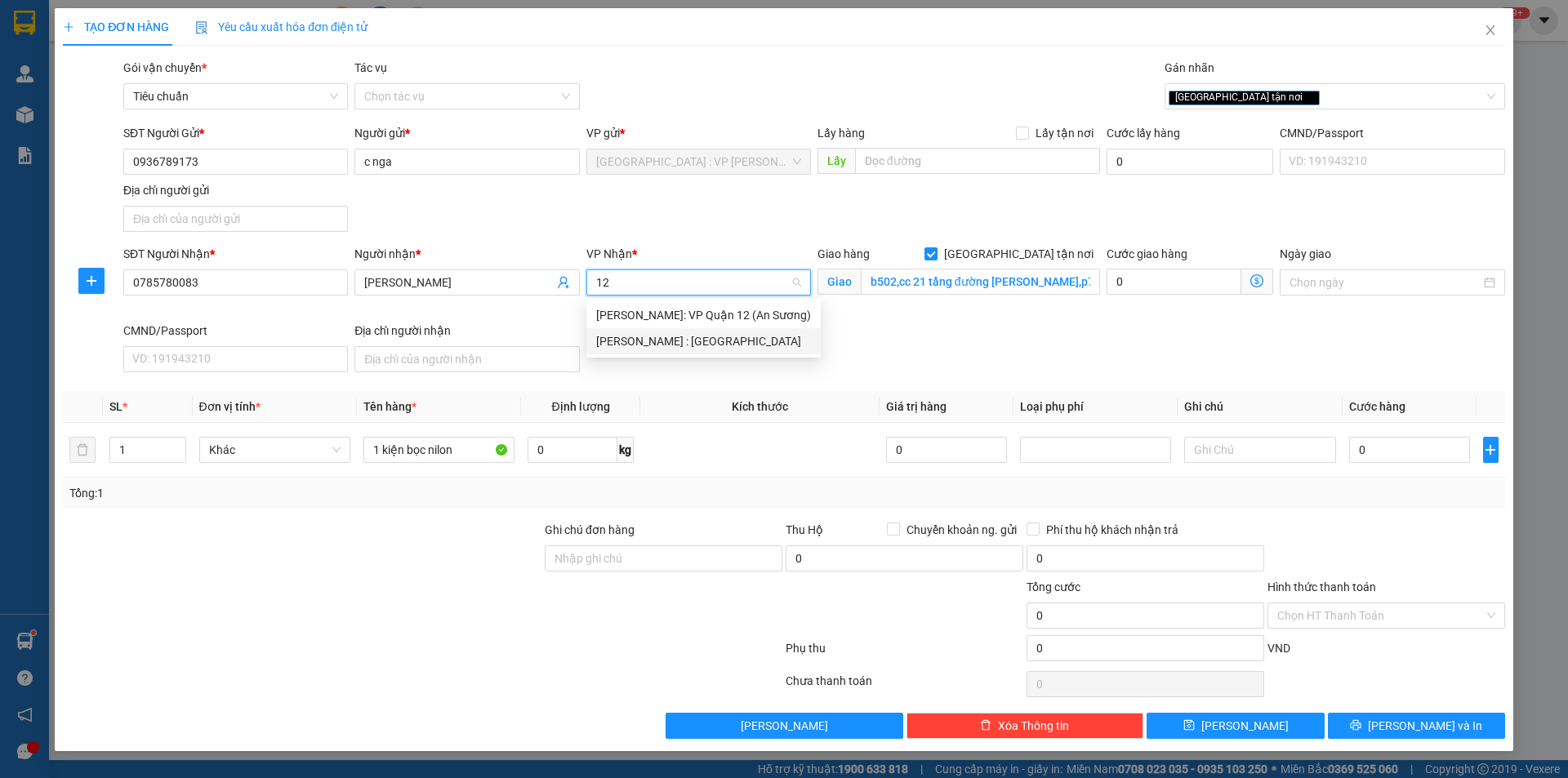
click at [747, 350] on div "[PERSON_NAME] : [GEOGRAPHIC_DATA]" at bounding box center [703, 341] width 234 height 26
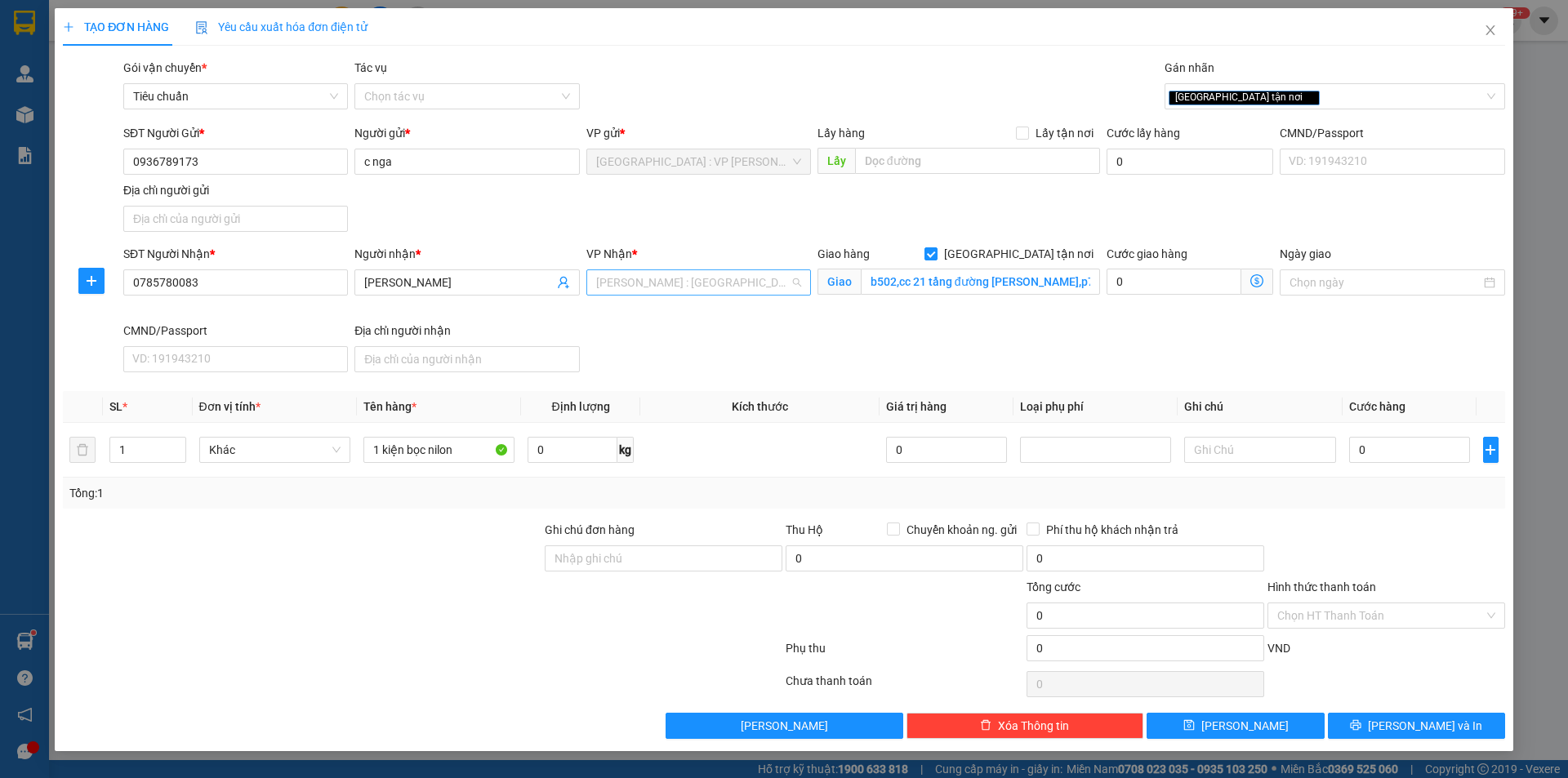
scroll to position [425, 0]
click at [1440, 441] on input "0" at bounding box center [1410, 449] width 122 height 26
type input "1"
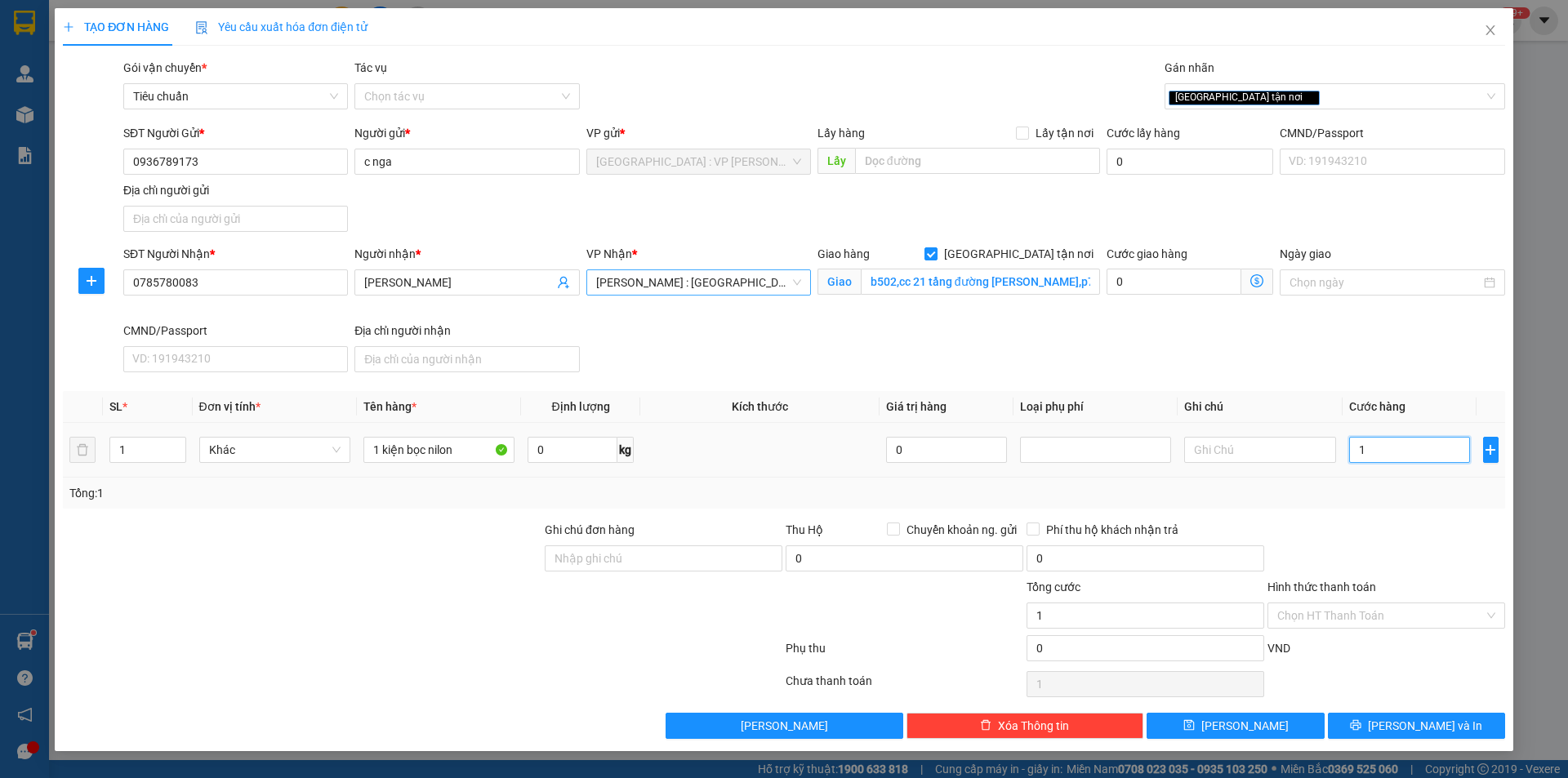
type input "10"
type input "100"
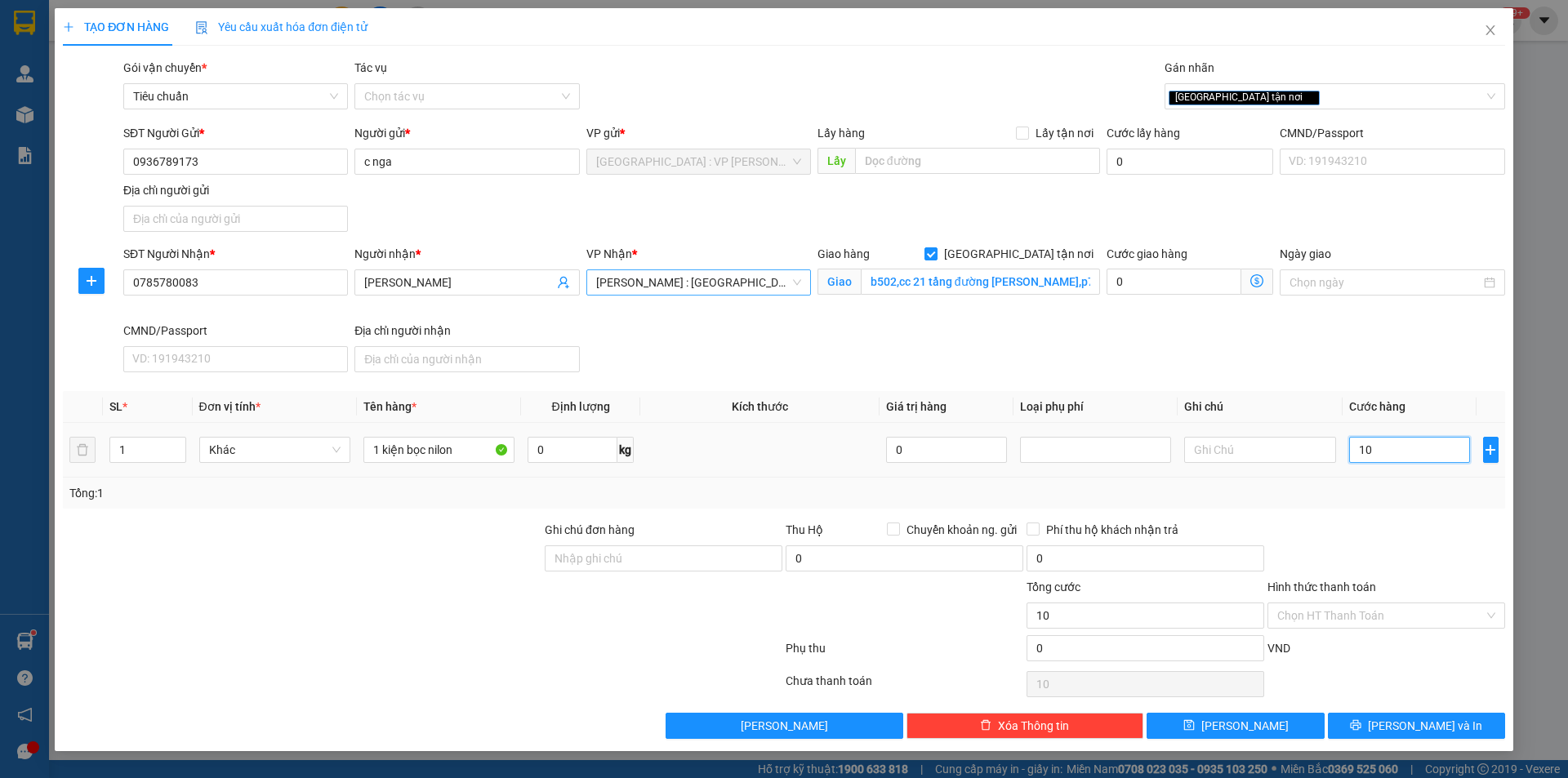
type input "100"
type input "1.000"
type input "10.000"
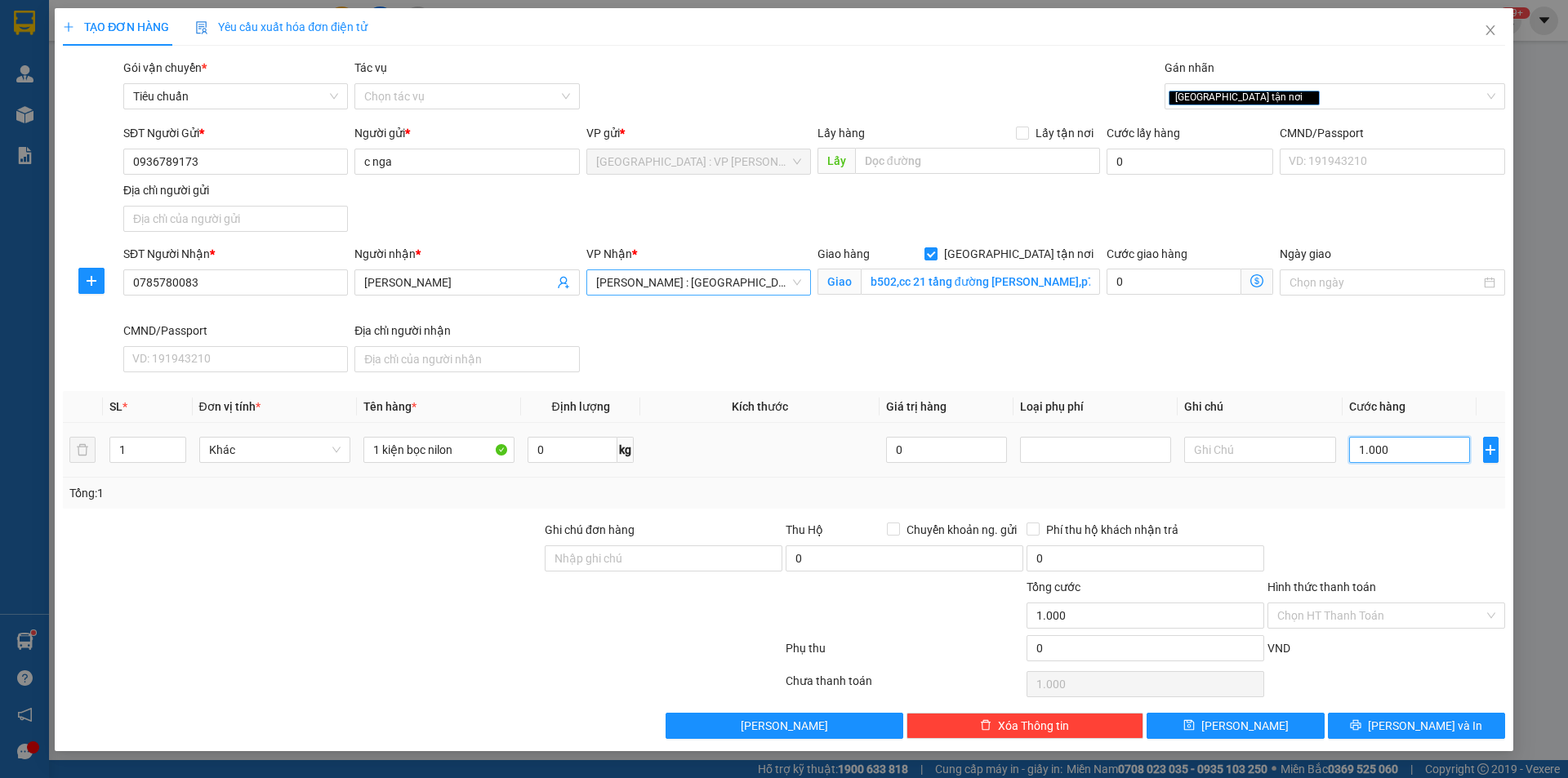
type input "10.000"
type input "100.000"
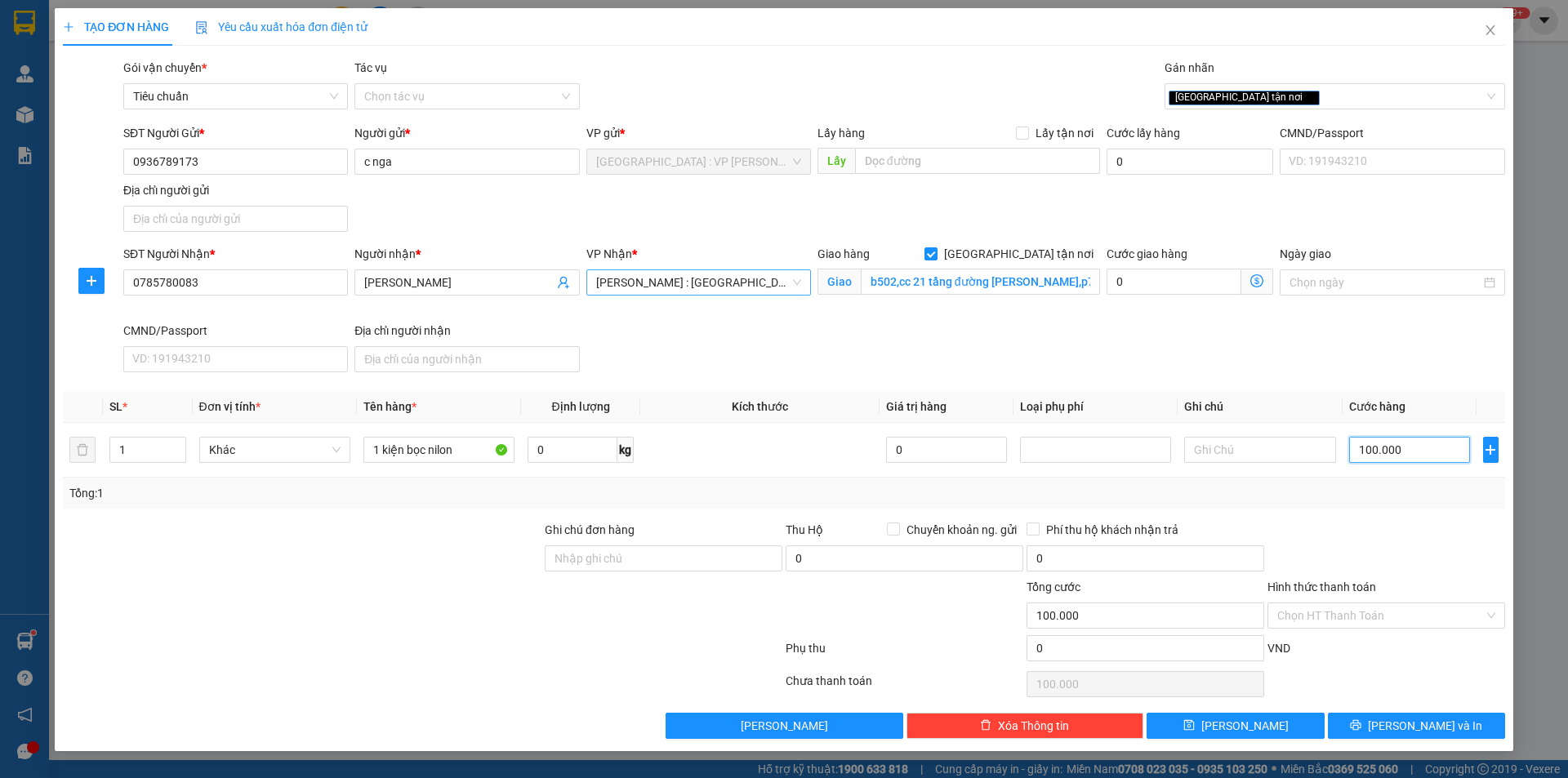
type input "100.000"
click at [1295, 350] on div "SĐT Người Nhận * 0785780083 Người nhận * Chị Linh VP Nhận * Hồ Chí Minh : Kho Q…" at bounding box center [814, 312] width 1389 height 134
click at [252, 277] on input "0785780083" at bounding box center [236, 282] width 225 height 26
click at [210, 165] on input "0936789173" at bounding box center [236, 161] width 225 height 26
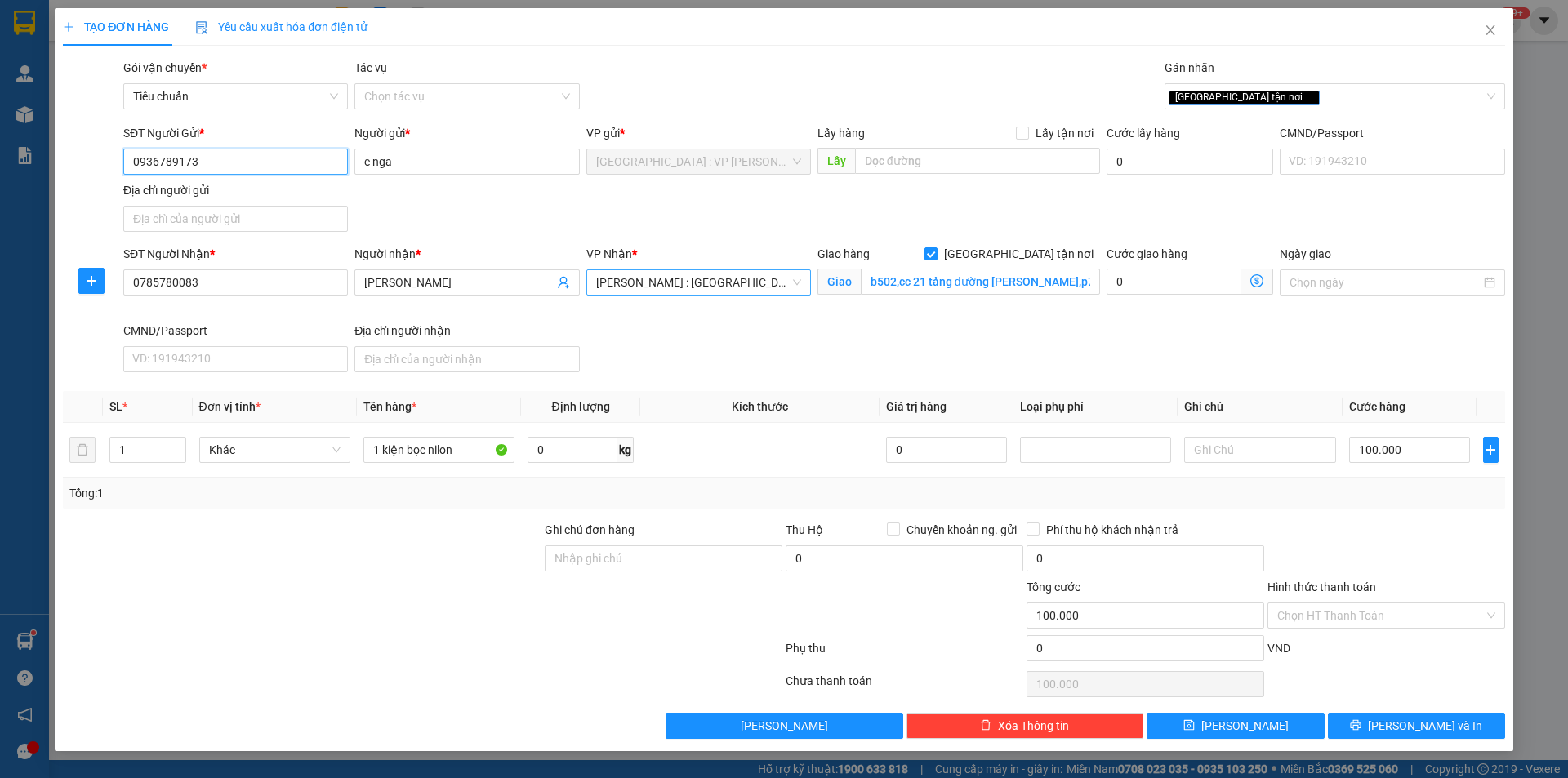
click at [210, 165] on input "0936789173" at bounding box center [236, 161] width 225 height 26
click at [1495, 27] on icon "close" at bounding box center [1490, 30] width 13 height 13
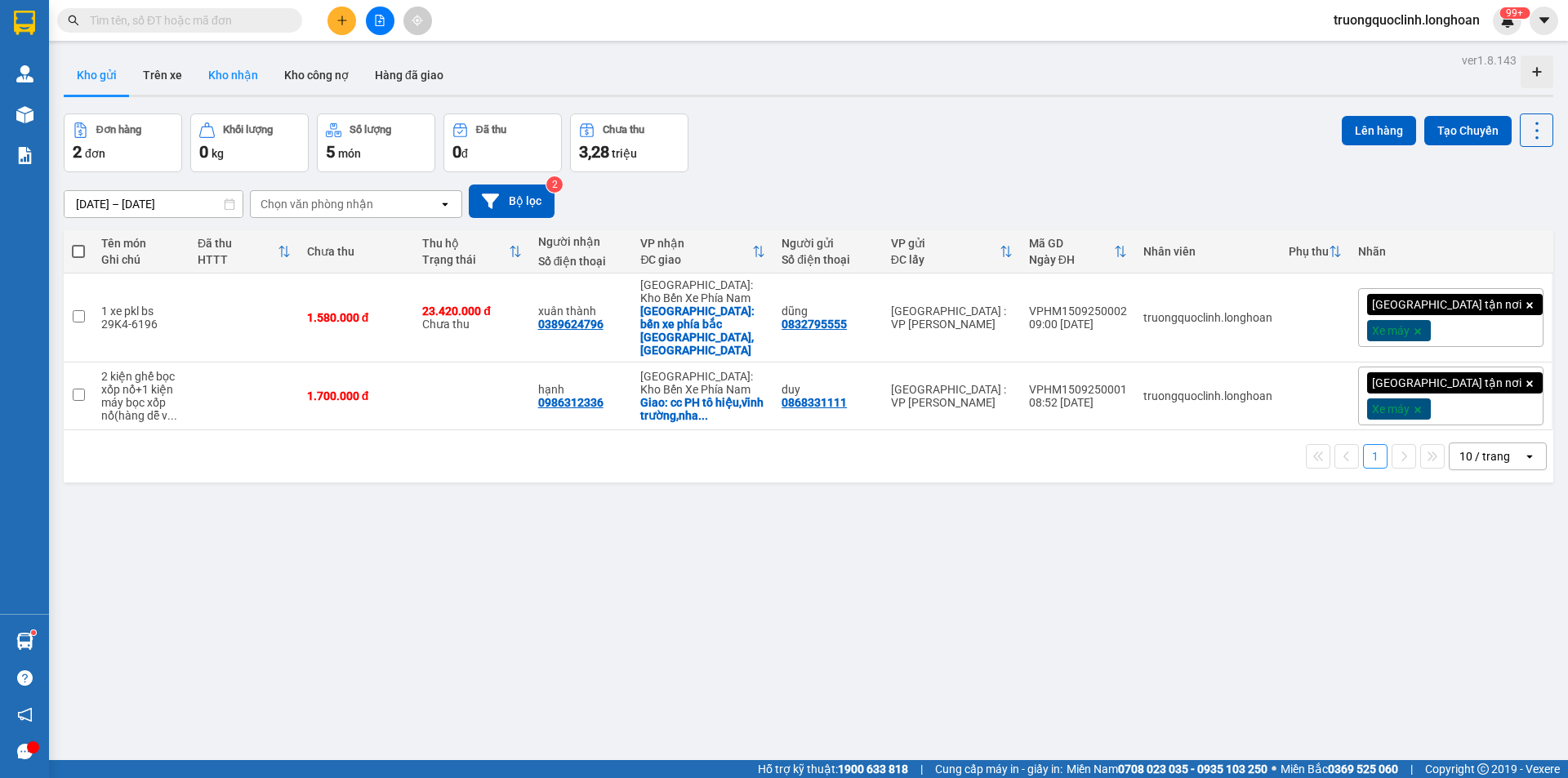
click at [230, 72] on button "Kho nhận" at bounding box center [233, 75] width 76 height 39
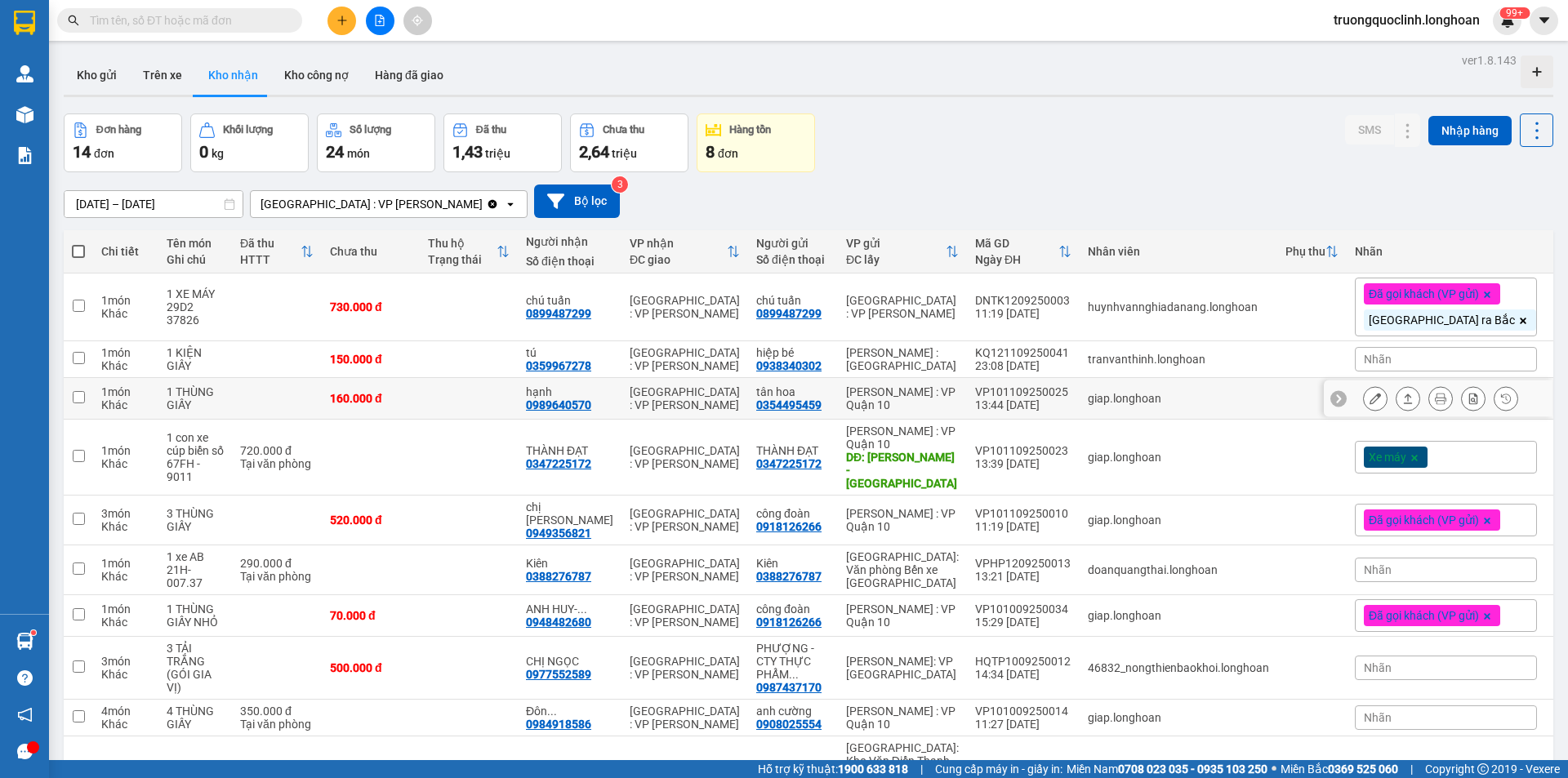
click at [1406, 389] on div at bounding box center [1408, 398] width 25 height 25
click at [1402, 395] on icon at bounding box center [1408, 398] width 11 height 11
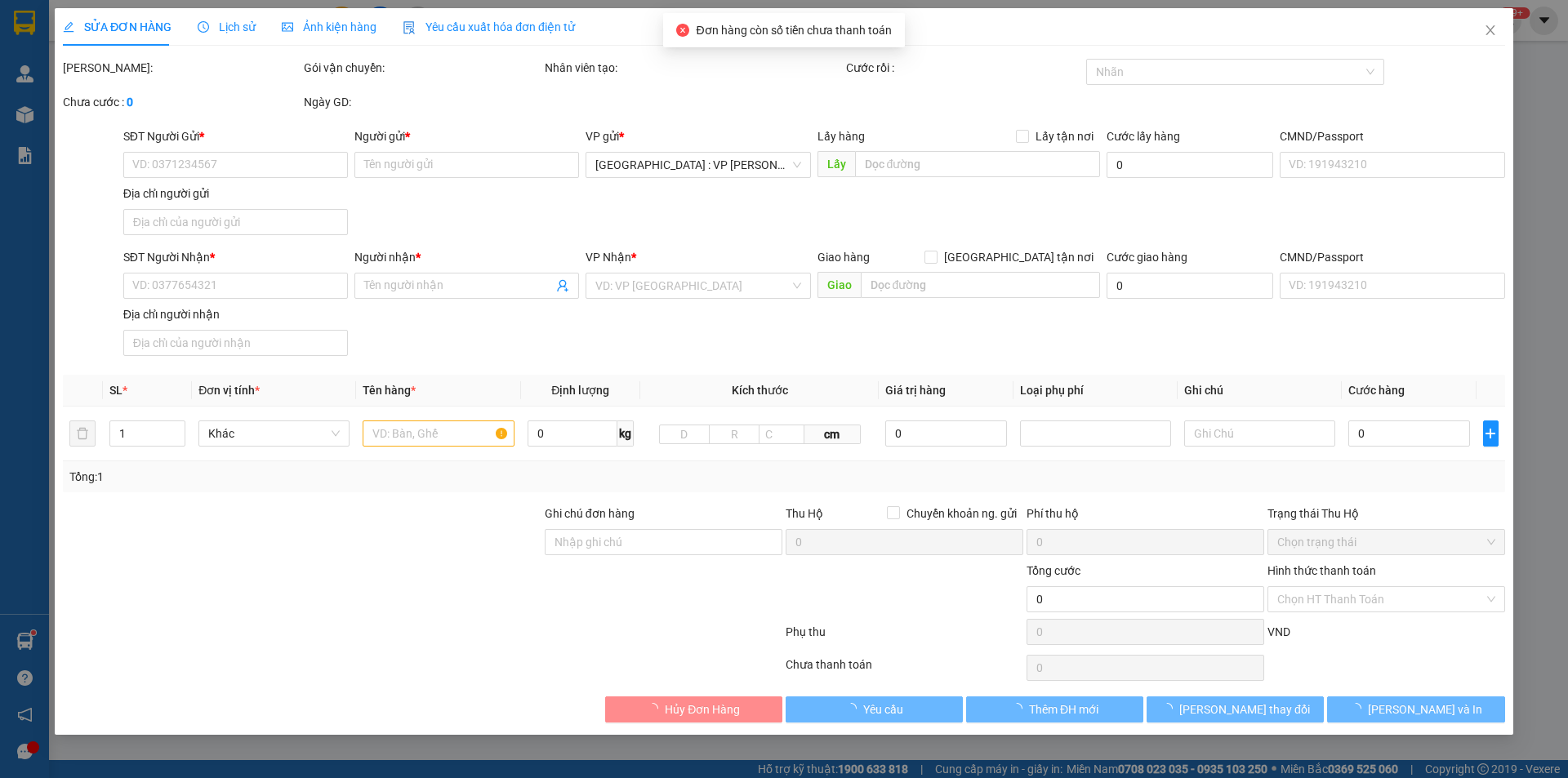
type input "0354495459"
type input "tân hoa"
type input "0989640570"
type input "hạnh"
type input "hàng k bao bể vỡ hư hỏng"
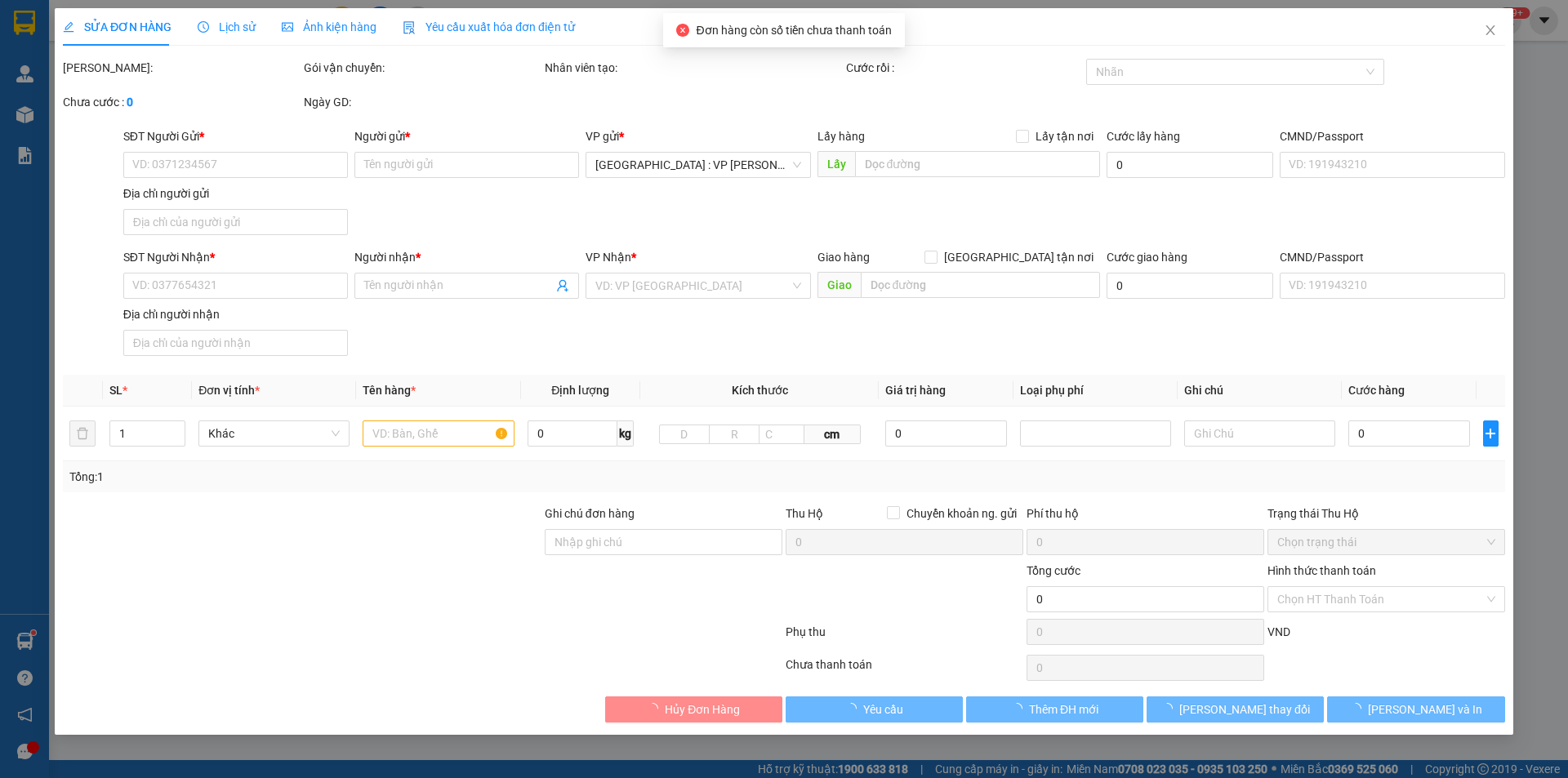
type input "160.000"
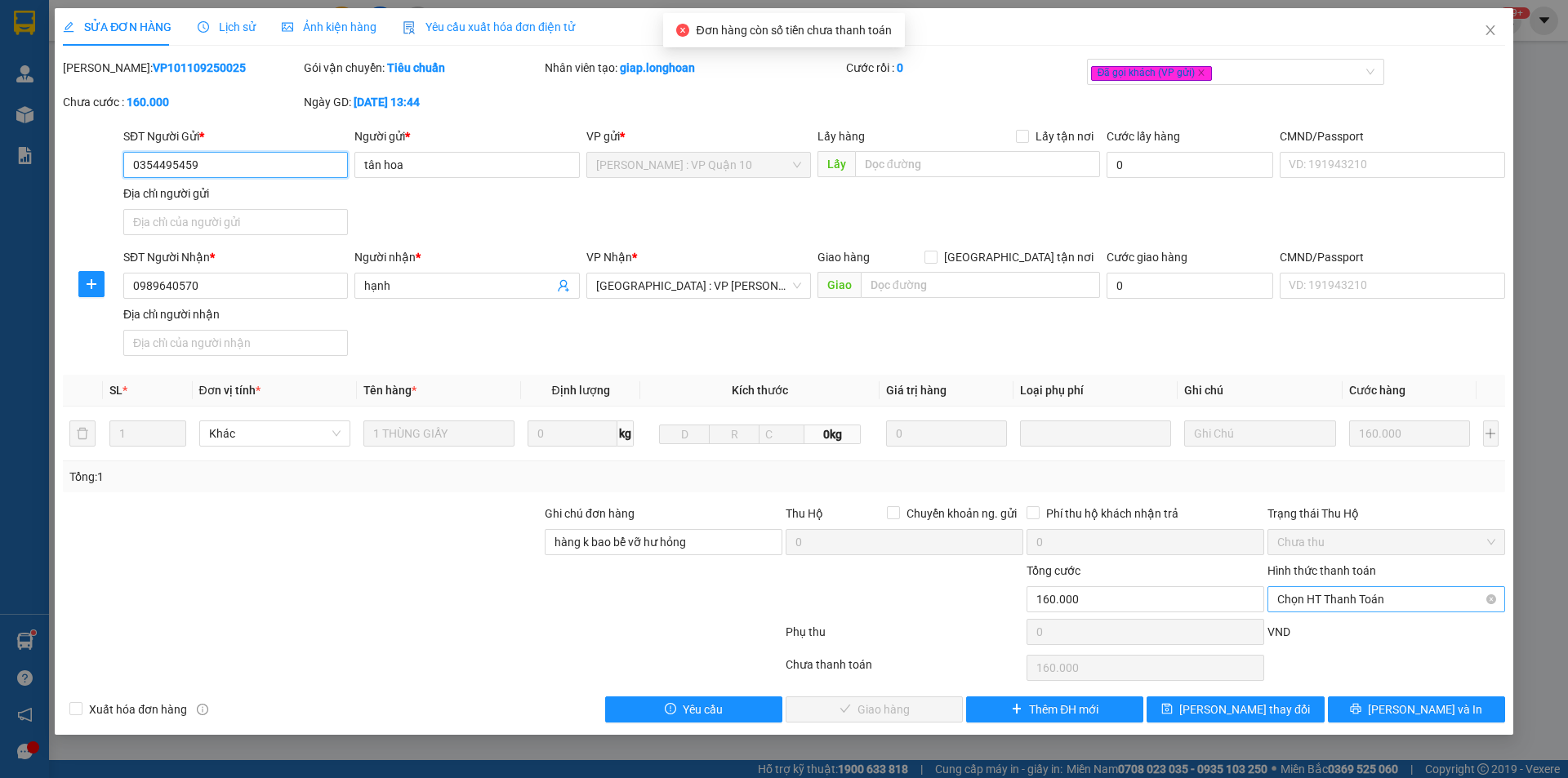
click at [1357, 600] on span "Chọn HT Thanh Toán" at bounding box center [1386, 599] width 218 height 25
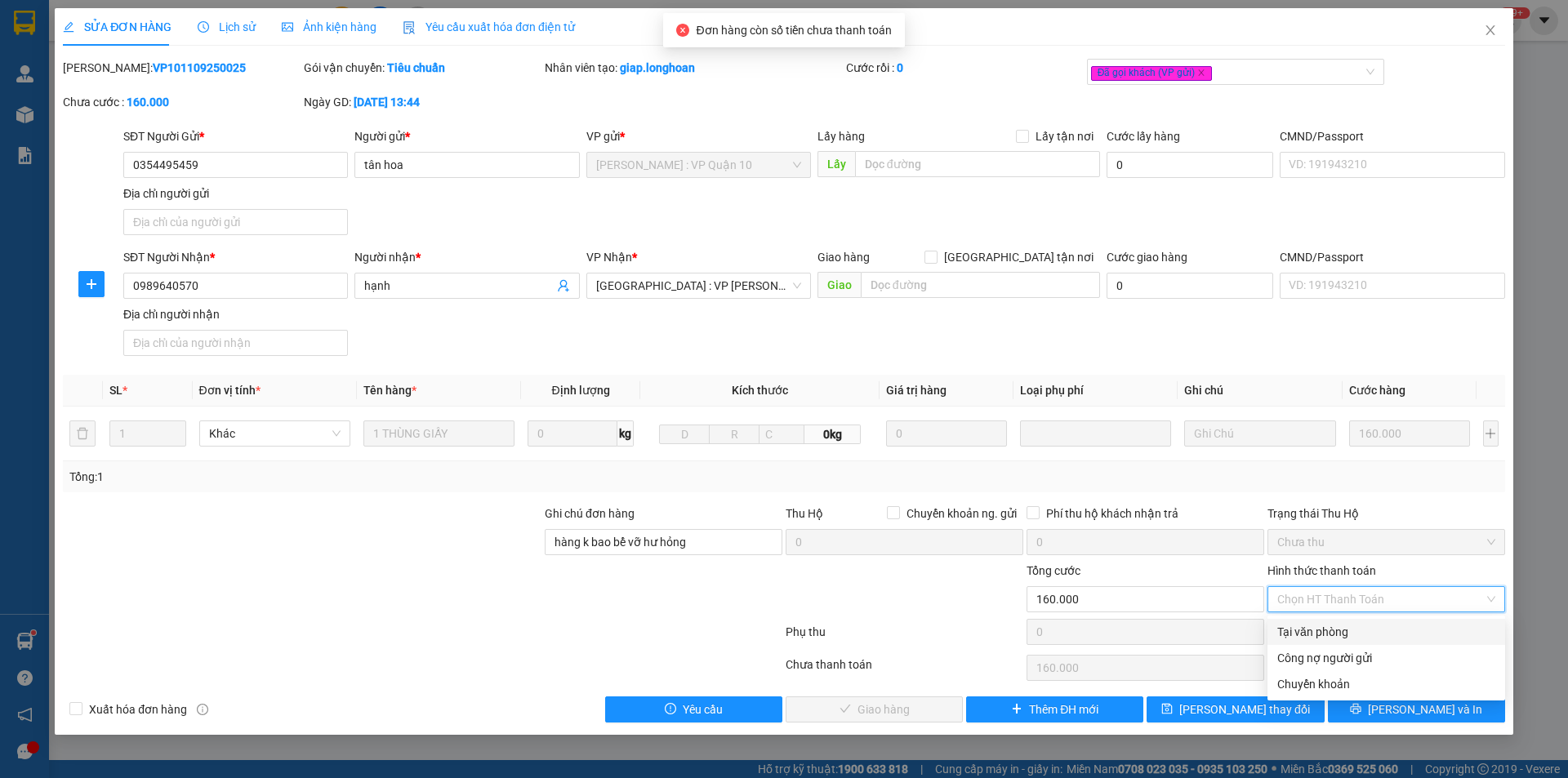
drag, startPoint x: 1338, startPoint y: 637, endPoint x: 1329, endPoint y: 639, distance: 9.2
click at [1337, 639] on div "Tại văn phòng" at bounding box center [1386, 631] width 218 height 18
type input "0"
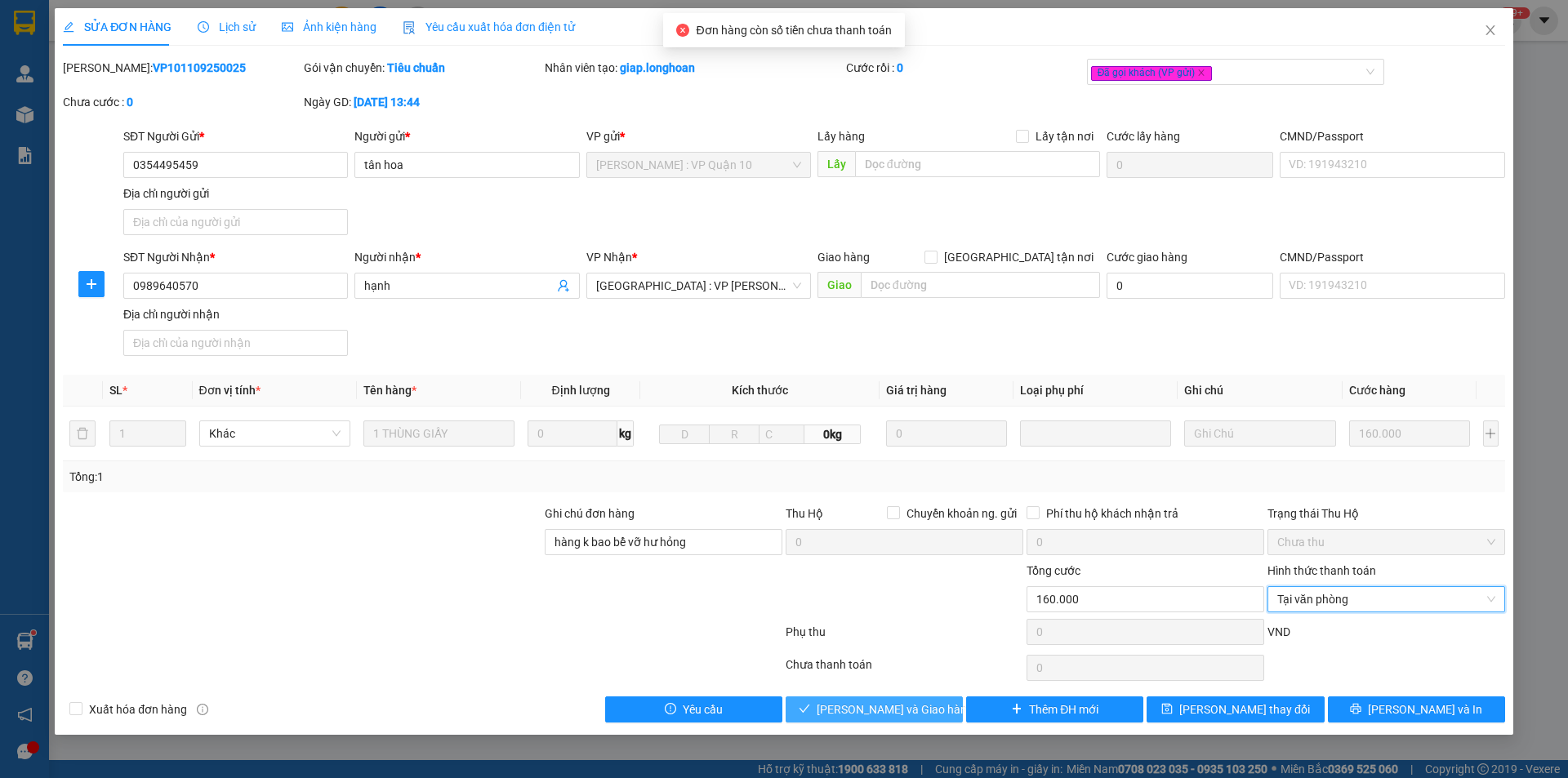
click at [851, 705] on span "Lưu và Giao hàng" at bounding box center [895, 709] width 157 height 18
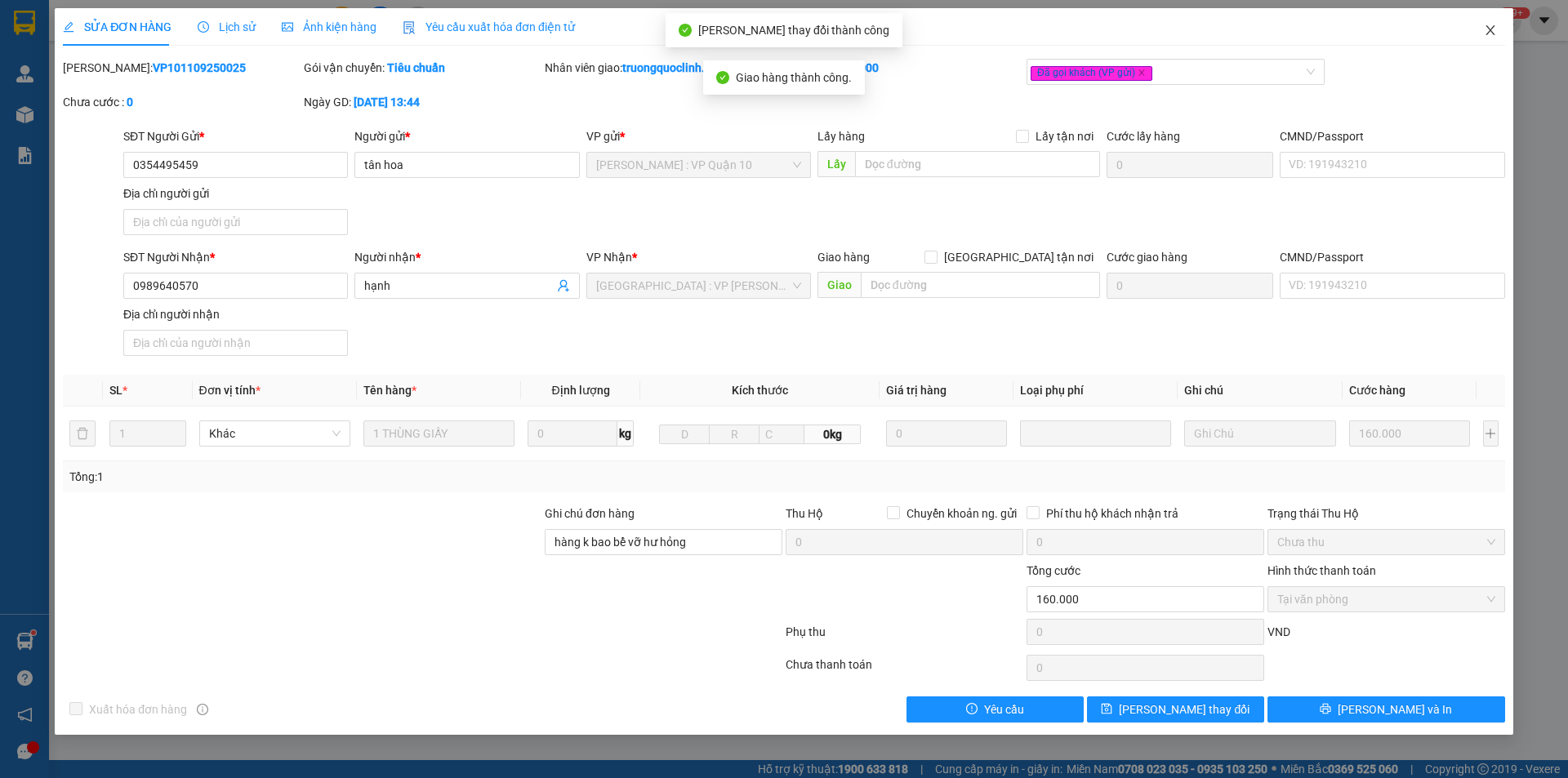
click at [1489, 39] on span "Close" at bounding box center [1490, 31] width 45 height 45
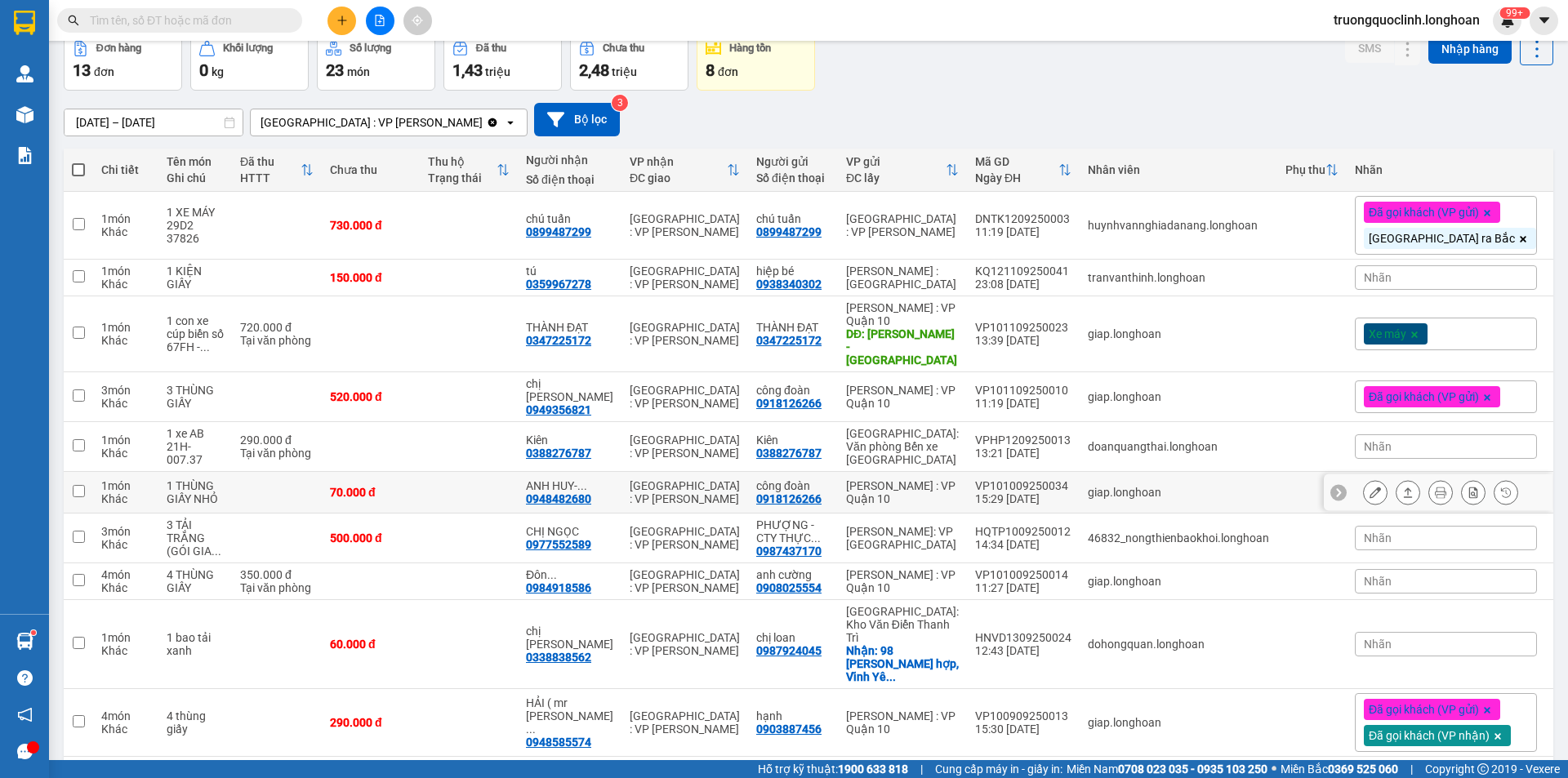
scroll to position [105, 0]
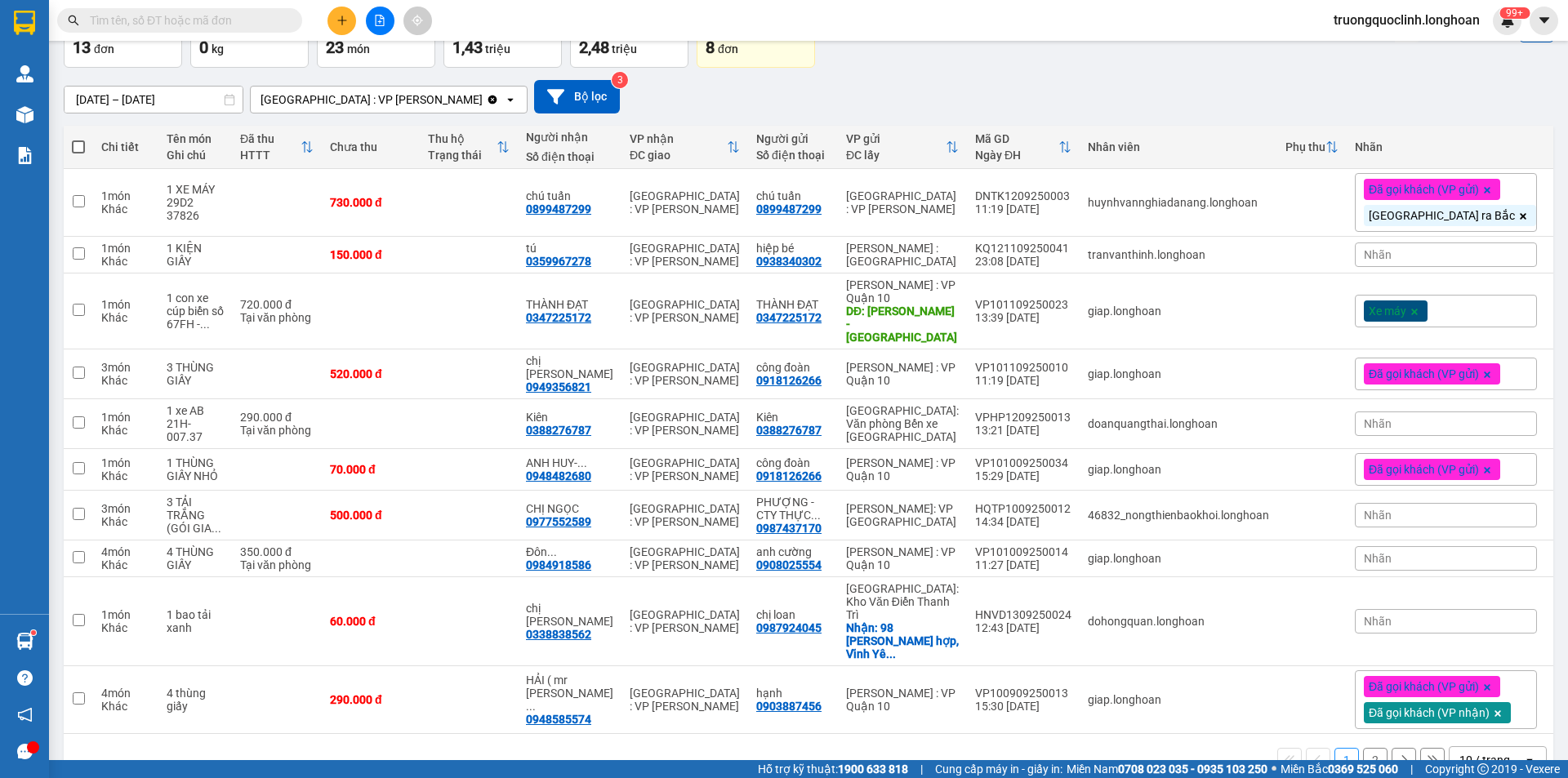
click at [1366, 748] on button "2" at bounding box center [1375, 760] width 25 height 25
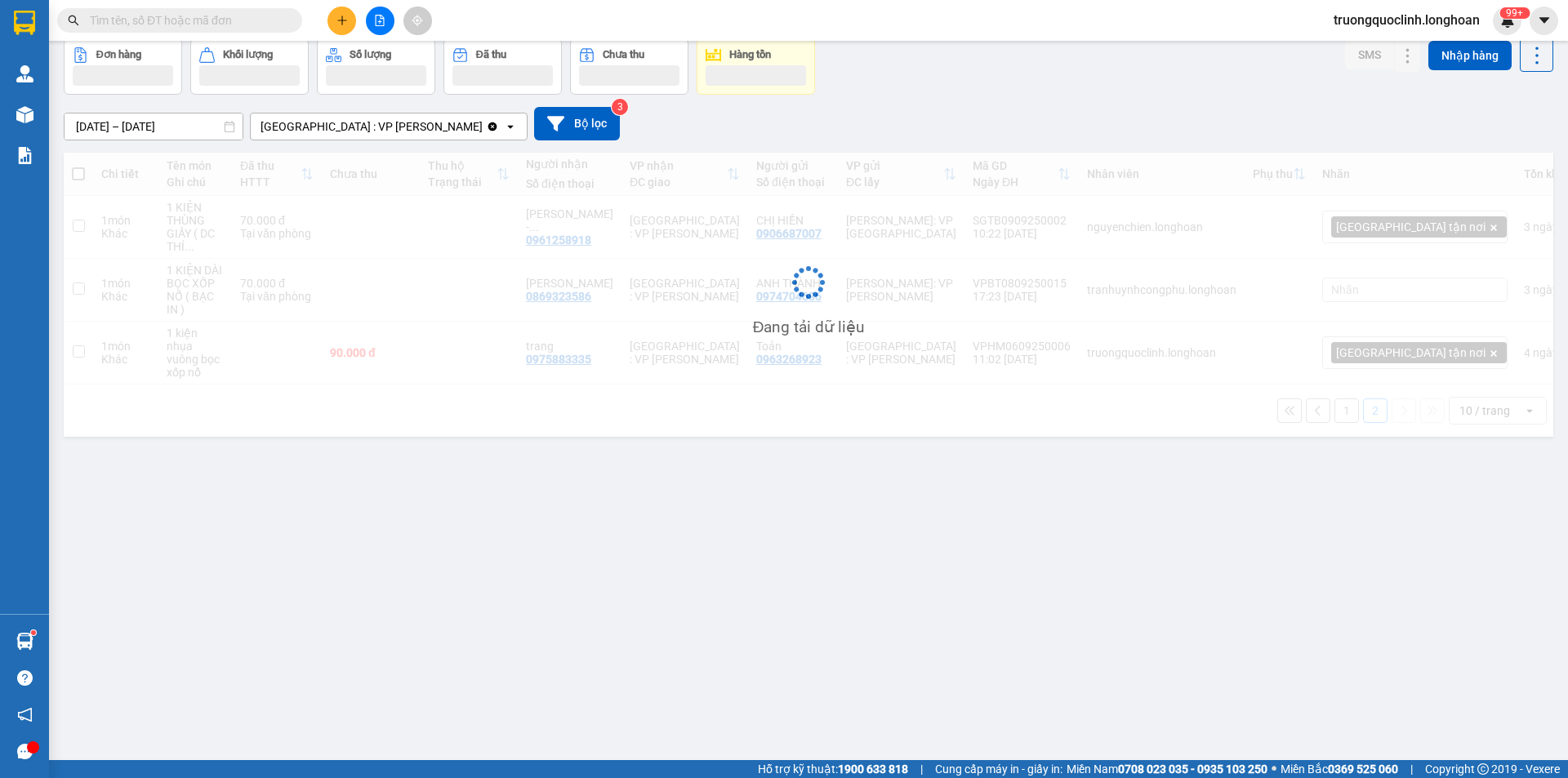
scroll to position [75, 0]
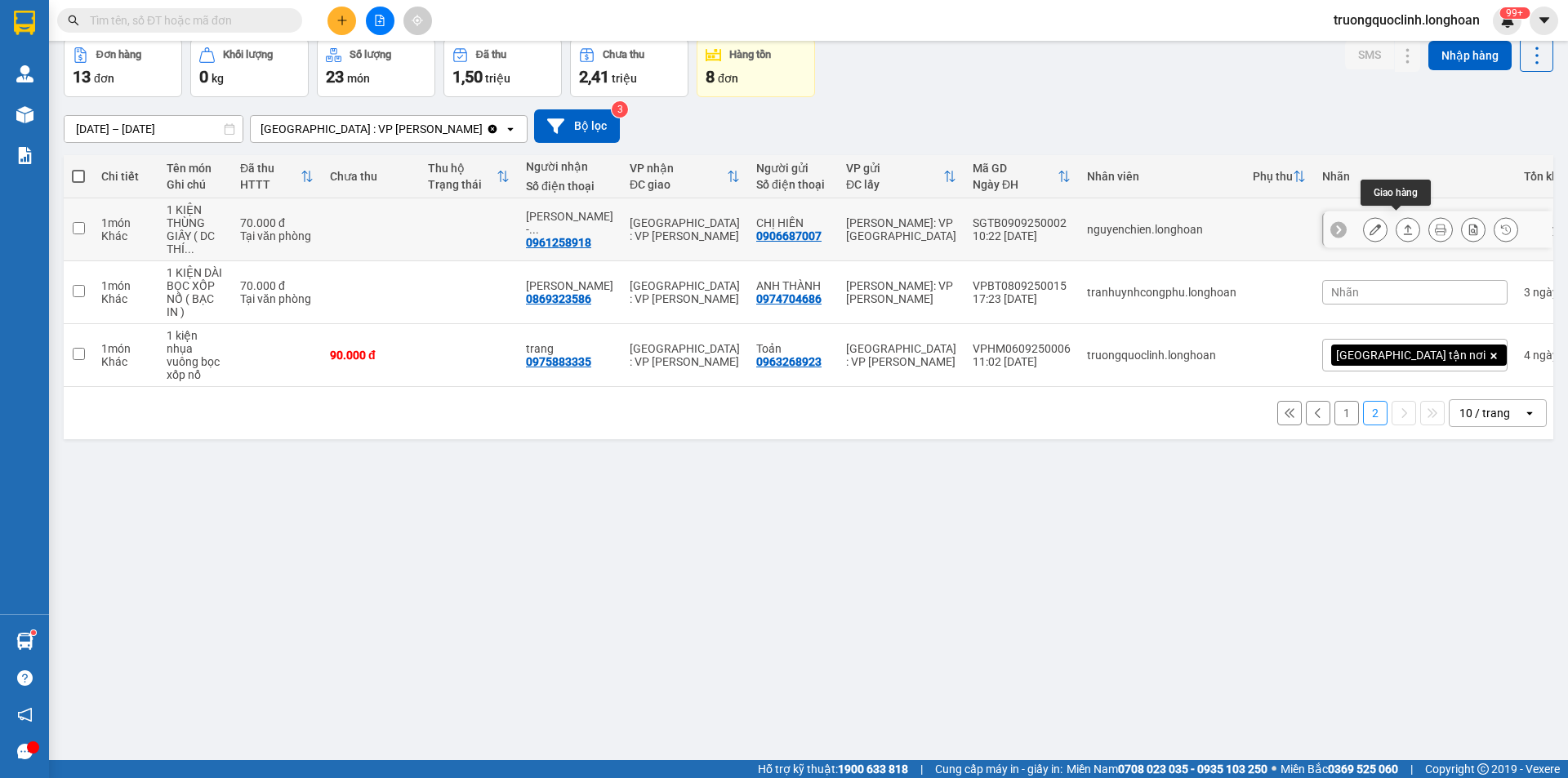
click at [1402, 224] on icon at bounding box center [1408, 229] width 11 height 11
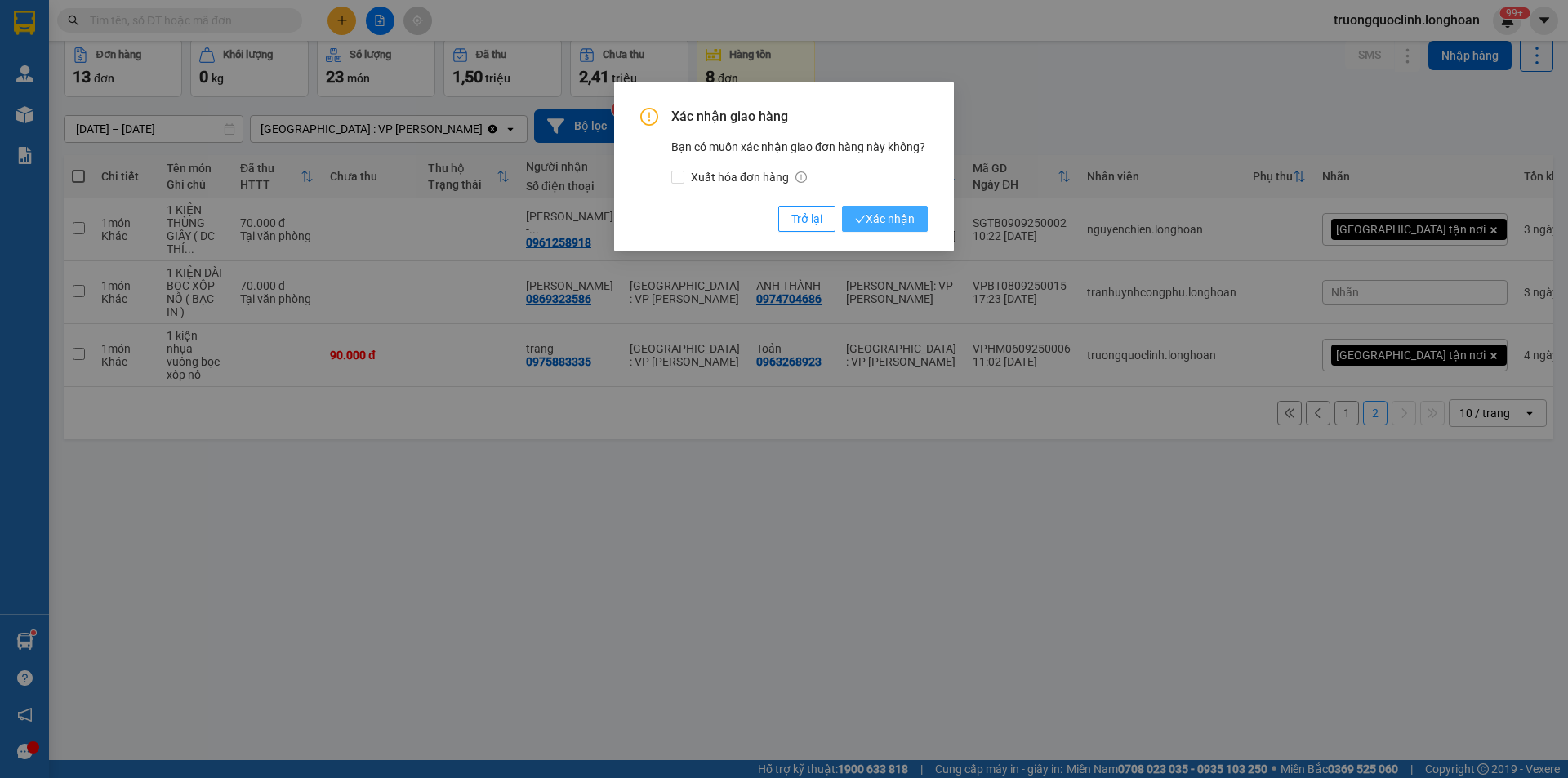
click at [882, 218] on span "Xác nhận" at bounding box center [884, 219] width 59 height 18
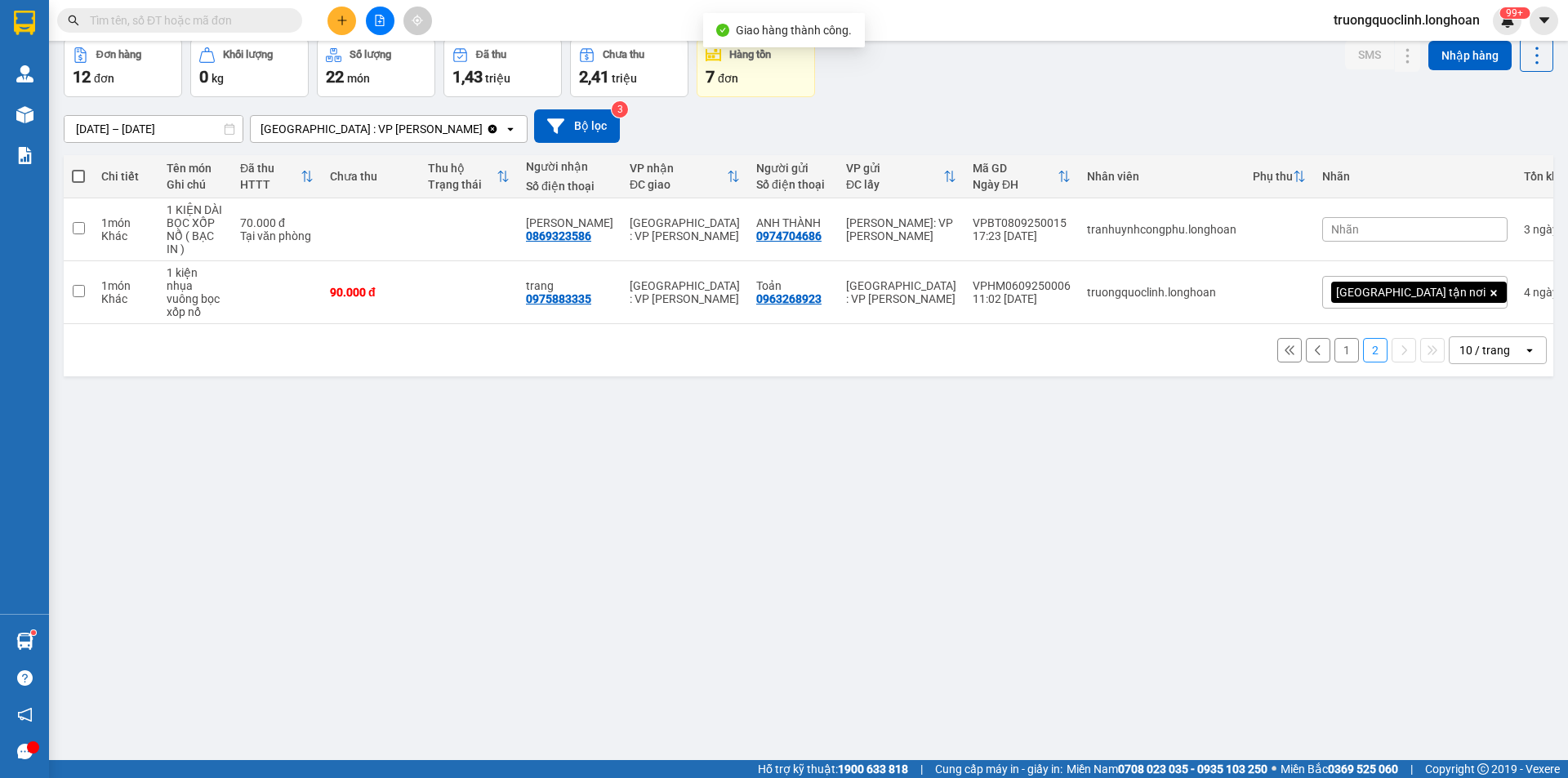
scroll to position [0, 0]
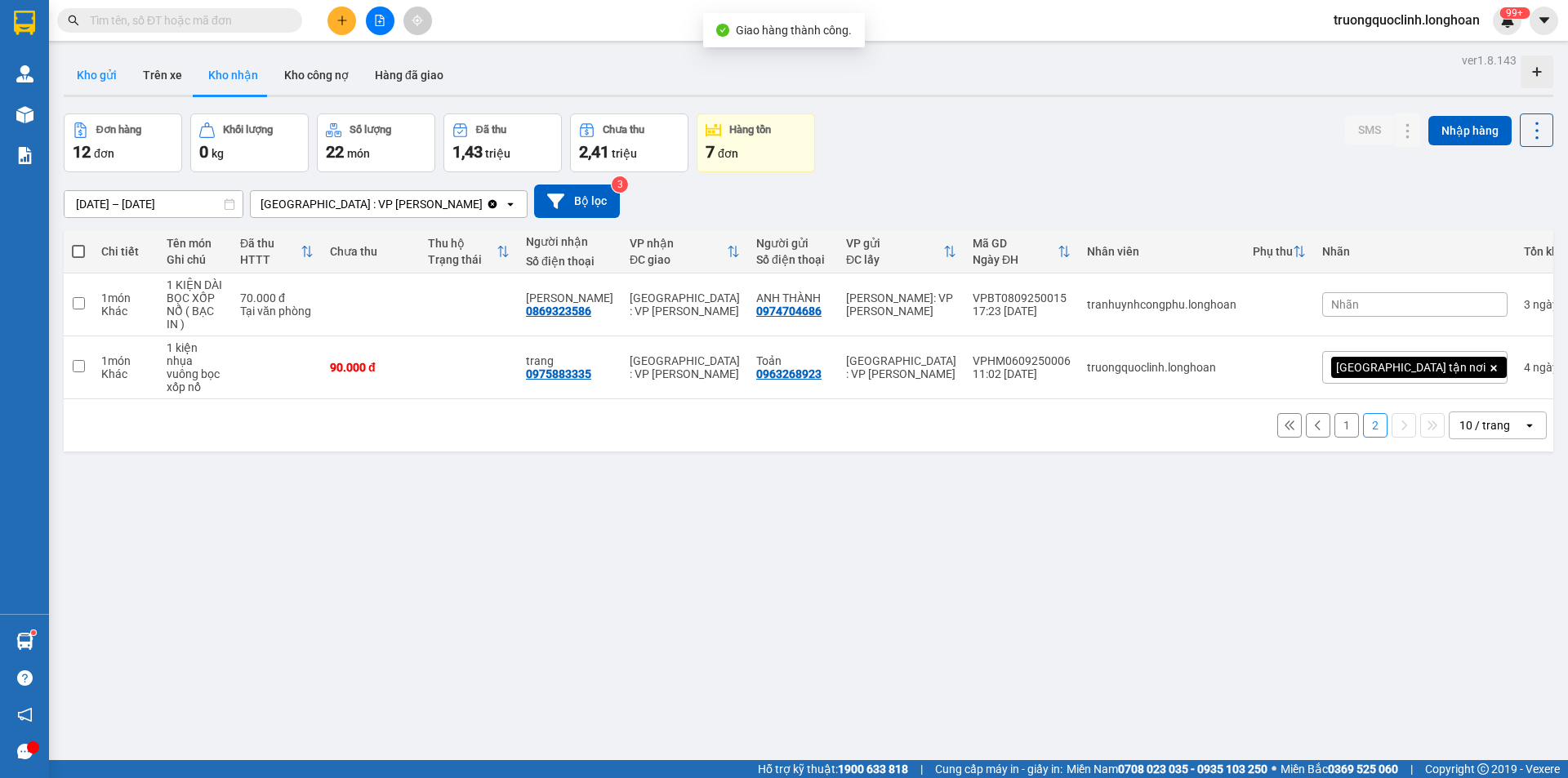
click at [97, 87] on button "Kho gửi" at bounding box center [96, 75] width 66 height 39
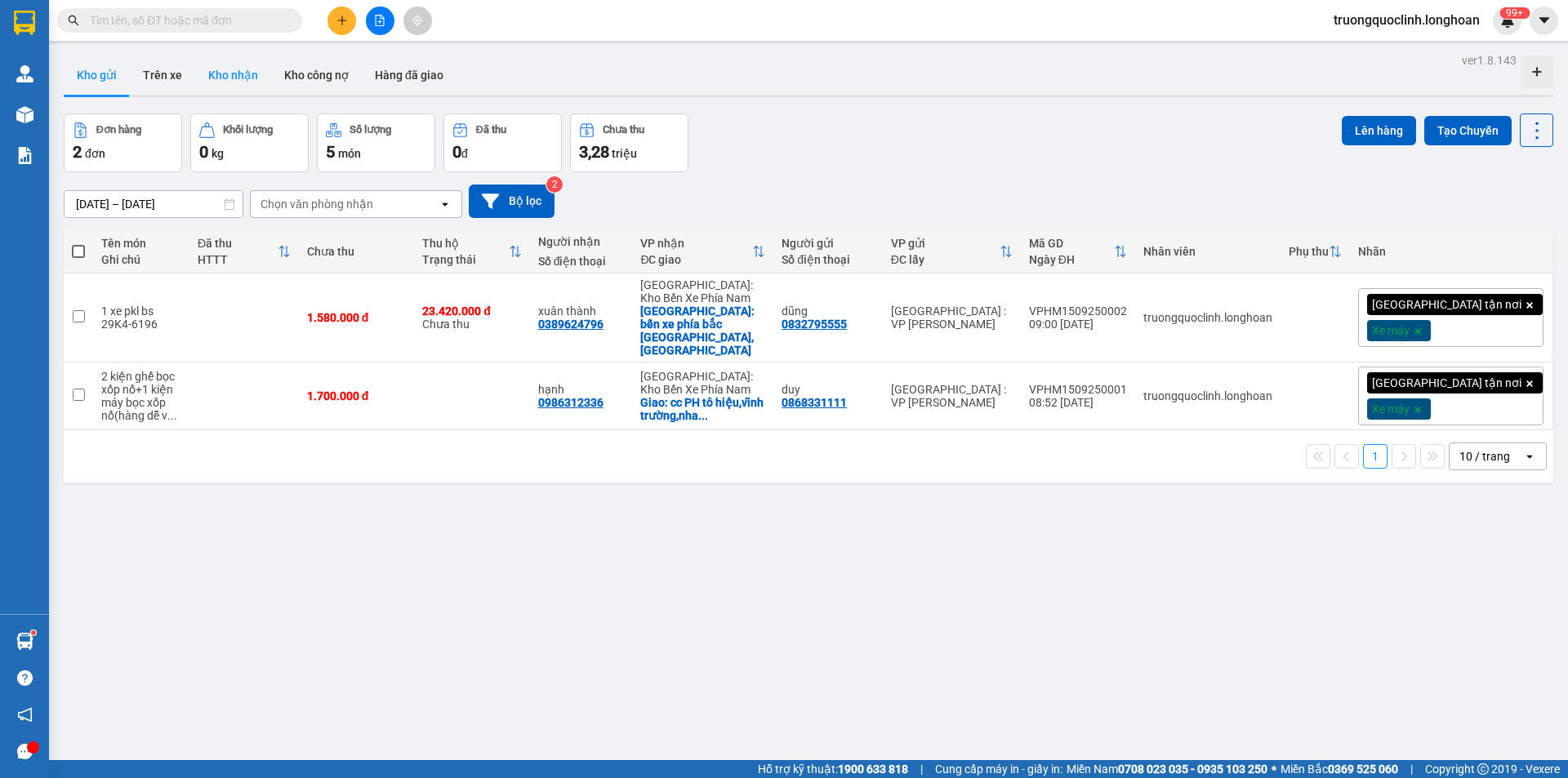
click at [238, 67] on button "Kho nhận" at bounding box center [233, 75] width 76 height 39
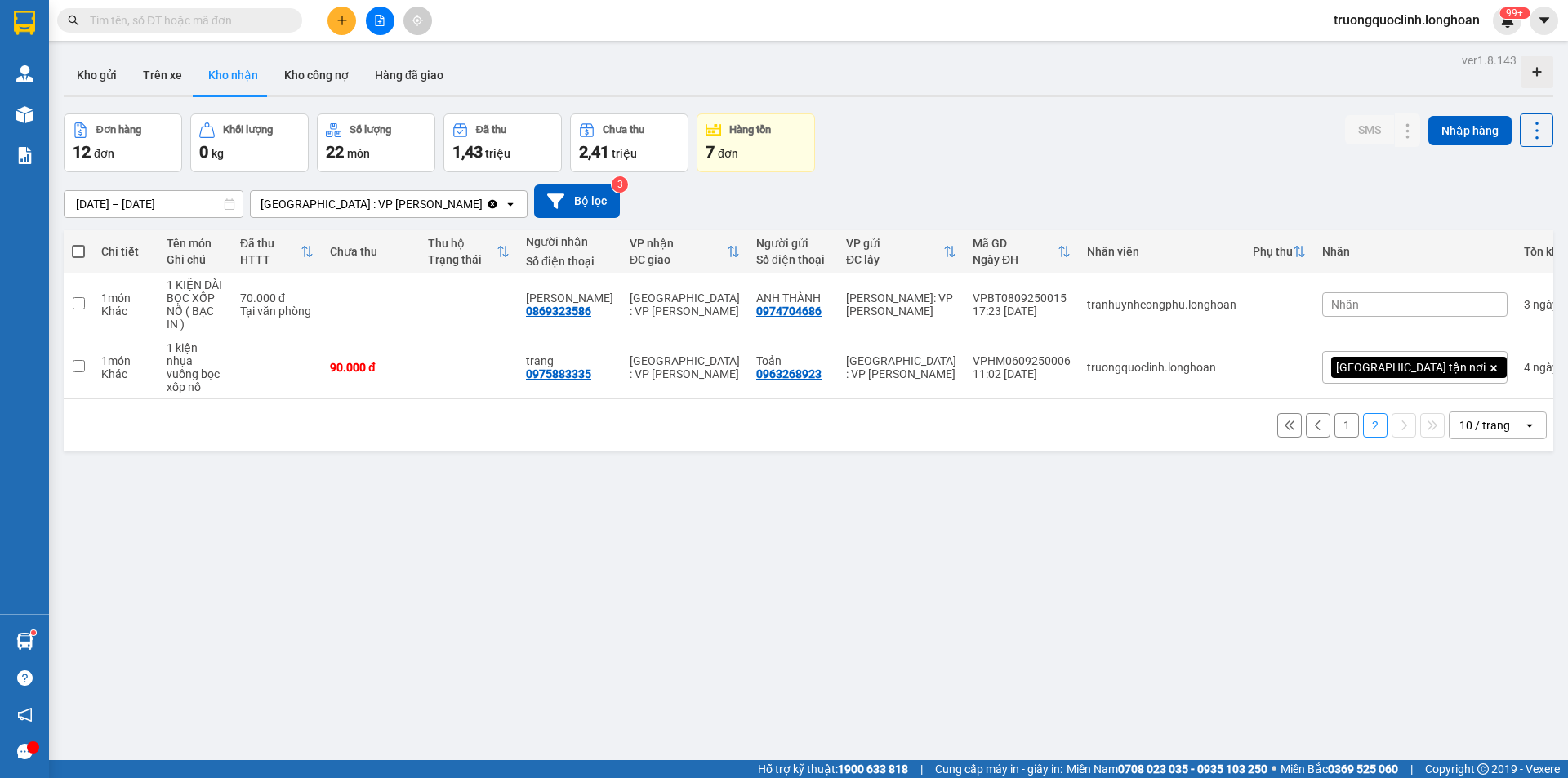
click at [1504, 413] on div "10 / trang" at bounding box center [1486, 425] width 74 height 26
drag, startPoint x: 1483, startPoint y: 435, endPoint x: 1473, endPoint y: 485, distance: 51.0
click at [1473, 485] on ul "5 / trang 10 / trang 20 / trang 50 / trang 80 / trang 100 / trang" at bounding box center [1486, 507] width 98 height 190
click at [1473, 489] on span "20 / trang" at bounding box center [1475, 492] width 52 height 16
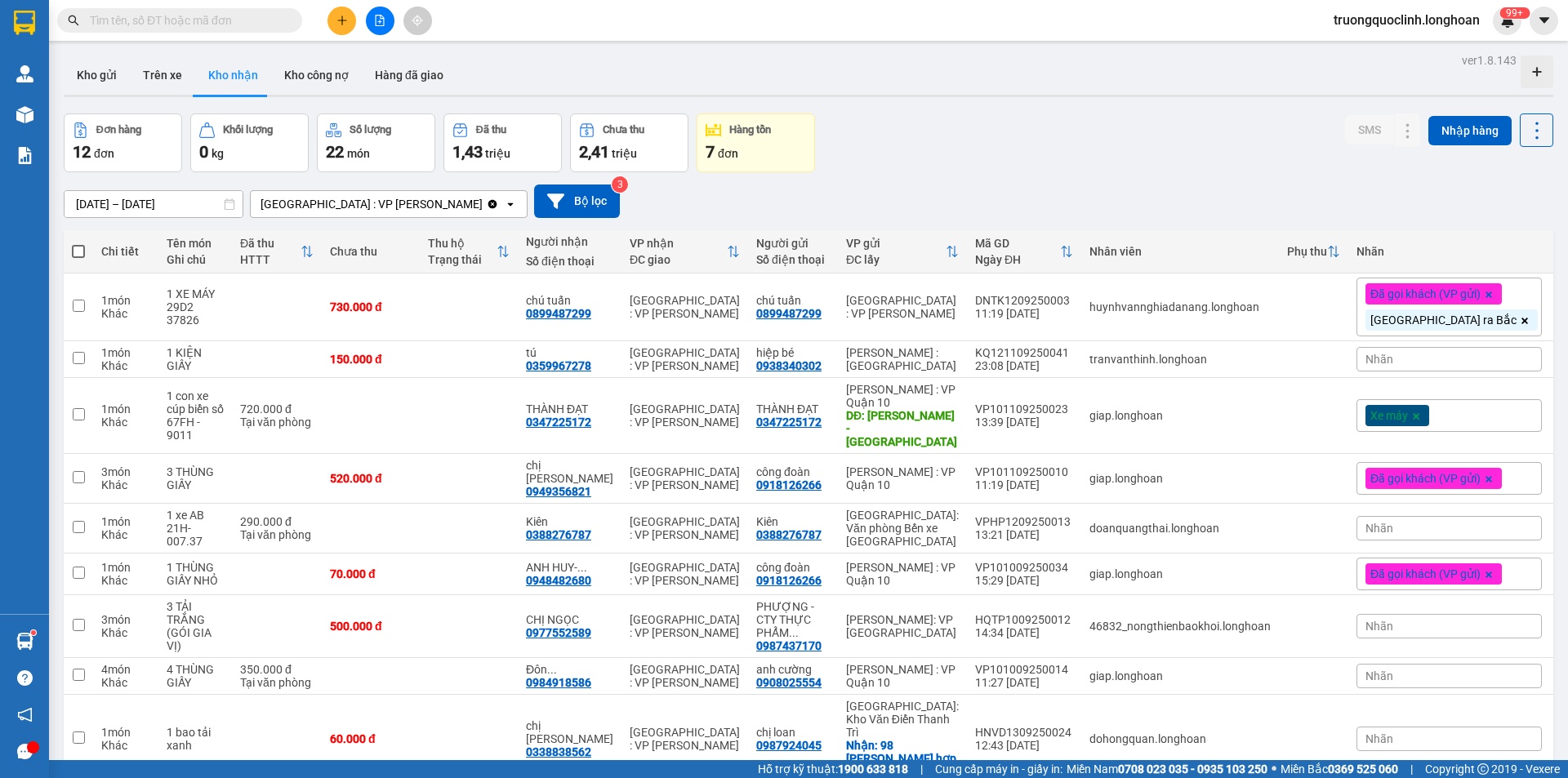
click at [167, 13] on input "text" at bounding box center [186, 20] width 193 height 18
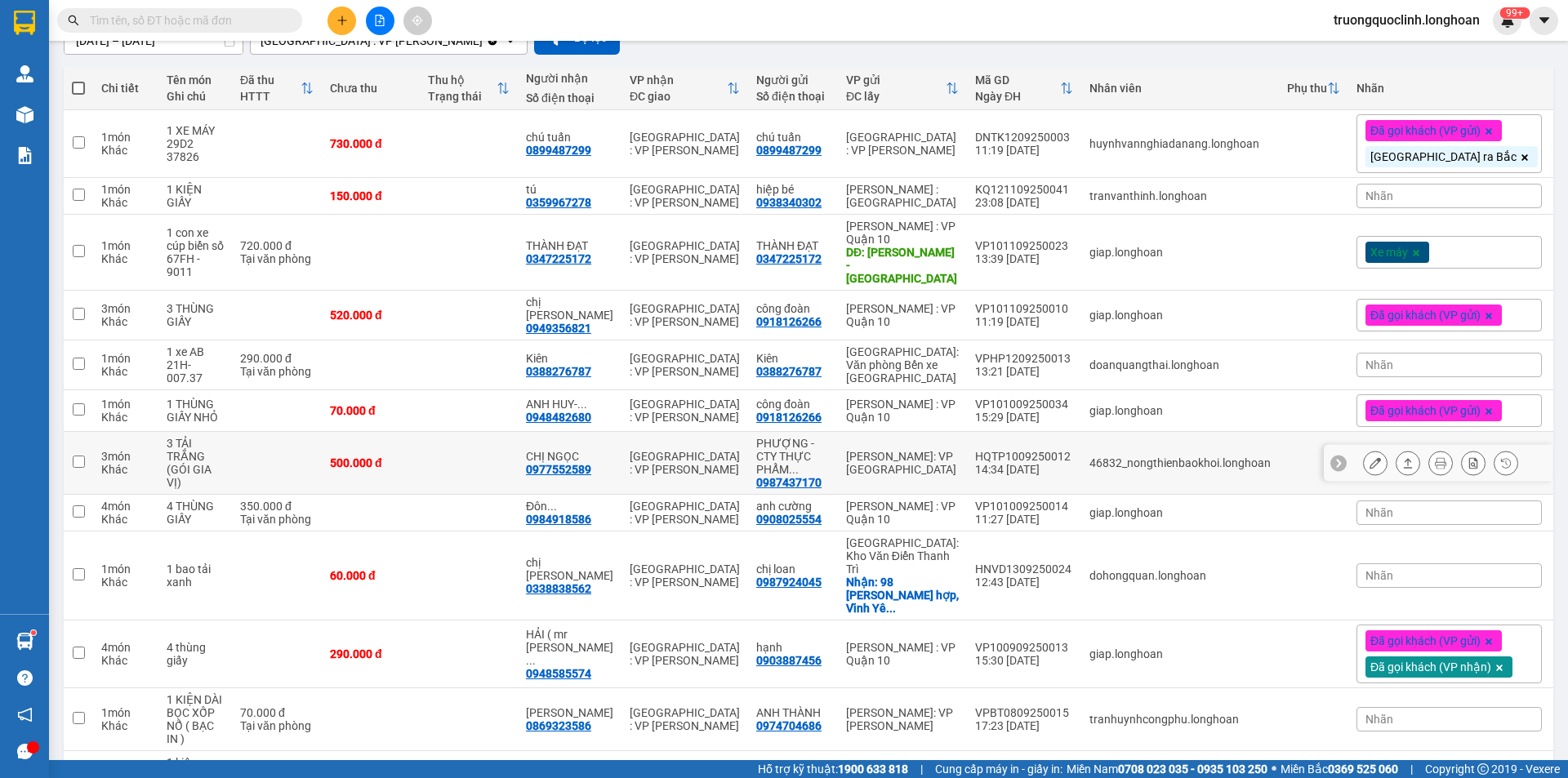
scroll to position [244, 0]
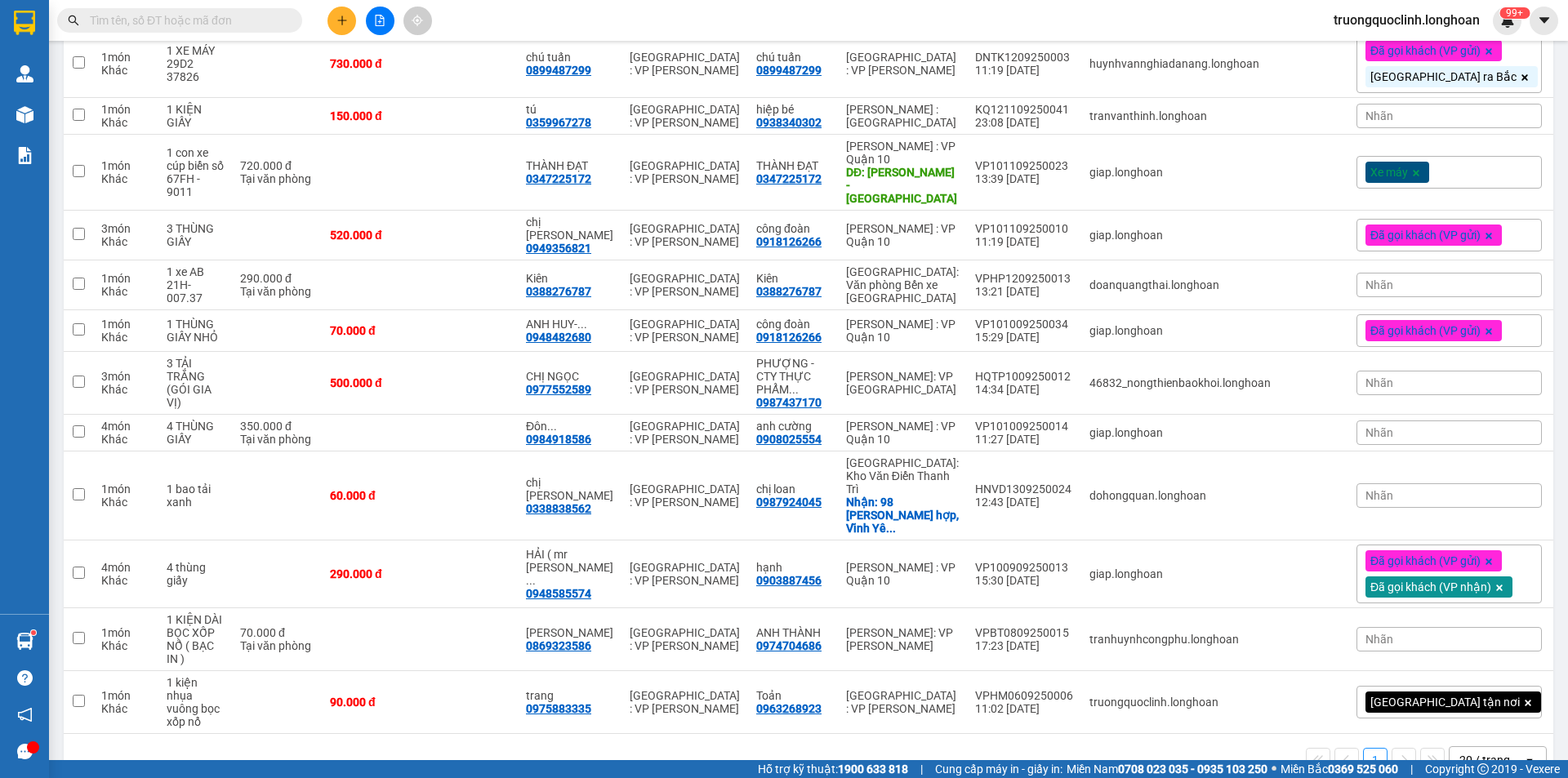
click at [228, 26] on input "text" at bounding box center [186, 20] width 193 height 18
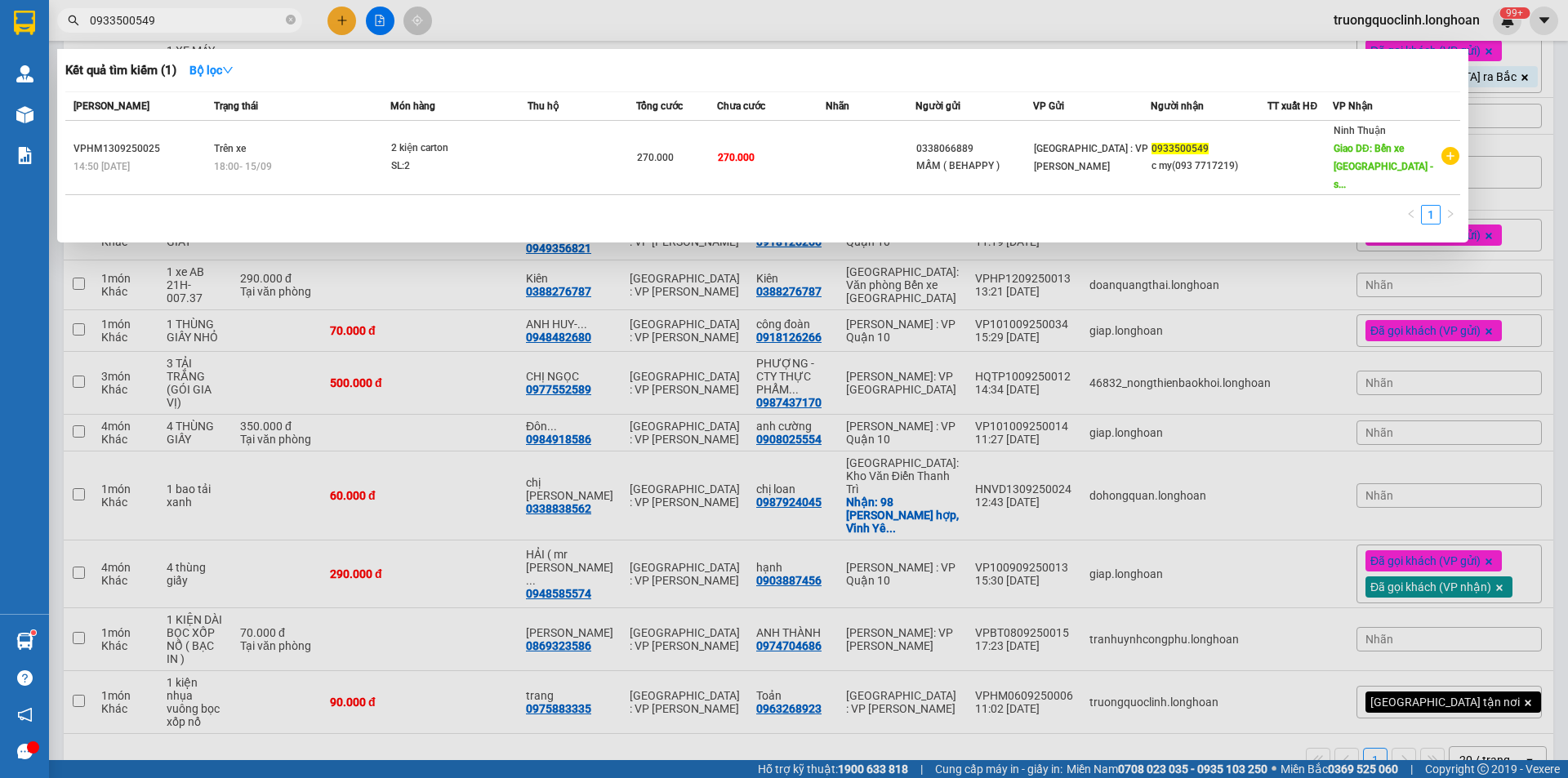
type input "0933500549"
drag, startPoint x: 360, startPoint y: 679, endPoint x: 355, endPoint y: 645, distance: 34.4
click at [360, 680] on div at bounding box center [784, 389] width 1568 height 778
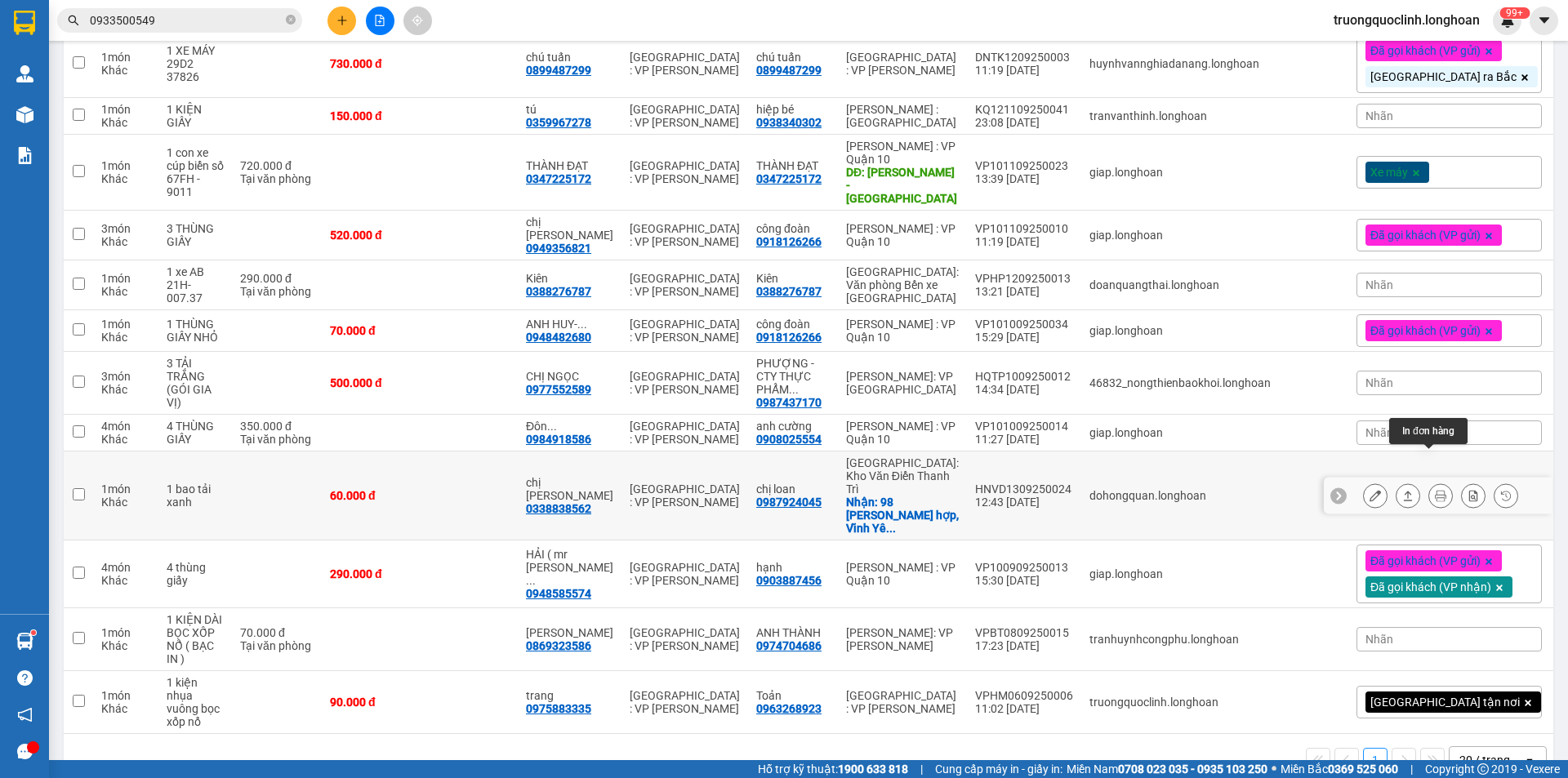
click at [1402, 490] on icon at bounding box center [1408, 495] width 11 height 11
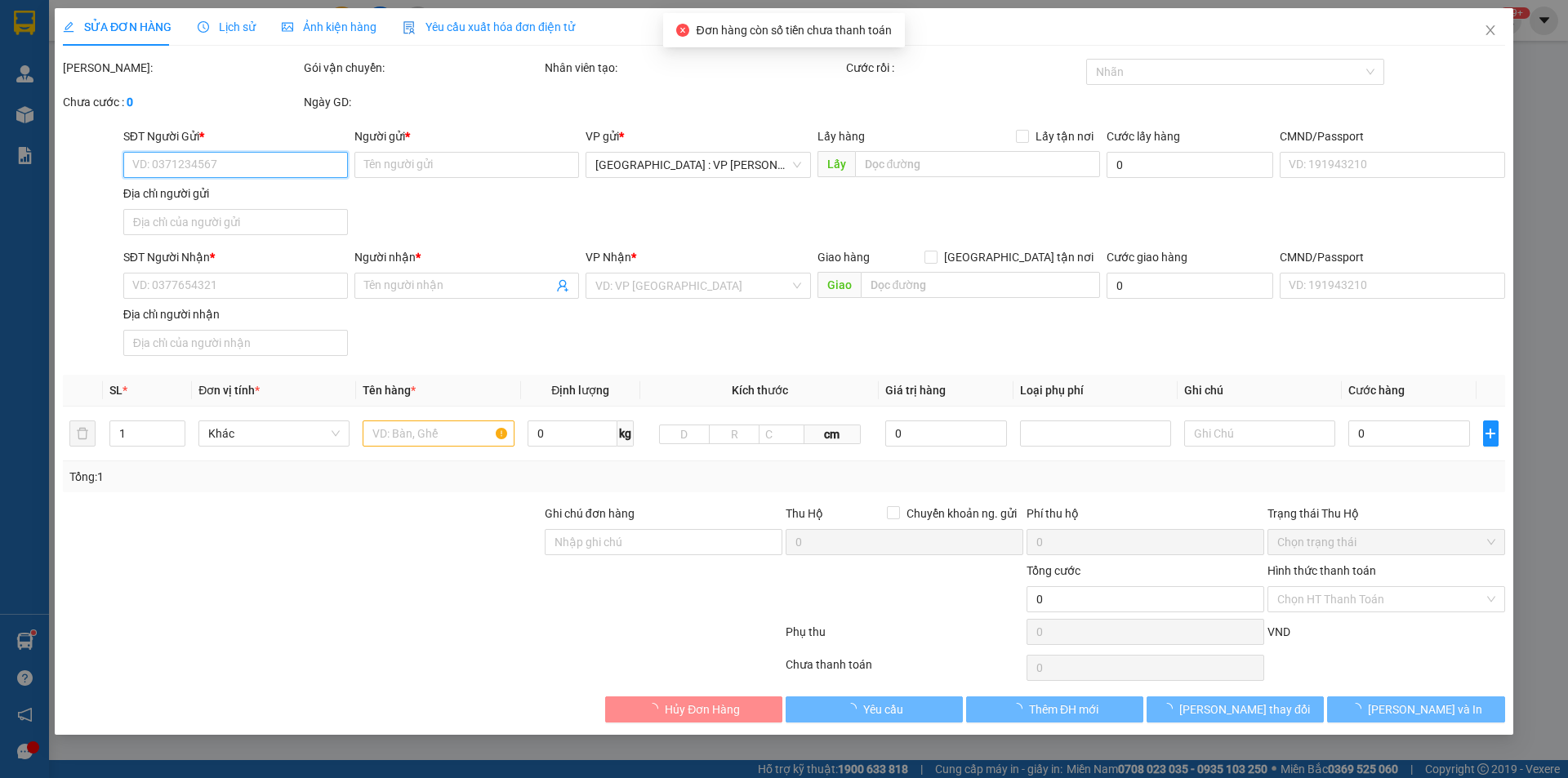
type input "0987924045"
type input "chị loan"
checkbox input "true"
type input "98 đào Tấn Hội hợp, Vĩnh Yên, Vĩnh Phú"
type input "0338838562"
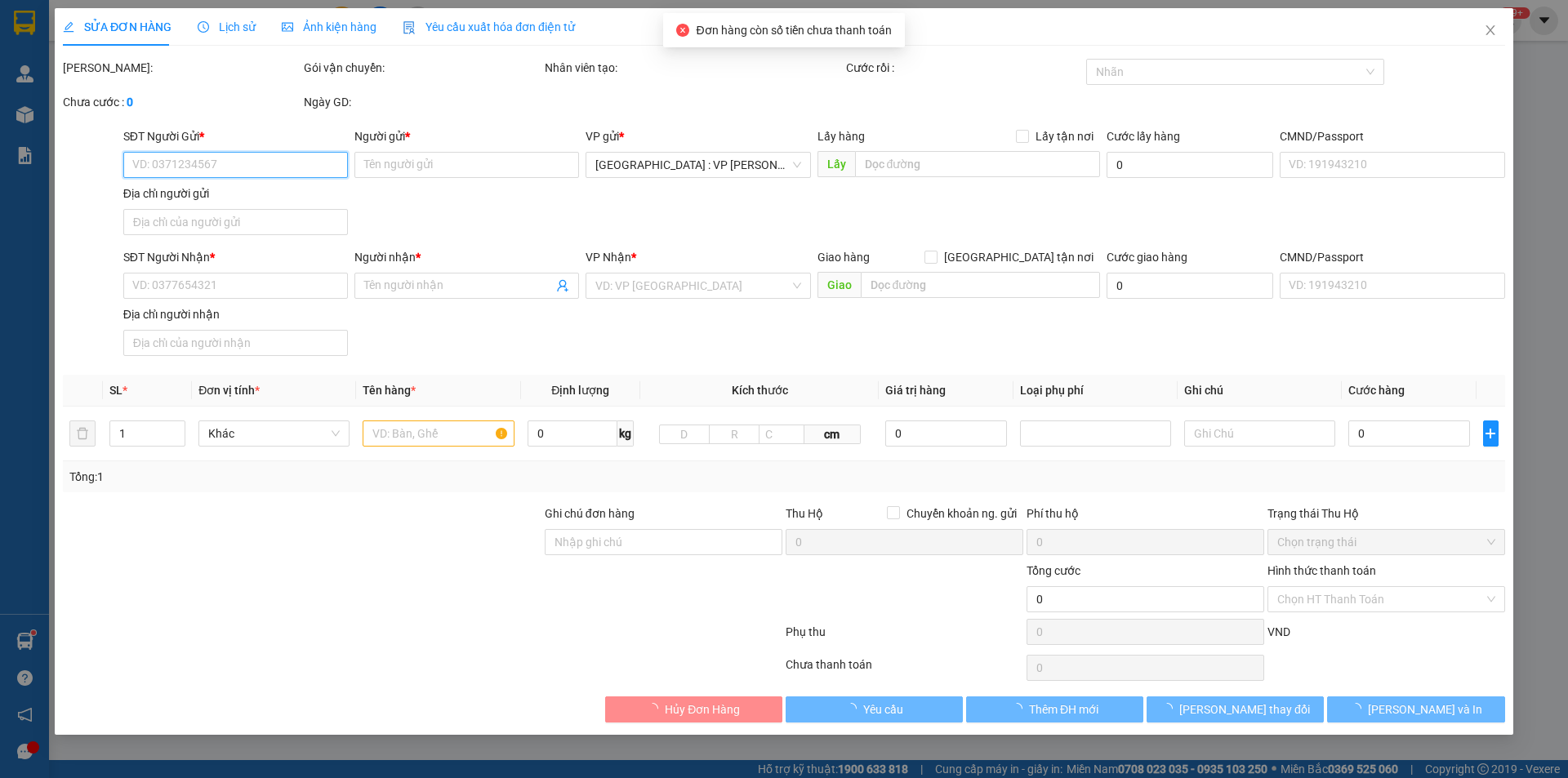
type input "chị hằng"
type input "60.000"
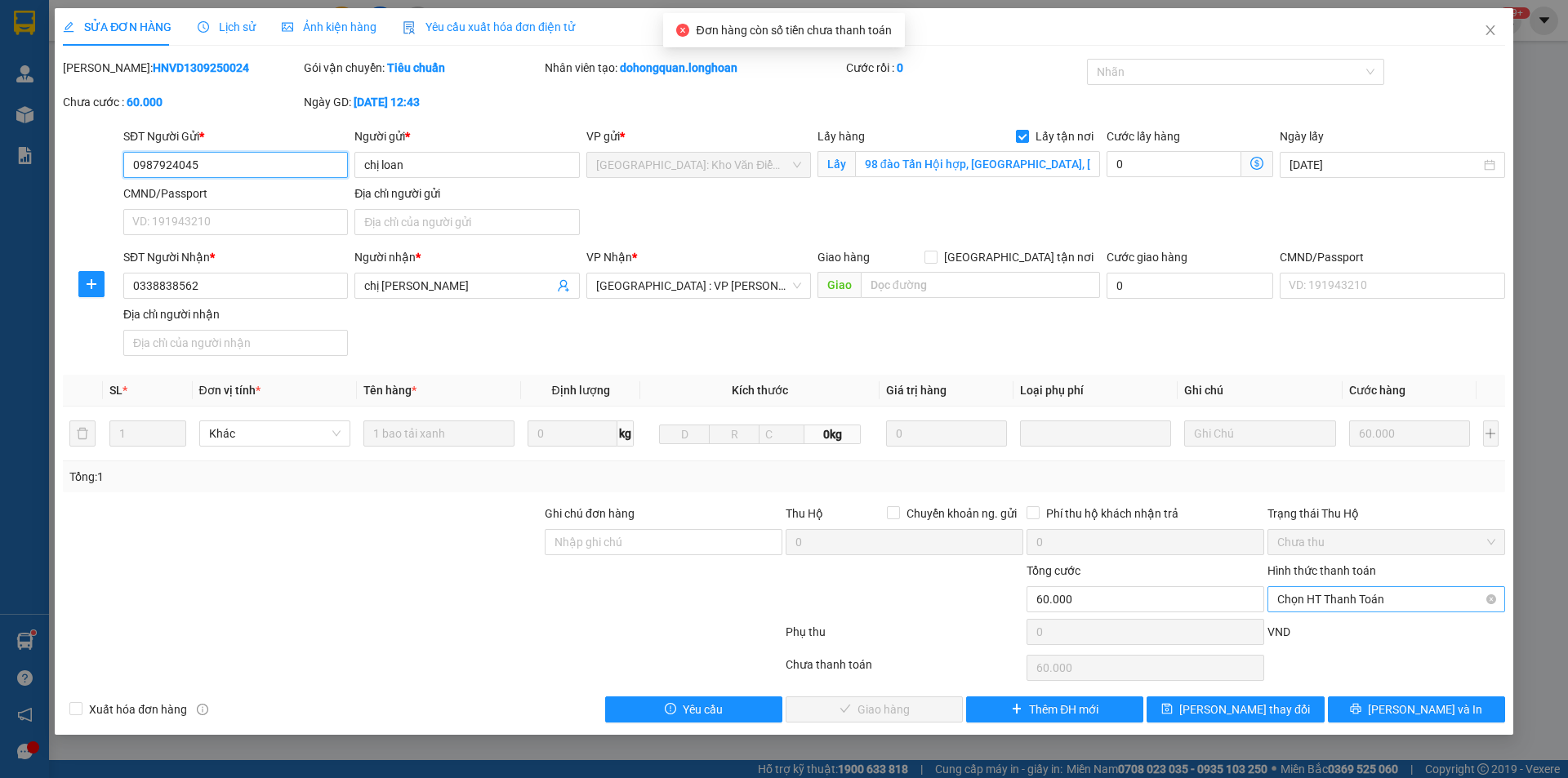
click at [1322, 595] on span "Chọn HT Thanh Toán" at bounding box center [1386, 599] width 218 height 25
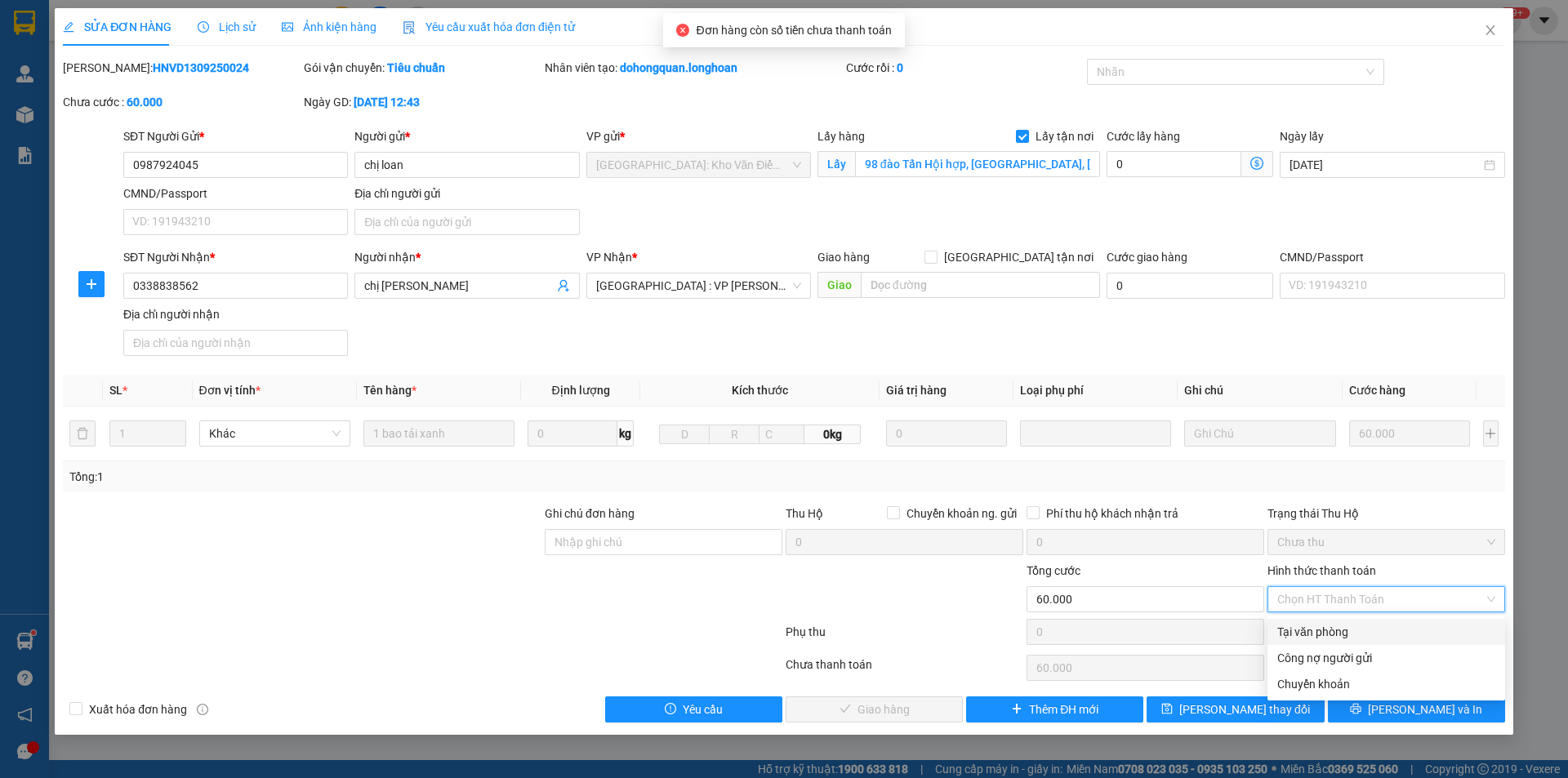
drag, startPoint x: 1312, startPoint y: 630, endPoint x: 1293, endPoint y: 633, distance: 19.2
click at [1311, 630] on div "Tại văn phòng" at bounding box center [1386, 631] width 218 height 18
type input "0"
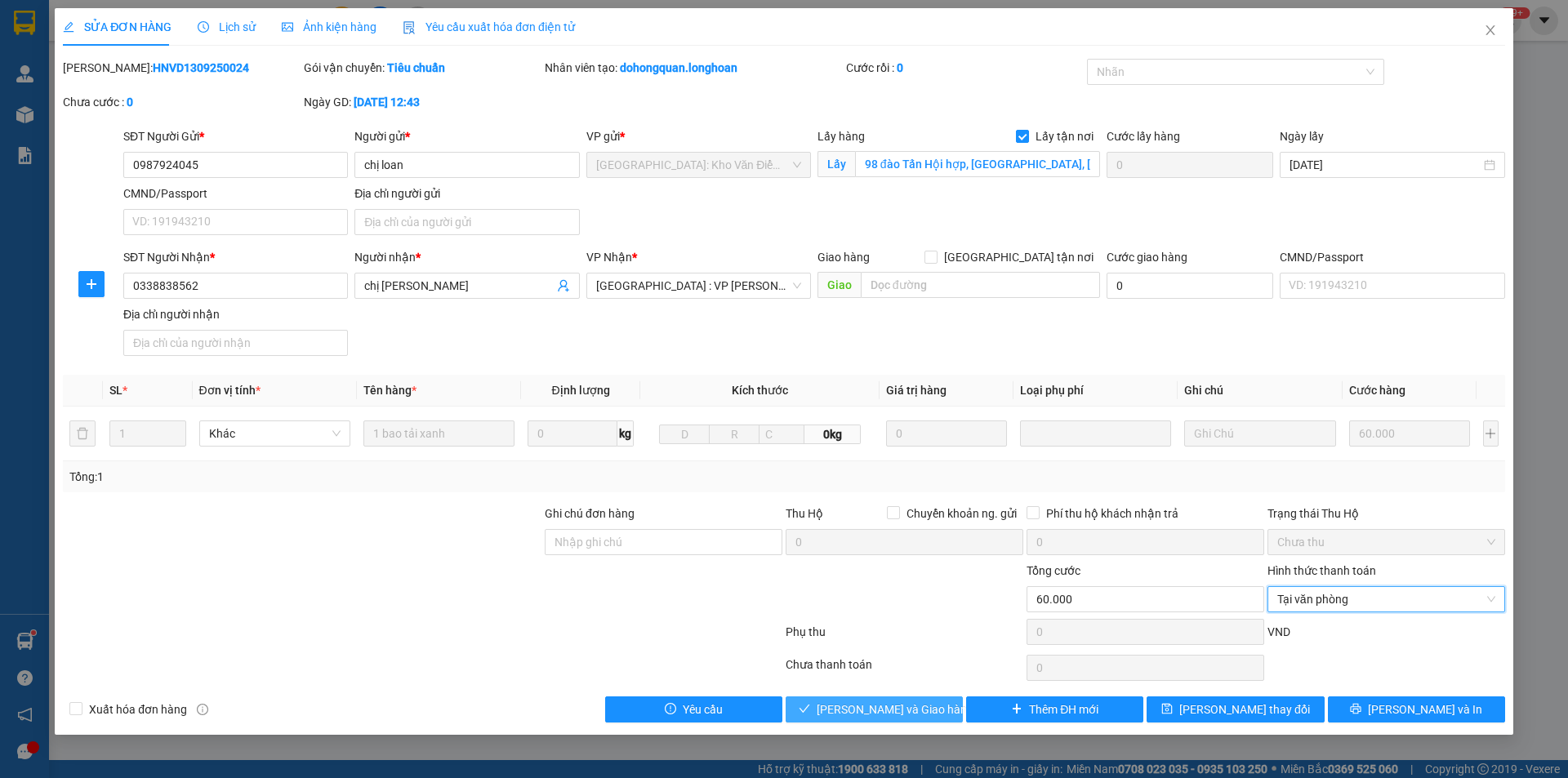
click at [904, 710] on span "Lưu và Giao hàng" at bounding box center [895, 709] width 157 height 18
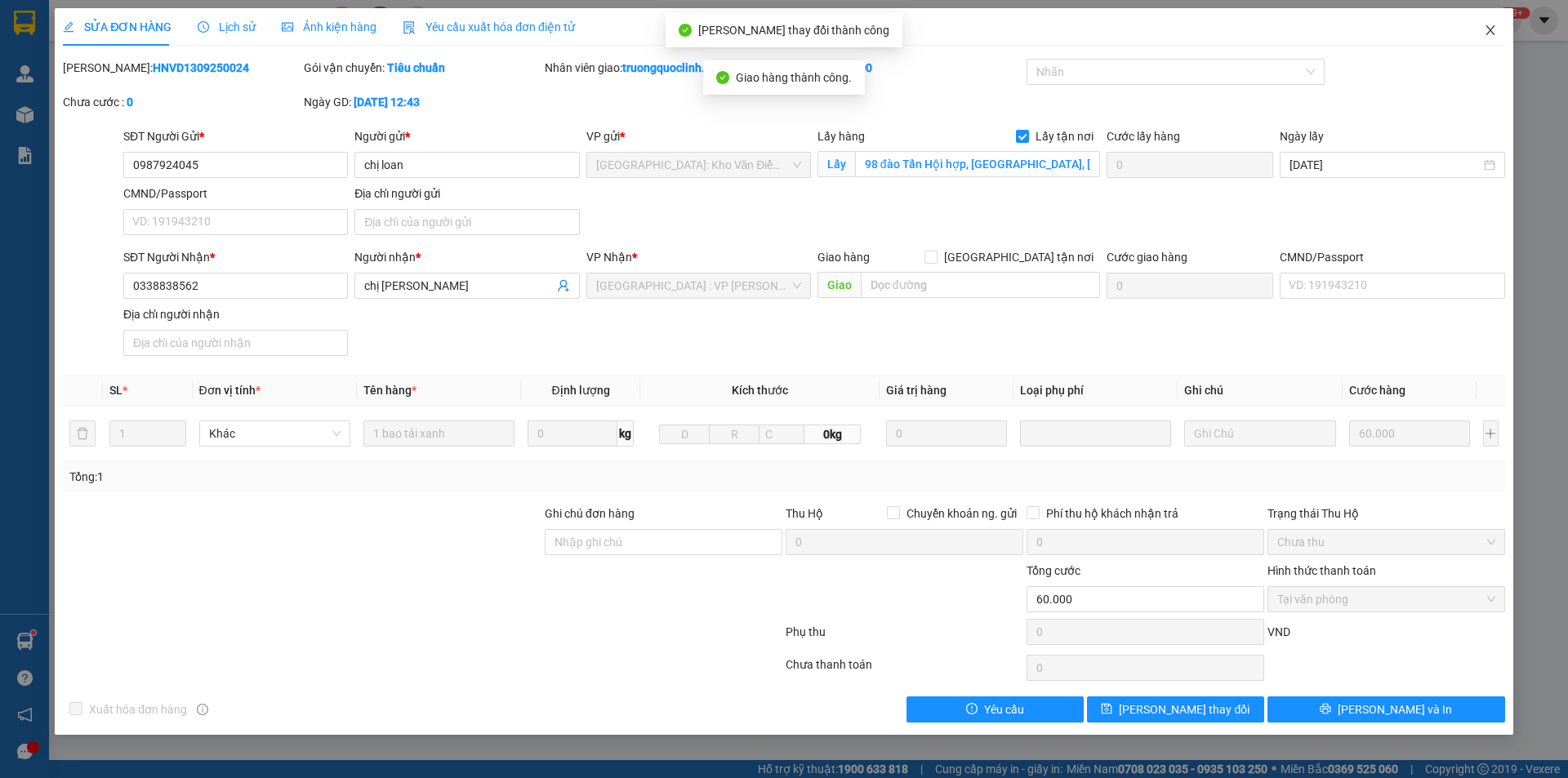
click at [1497, 39] on span "Close" at bounding box center [1490, 31] width 45 height 45
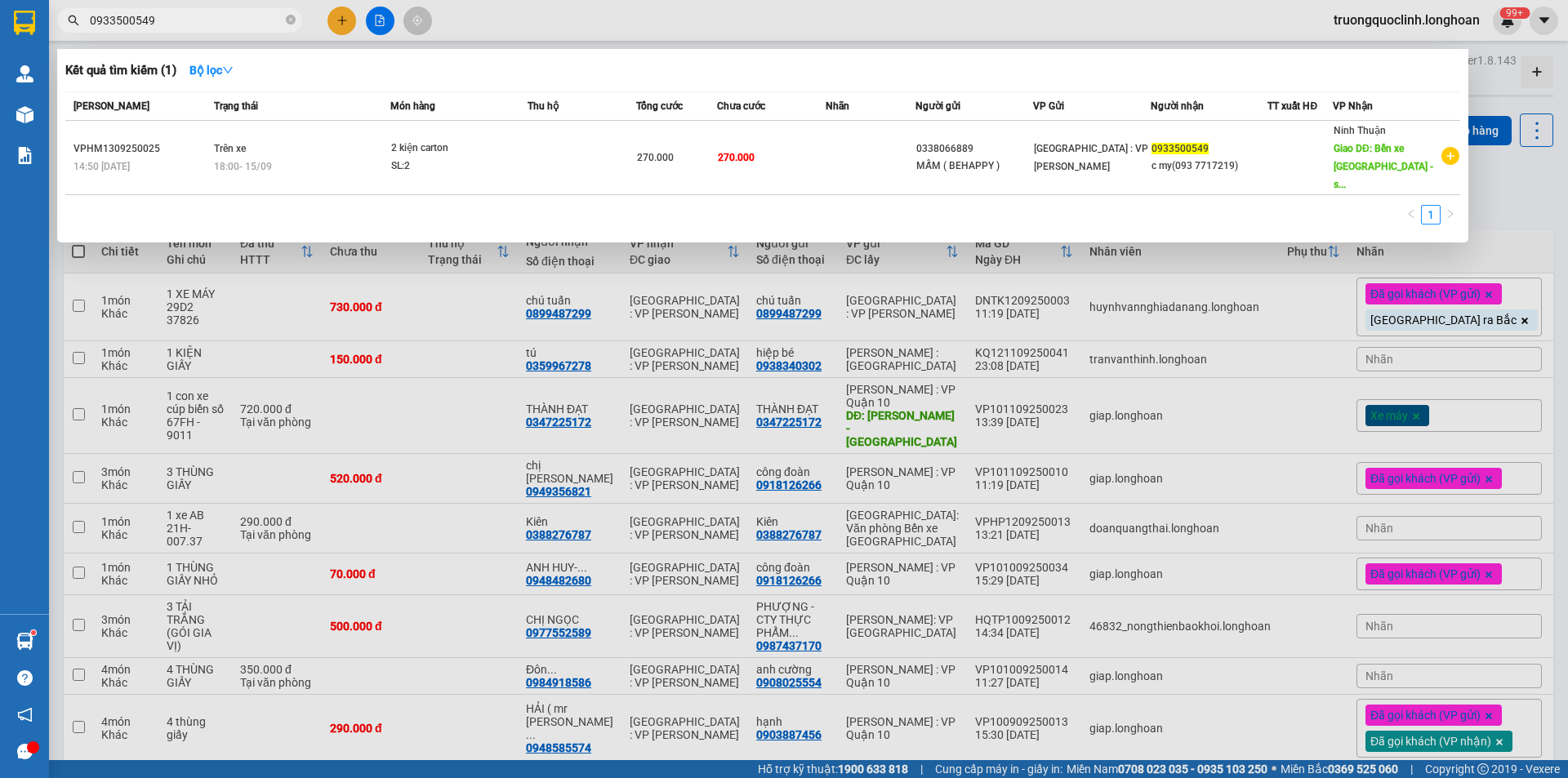
click at [216, 10] on span "0933500549" at bounding box center [180, 21] width 245 height 25
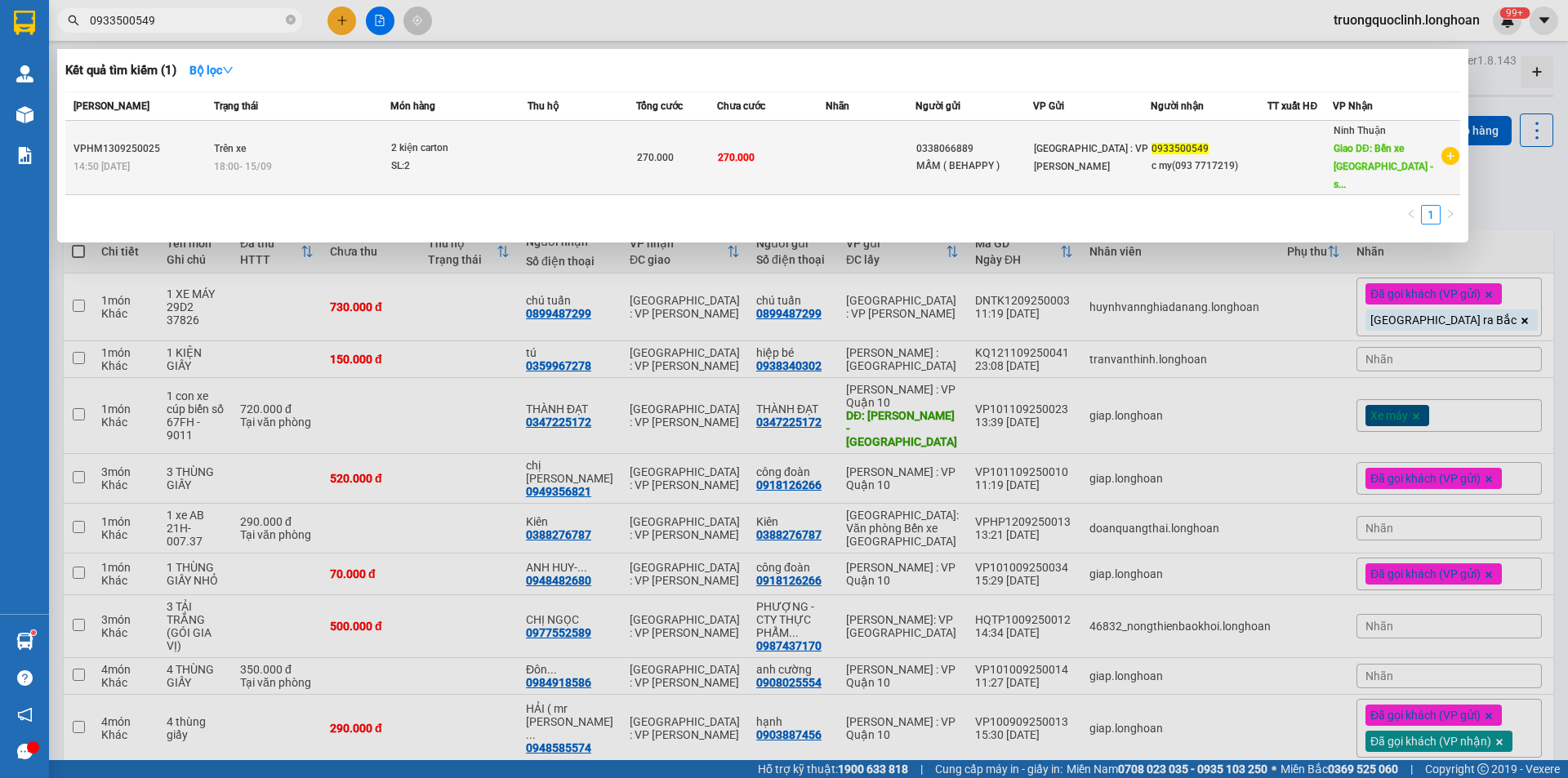
click at [402, 140] on div "2 kiện carton" at bounding box center [452, 148] width 123 height 18
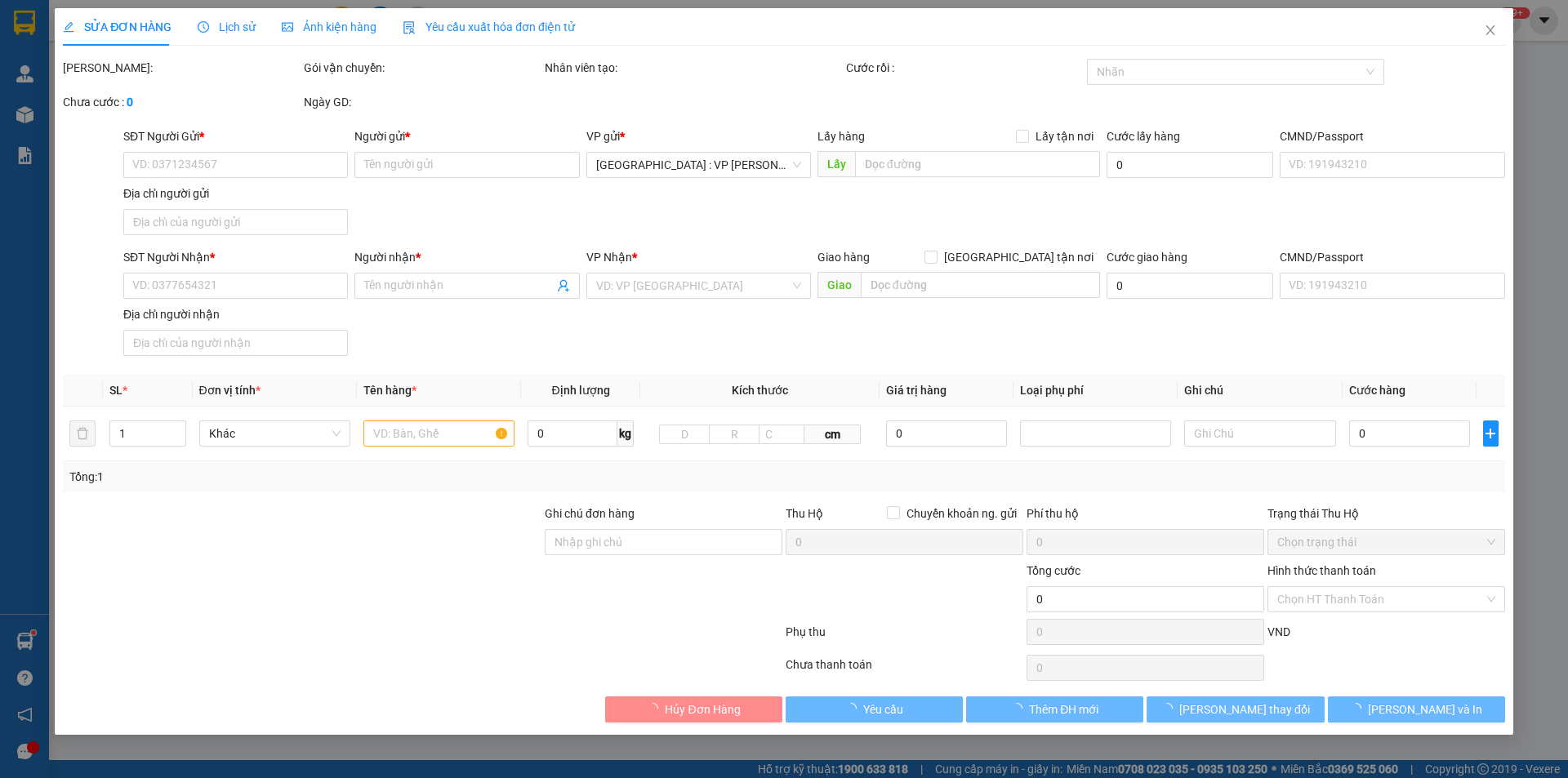
click at [224, 23] on span "Lịch sử" at bounding box center [227, 27] width 58 height 13
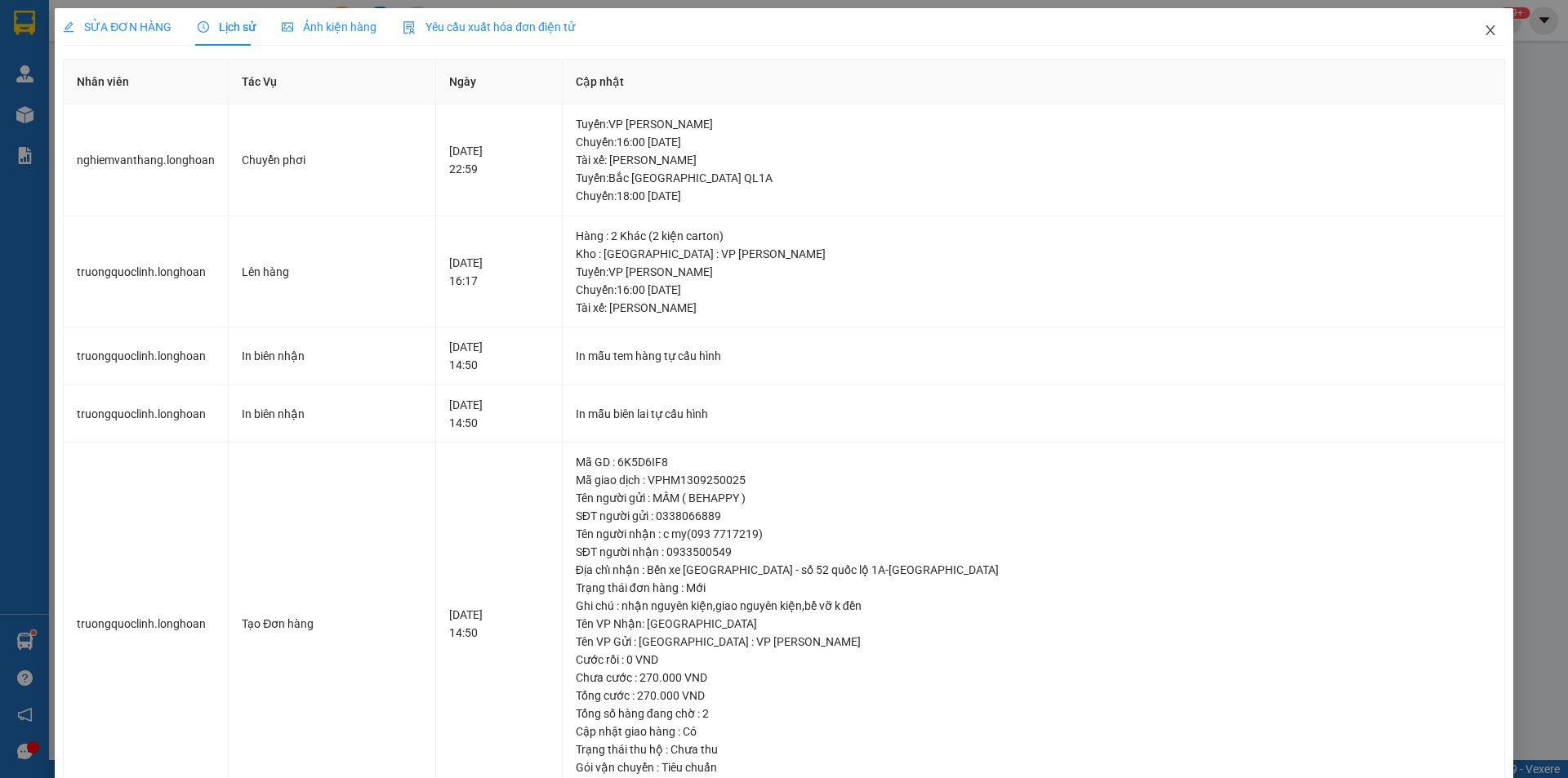
click at [1487, 33] on span "Close" at bounding box center [1490, 31] width 45 height 45
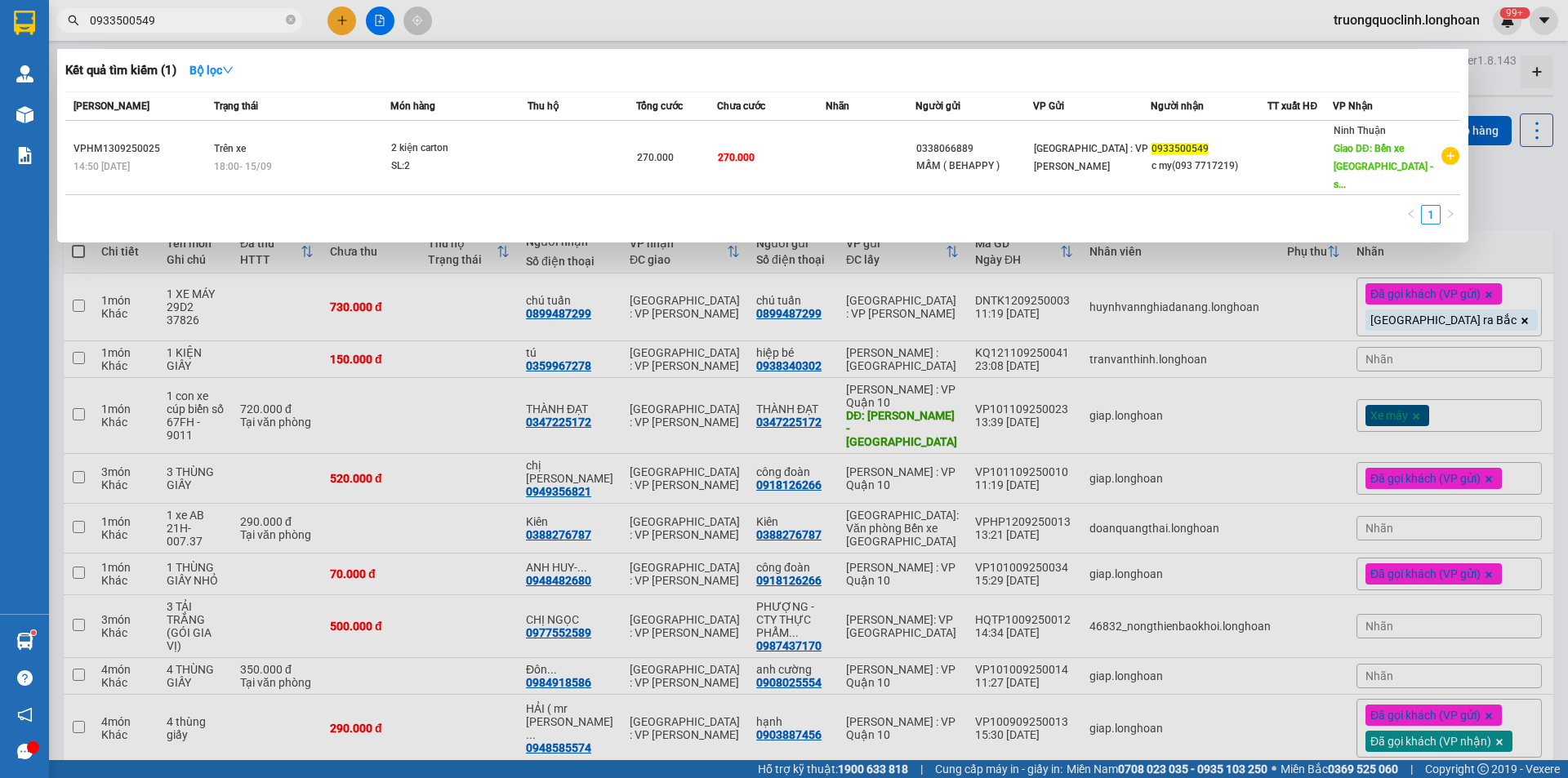
click at [173, 16] on input "0933500549" at bounding box center [186, 20] width 193 height 18
click at [179, 25] on input "0933500549" at bounding box center [186, 20] width 193 height 18
click at [179, 24] on input "0933500549" at bounding box center [186, 20] width 193 height 18
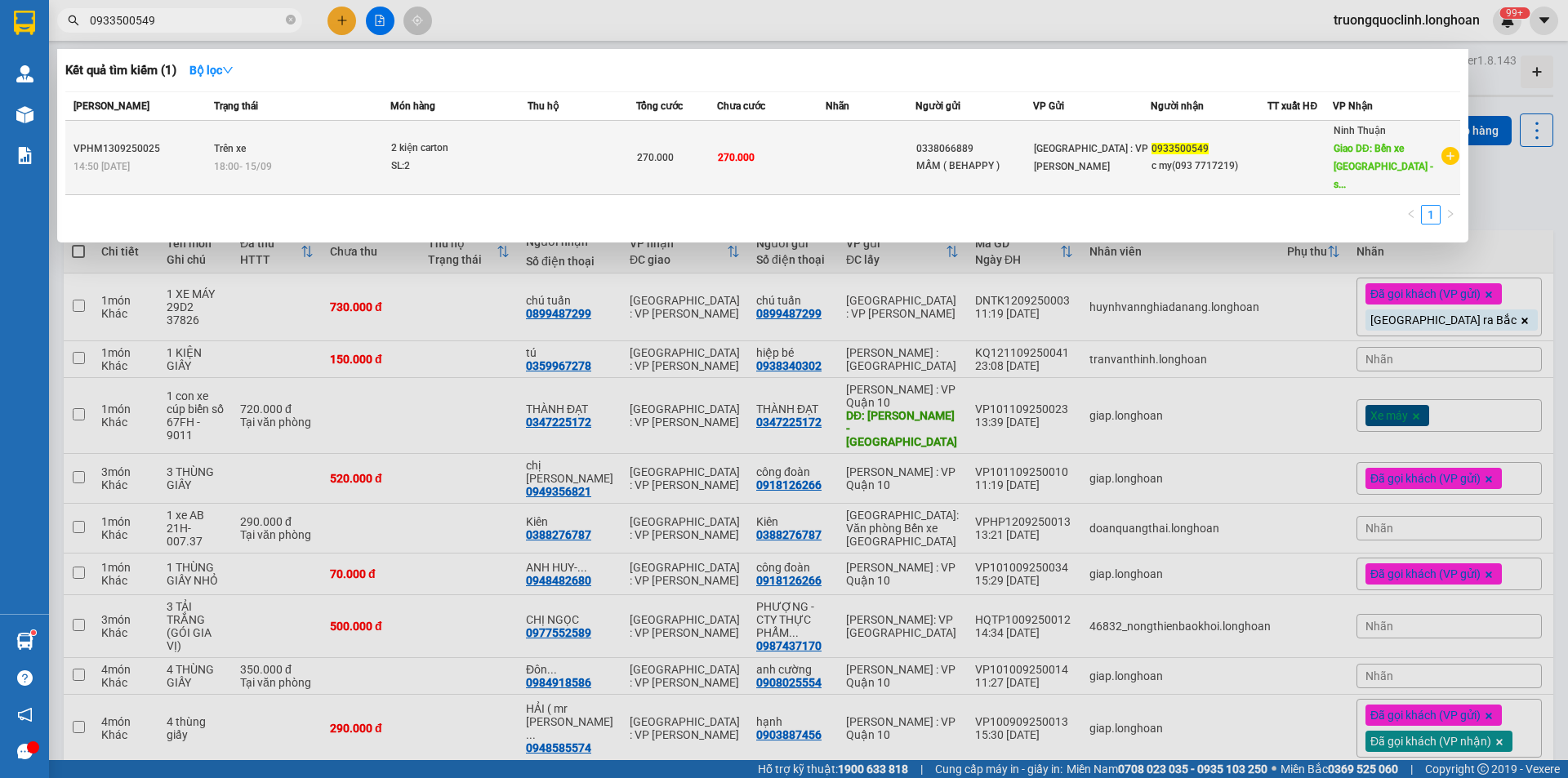
click at [836, 166] on td at bounding box center [871, 158] width 91 height 75
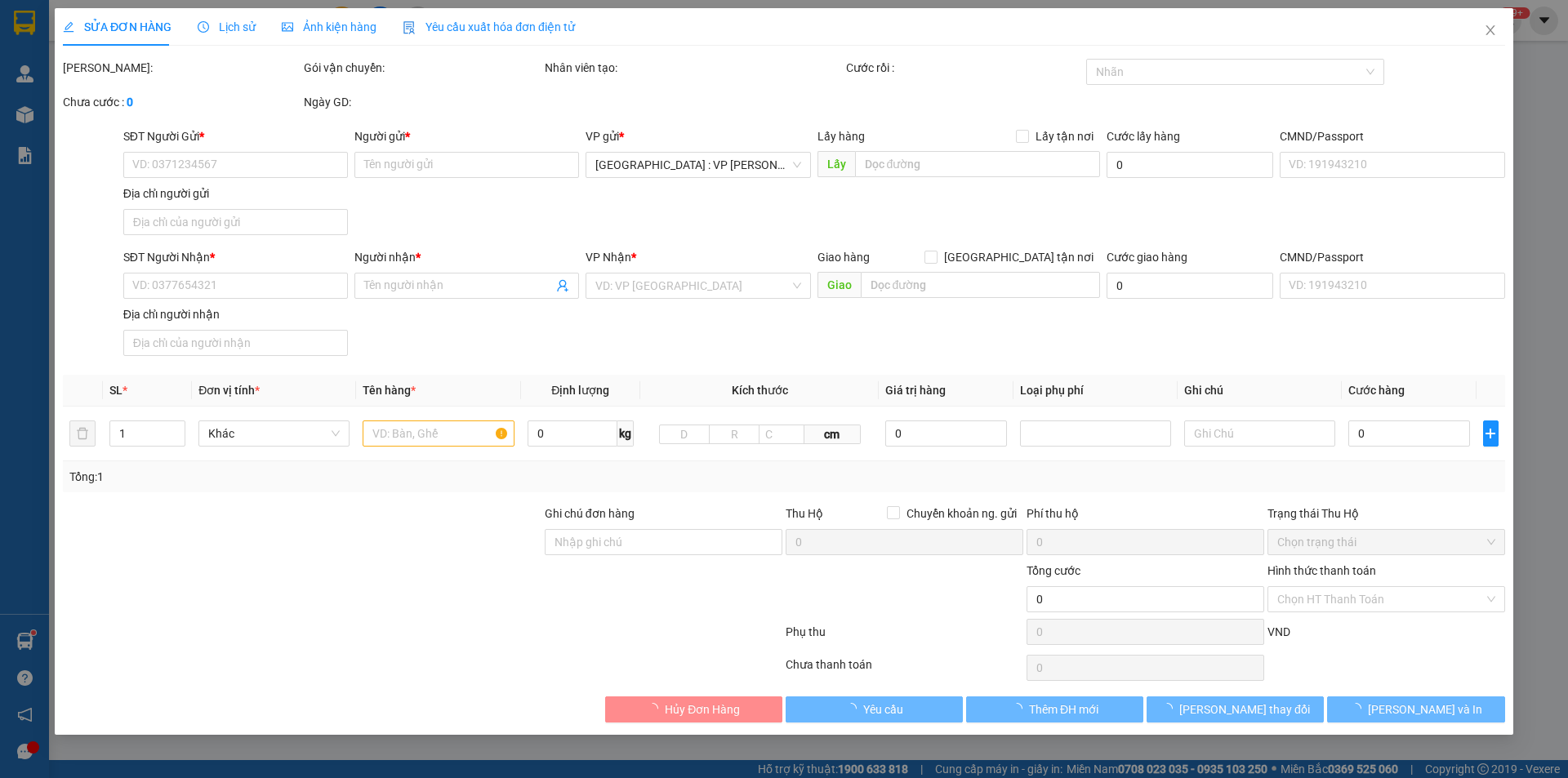
type input "0338066889"
type input "MẤM ( BEHAPPY )"
type input "0933500549"
type input "c my(093 7717219)"
type input "Bến xe Ninh Thuận - số 52 quốc lộ 1A-ninh thuận"
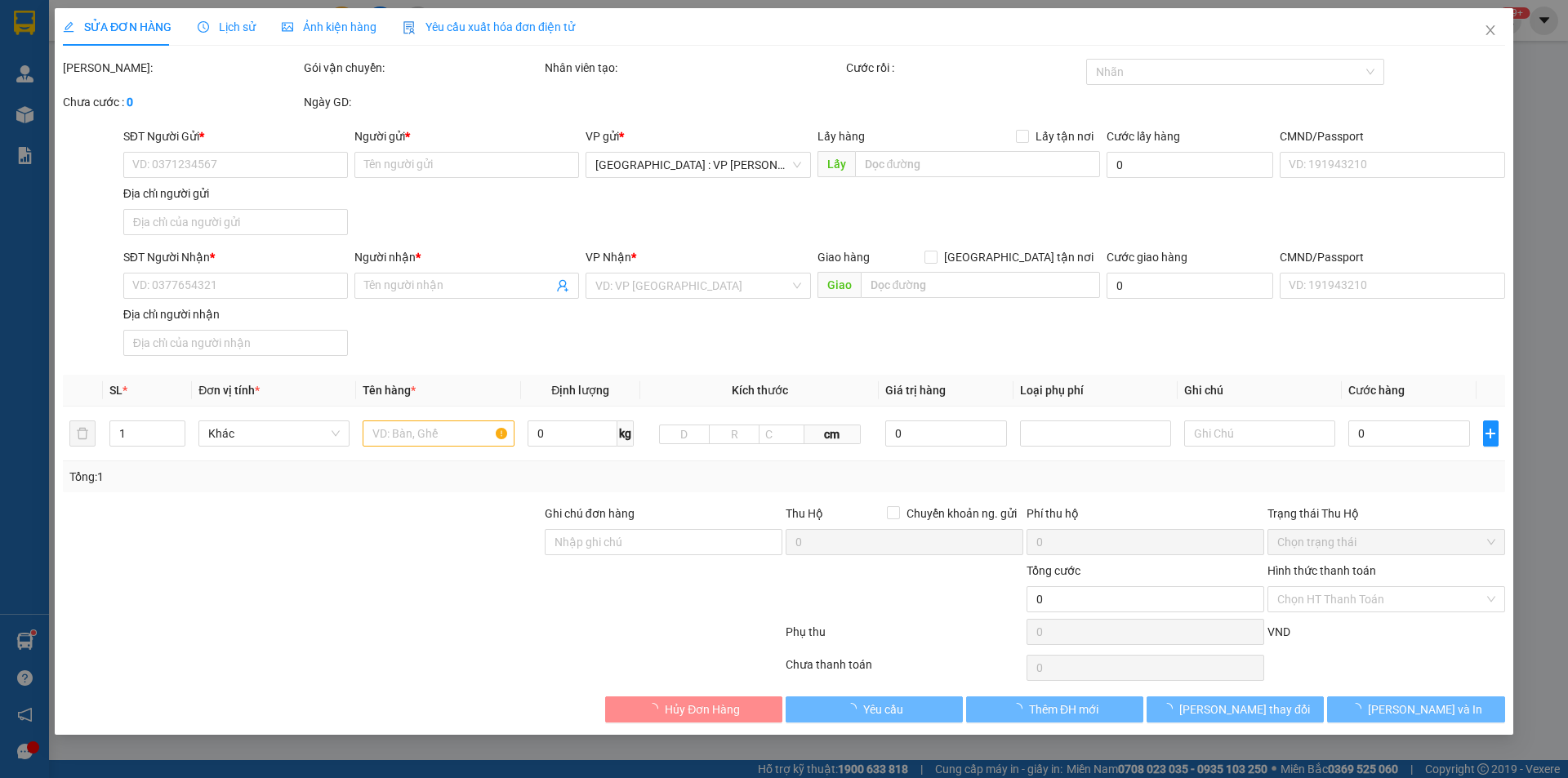
type input "nhận nguyên kiện,giao nguyên kiện,bể vỡ k đền"
type input "270.000"
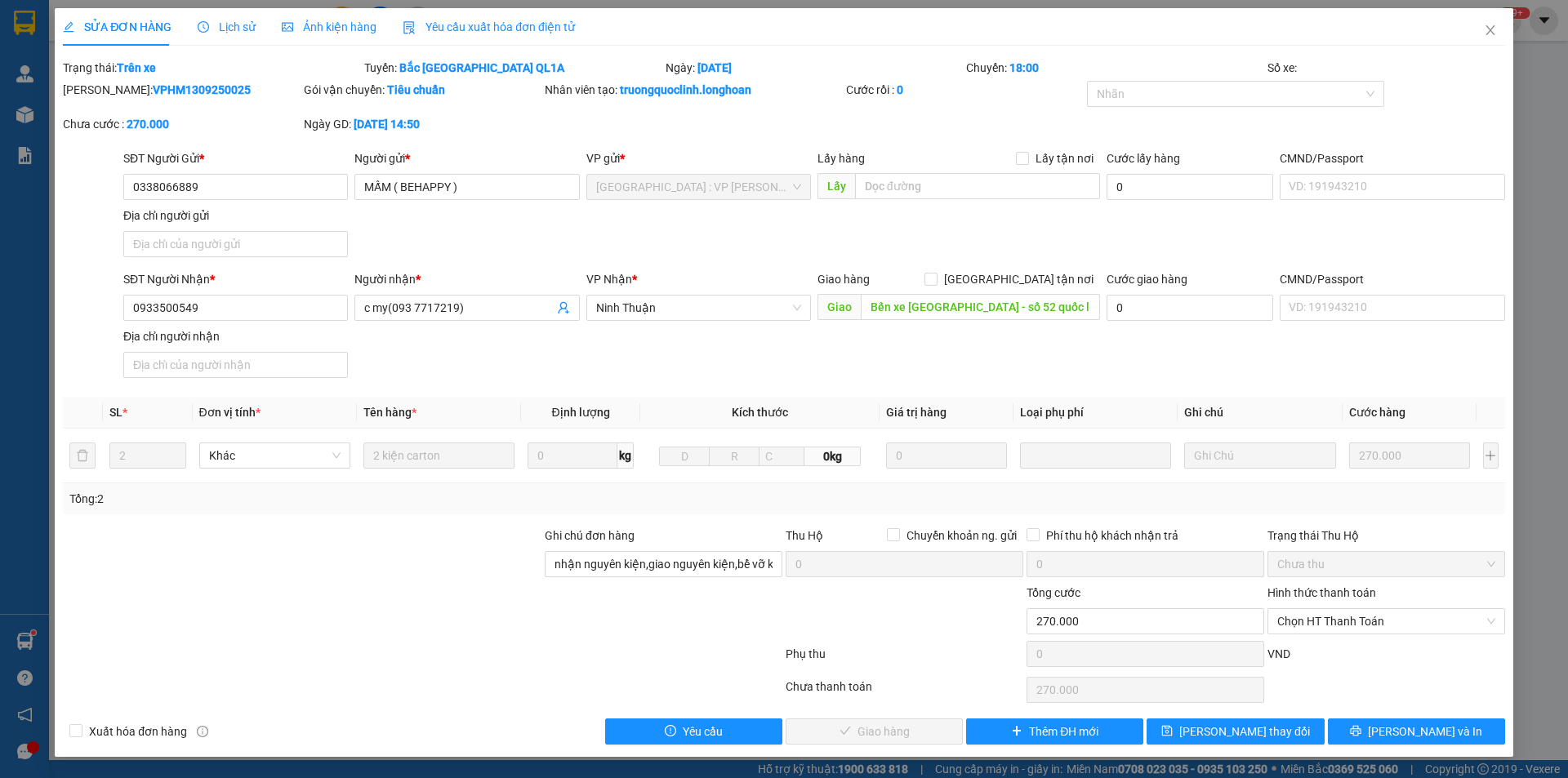
click at [227, 25] on span "Lịch sử" at bounding box center [227, 27] width 58 height 13
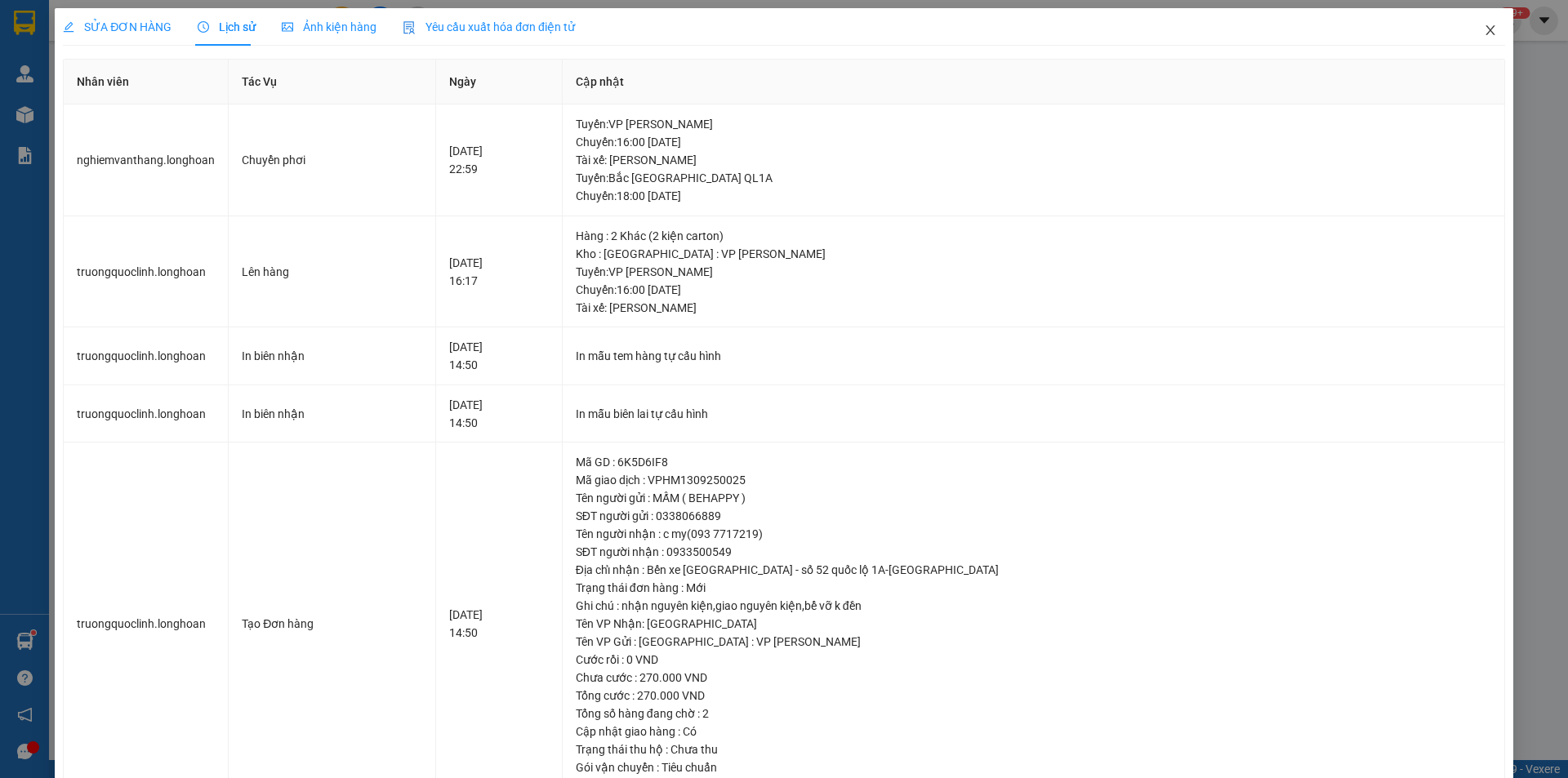
click at [1484, 34] on icon "close" at bounding box center [1490, 30] width 13 height 13
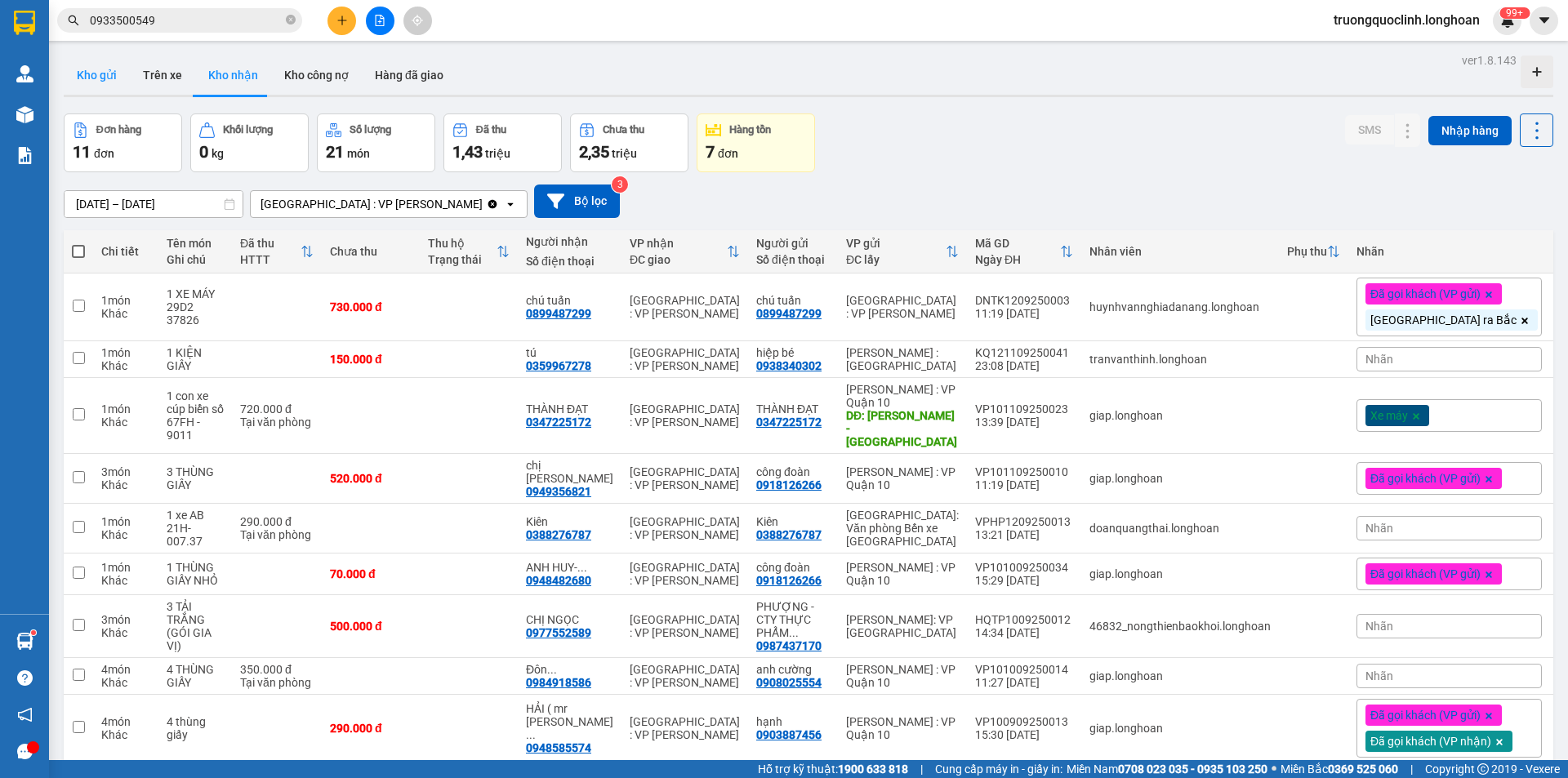
click at [82, 74] on button "Kho gửi" at bounding box center [96, 75] width 66 height 39
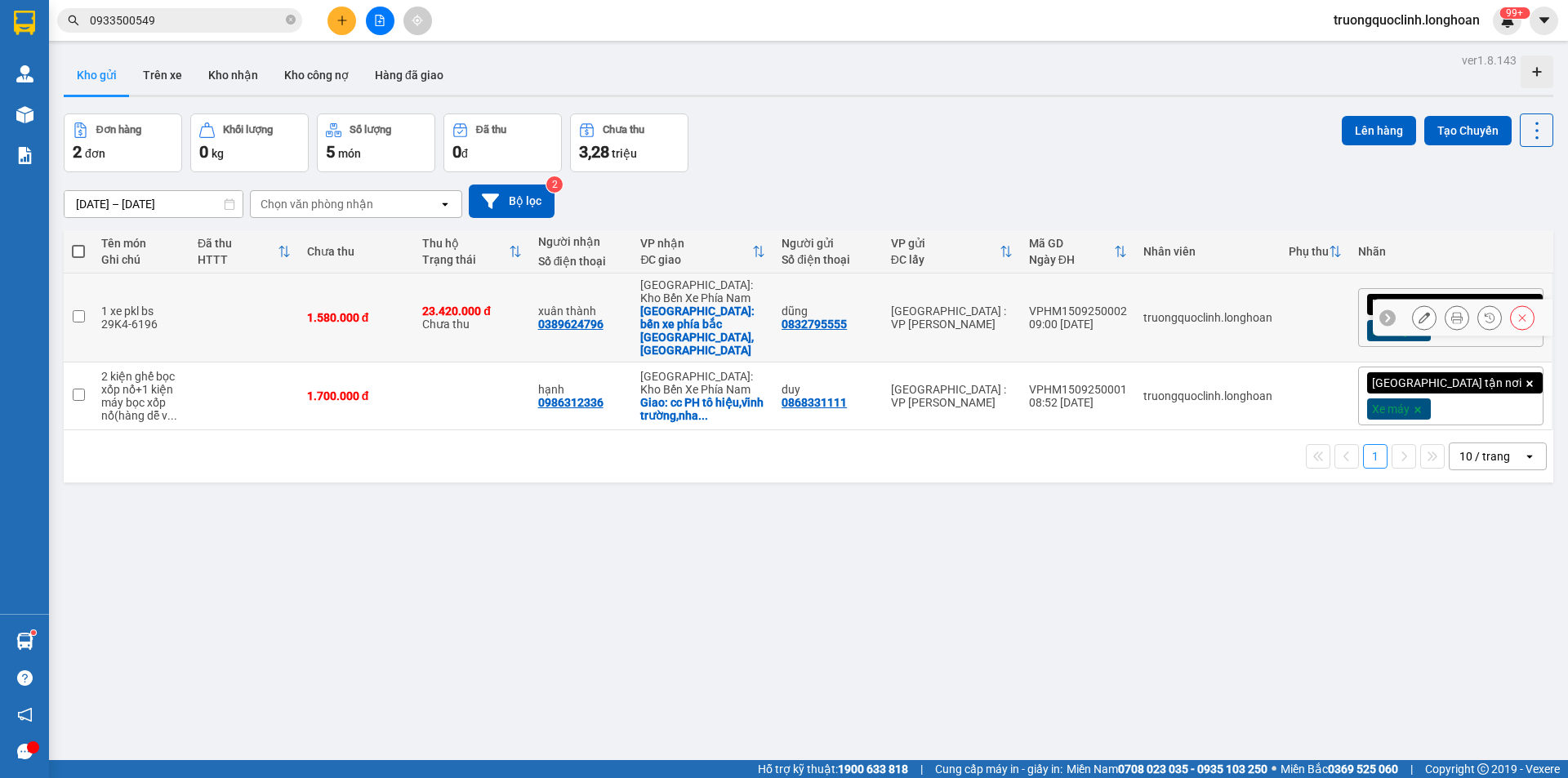
click at [1451, 312] on icon at bounding box center [1456, 317] width 11 height 11
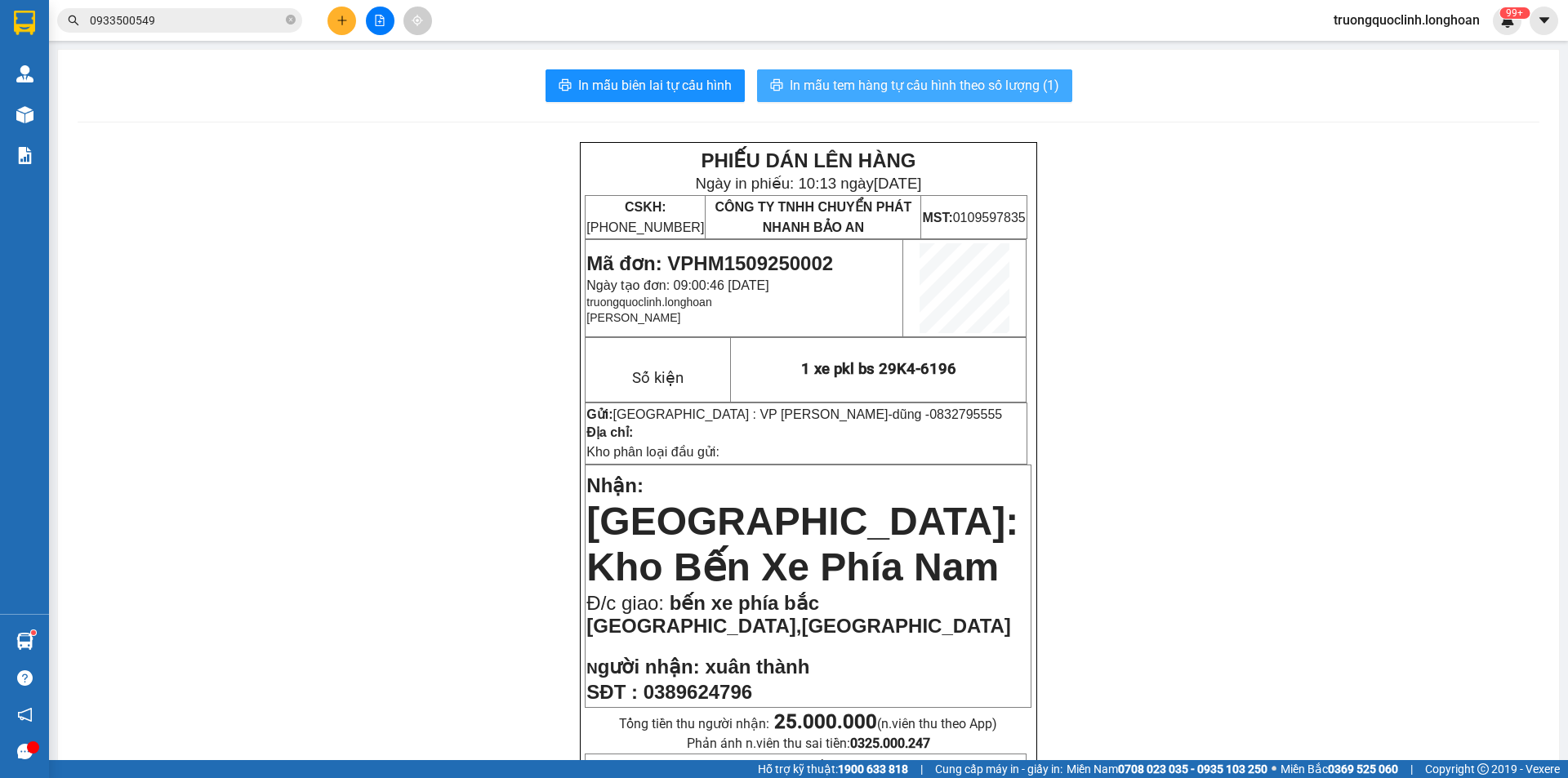
click at [1002, 84] on span "In mẫu tem hàng tự cấu hình theo số lượng (1)" at bounding box center [924, 86] width 269 height 21
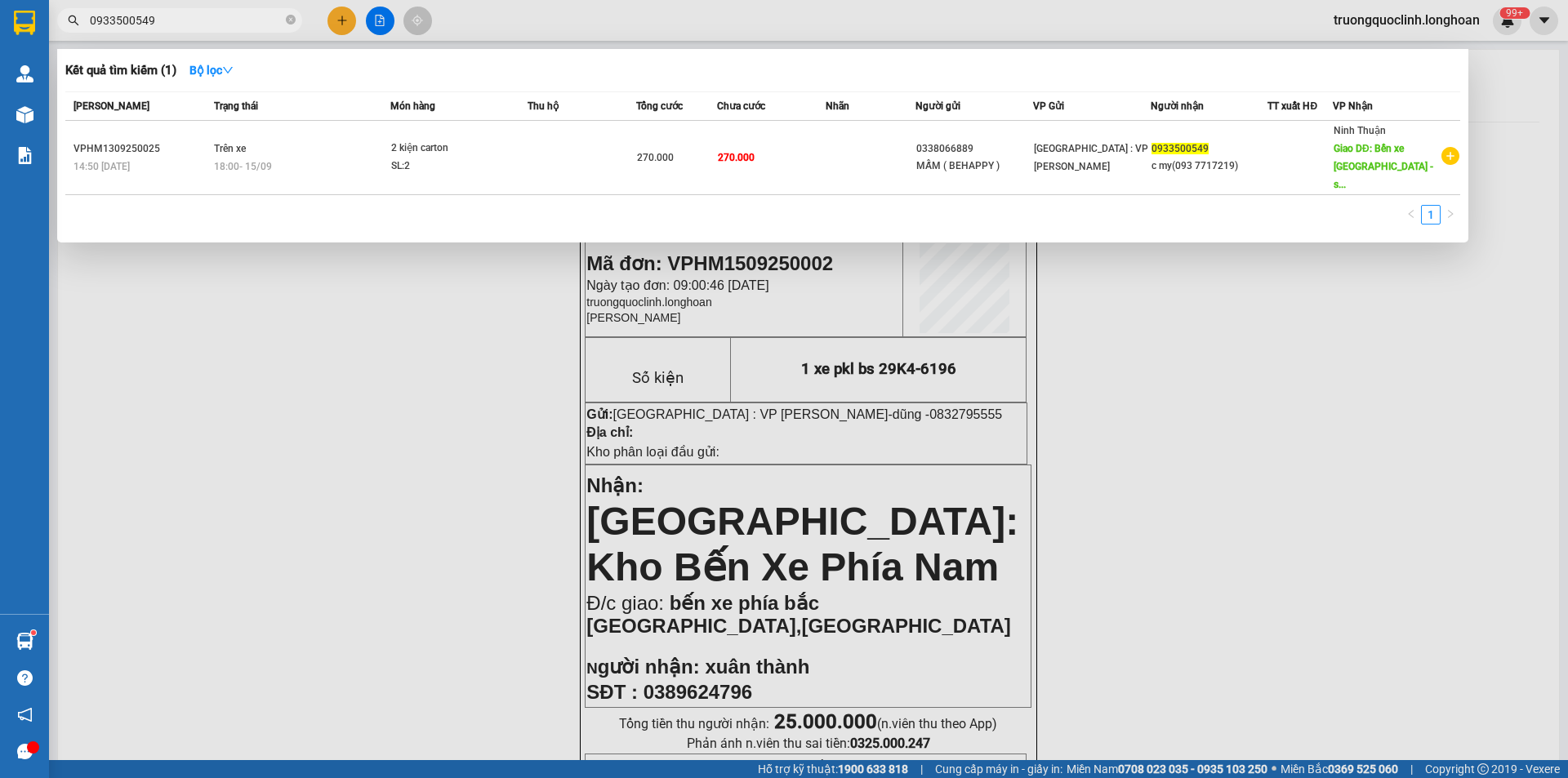
click at [203, 26] on input "0933500549" at bounding box center [186, 20] width 193 height 18
paste input "49356821"
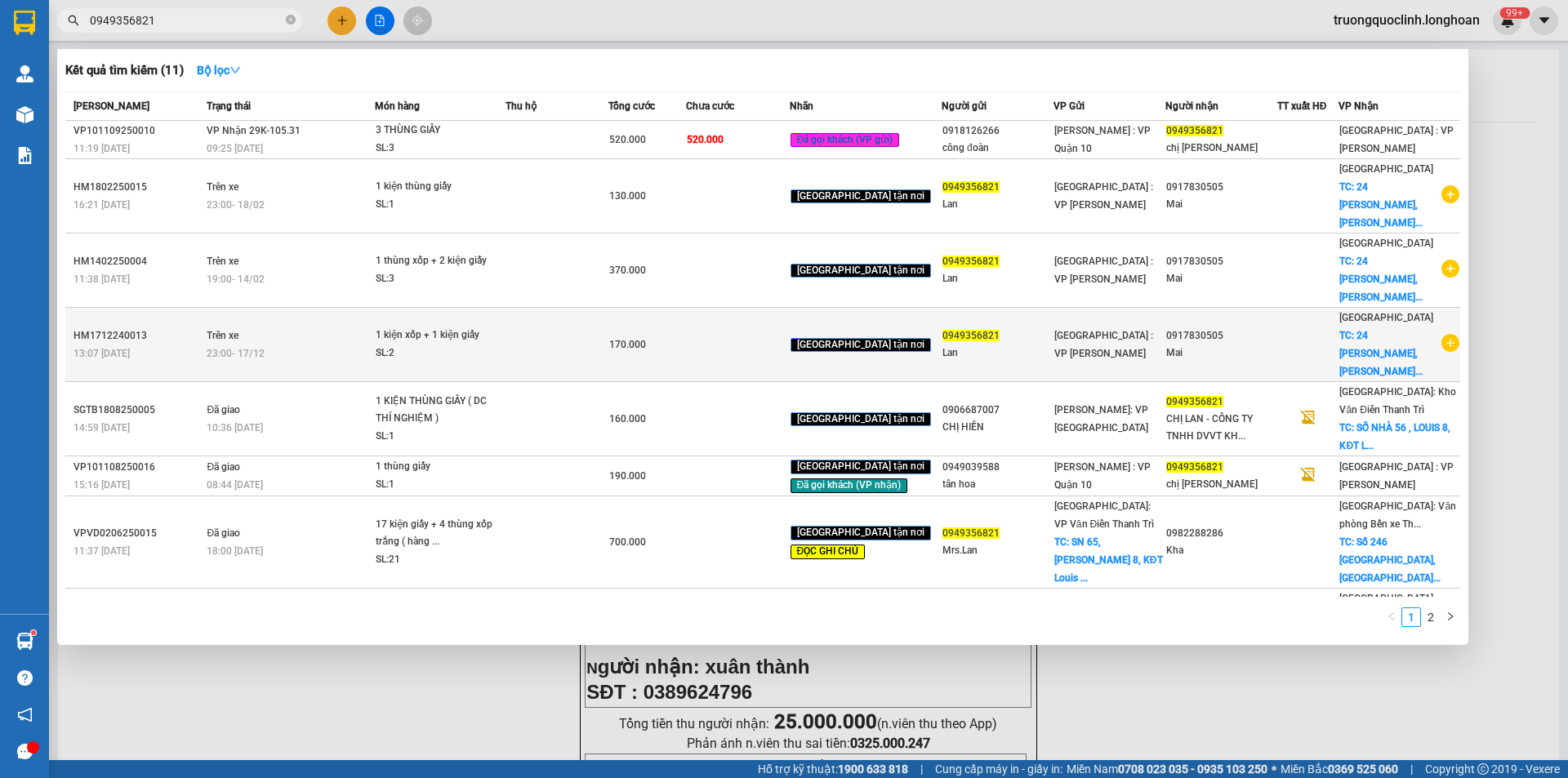
type input "0949356821"
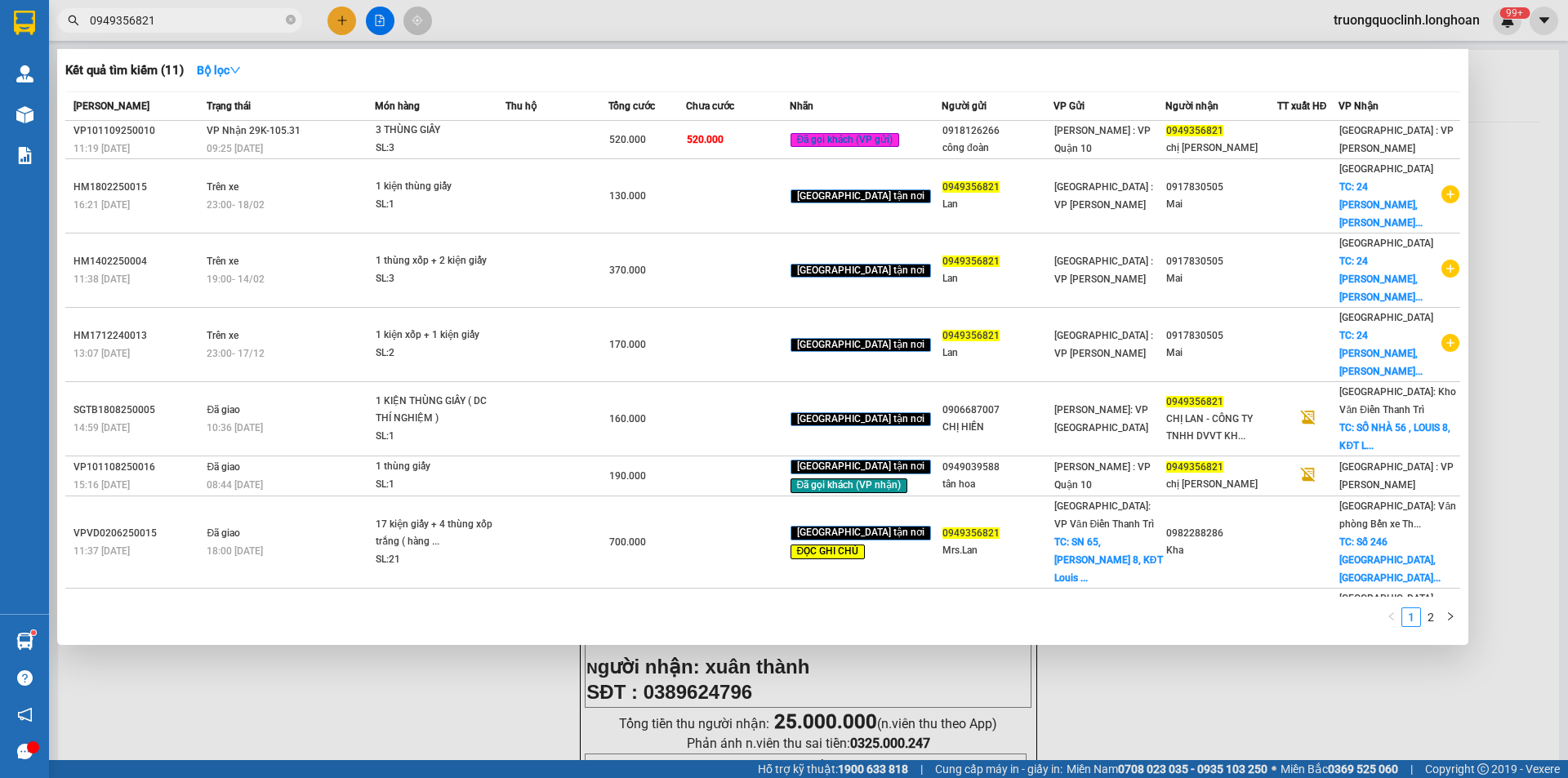
click at [361, 672] on div at bounding box center [784, 389] width 1568 height 778
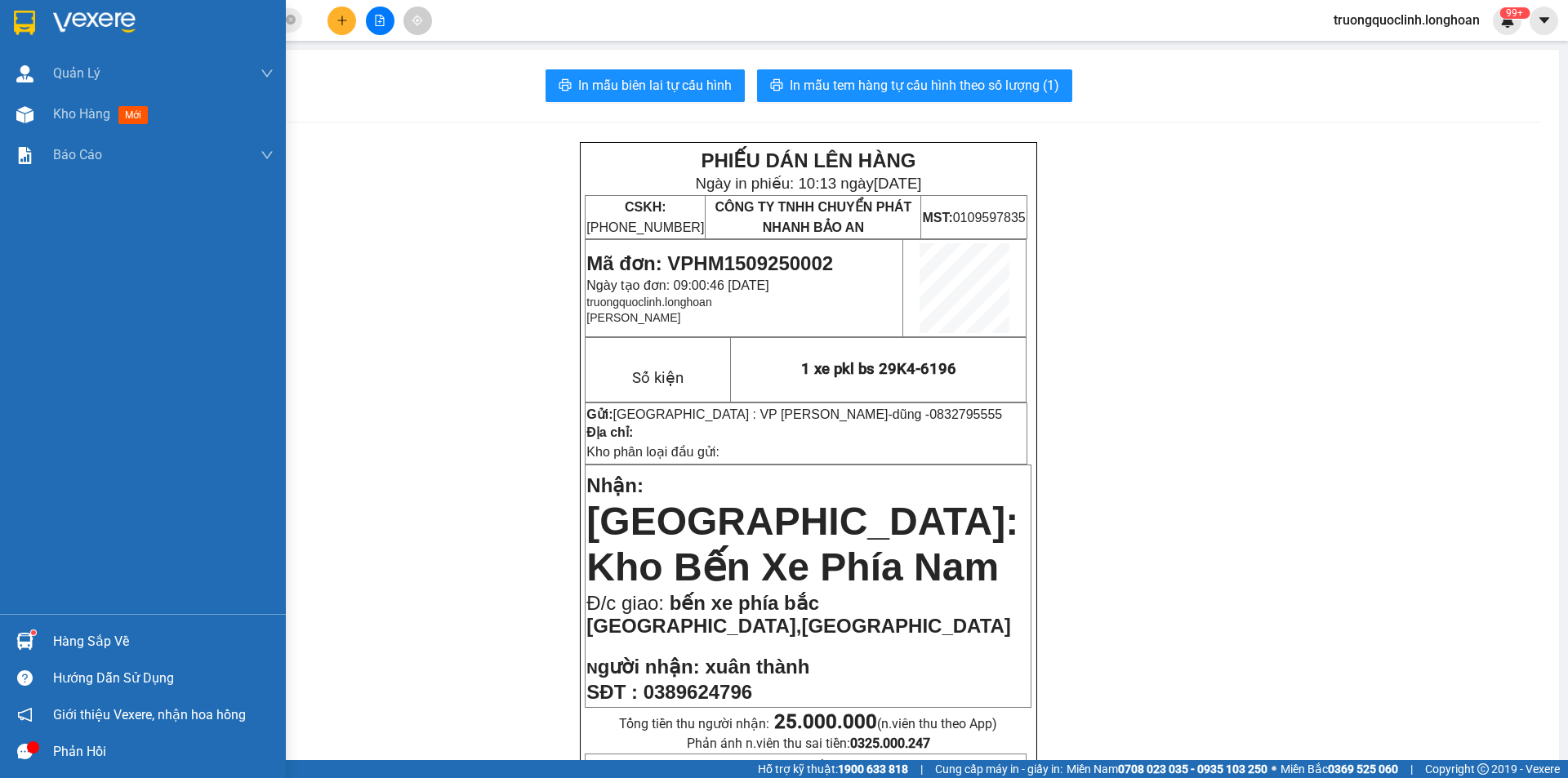
click at [20, 17] on img at bounding box center [24, 22] width 21 height 25
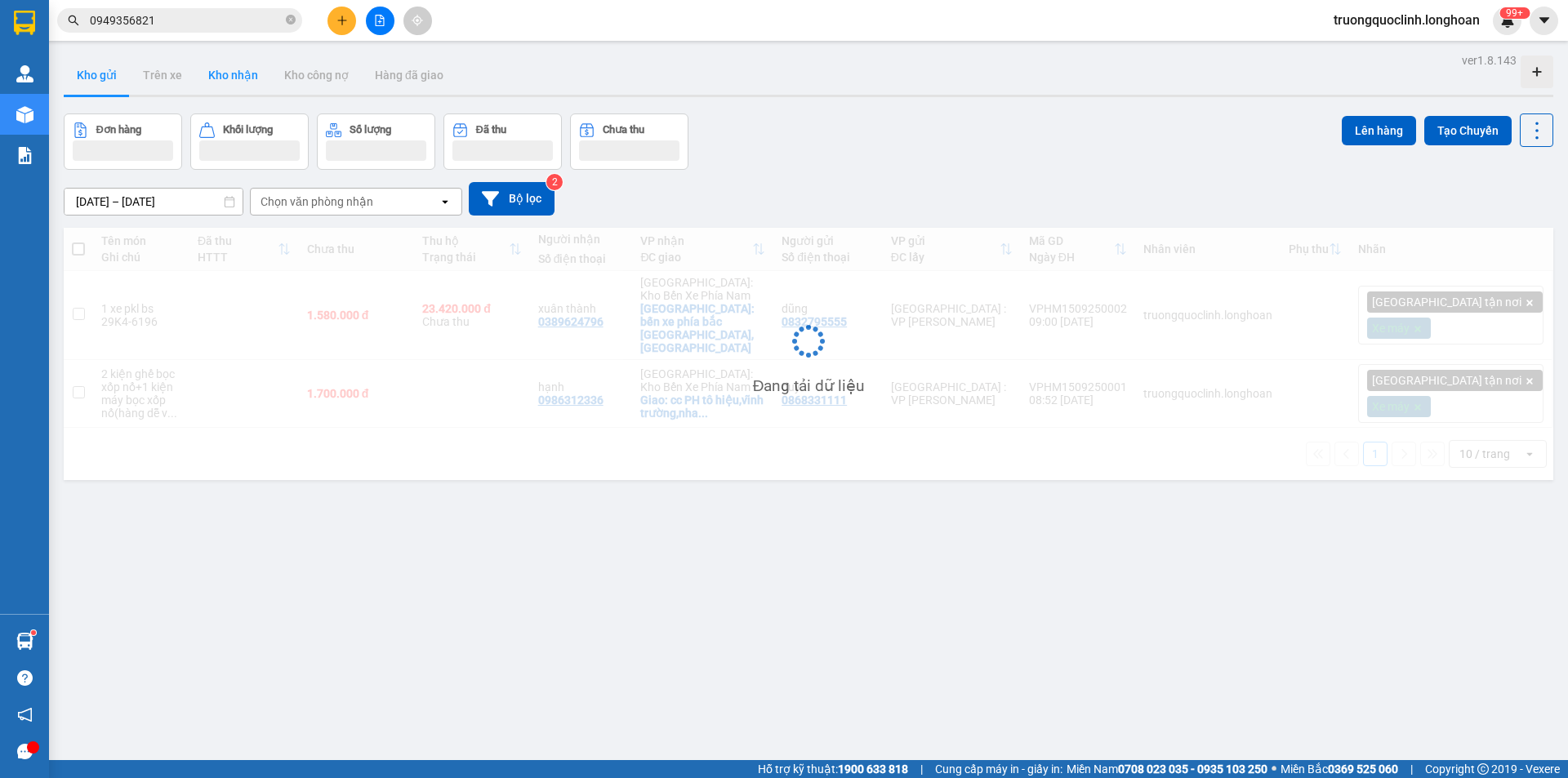
click at [229, 87] on button "Kho nhận" at bounding box center [233, 75] width 76 height 39
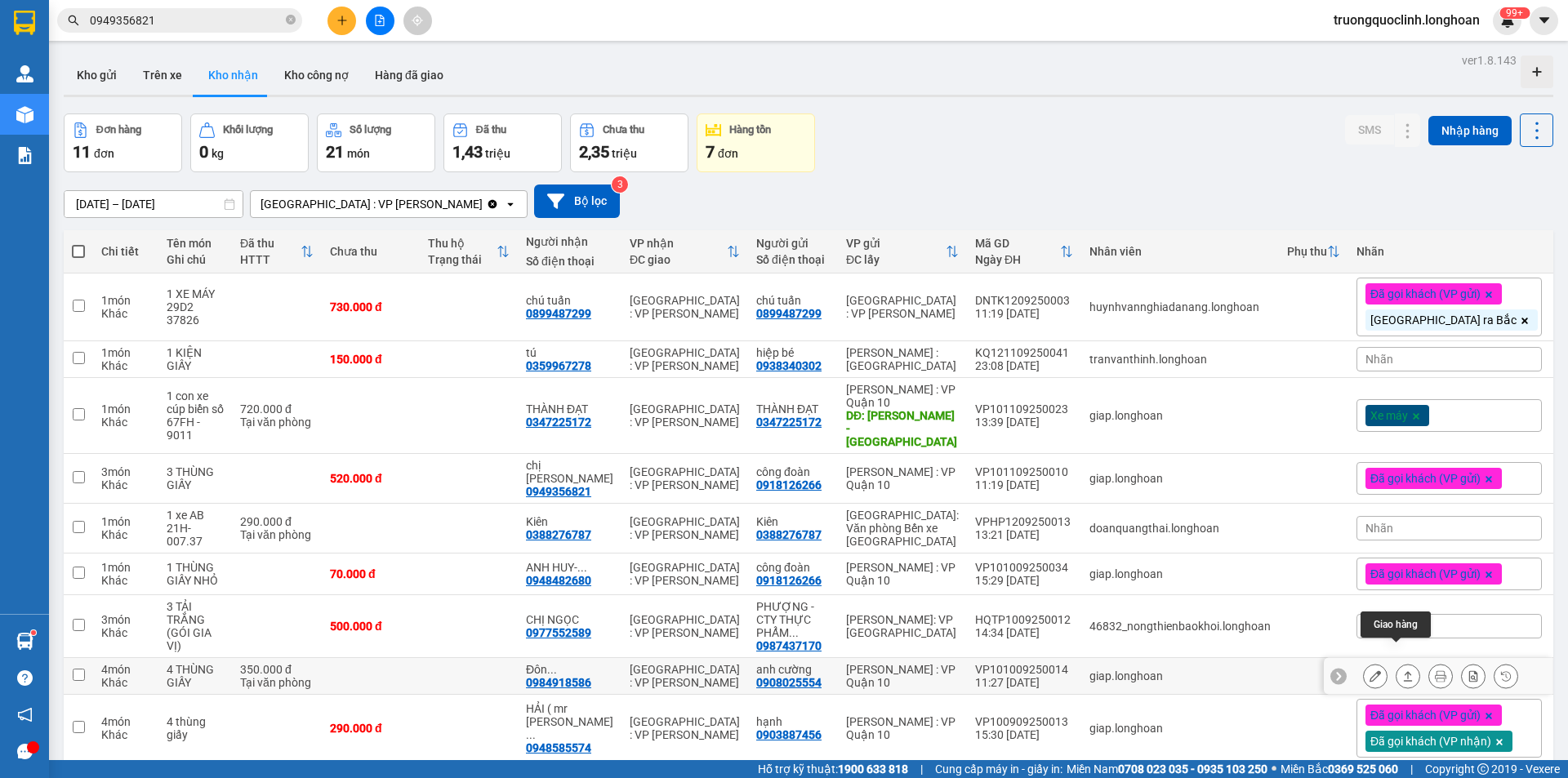
click at [1402, 670] on icon at bounding box center [1408, 675] width 11 height 11
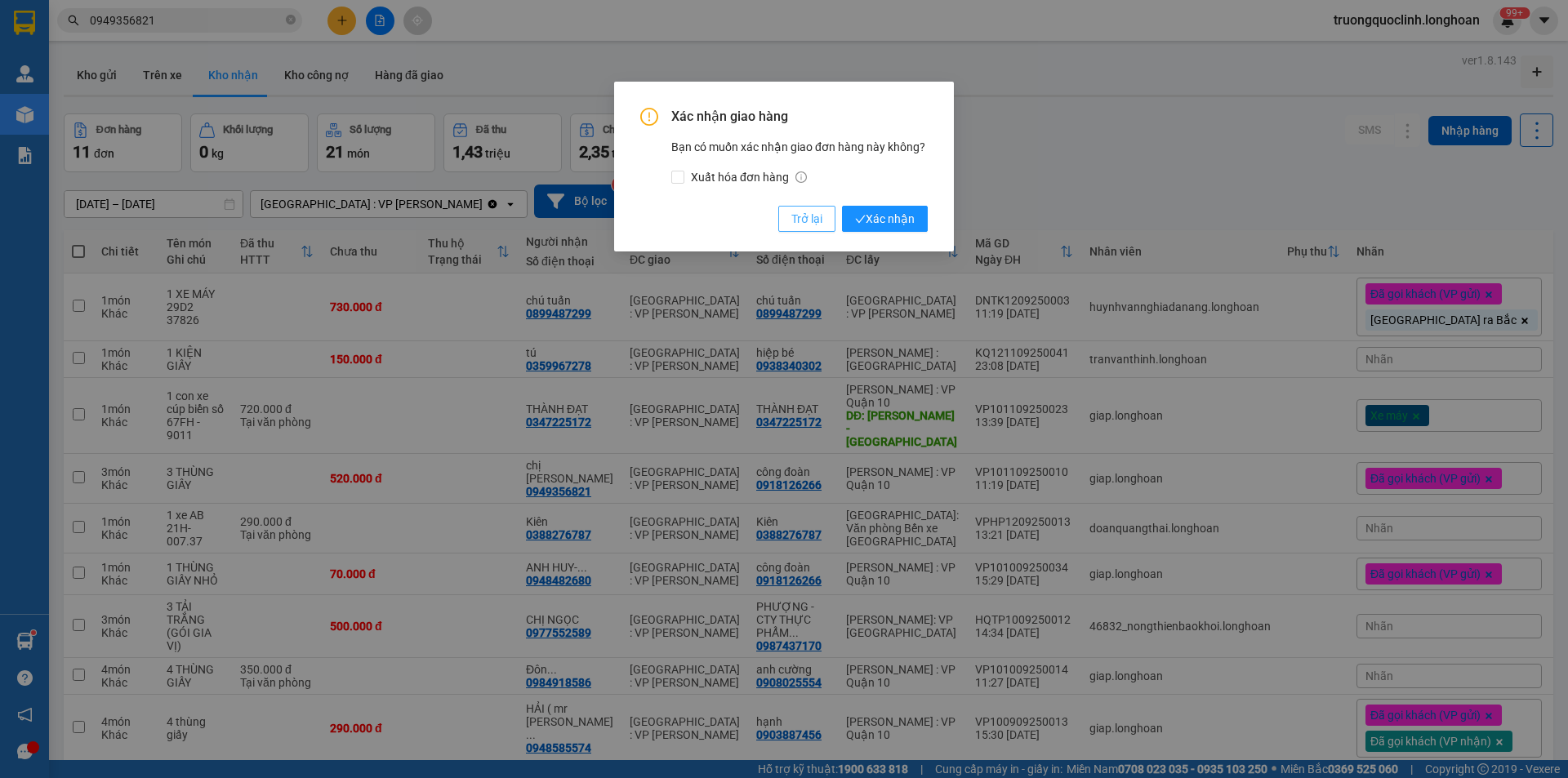
click at [812, 213] on span "Trở lại" at bounding box center [807, 219] width 31 height 18
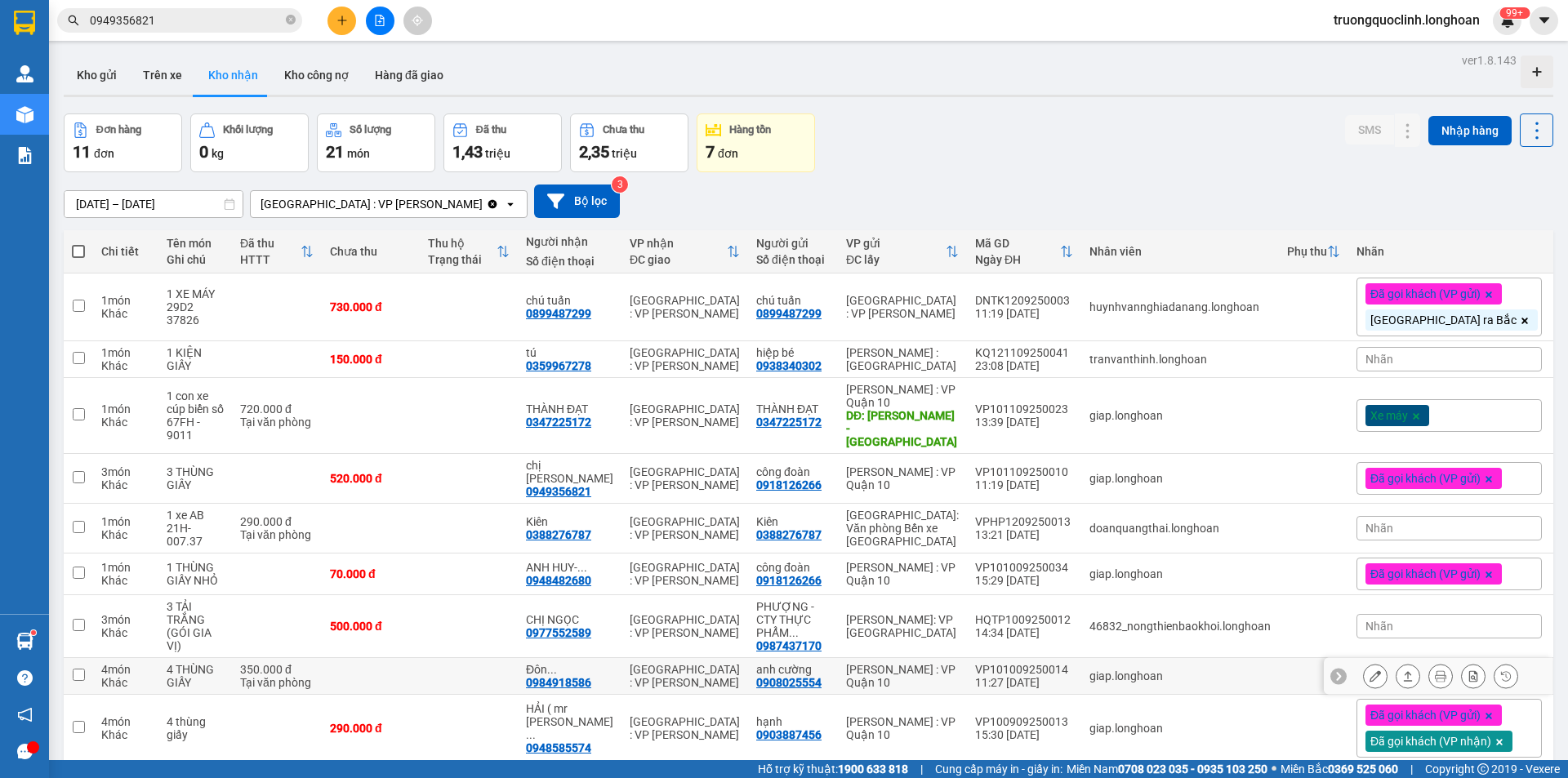
click at [1365, 664] on div at bounding box center [1375, 676] width 25 height 25
click at [1370, 670] on icon at bounding box center [1375, 675] width 11 height 11
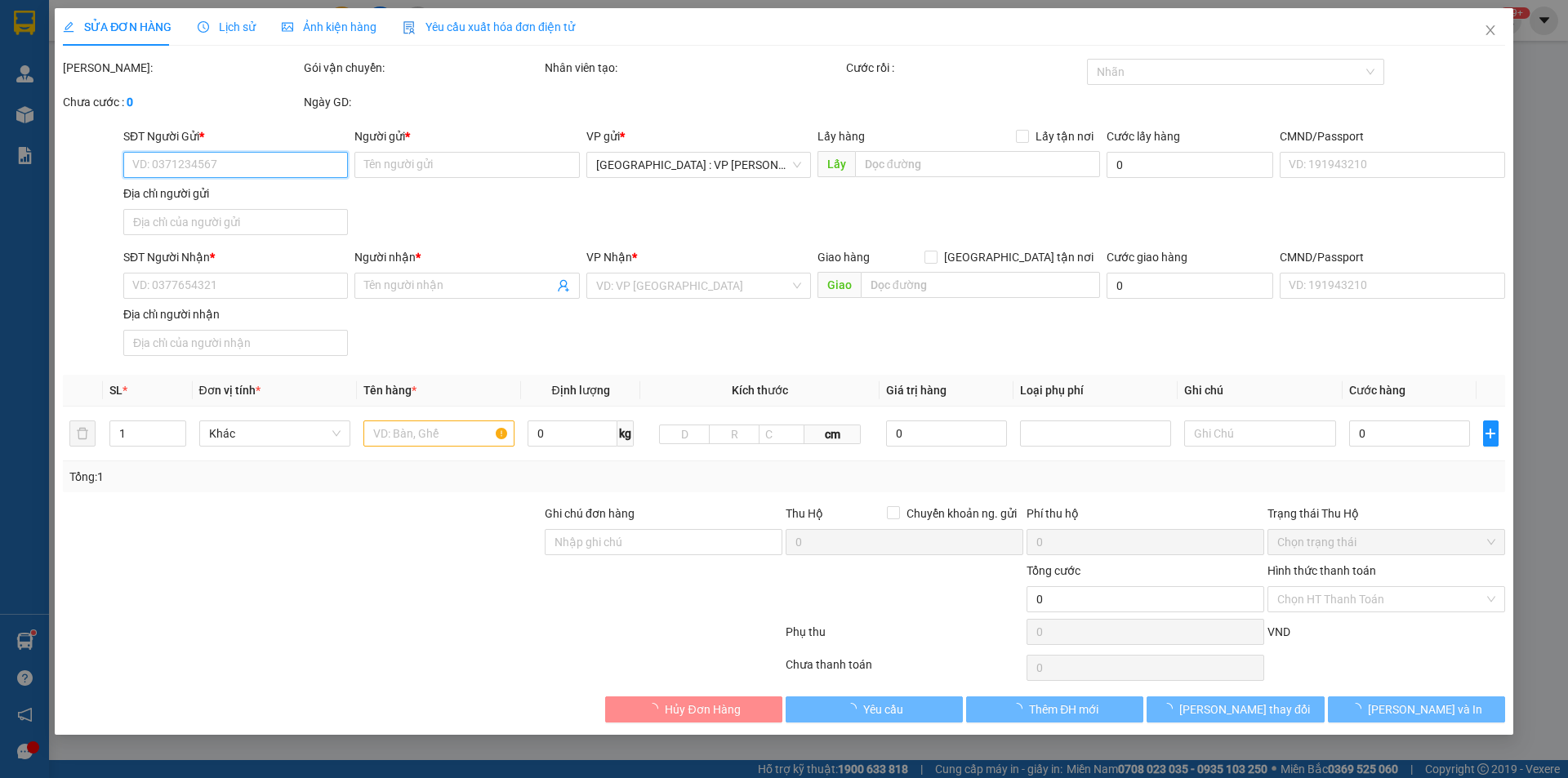
type input "0908025554"
type input "anh cường"
type input "0984918586"
type input "Đôn 0901317139"
type input "hàng k bao bể vỡ hư hỏng"
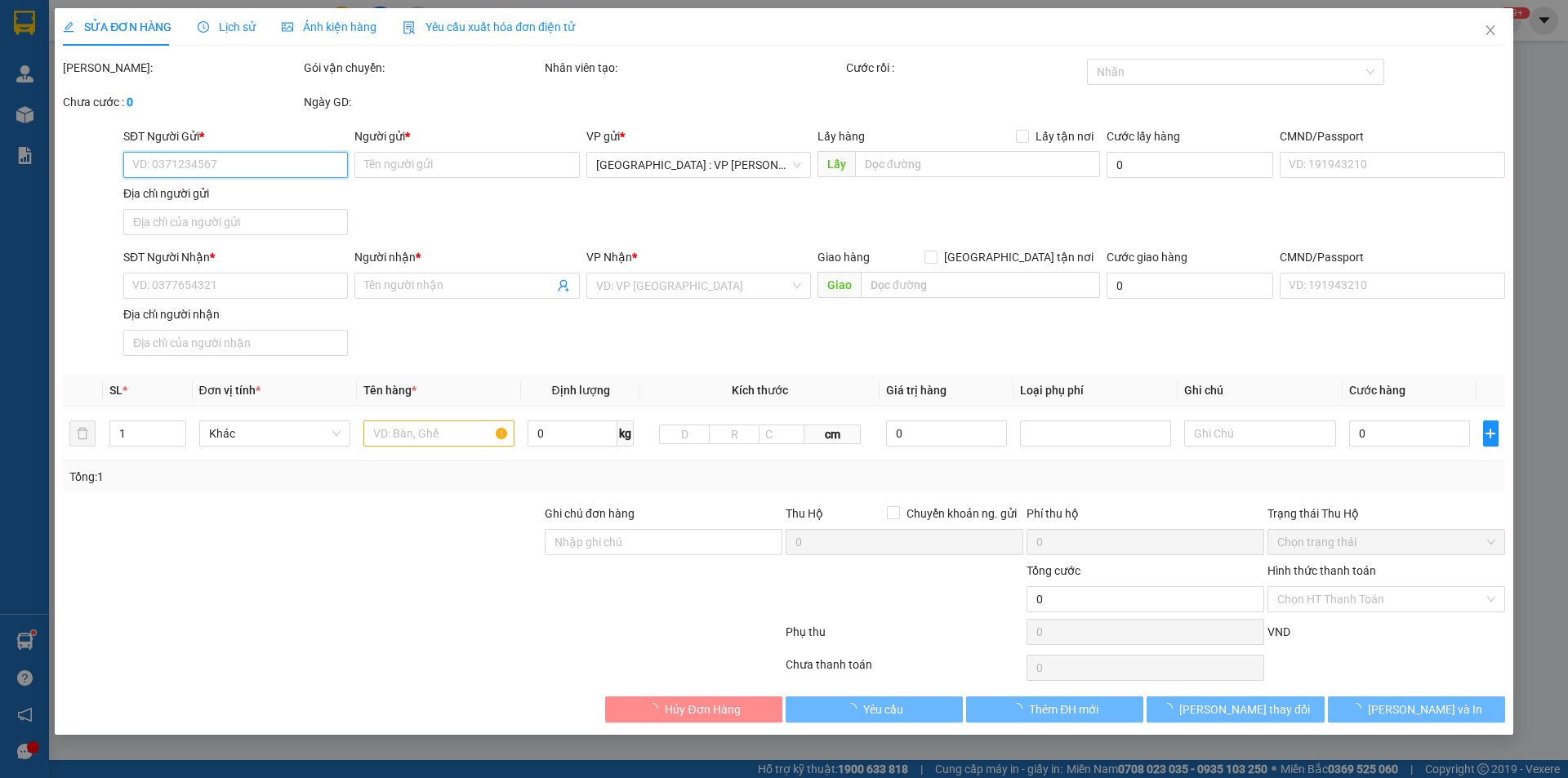
type input "350.000"
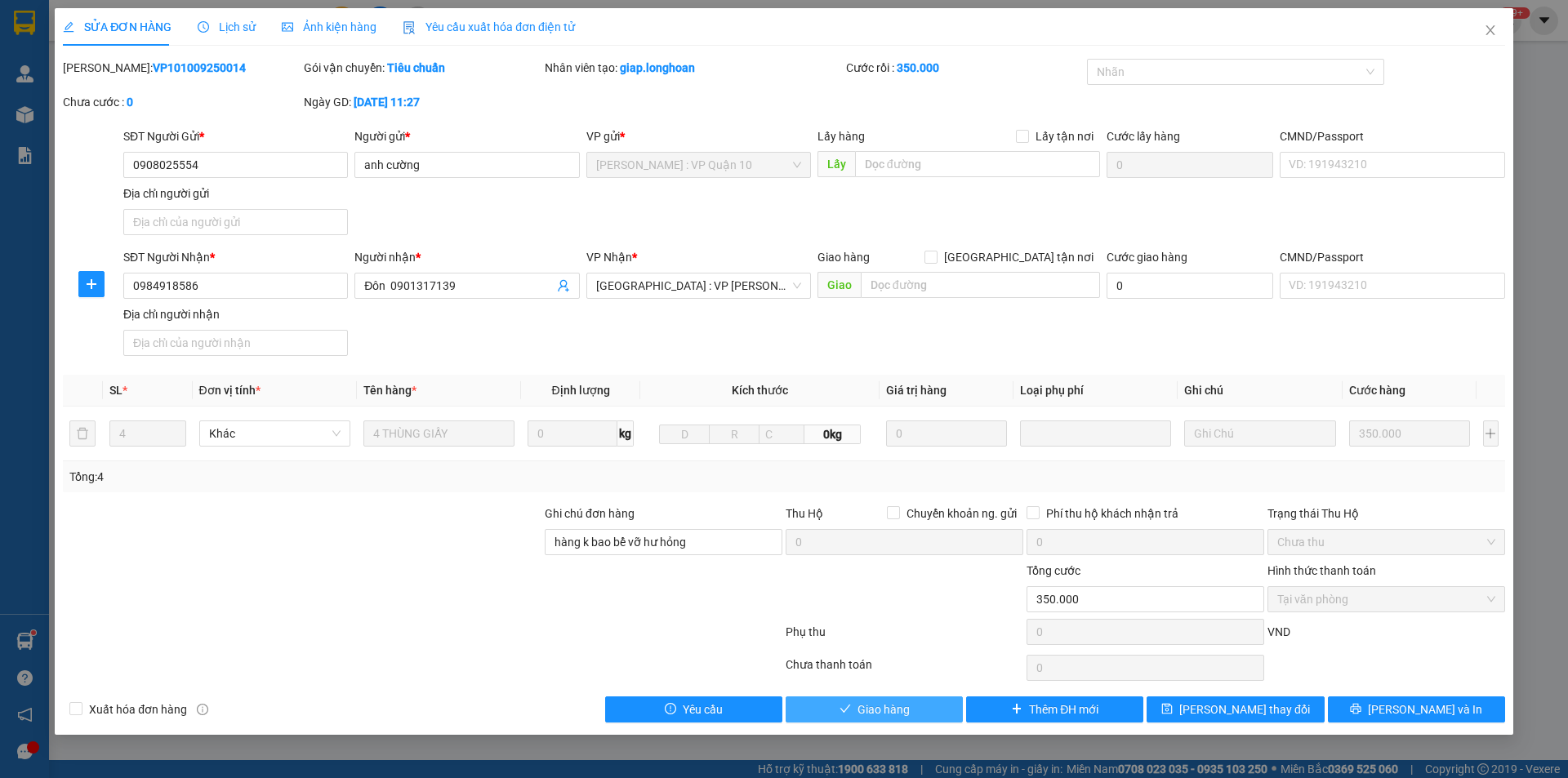
click at [905, 708] on span "Giao hàng" at bounding box center [883, 709] width 52 height 18
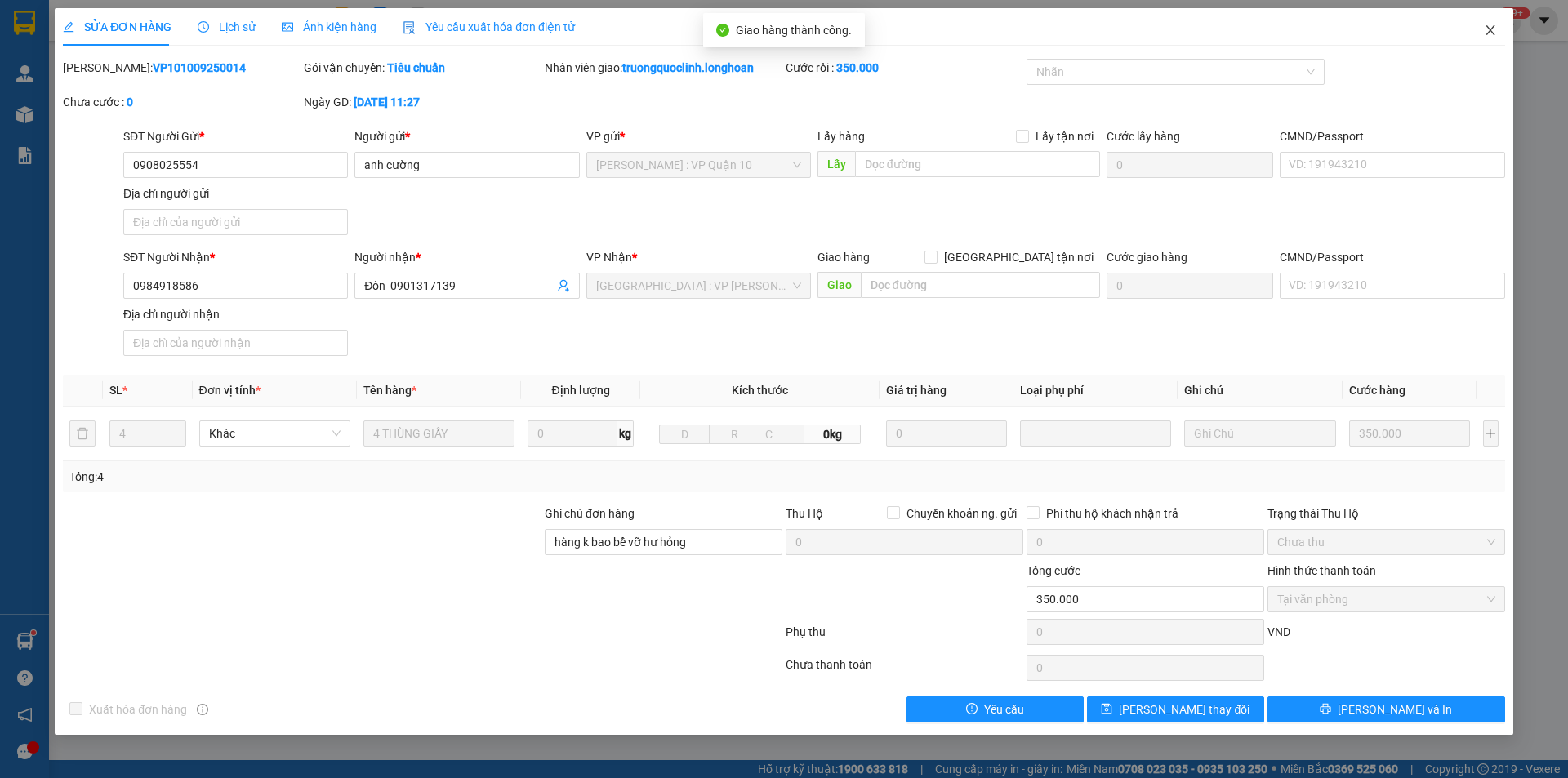
click at [1497, 25] on span "Close" at bounding box center [1490, 31] width 45 height 45
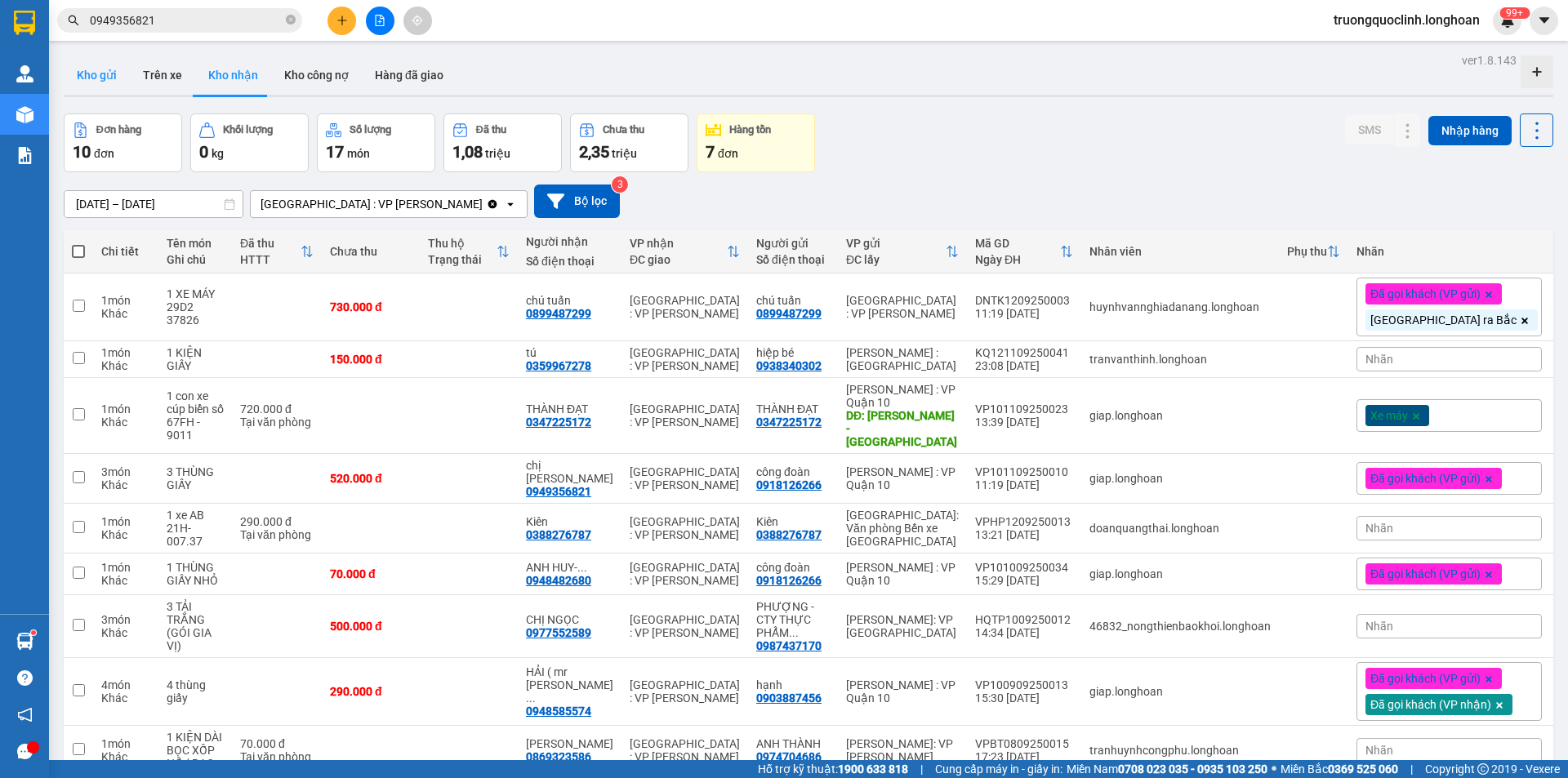
click at [93, 80] on button "Kho gửi" at bounding box center [96, 75] width 66 height 39
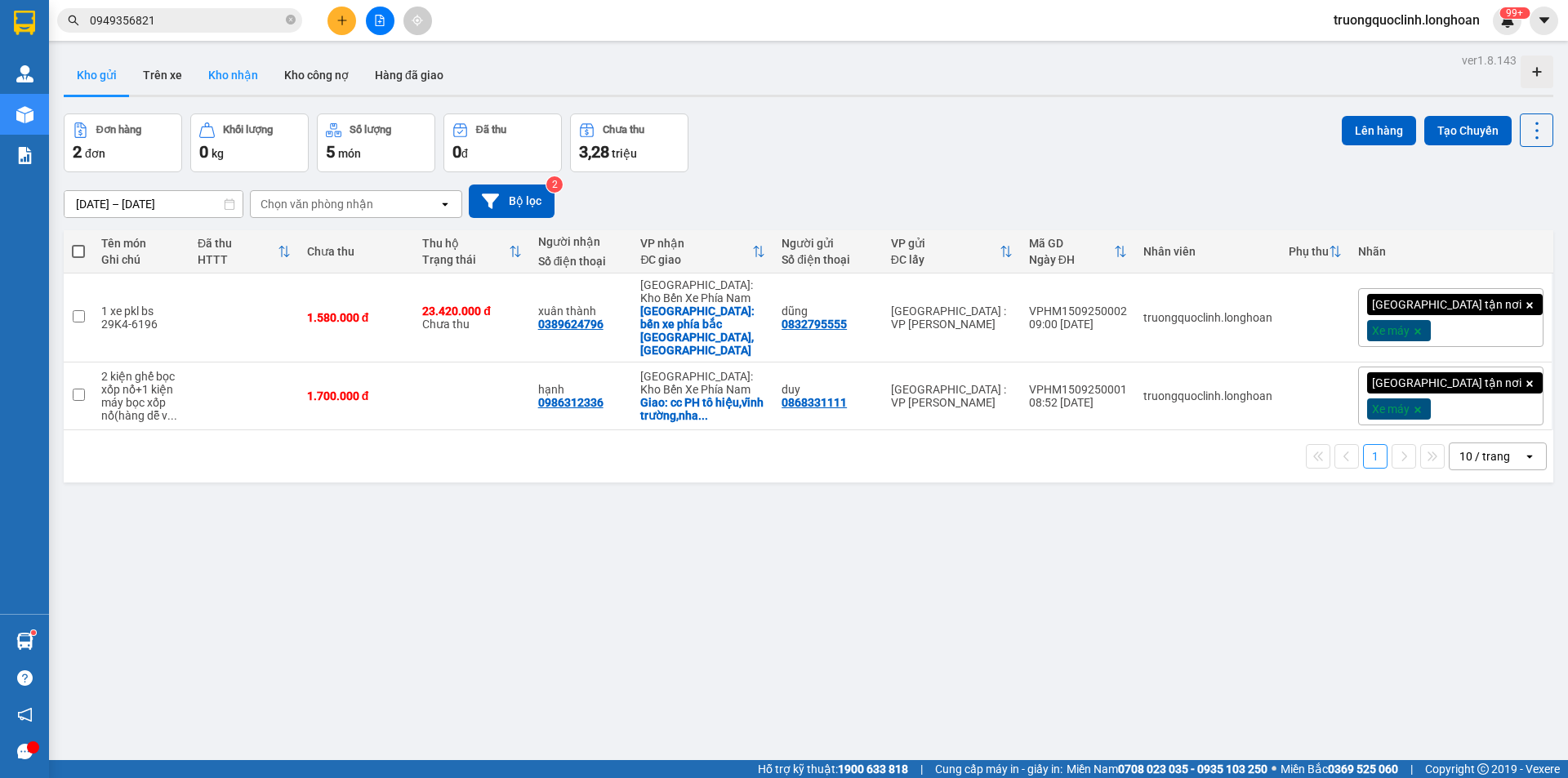
click at [221, 70] on button "Kho nhận" at bounding box center [233, 75] width 76 height 39
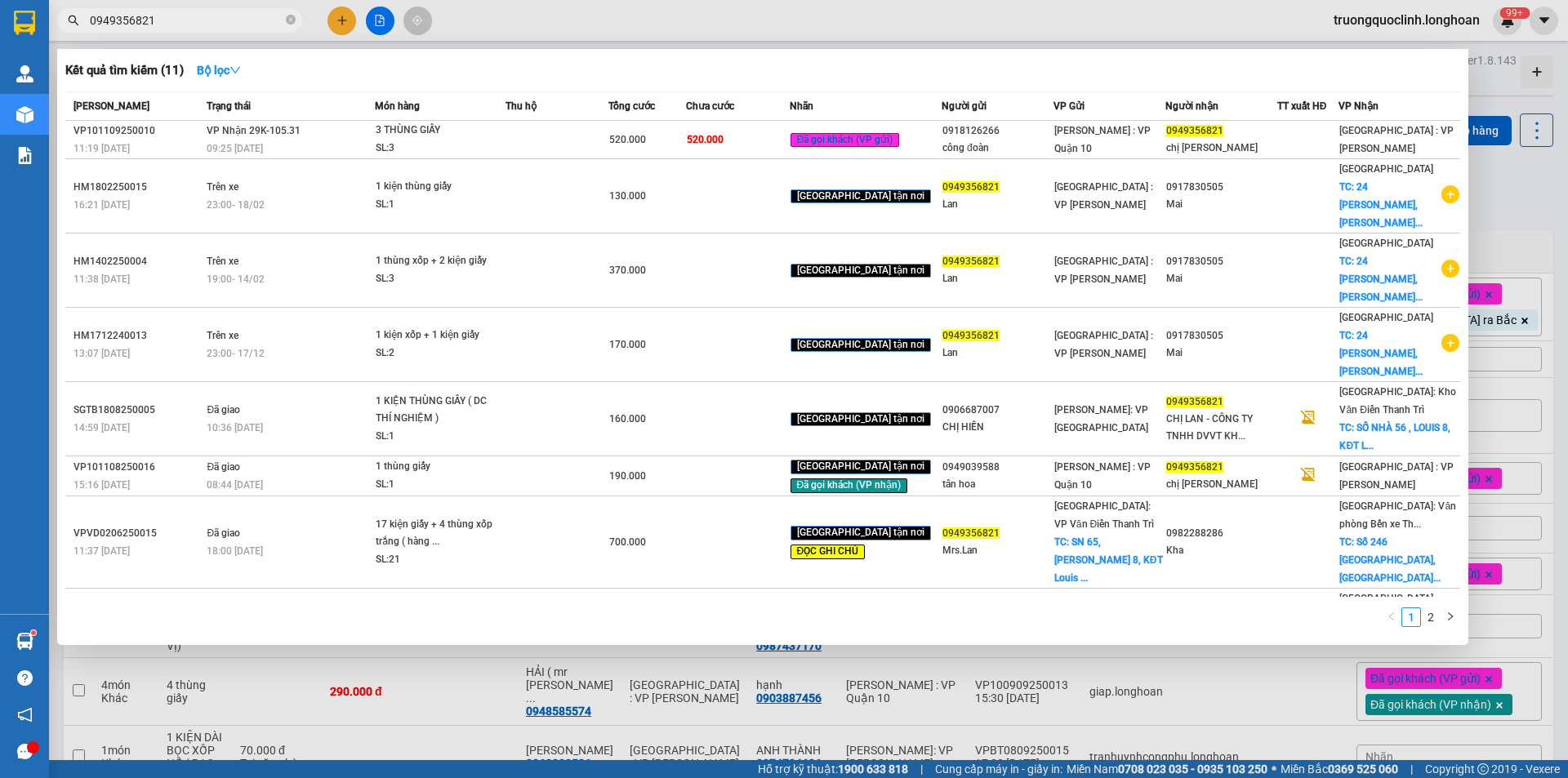
click at [160, 23] on input "0949356821" at bounding box center [186, 20] width 193 height 18
paste input "862929789"
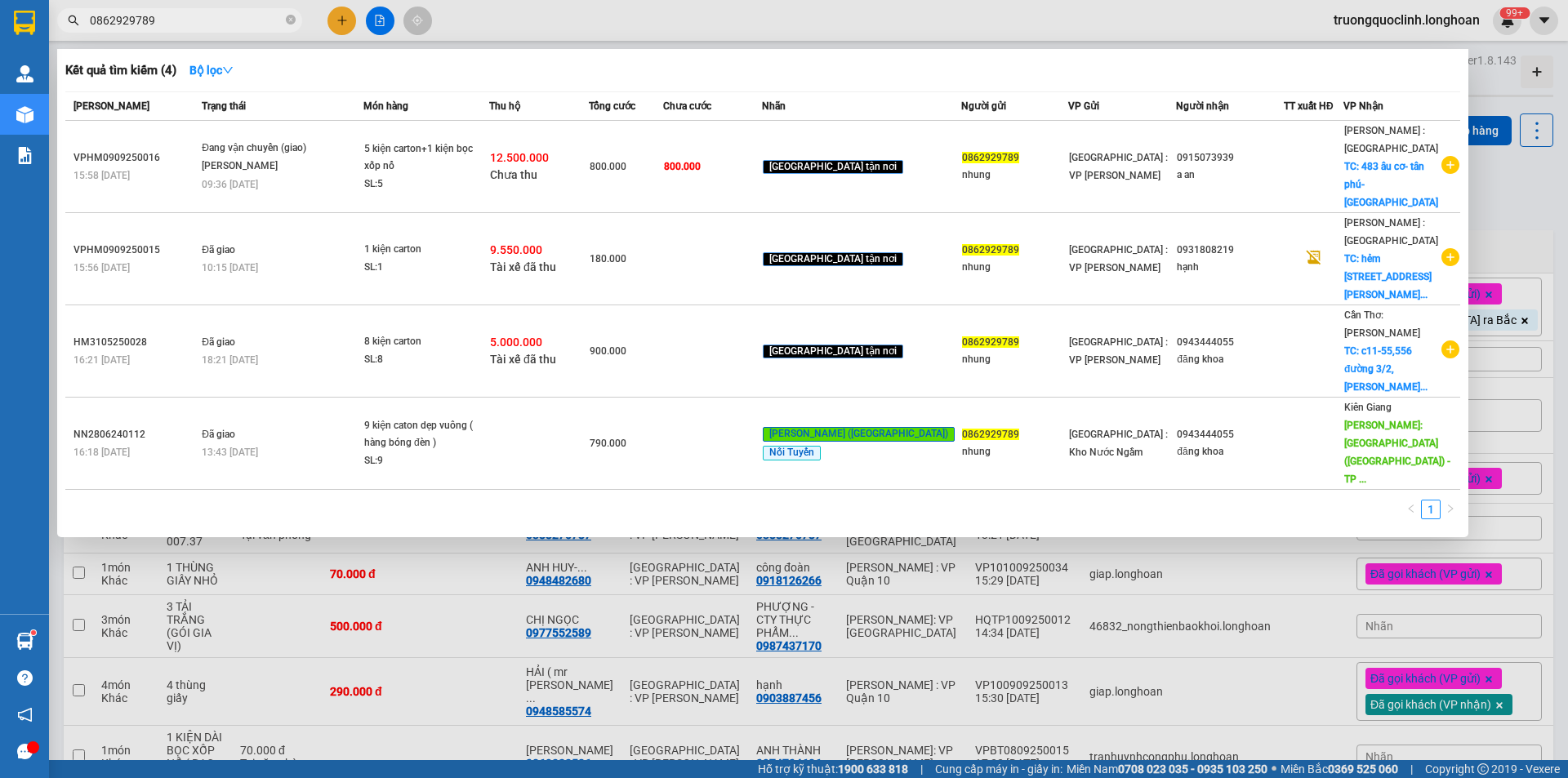
type input "0862929789"
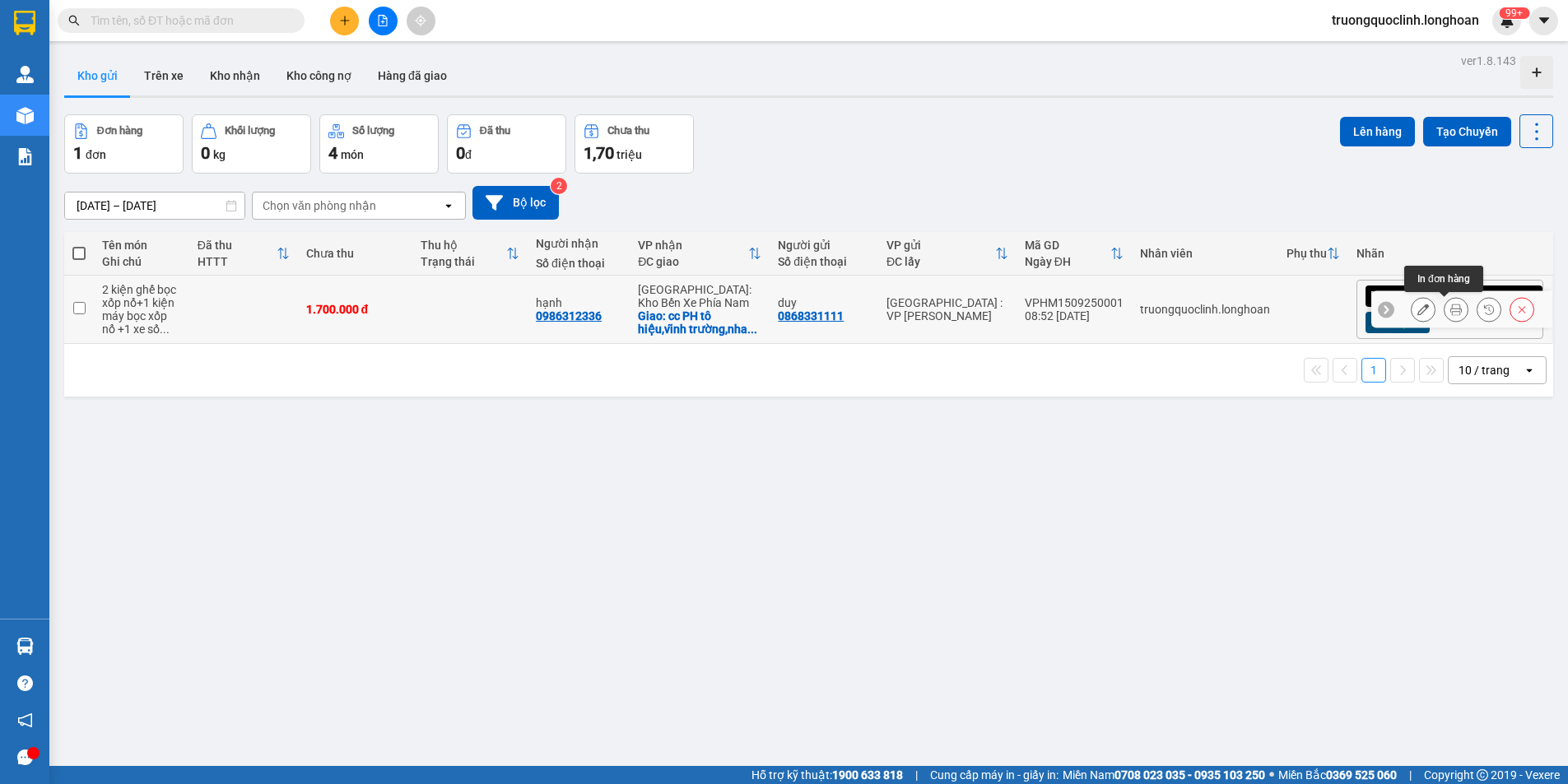
click at [1450, 309] on icon at bounding box center [1456, 309] width 11 height 11
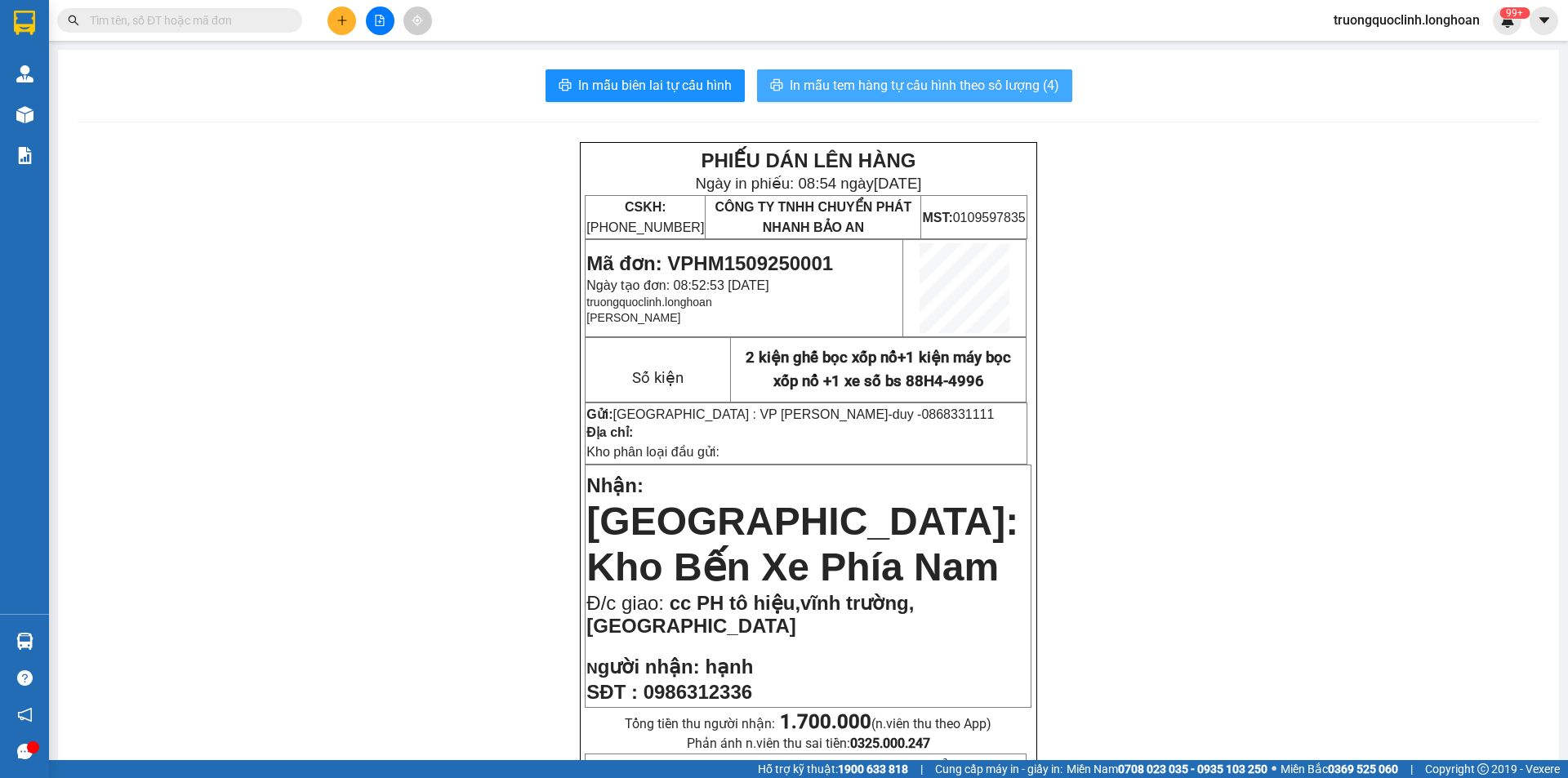
click at [954, 92] on span "In mẫu tem hàng tự cấu hình theo số lượng (4)" at bounding box center [924, 86] width 269 height 21
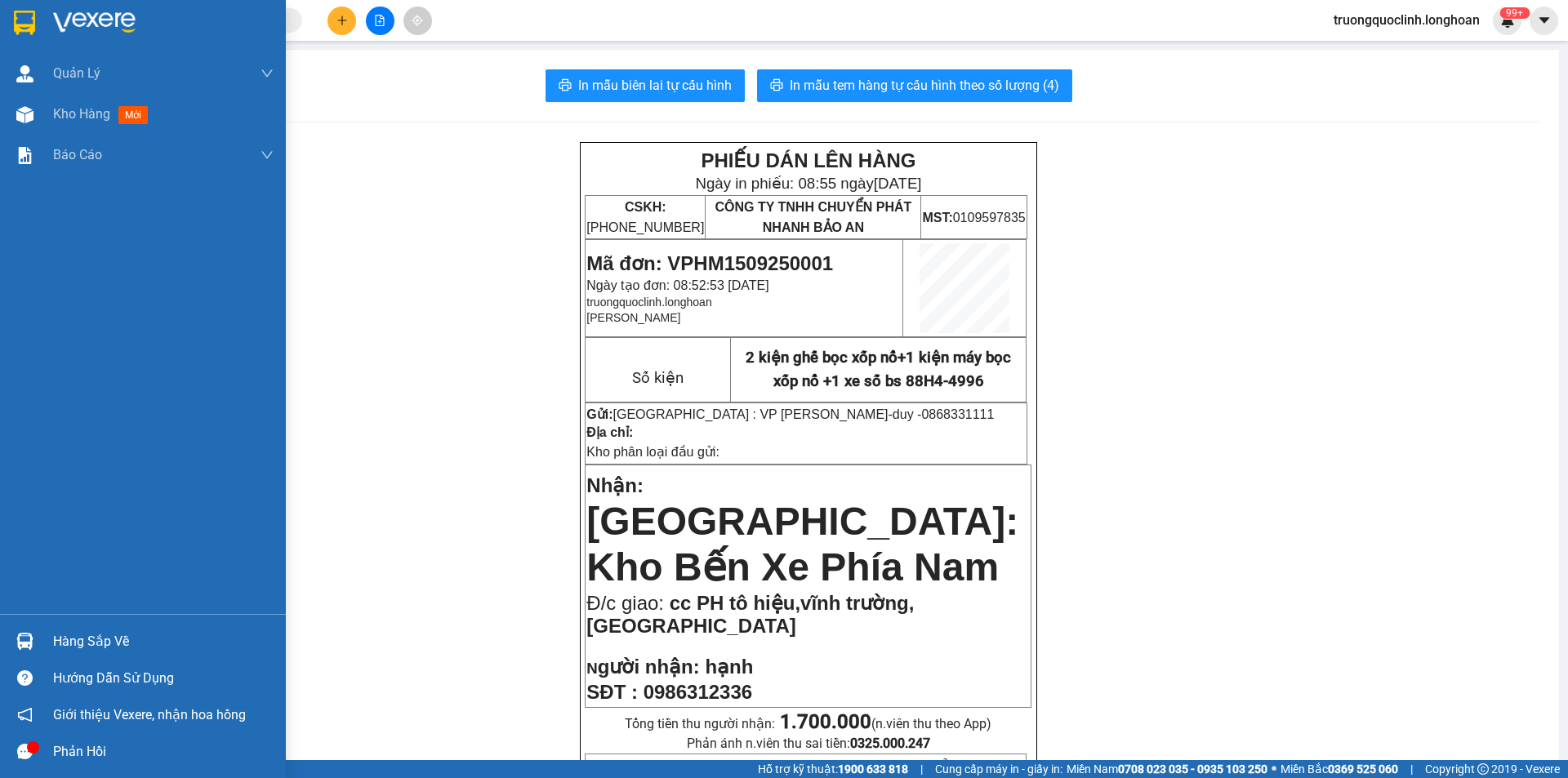
click at [22, 22] on img at bounding box center [24, 22] width 21 height 25
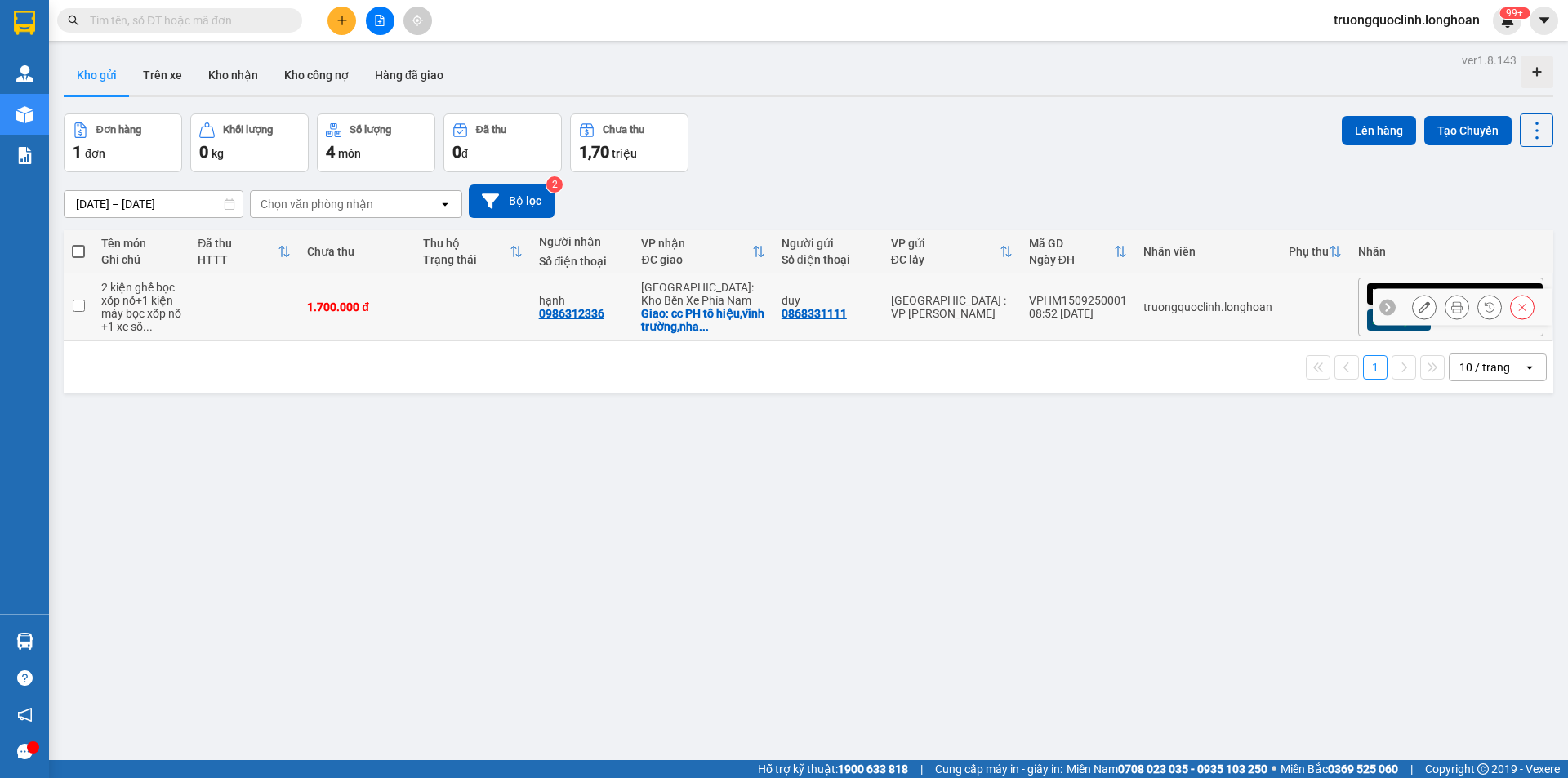
click at [1419, 305] on icon at bounding box center [1424, 306] width 11 height 11
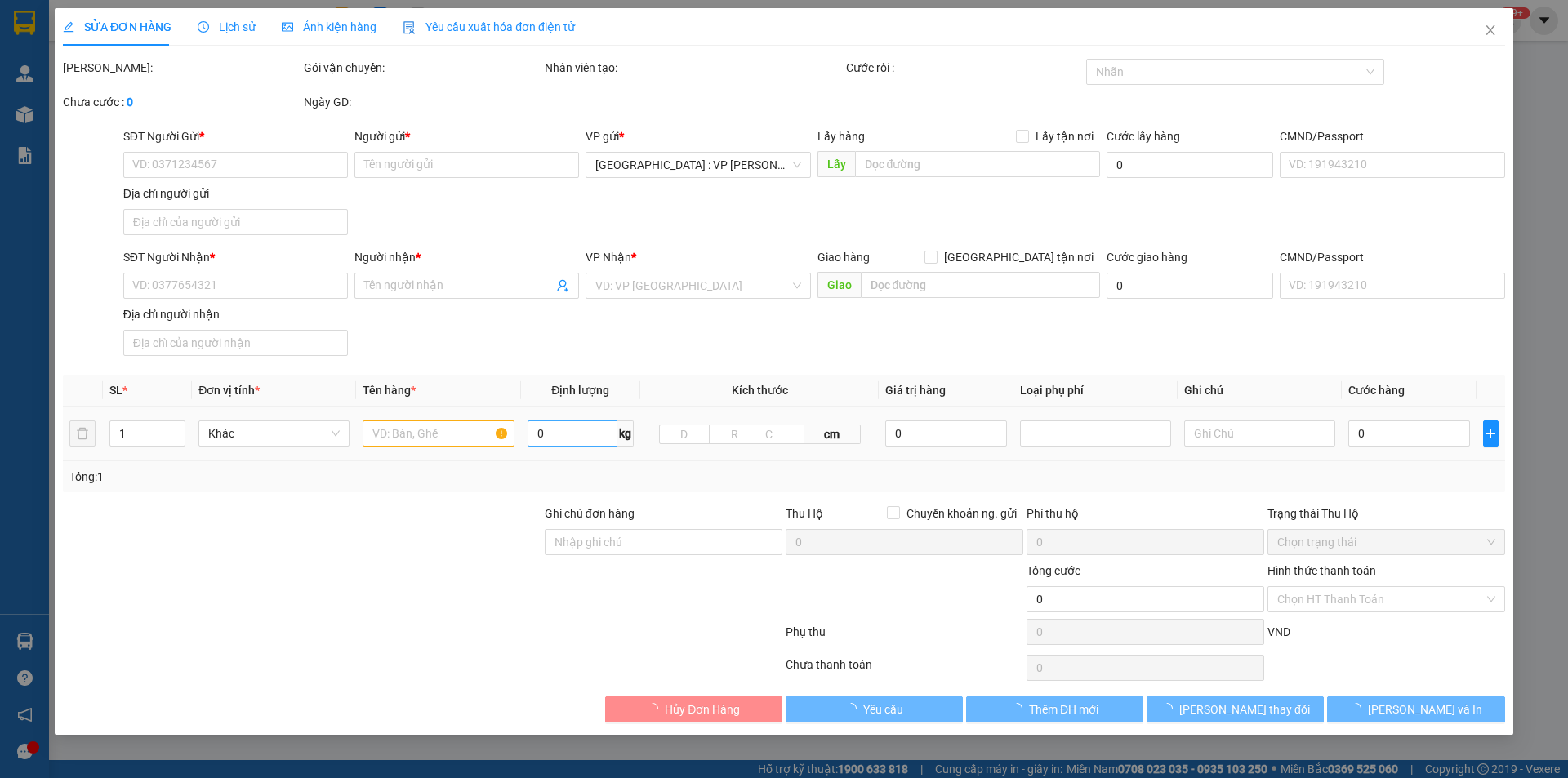
type input "0868331111"
type input "duy"
type input "0986312336"
type input "hạnh"
checkbox input "true"
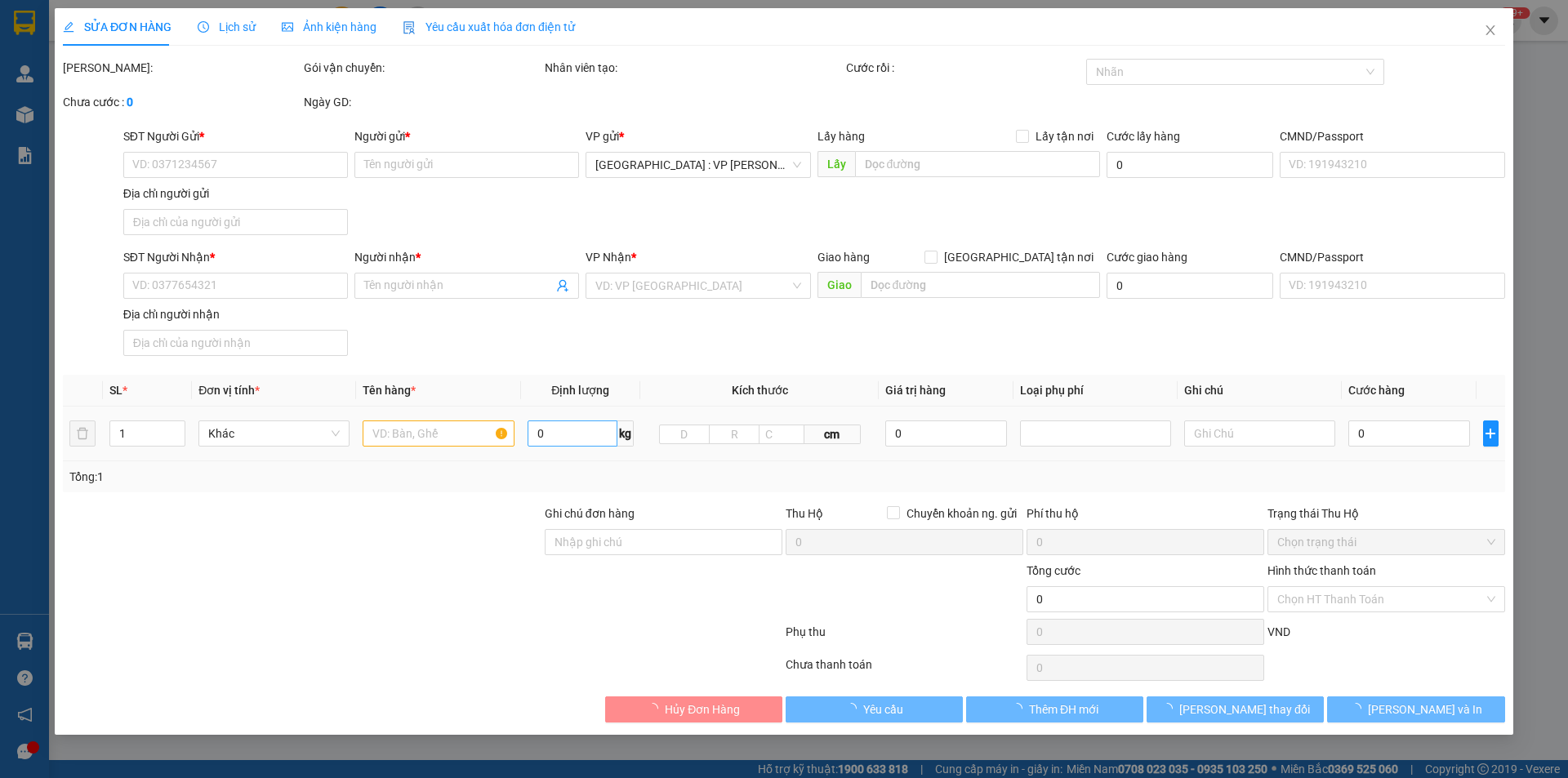
type input "cc PH tô hiệu,vĩnh trường,nha trang"
type input "nhận nguyên kiện,giao nguyên kiện,bể vỡ k đền,chìa khóa quấn tay lái,cà vẹt bỏ …"
type input "1.700.000"
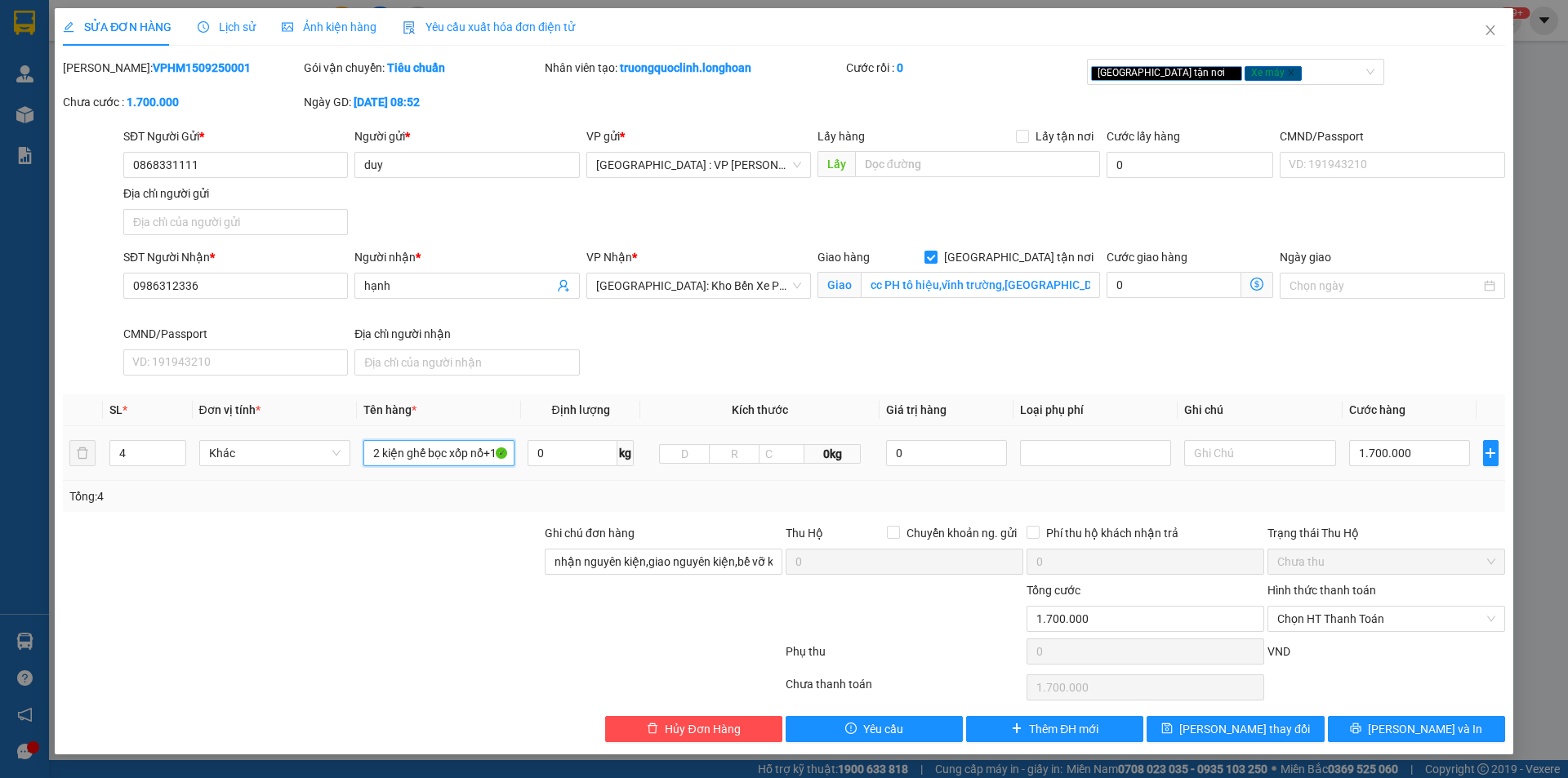
click at [487, 448] on input "2 kiện ghế bọc xốp nổ+1 kiện máy bọc xốp nổ +1 xe số bs 88H4-4996" at bounding box center [439, 453] width 151 height 26
type input "2 kiện ghế bọc xốp nổ+1 kiện máy bọc xốp nổ(hàng dễ vỡ nhẹ tay hộ em) +1 xe số …"
click at [1419, 732] on span "[PERSON_NAME] và In" at bounding box center [1425, 728] width 114 height 18
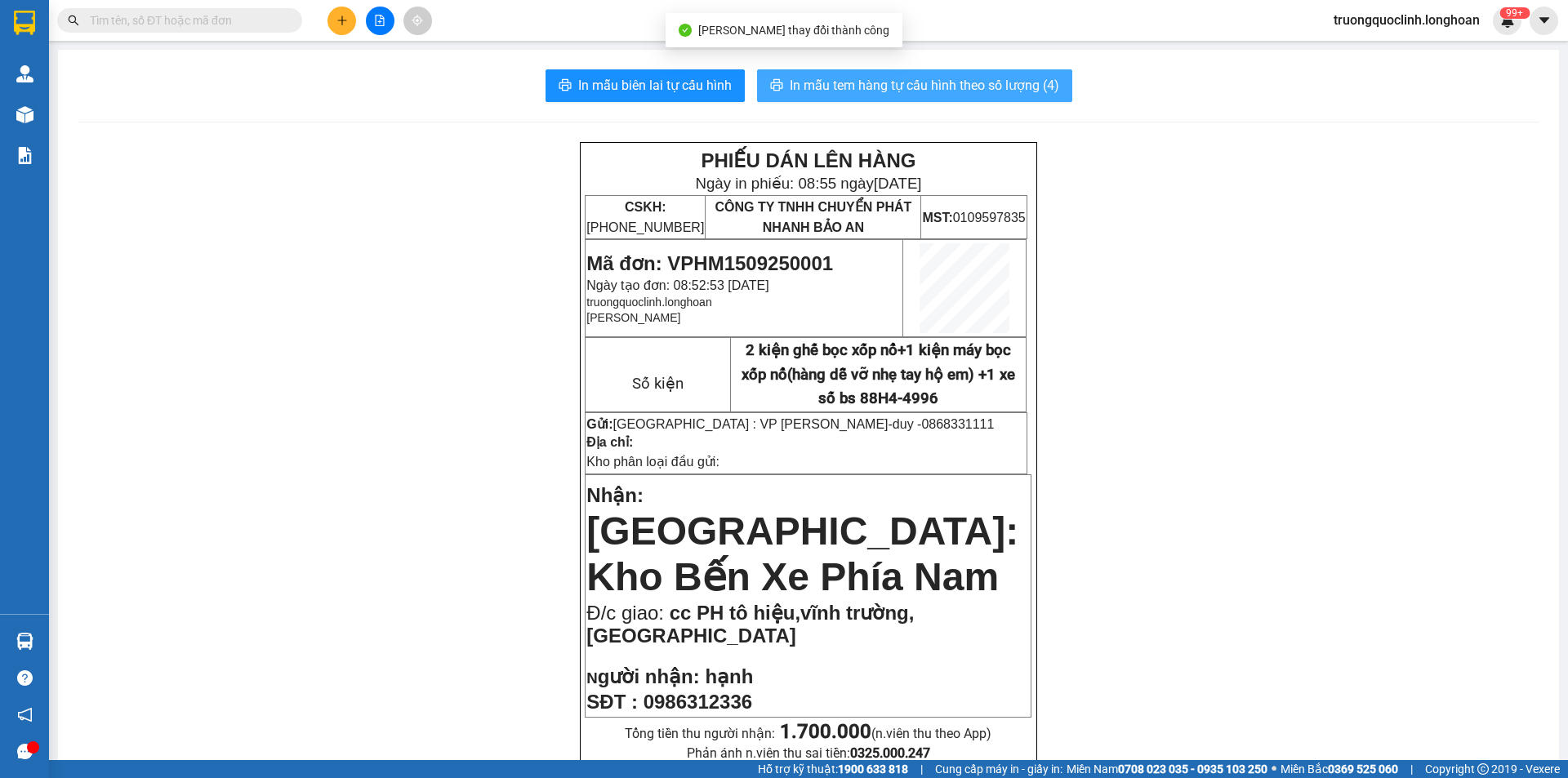
click at [940, 84] on span "In mẫu tem hàng tự cấu hình theo số lượng (4)" at bounding box center [924, 86] width 269 height 21
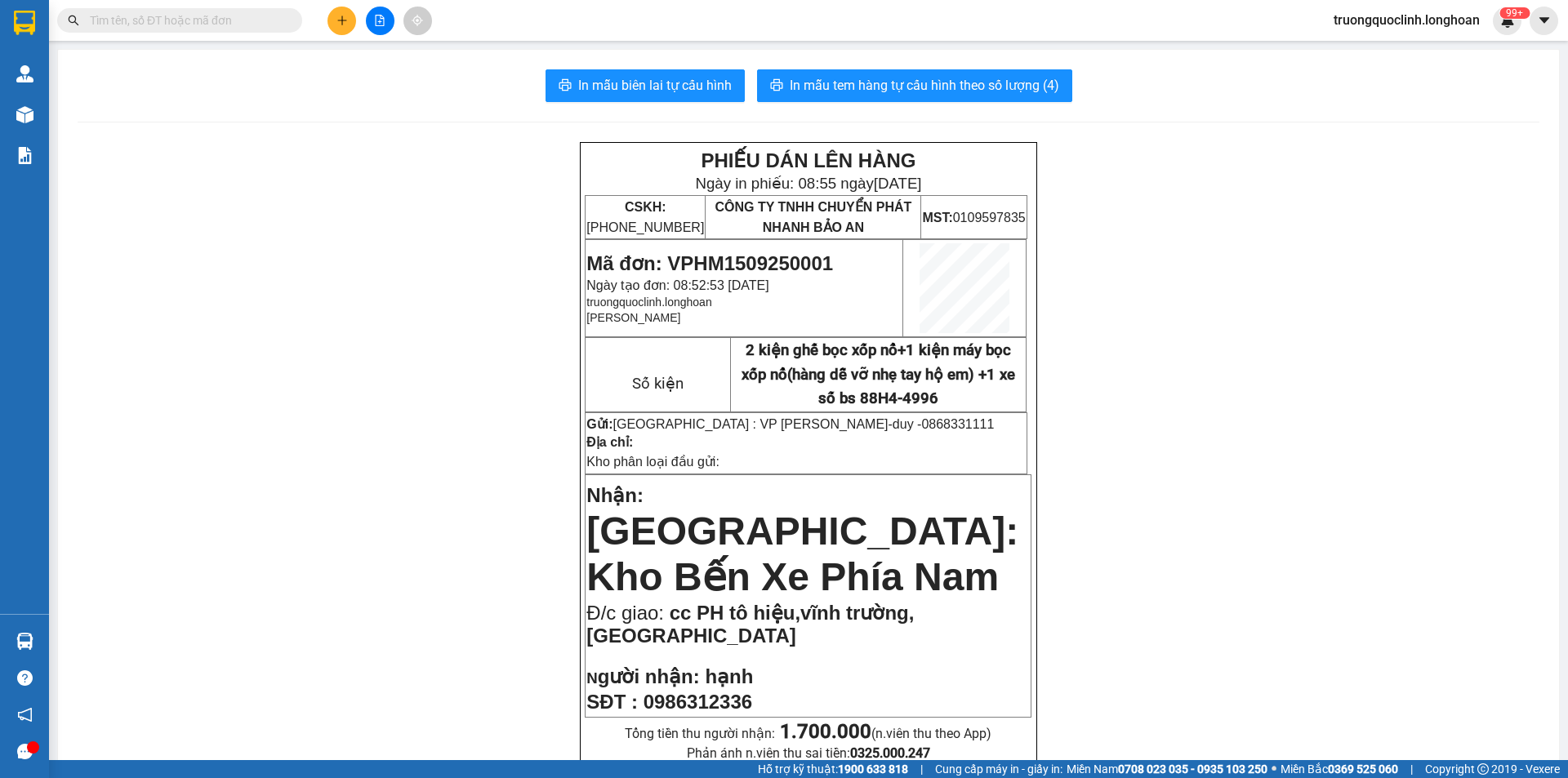
click at [746, 260] on span "Mã đơn: VPHM1509250001" at bounding box center [709, 263] width 246 height 22
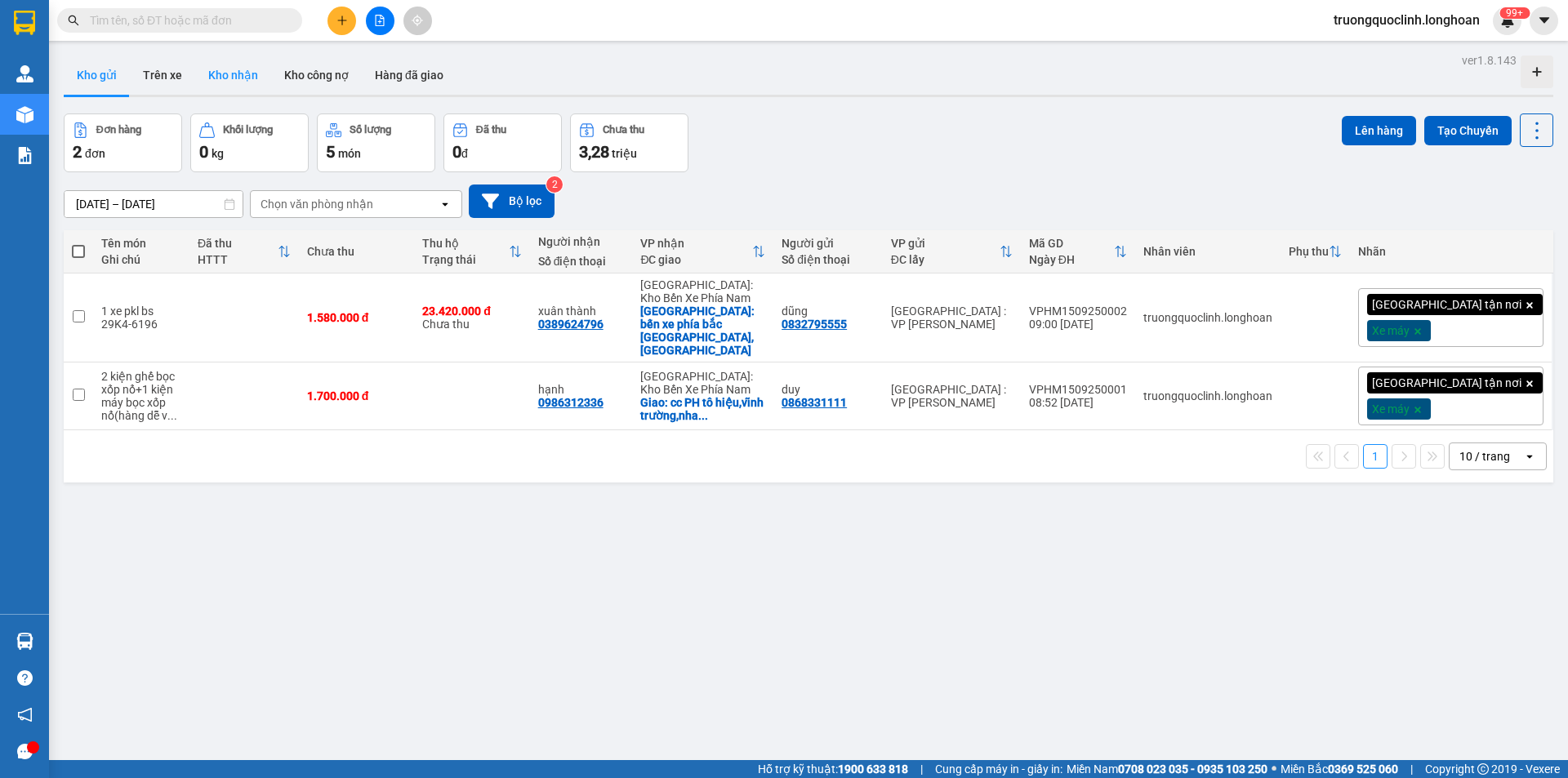
click at [238, 72] on button "Kho nhận" at bounding box center [233, 75] width 76 height 39
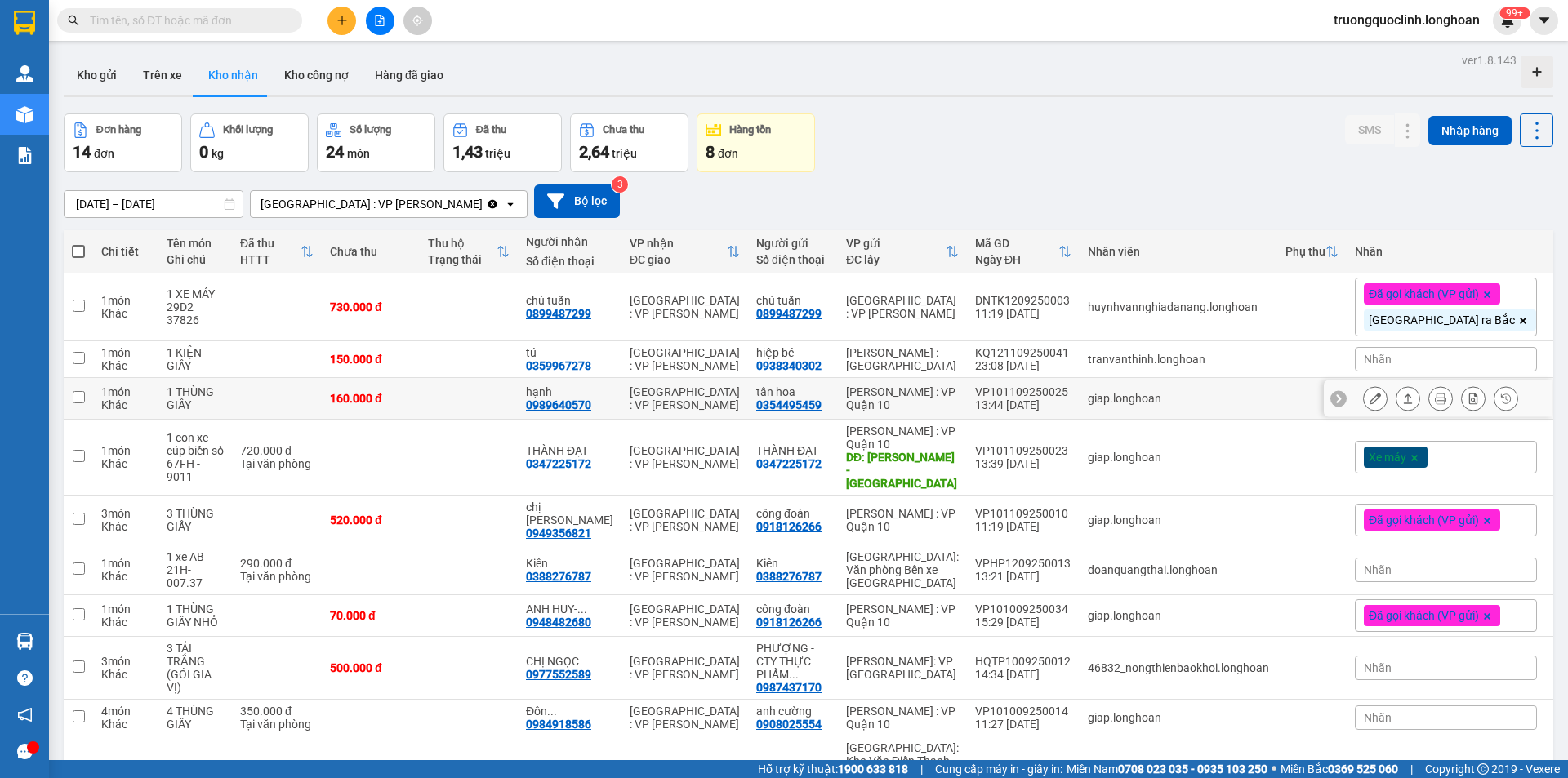
scroll to position [85, 0]
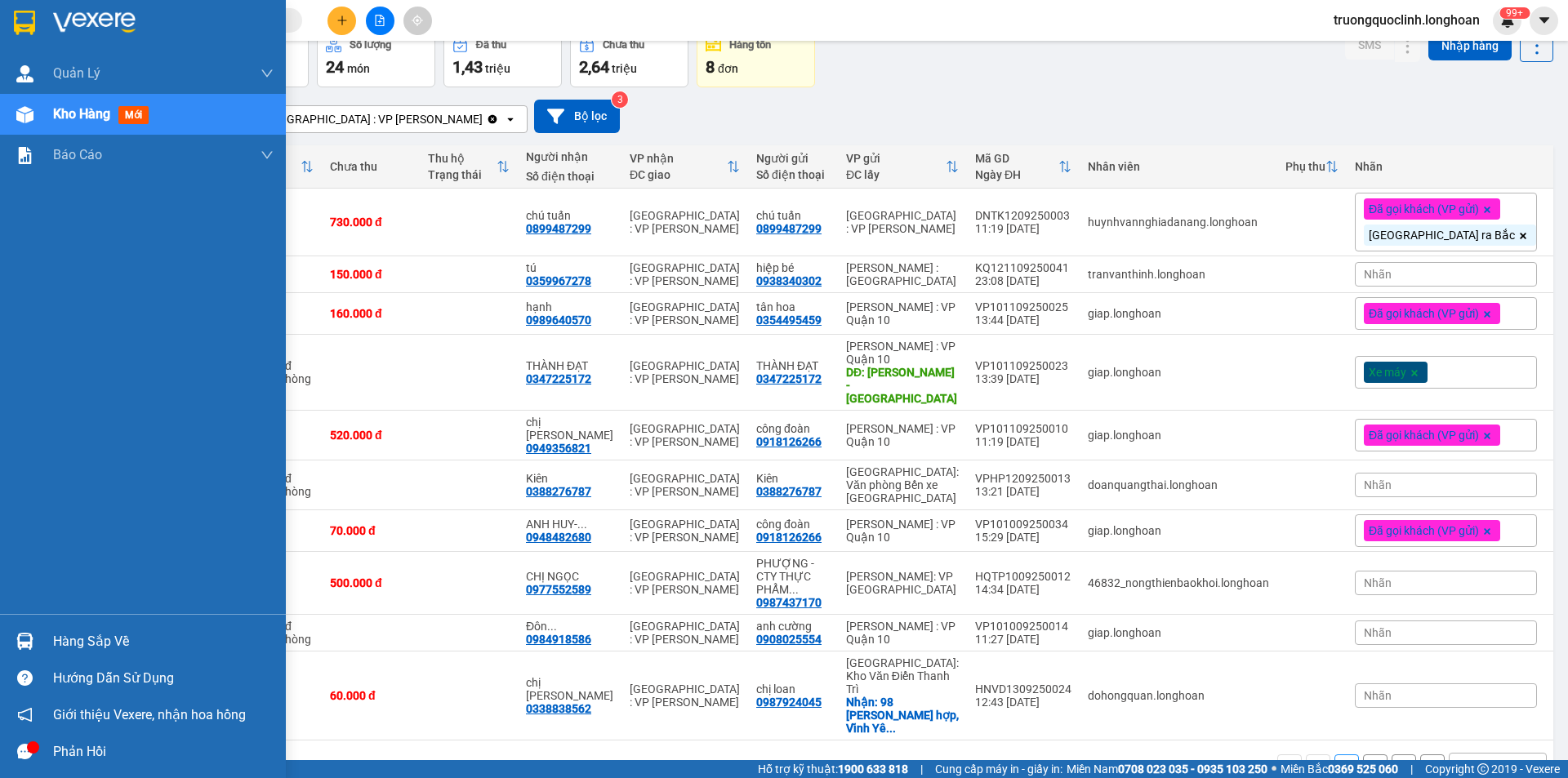
click at [30, 635] on img at bounding box center [25, 642] width 17 height 17
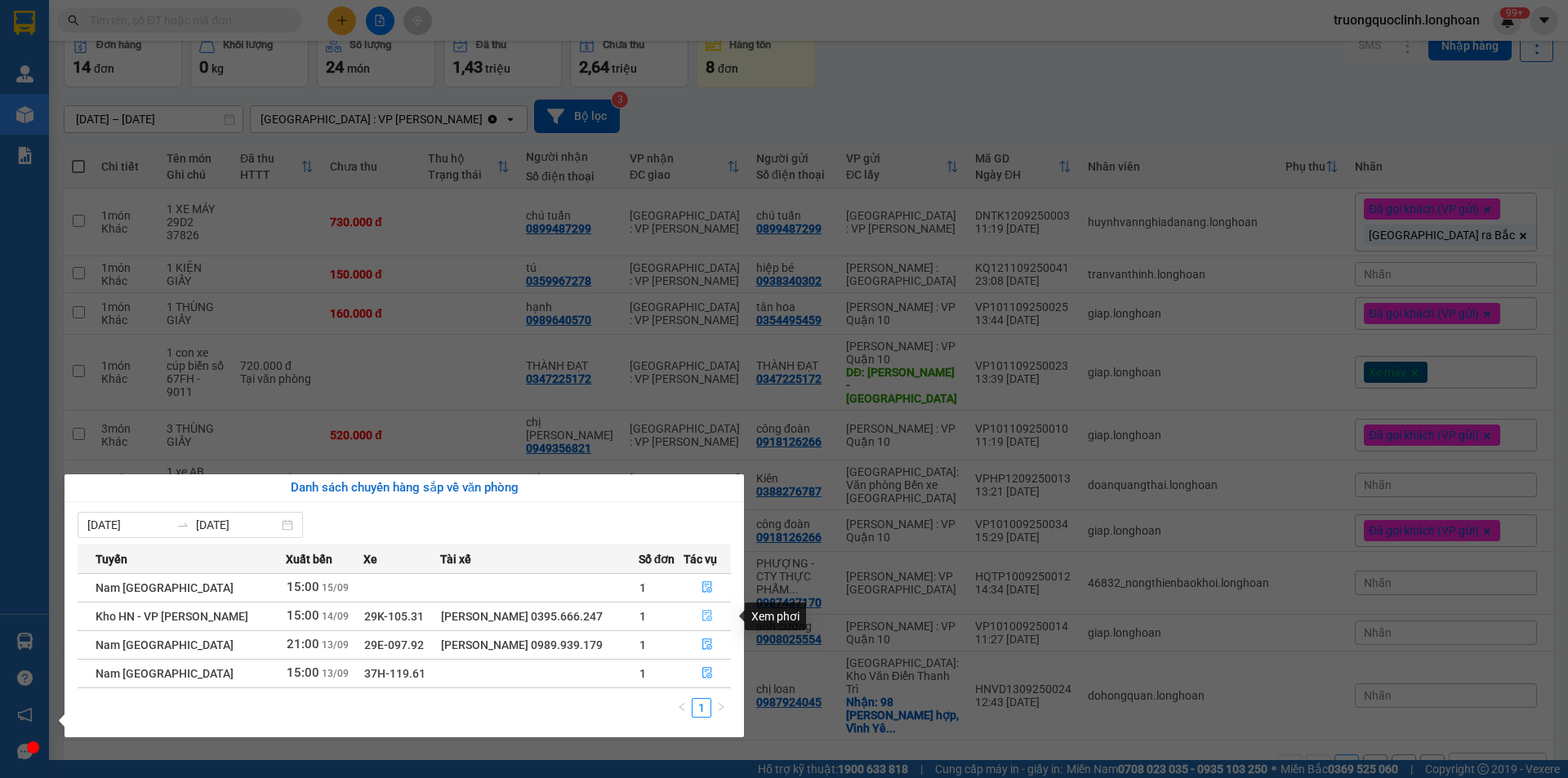
click at [702, 617] on icon "file-done" at bounding box center [706, 616] width 9 height 11
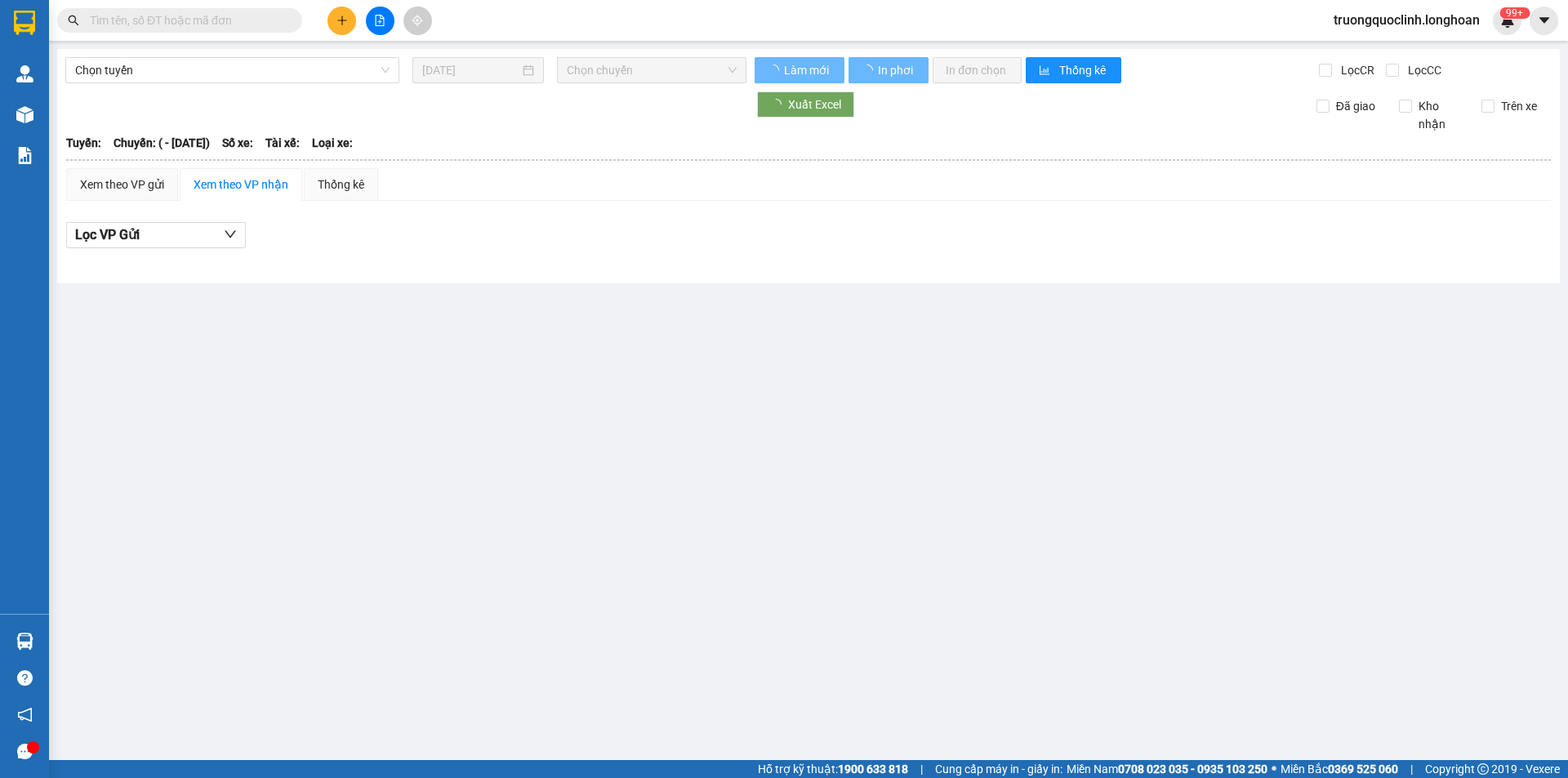
type input "[DATE]"
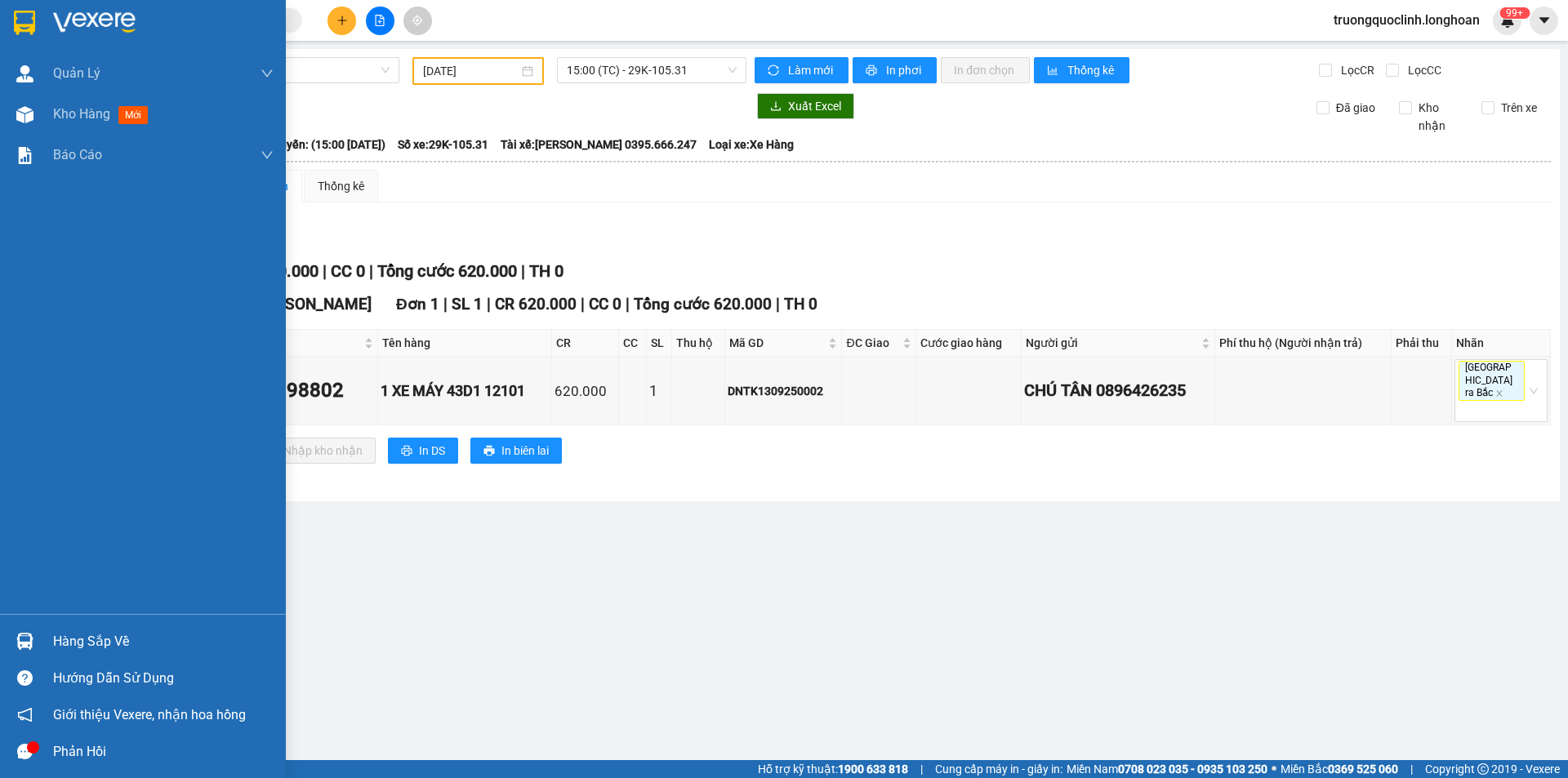
click at [29, 635] on img at bounding box center [25, 642] width 17 height 17
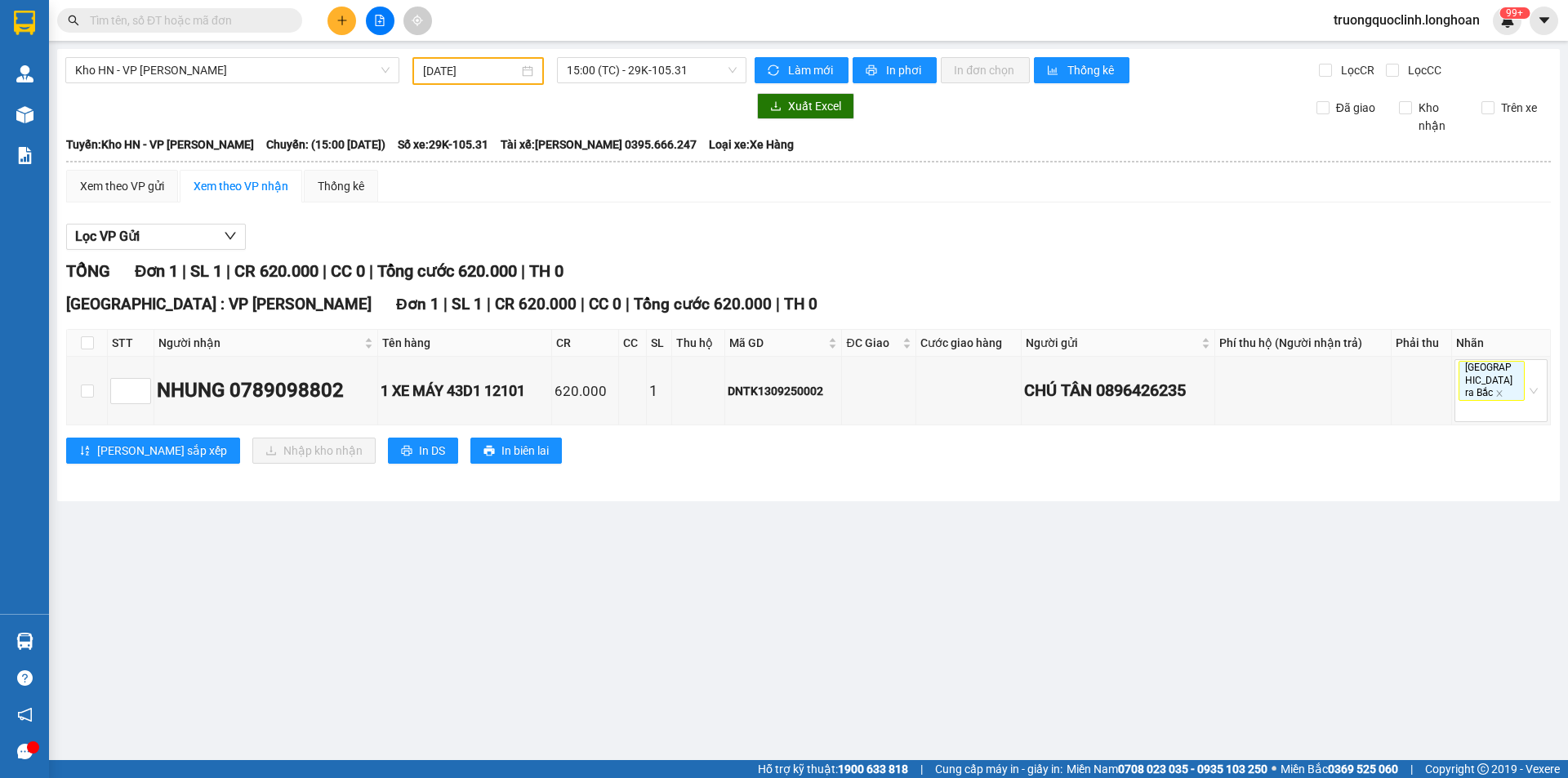
click at [445, 305] on section "Kết quả tìm kiếm ( 0 ) Bộ lọc No Data truongquoclinh.longhoan 99+ Quản Lý Quản …" at bounding box center [784, 389] width 1568 height 778
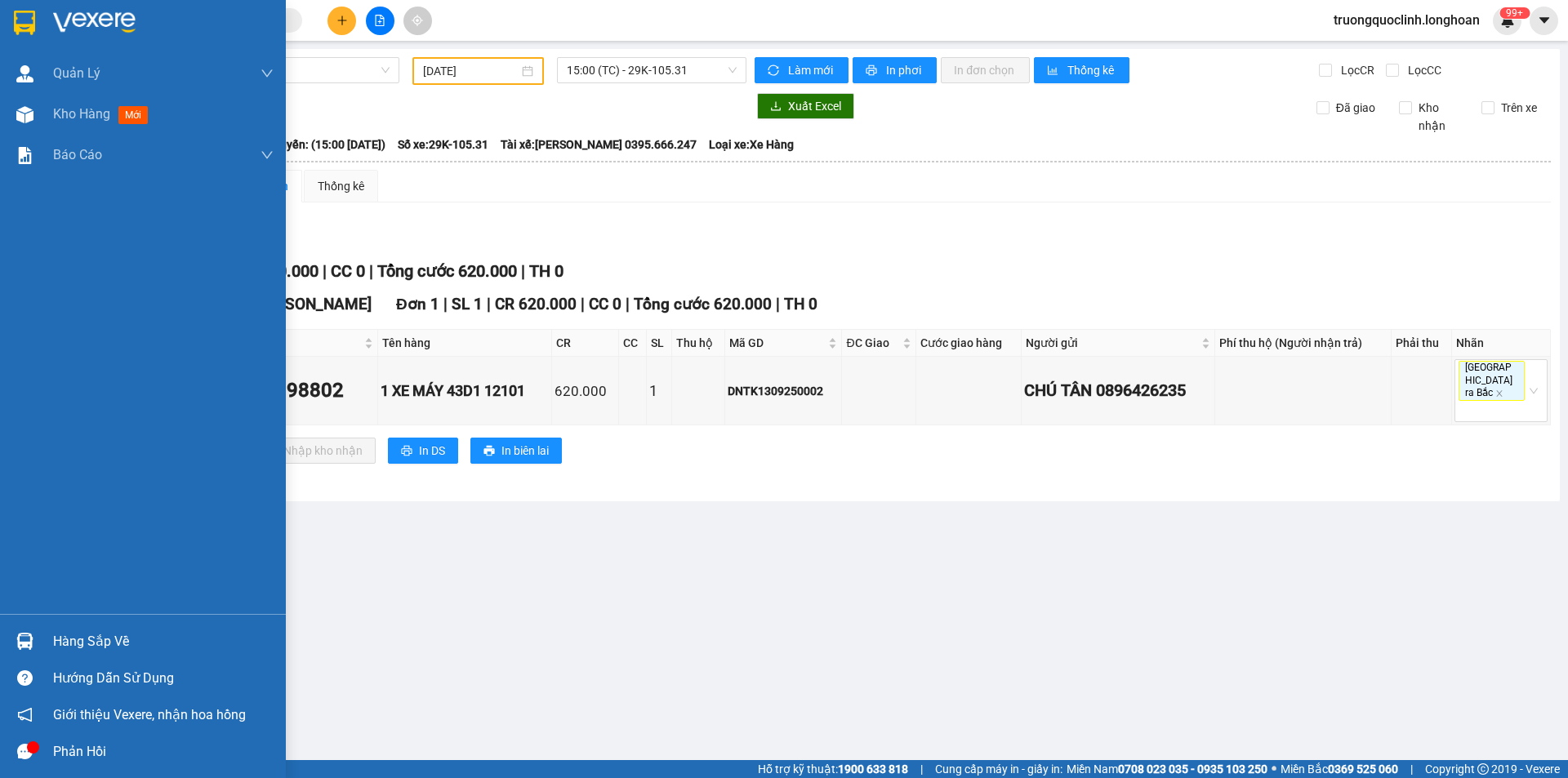
click at [24, 28] on img at bounding box center [24, 22] width 21 height 25
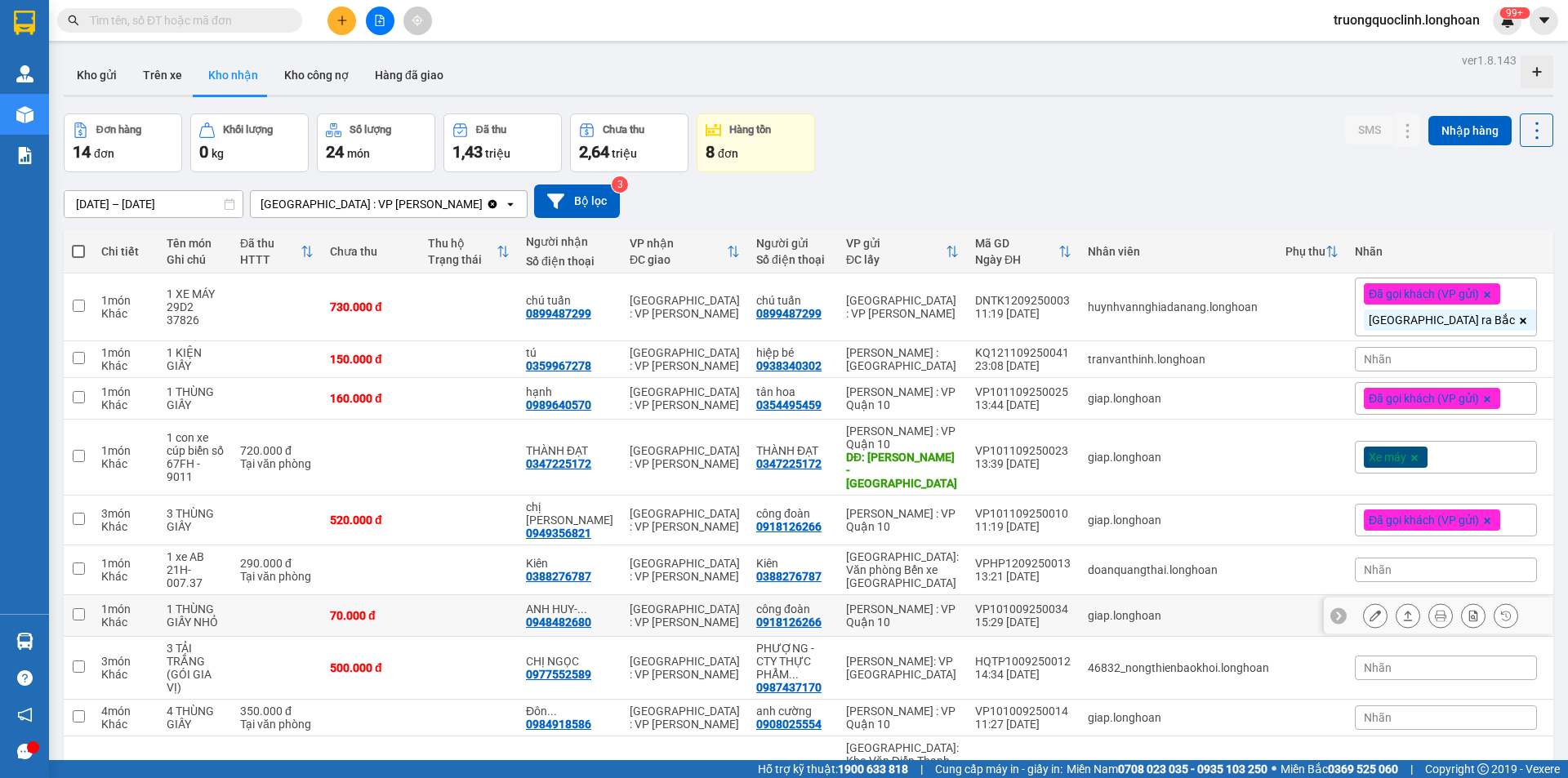
scroll to position [81, 0]
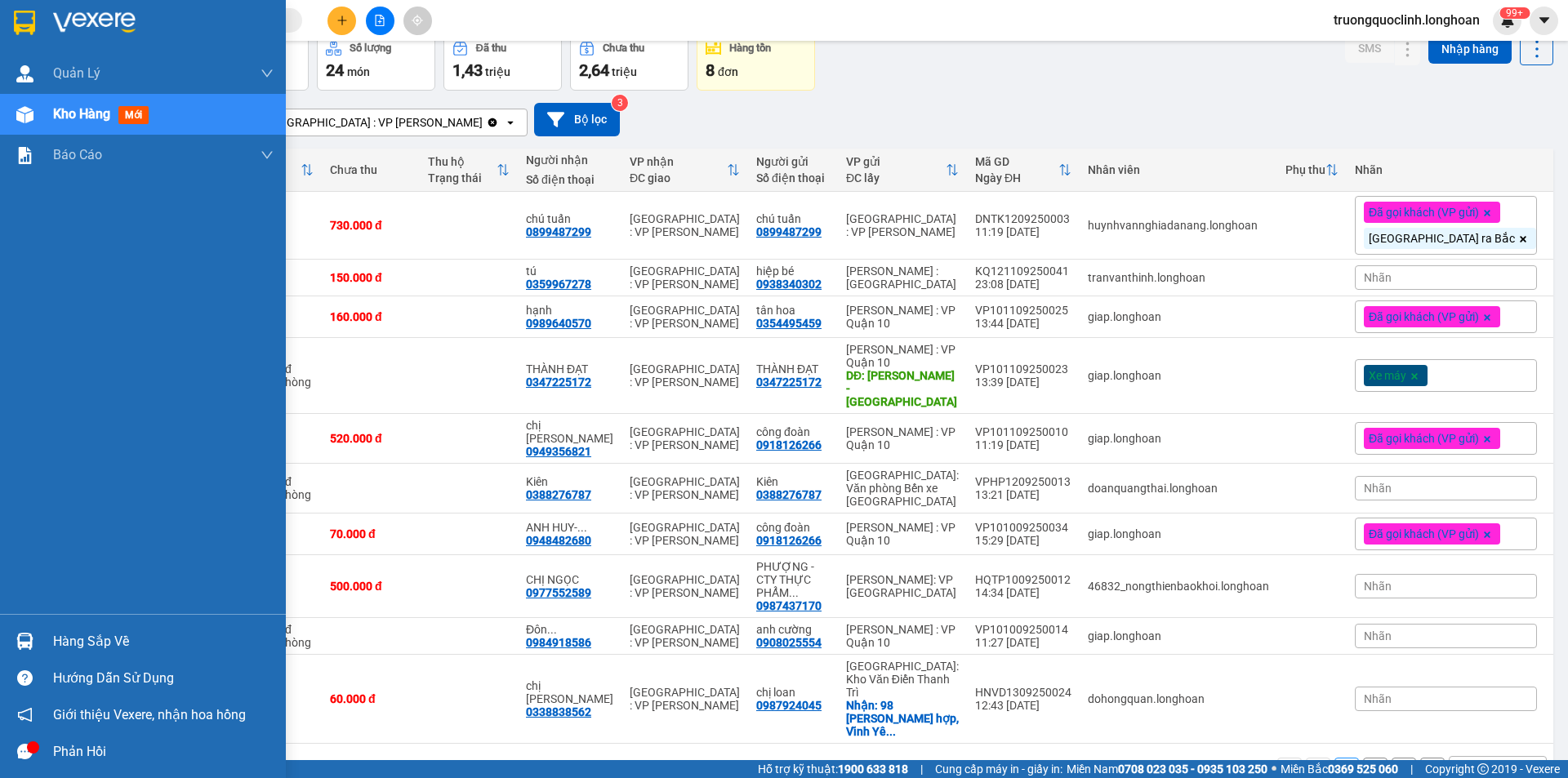
click at [29, 642] on img at bounding box center [25, 642] width 17 height 17
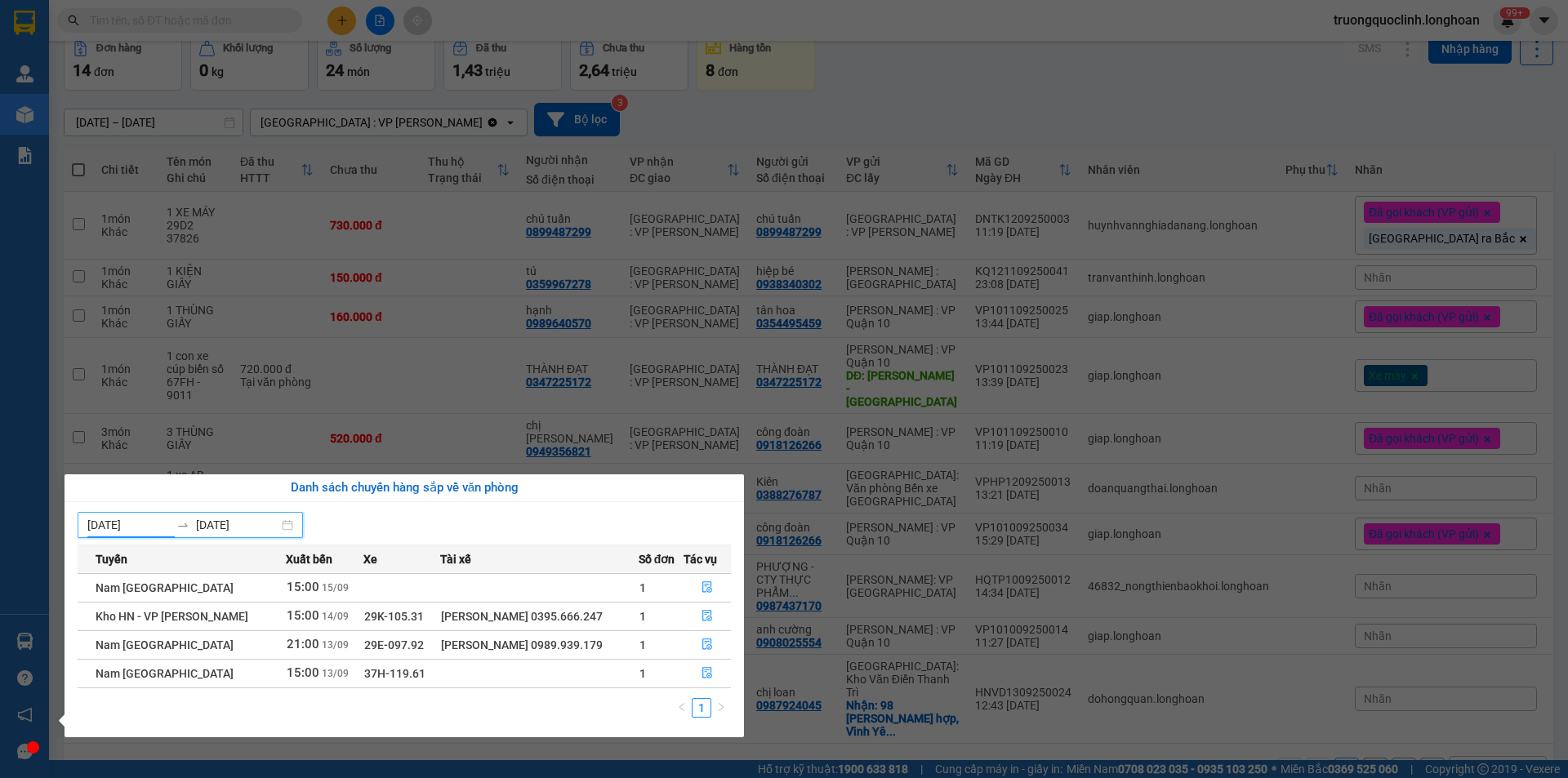
click at [136, 527] on input "[DATE]" at bounding box center [129, 524] width 82 height 18
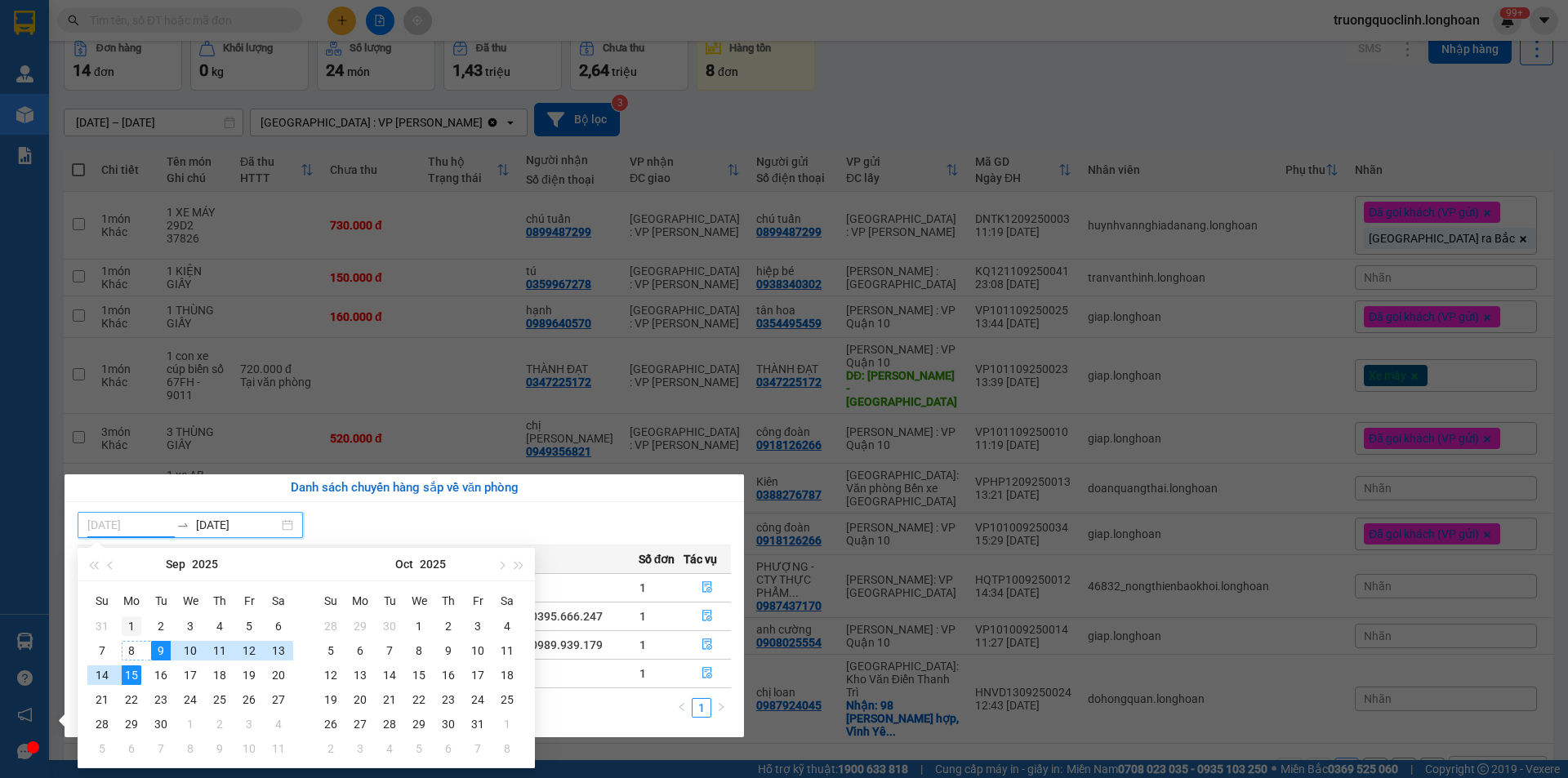
type input "01/09/2025"
click at [135, 627] on div "1" at bounding box center [131, 626] width 20 height 20
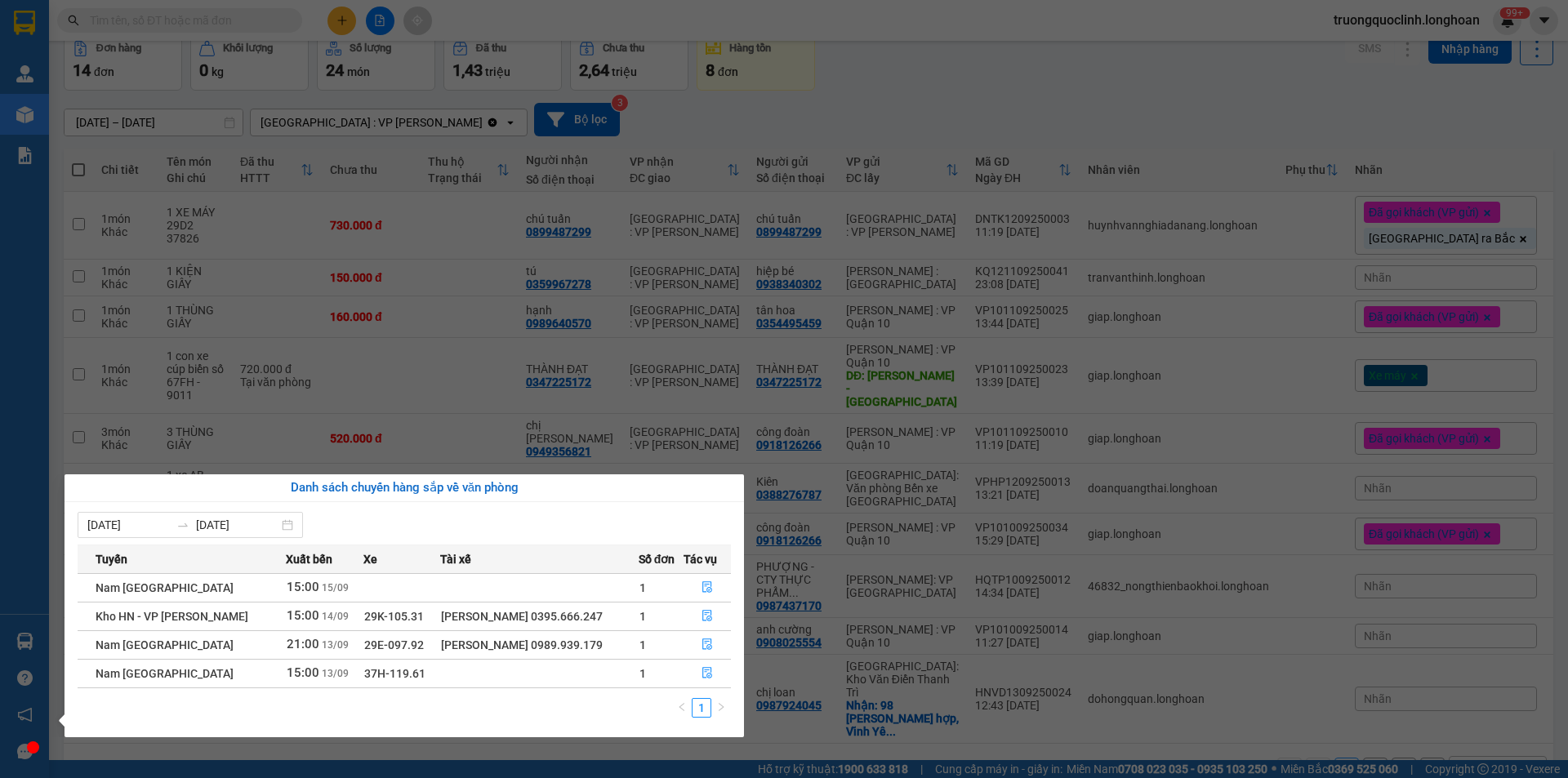
click at [428, 319] on section "Kết quả tìm kiếm ( 0 ) Bộ lọc No Data truongquoclinh.longhoan 99+ Quản Lý Quản …" at bounding box center [784, 389] width 1568 height 778
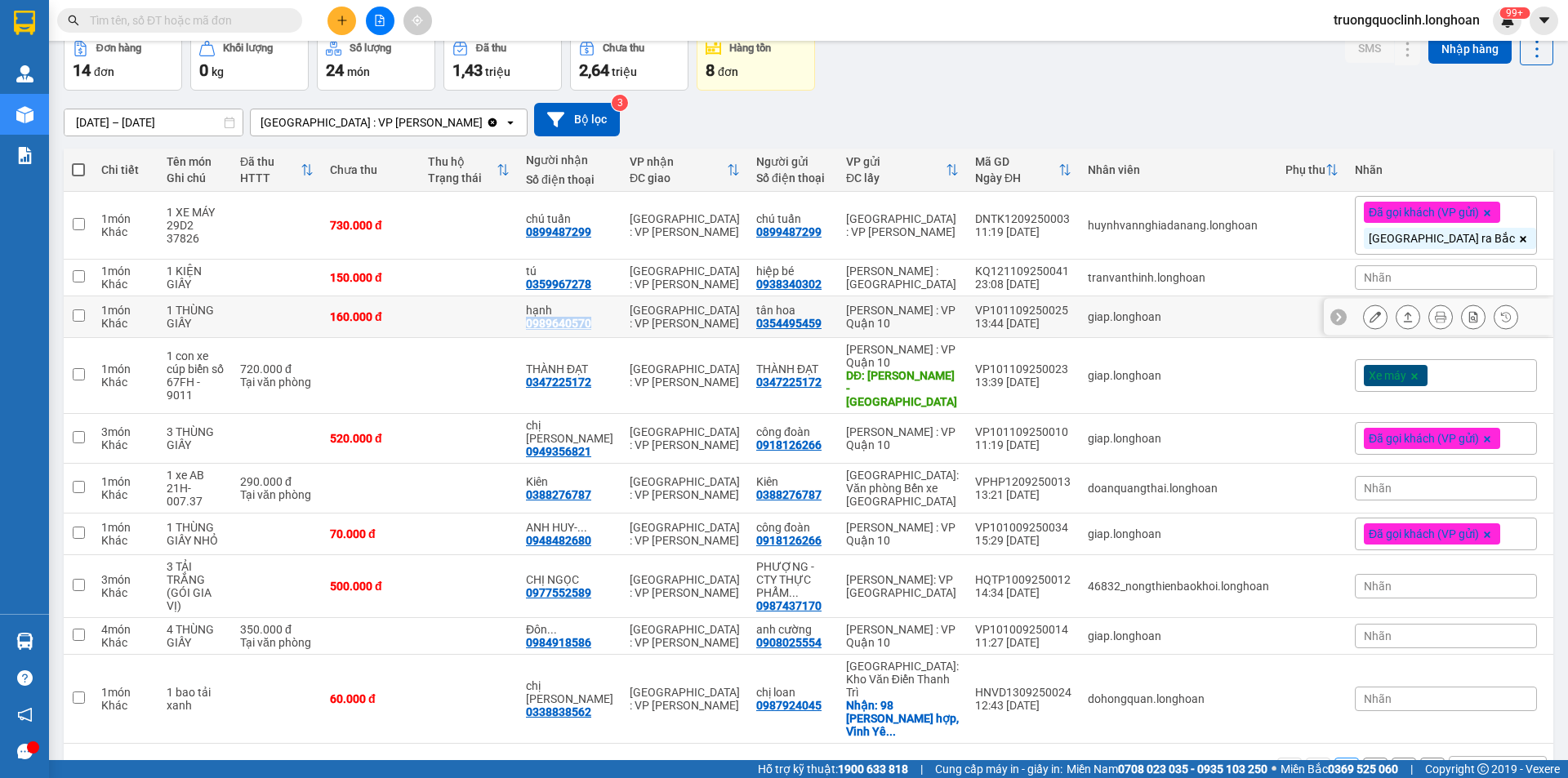
drag, startPoint x: 599, startPoint y: 320, endPoint x: 525, endPoint y: 320, distance: 74.0
click at [525, 320] on td "hạnh 0989640570" at bounding box center [569, 317] width 104 height 42
checkbox input "true"
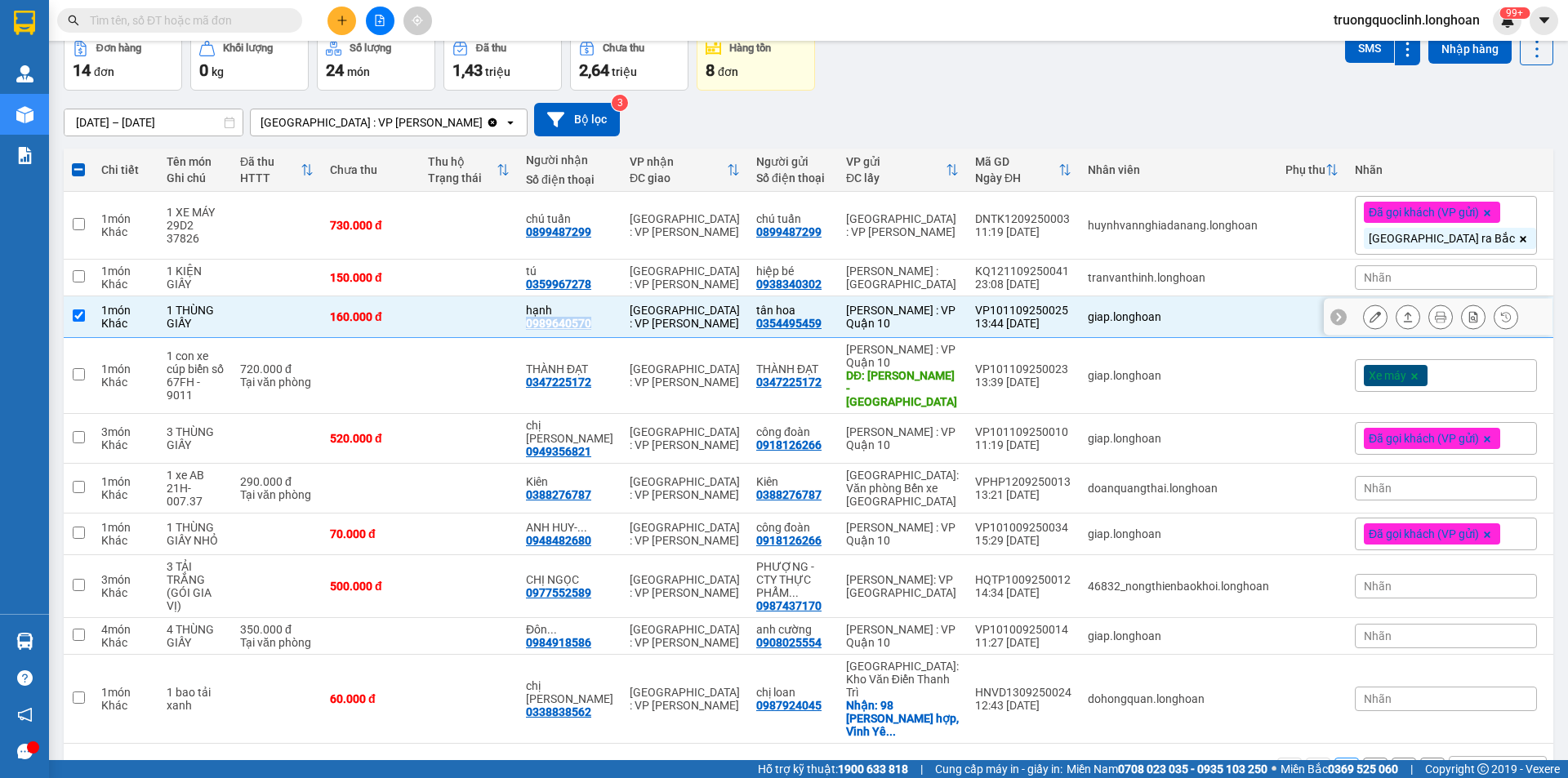
copy div "0989640570"
click at [279, 14] on input "text" at bounding box center [186, 20] width 193 height 18
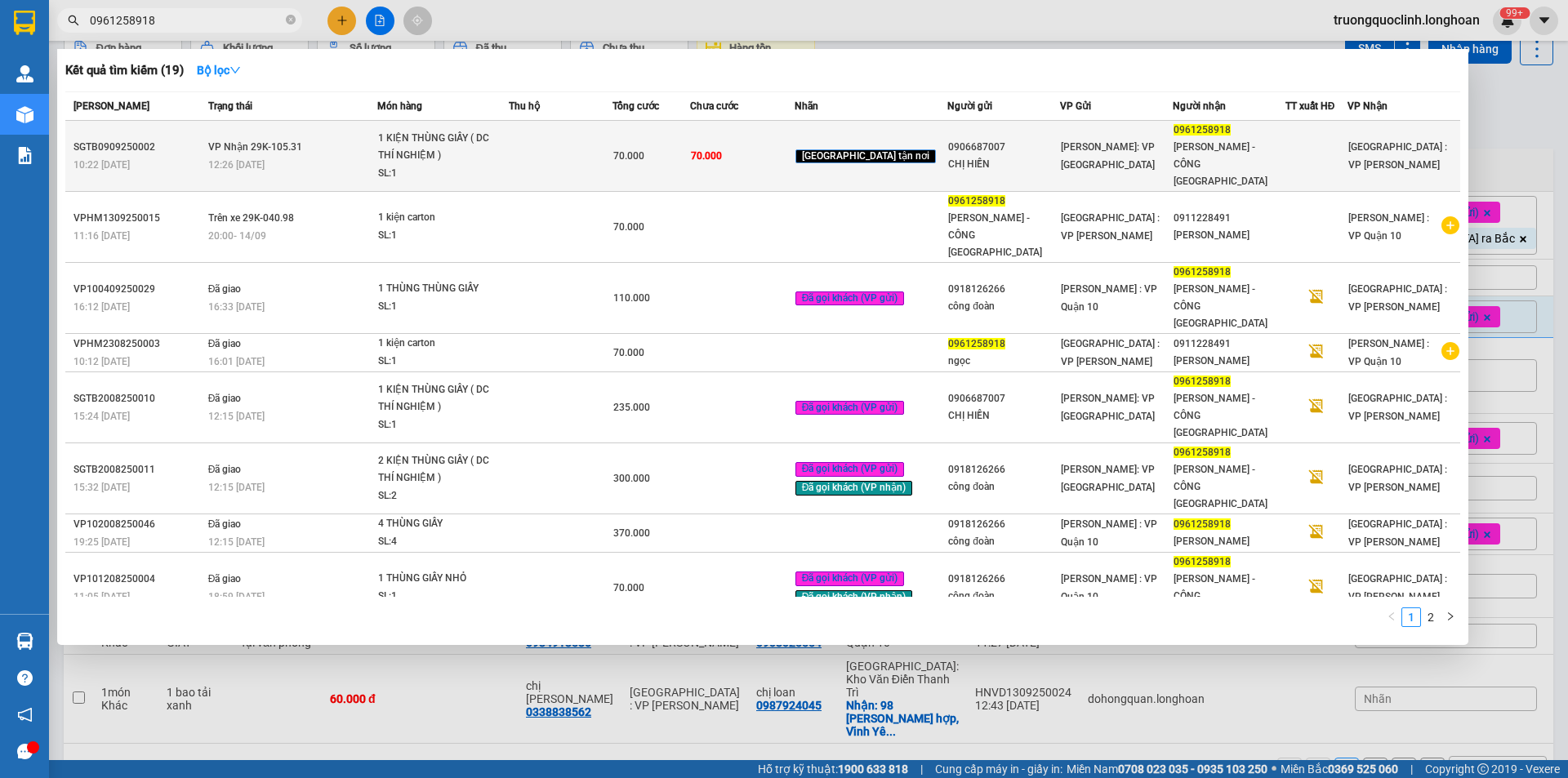
type input "0961258918"
click at [790, 155] on td "70.000" at bounding box center [742, 156] width 104 height 71
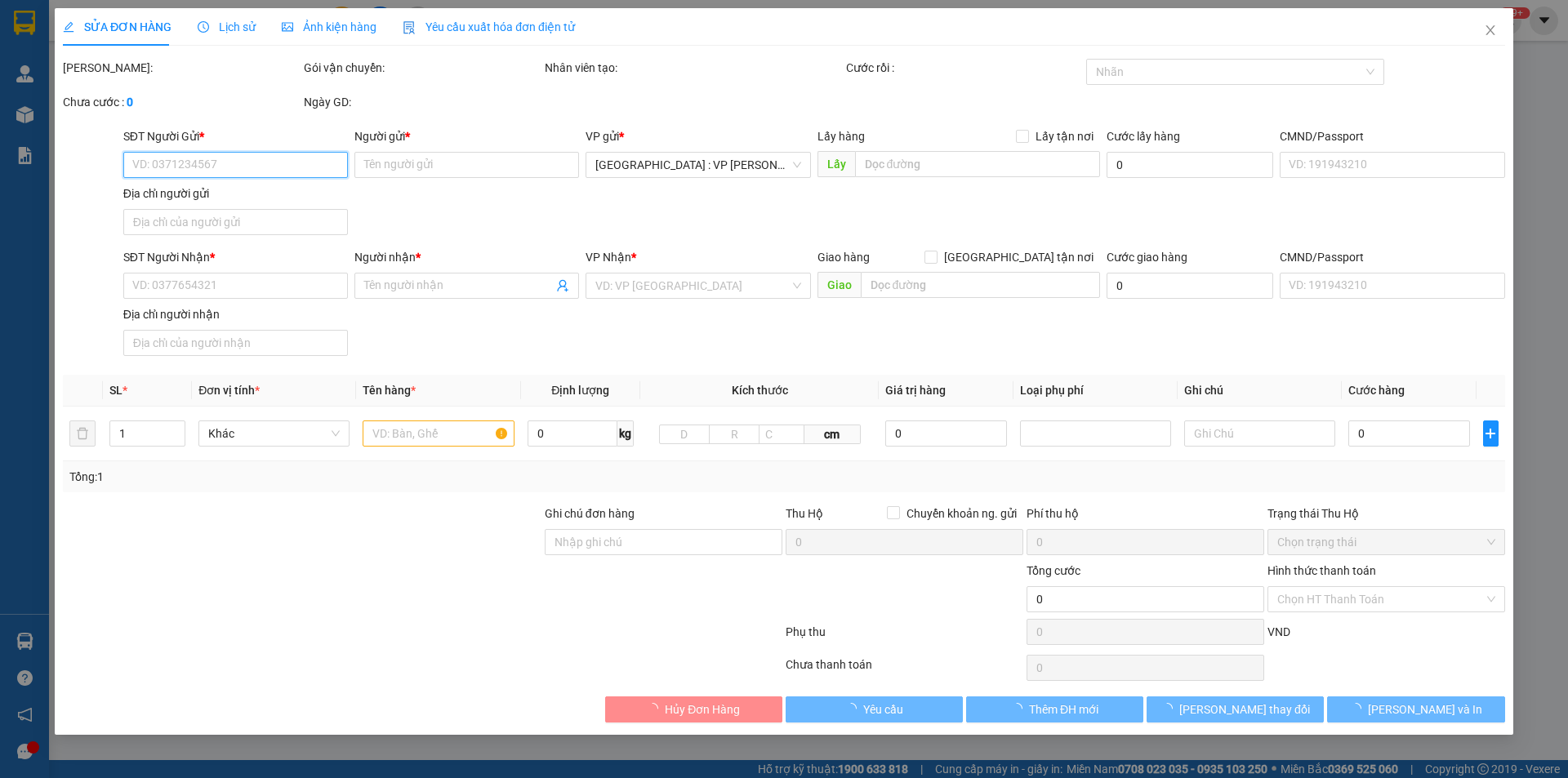
type input "0906687007"
type input "CHỊ HIỀN"
type input "0961258918"
type input "ANH NGỌC - CÔNG TY CHÂU GIANG"
type input "NHẬN NGUYÊN KIỆN GIAO NGUYÊN KIỆN, HƯ VỠ K ĐỀN"
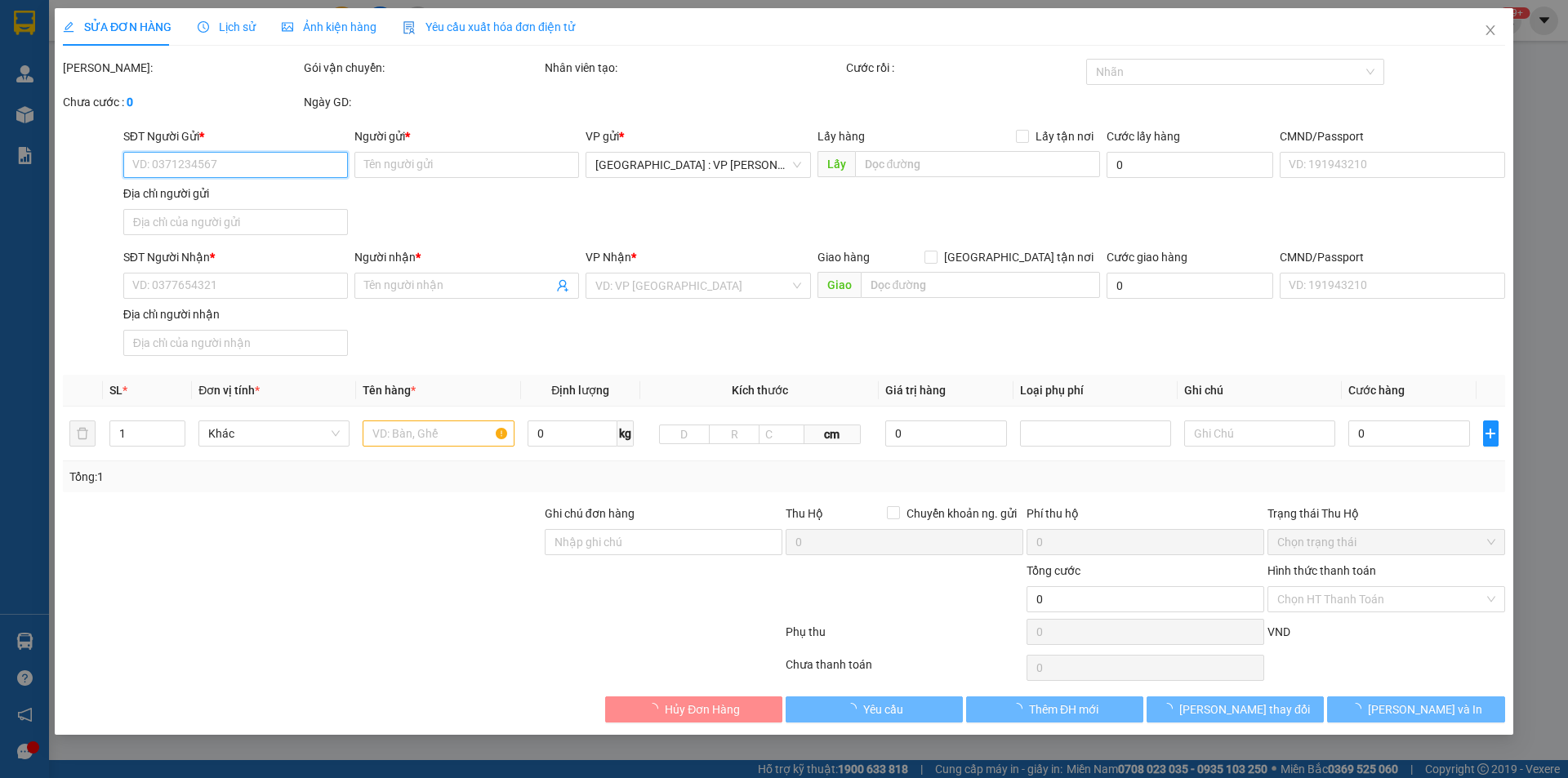
type input "70.000"
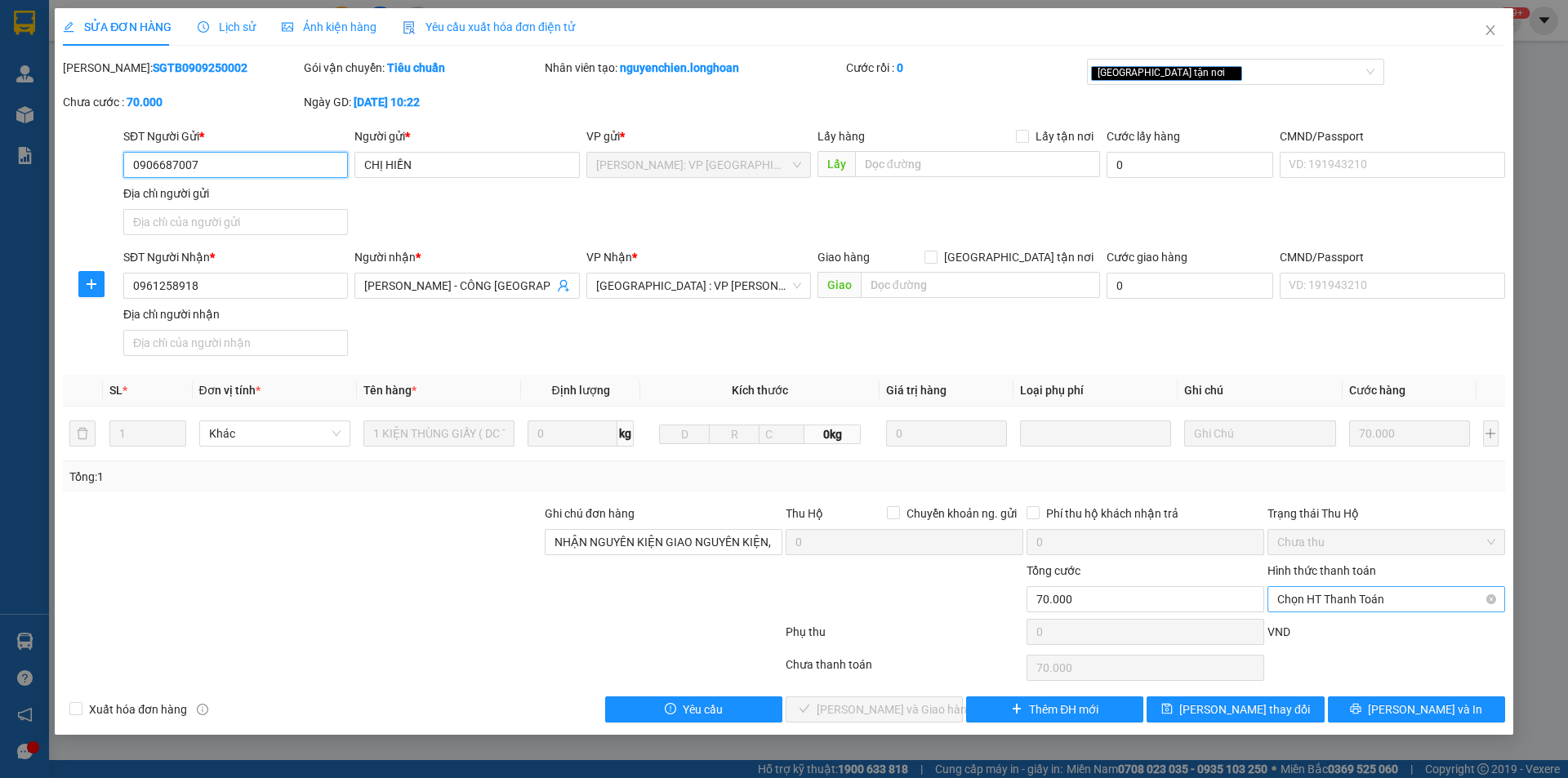
click at [1309, 595] on span "Chọn HT Thanh Toán" at bounding box center [1386, 599] width 218 height 25
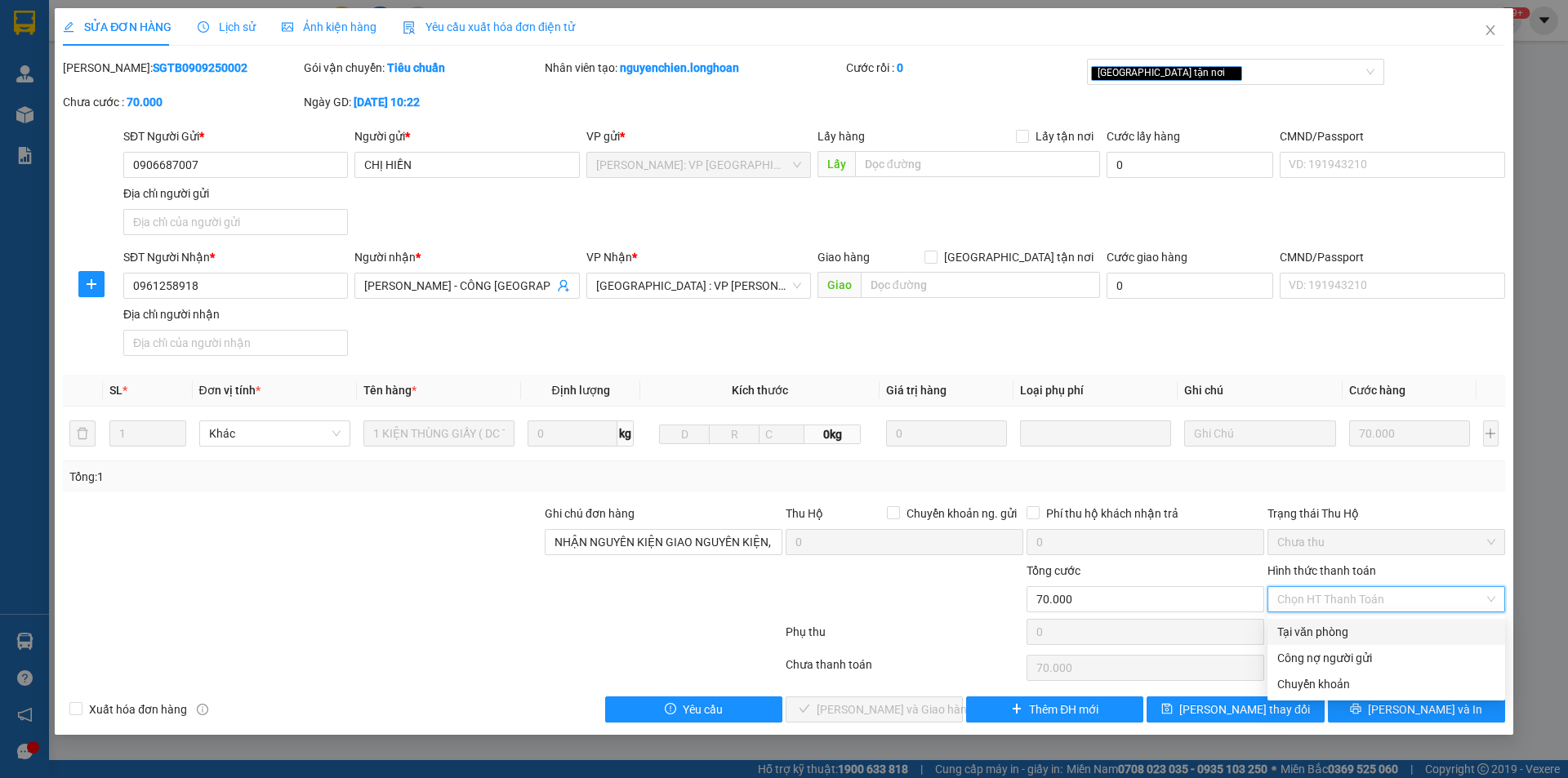
drag, startPoint x: 1320, startPoint y: 630, endPoint x: 1344, endPoint y: 578, distance: 57.3
click at [1319, 630] on div "Tại văn phòng" at bounding box center [1386, 631] width 218 height 18
type input "0"
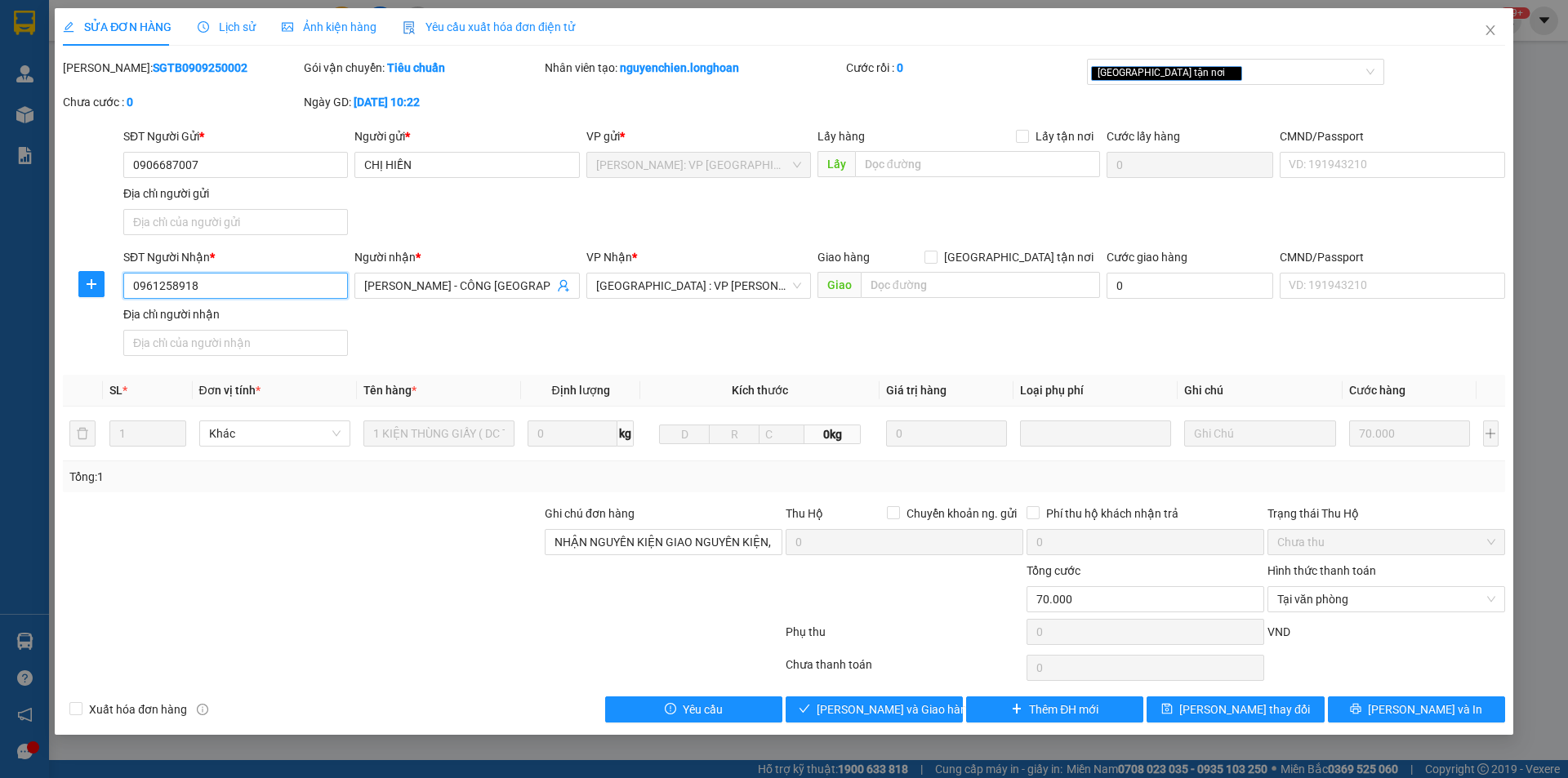
click at [195, 279] on input "0961258918" at bounding box center [236, 286] width 225 height 26
click at [206, 32] on icon "clock-circle" at bounding box center [203, 27] width 11 height 11
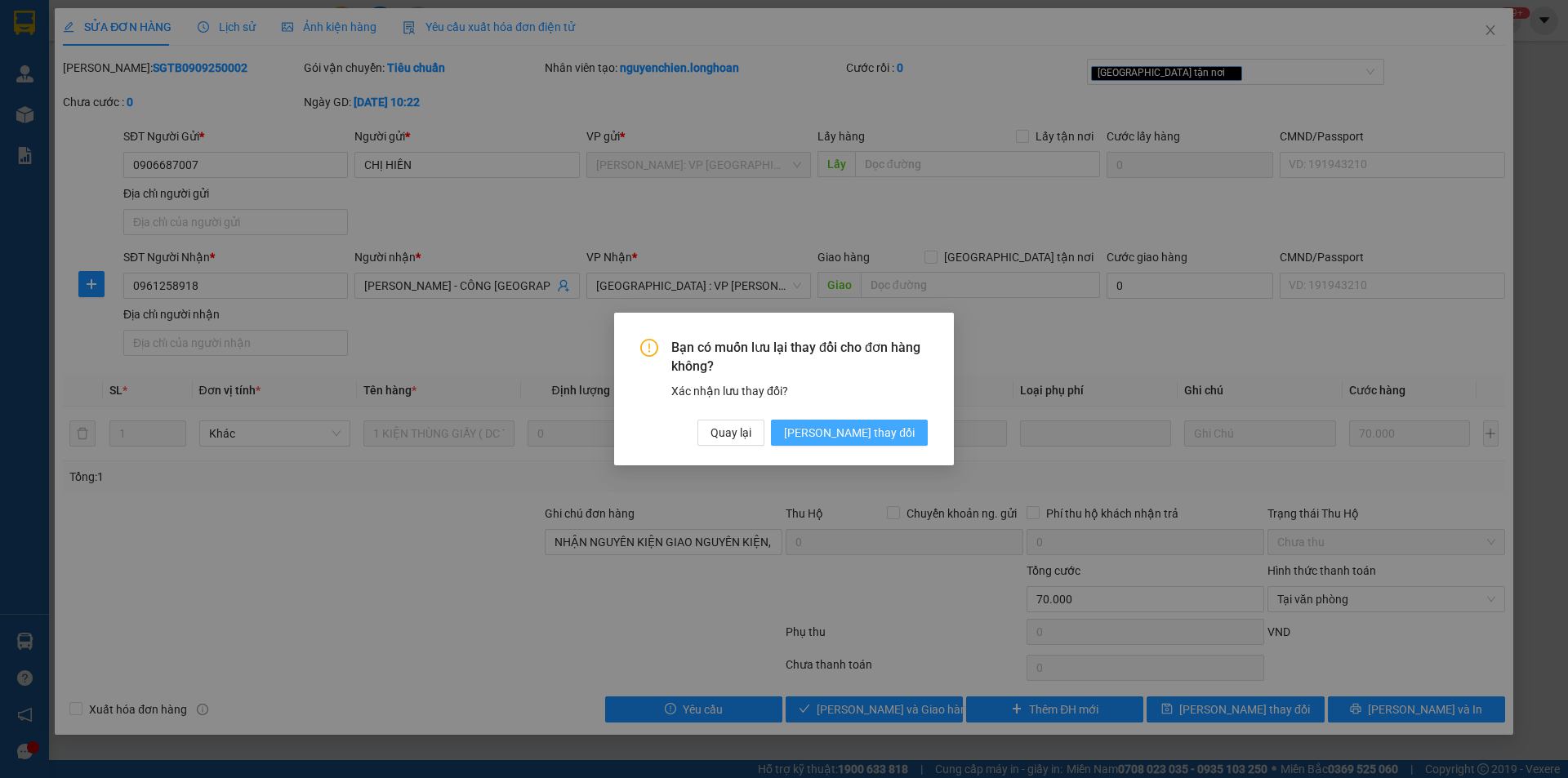
click at [897, 434] on span "[PERSON_NAME] thay đổi" at bounding box center [850, 432] width 130 height 18
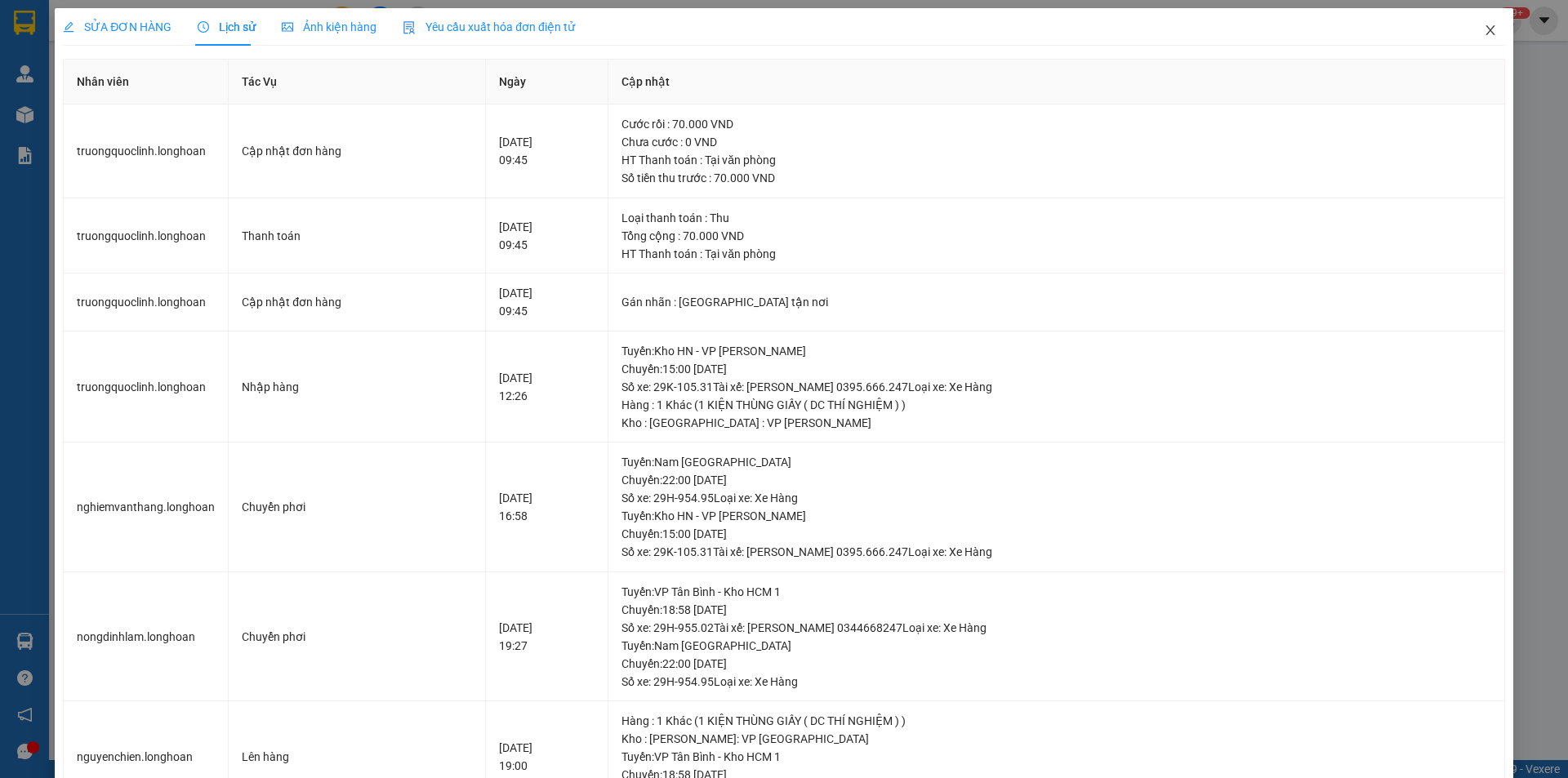
click at [1484, 31] on icon "close" at bounding box center [1490, 30] width 13 height 13
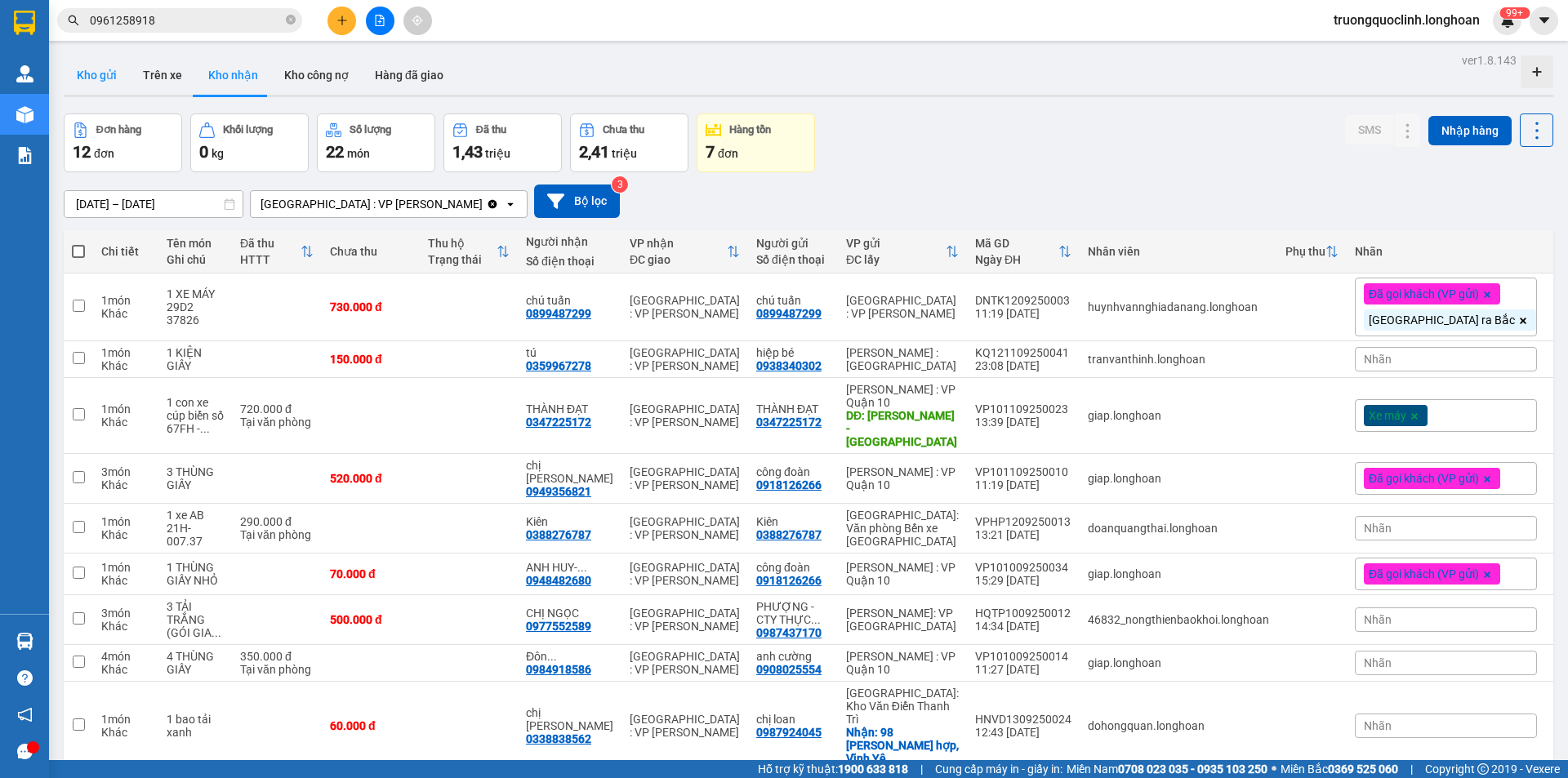
click at [100, 75] on button "Kho gửi" at bounding box center [96, 75] width 66 height 39
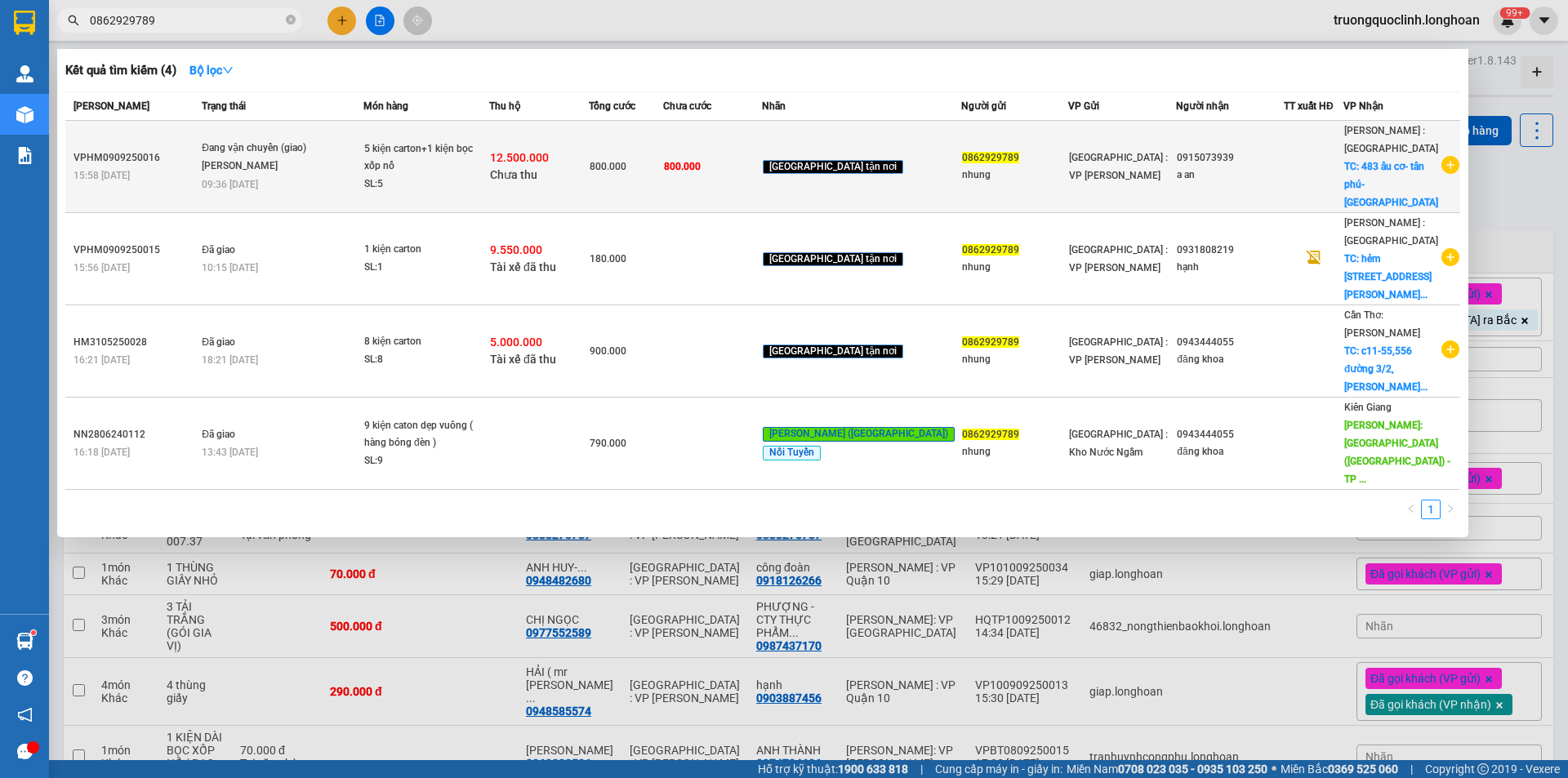
click at [276, 158] on div "[PERSON_NAME]" at bounding box center [263, 166] width 123 height 18
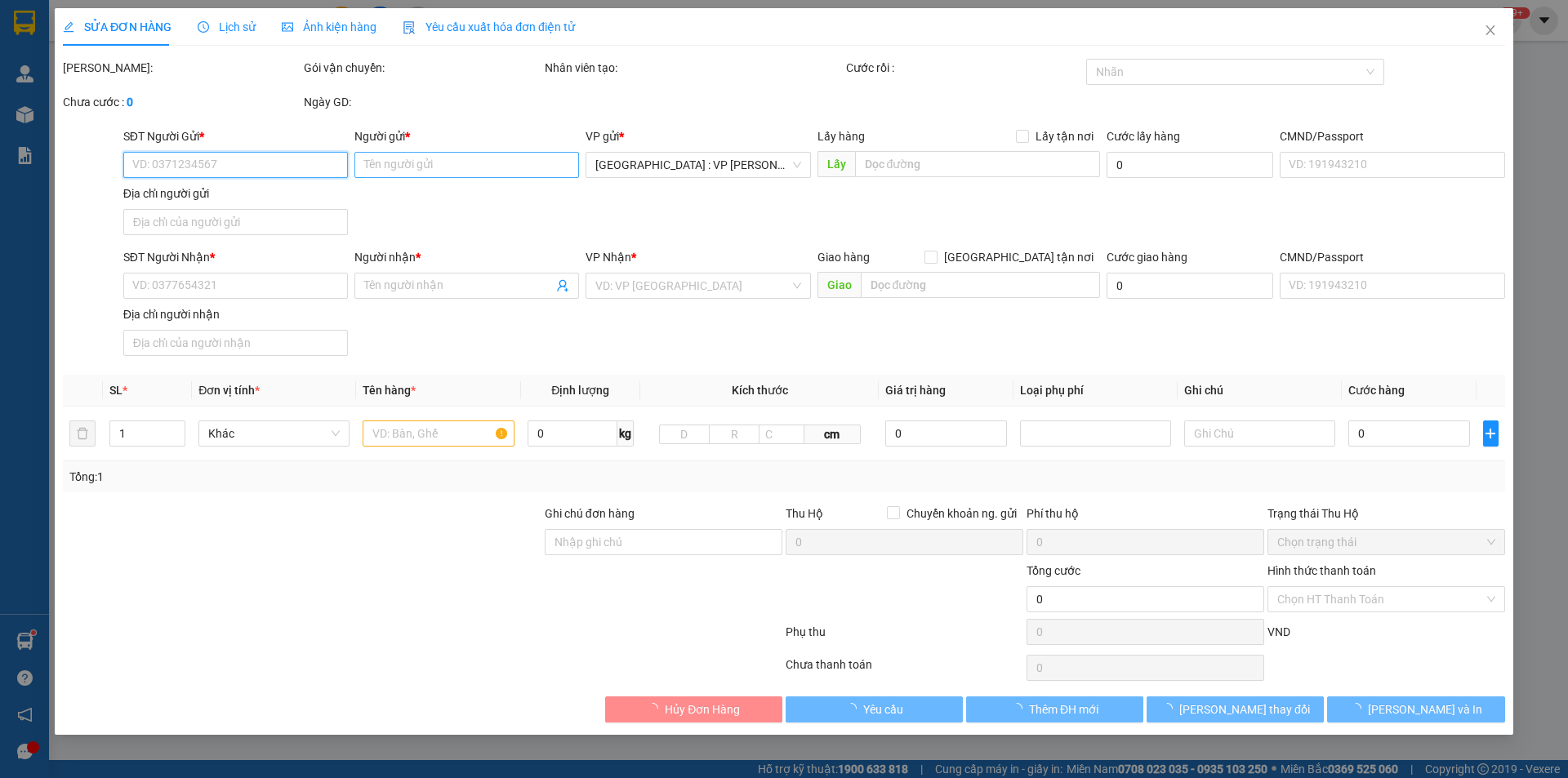
type input "0862929789"
type input "nhung"
type input "0915073939"
type input "a an"
checkbox input "true"
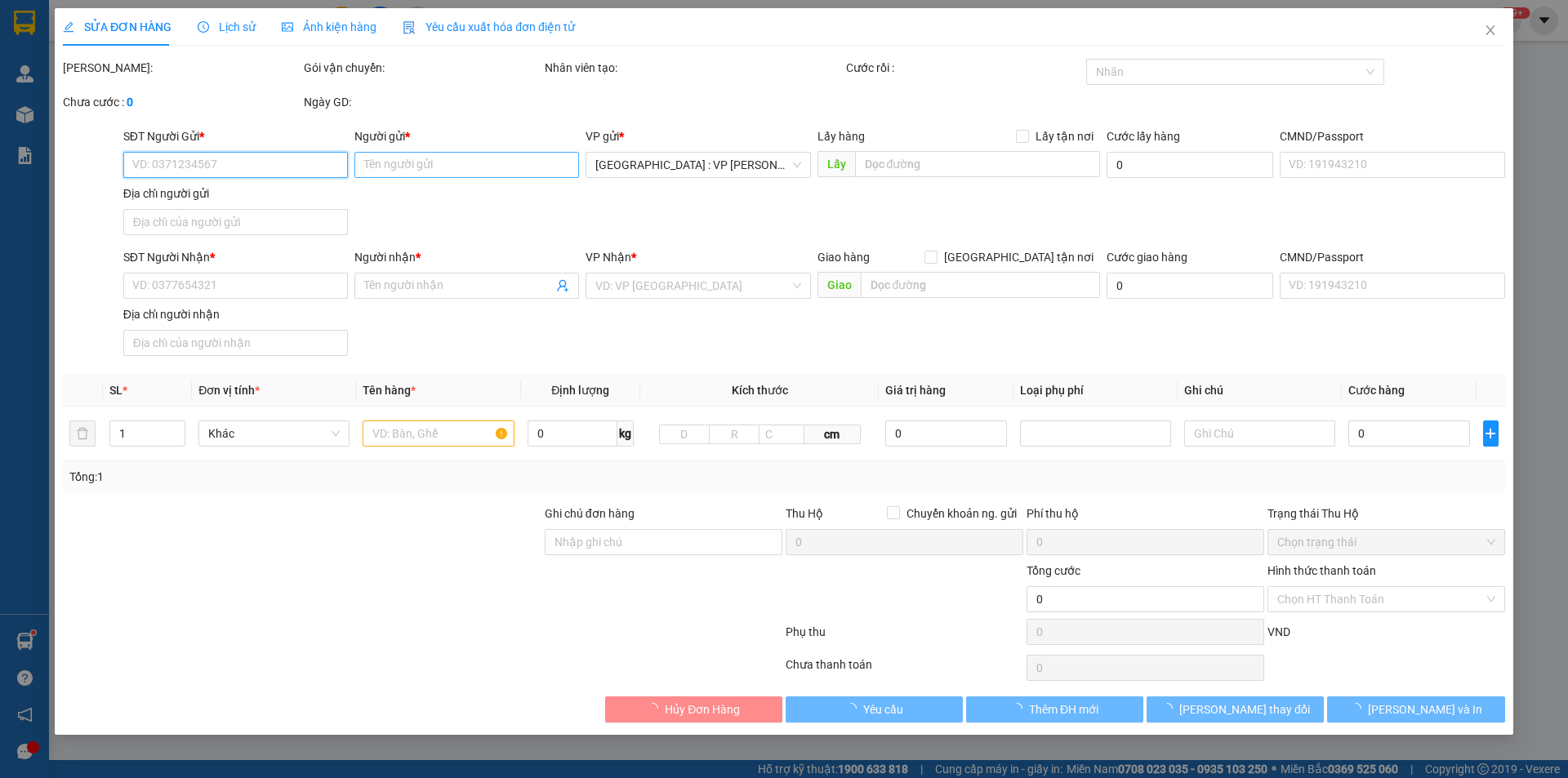
type input "483 âu cơ- tân phú- [GEOGRAPHIC_DATA]"
type input "nhận nguyên kiện,giao nguyên kiện,bể vỡ k đền"
type input "800.000"
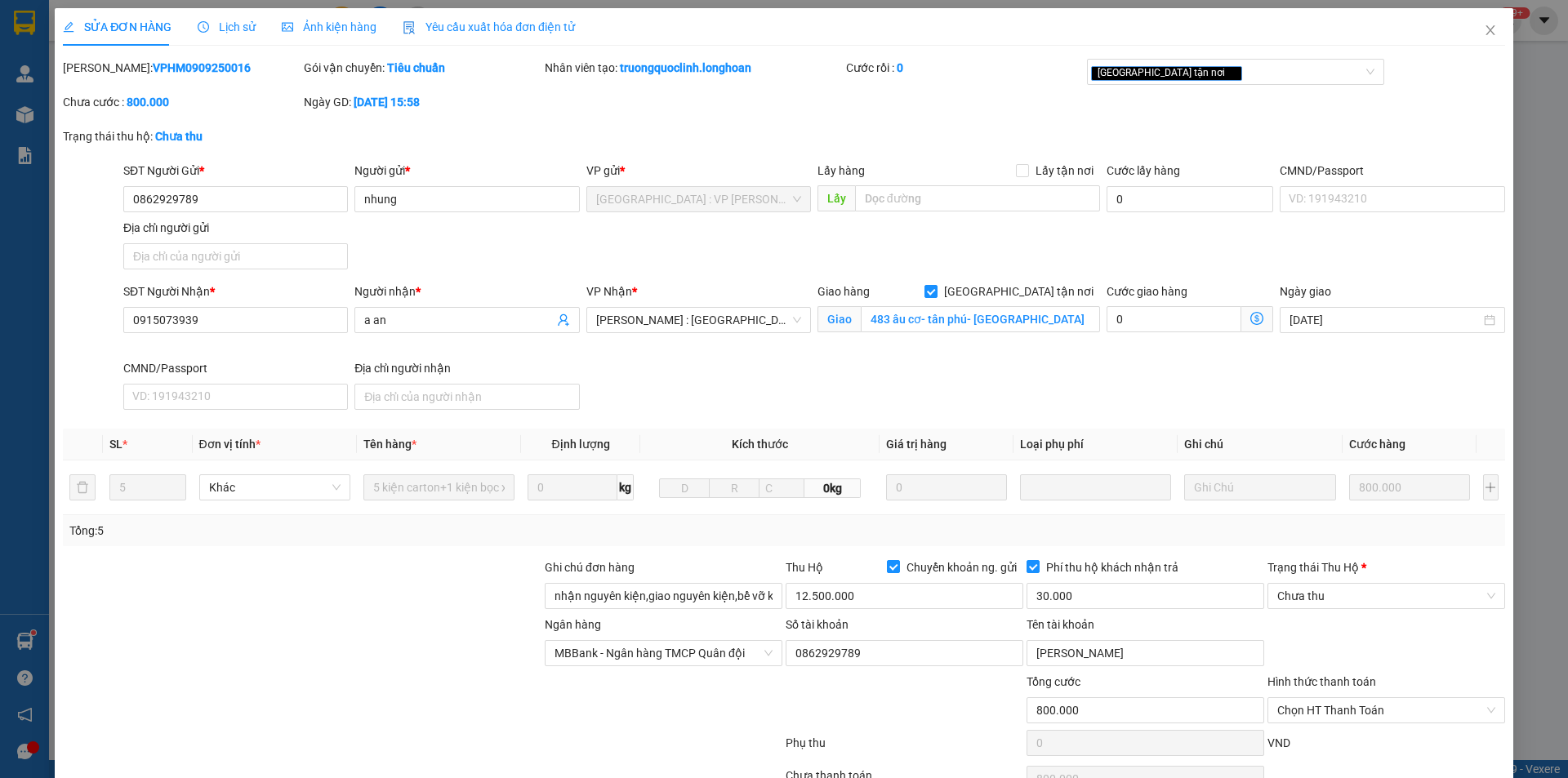
click at [233, 29] on span "Lịch sử" at bounding box center [227, 27] width 58 height 13
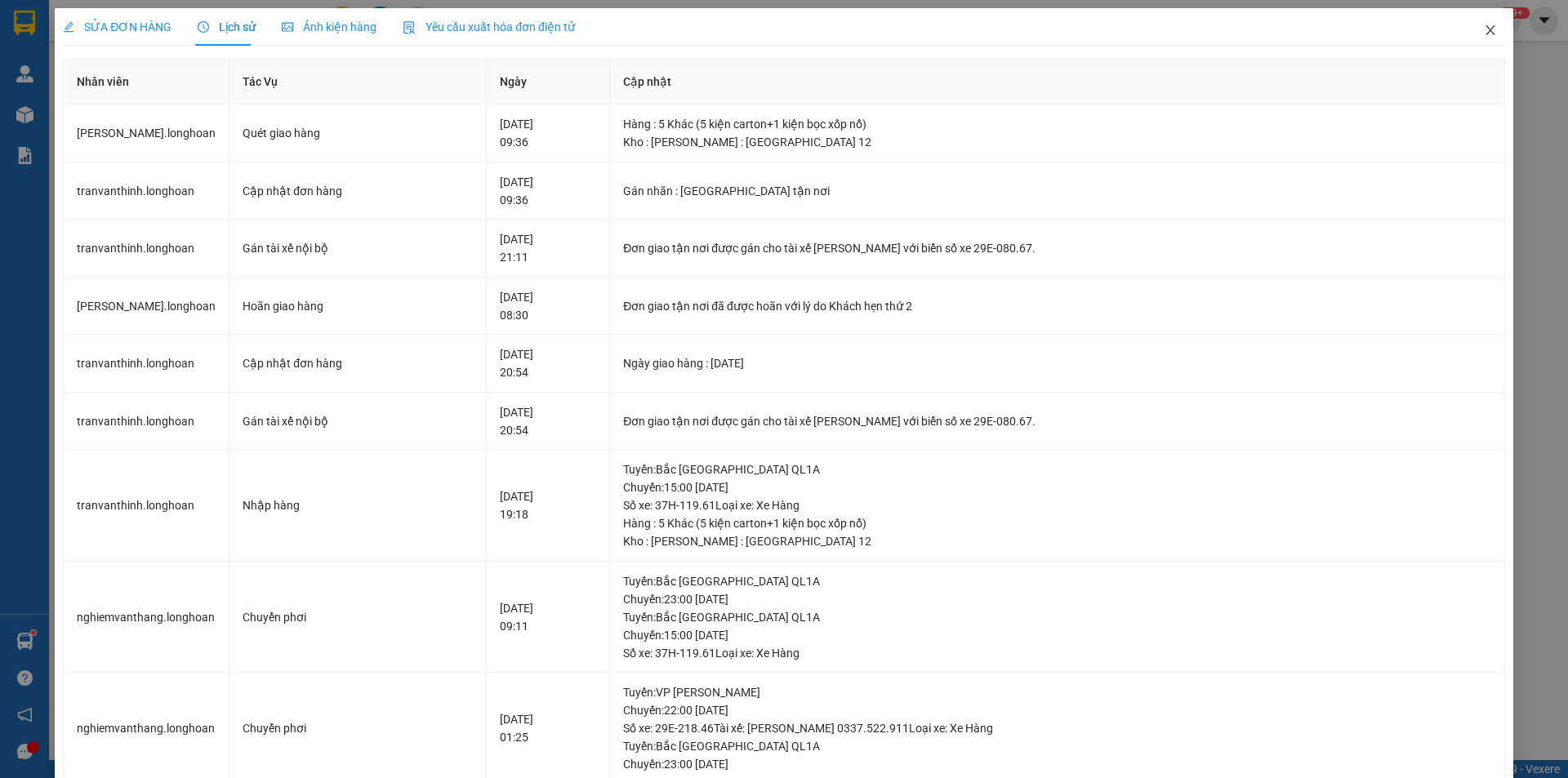
click at [1484, 34] on icon "close" at bounding box center [1490, 30] width 13 height 13
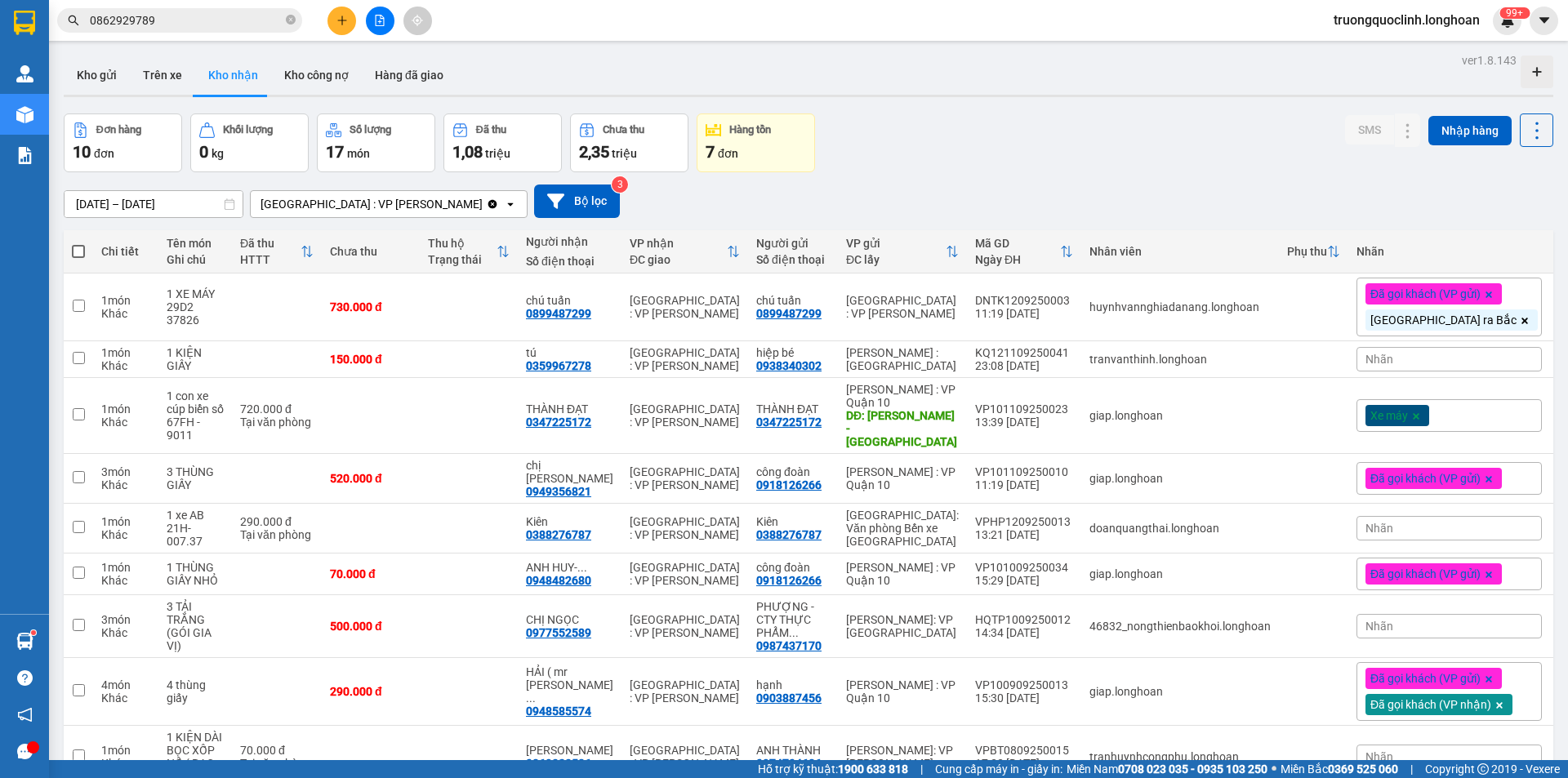
click at [204, 21] on input "0862929789" at bounding box center [186, 20] width 193 height 18
